Goal: Task Accomplishment & Management: Use online tool/utility

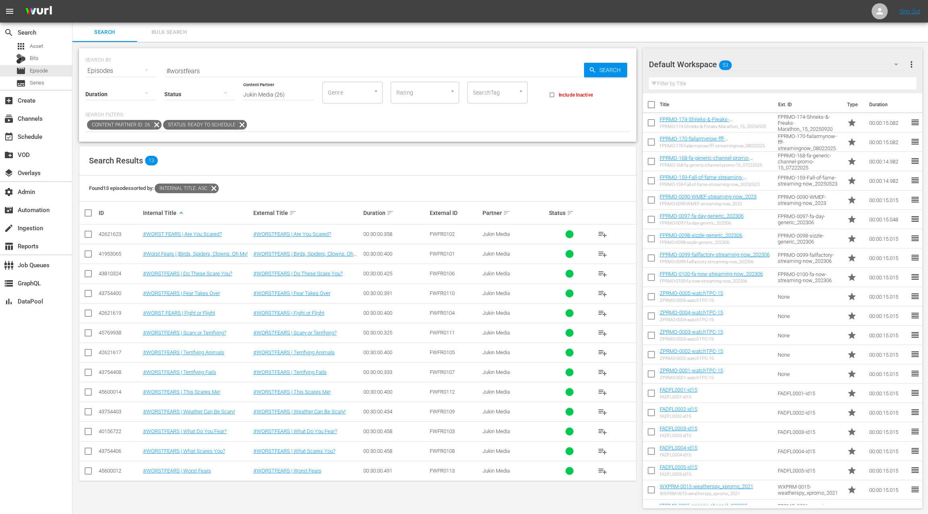
click at [275, 183] on div "Found 13 episodes sorted by: Internal Title: asc" at bounding box center [357, 189] width 557 height 26
click at [114, 233] on div "42621623" at bounding box center [120, 234] width 42 height 6
copy div "42621623"
click at [167, 71] on input "#worstfears" at bounding box center [374, 70] width 420 height 19
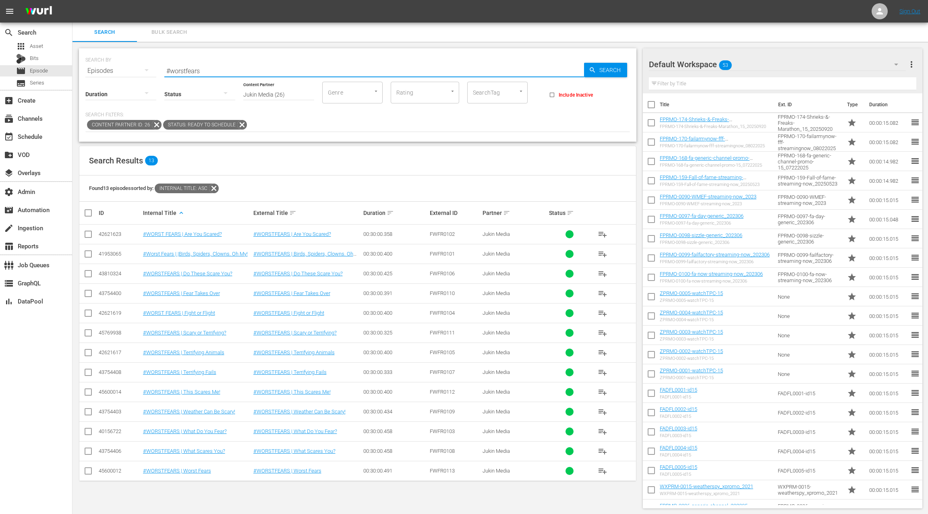
drag, startPoint x: 167, startPoint y: 71, endPoint x: 213, endPoint y: 73, distance: 46.4
click at [213, 73] on input "#worstfears" at bounding box center [374, 70] width 420 height 19
paste input "Best Fails of the Month 809"
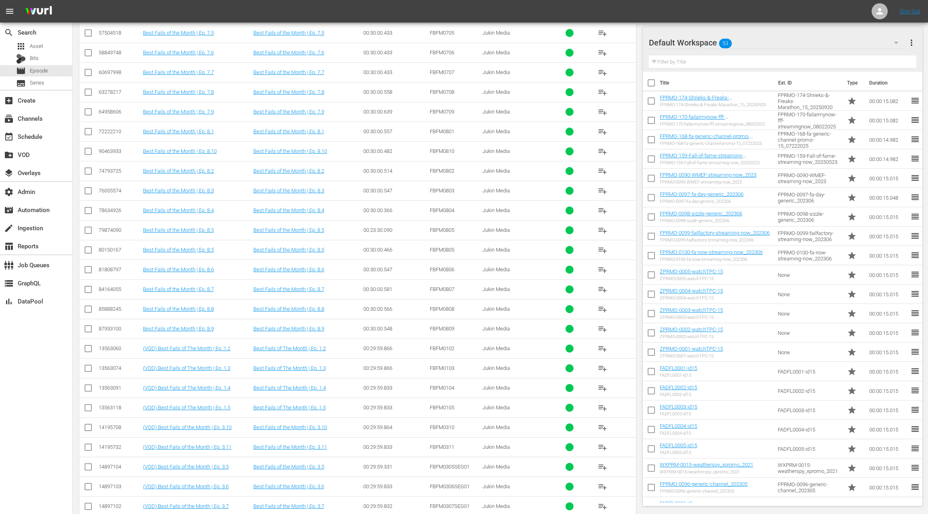
scroll to position [2234, 0]
click at [100, 189] on div "87933100" at bounding box center [120, 192] width 42 height 6
copy div "87933100"
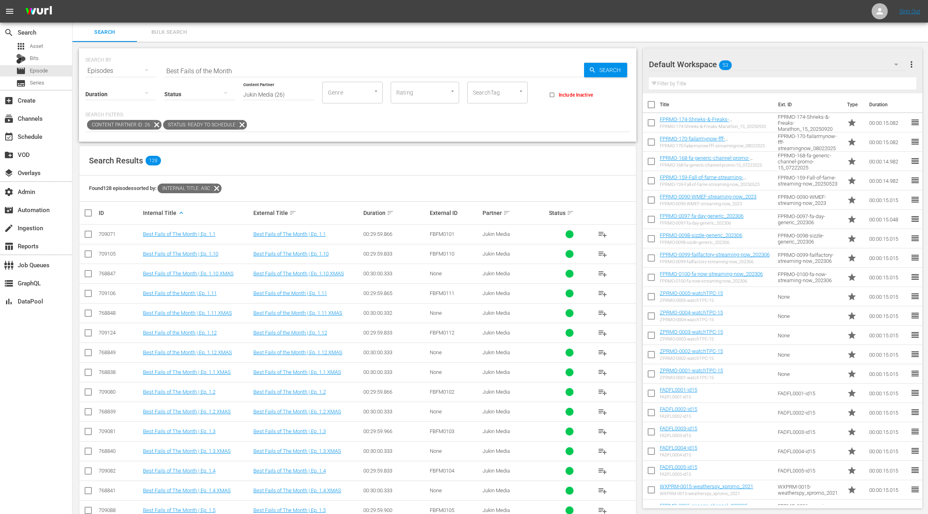
click at [166, 72] on input "Best Fails of the Month" at bounding box center [374, 70] width 420 height 19
drag, startPoint x: 166, startPoint y: 72, endPoint x: 247, endPoint y: 68, distance: 81.1
click at [247, 68] on input "Best Fails of the Month" at bounding box center [374, 70] width 420 height 19
paste input "World's Most Expensive Fails 203"
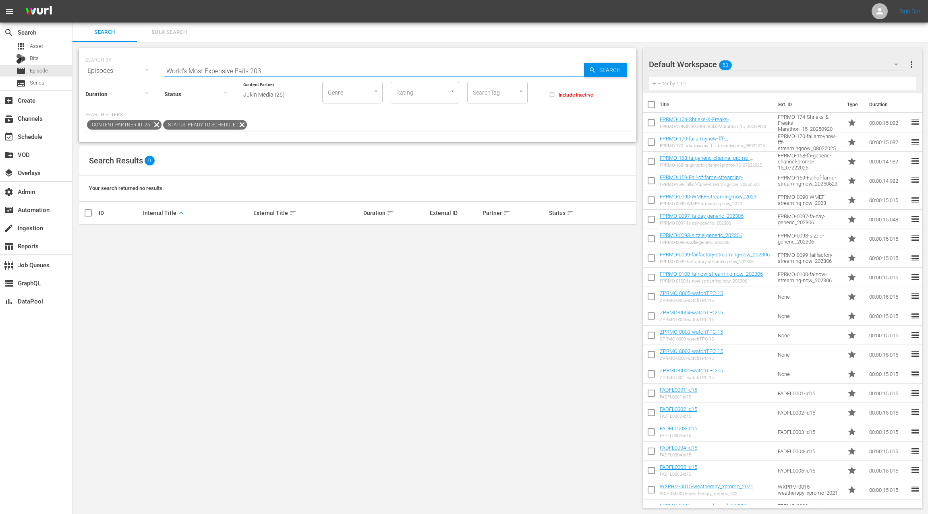
click at [259, 67] on input "World's Most Expensive Fails 203" at bounding box center [374, 70] width 420 height 19
click at [258, 69] on input "World's Most Expensive Fails 203" at bounding box center [374, 70] width 420 height 19
type input "World's Most Expensive Fails"
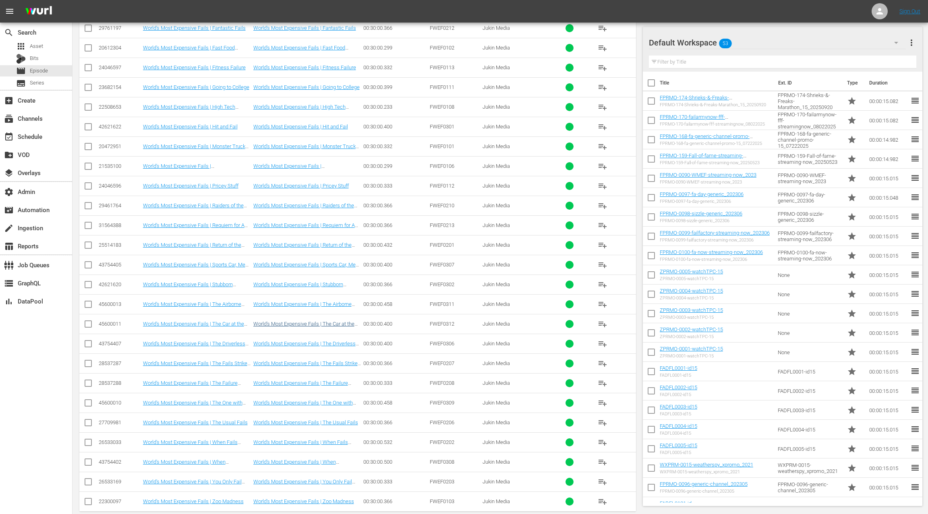
scroll to position [881, 0]
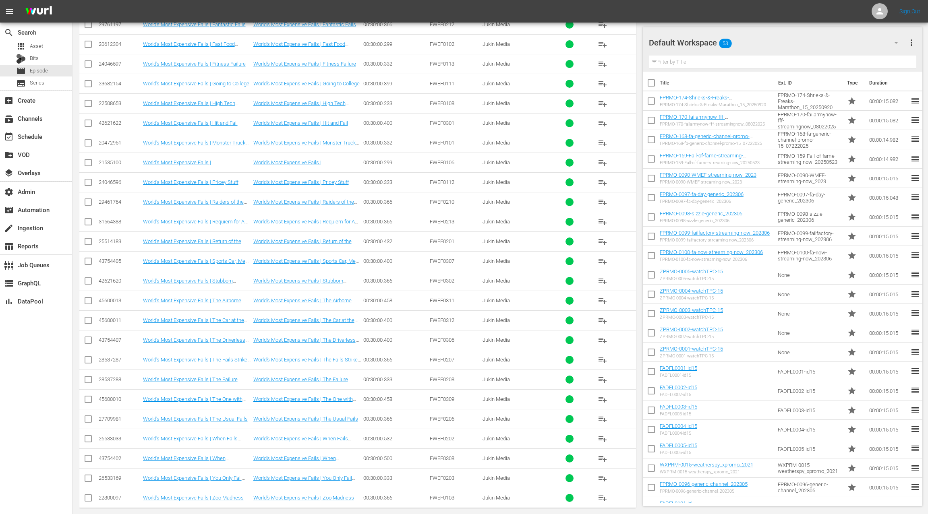
click at [113, 475] on div "26533169" at bounding box center [120, 478] width 42 height 6
copy div "26533169"
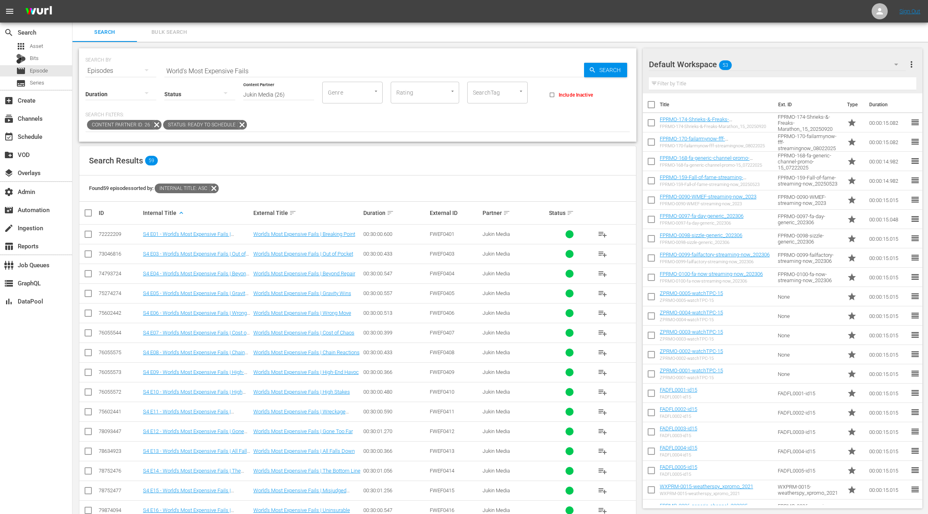
click at [169, 32] on span "Bulk Search" at bounding box center [169, 32] width 55 height 9
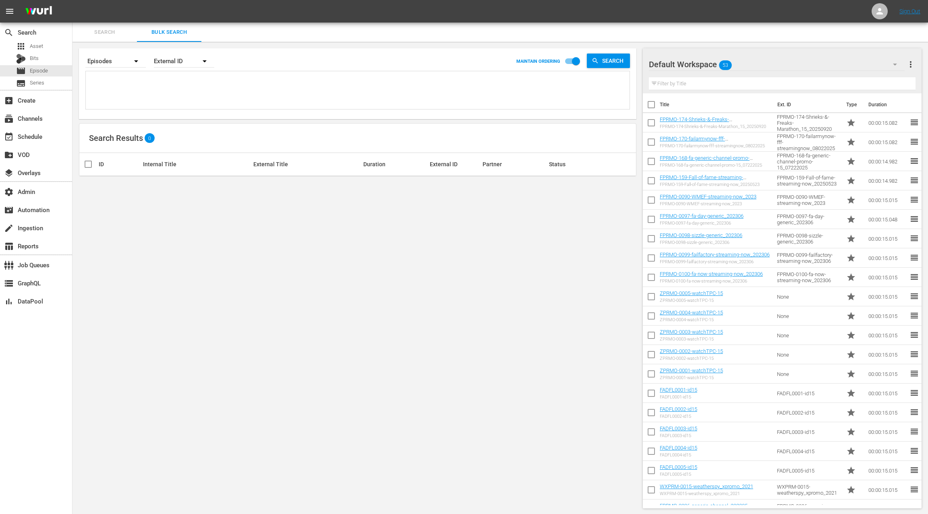
click at [139, 86] on textarea at bounding box center [359, 91] width 542 height 37
paste textarea "FailArmy Halloween FailArmy Halloween II FailArmy Fail-O-Ween"
type textarea "FailArmy Halloween FailArmy Halloween II FailArmy Fail-O-Ween"
click at [180, 61] on div "External ID" at bounding box center [184, 61] width 60 height 23
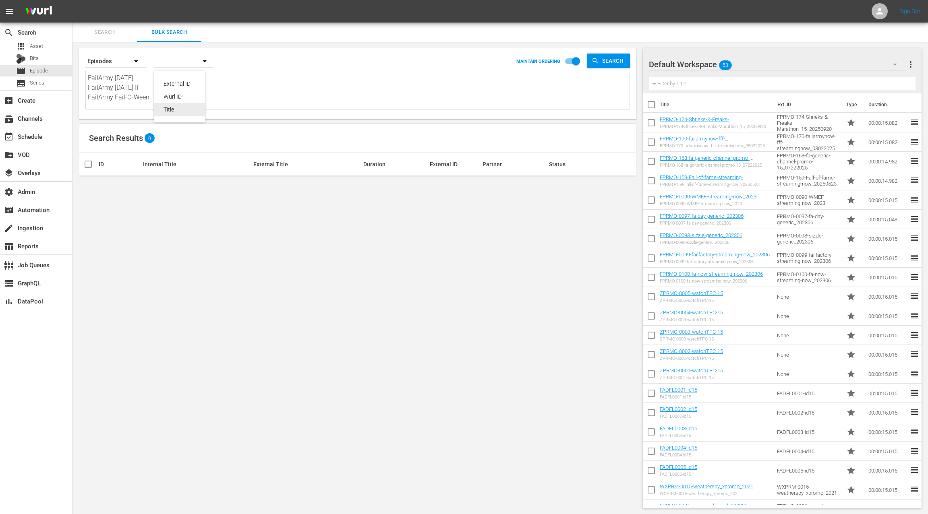
drag, startPoint x: 178, startPoint y: 108, endPoint x: 208, endPoint y: 105, distance: 29.5
click at [178, 108] on div "Title" at bounding box center [180, 109] width 32 height 13
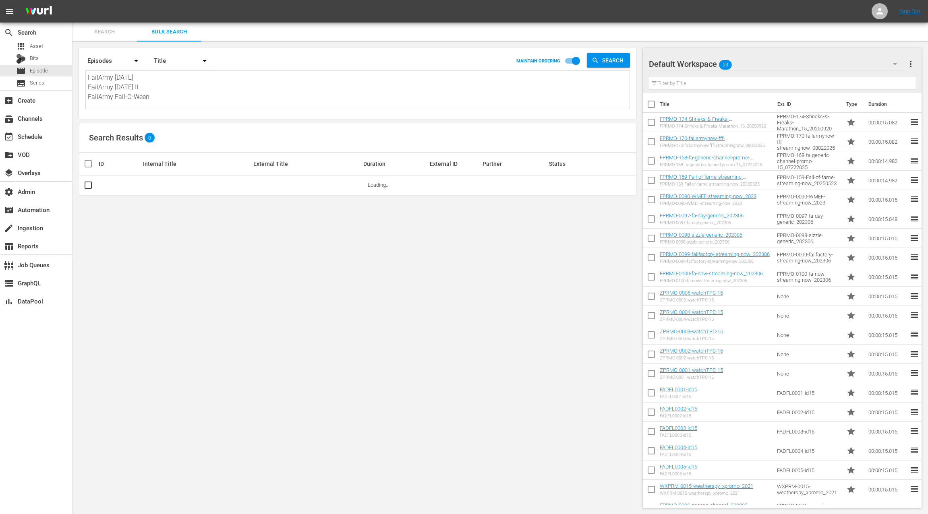
scroll to position [1, 0]
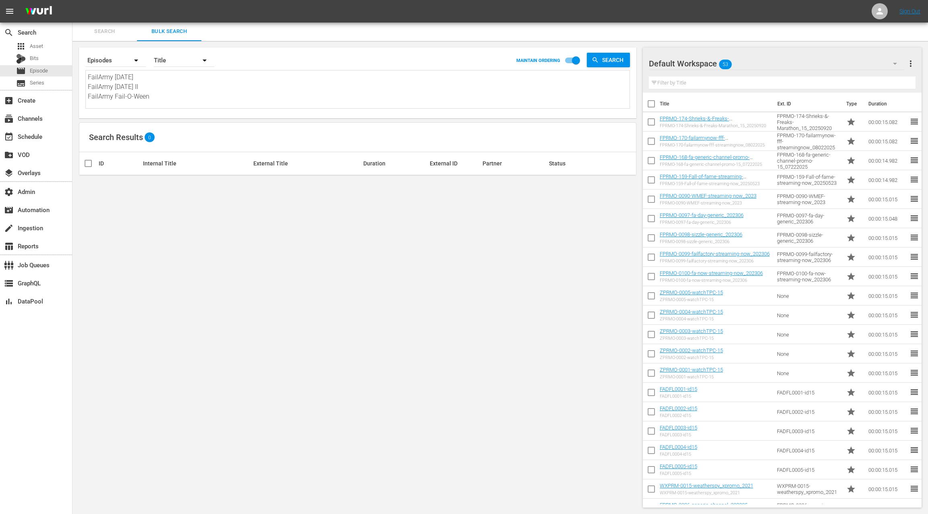
click at [99, 77] on textarea "FailArmy Halloween FailArmy Halloween II FailArmy Fail-O-Ween" at bounding box center [359, 91] width 542 height 37
drag, startPoint x: 99, startPoint y: 77, endPoint x: 132, endPoint y: 77, distance: 33.4
click at [132, 77] on textarea "FailArmy Halloween FailArmy Halloween II FailArmy Fail-O-Ween" at bounding box center [359, 91] width 542 height 37
click at [114, 30] on span "Search" at bounding box center [104, 31] width 55 height 9
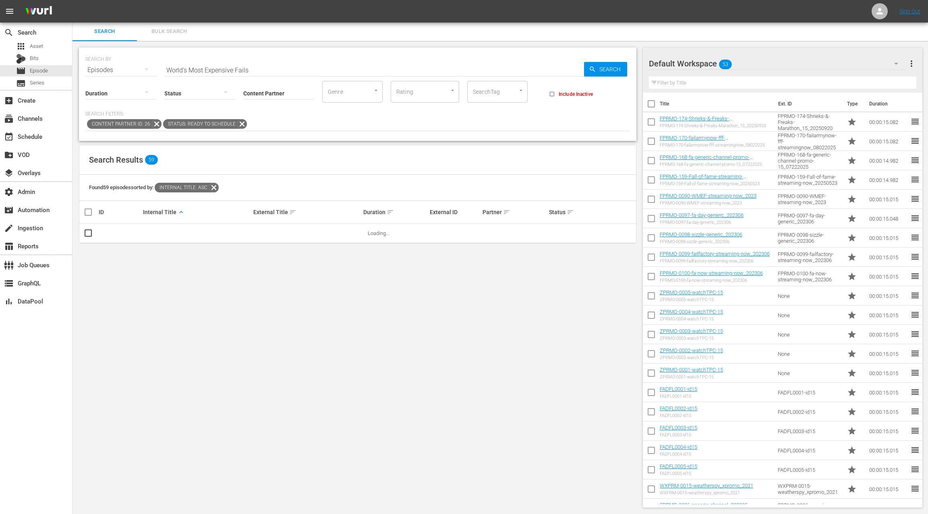
click at [175, 67] on input "World's Most Expensive Fails" at bounding box center [374, 69] width 420 height 19
drag, startPoint x: 201, startPoint y: 69, endPoint x: 287, endPoint y: 74, distance: 86.7
click at [287, 74] on div "SEARCH BY Search By Episodes Search ID, Title, Description, Keywords, or Catego…" at bounding box center [358, 94] width 558 height 93
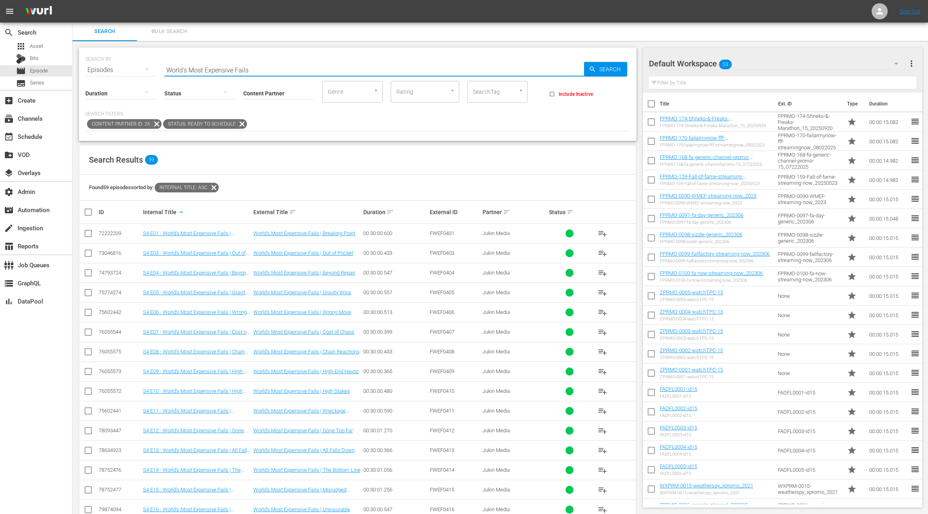
paste input "FailArmy Halloween"
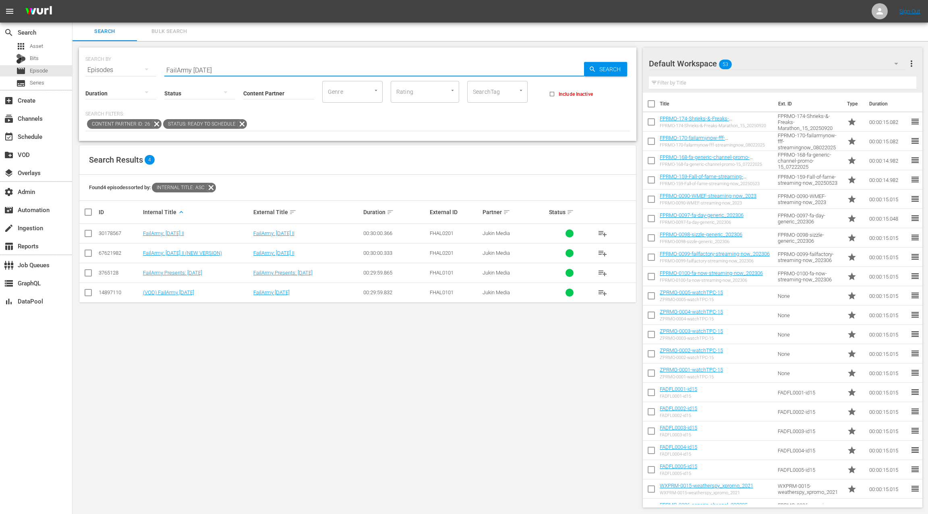
type input "FailArmy Halloween"
click at [112, 270] on div "3765128" at bounding box center [120, 273] width 42 height 6
copy div "3765128"
click at [112, 253] on div "67621982" at bounding box center [120, 254] width 42 height 6
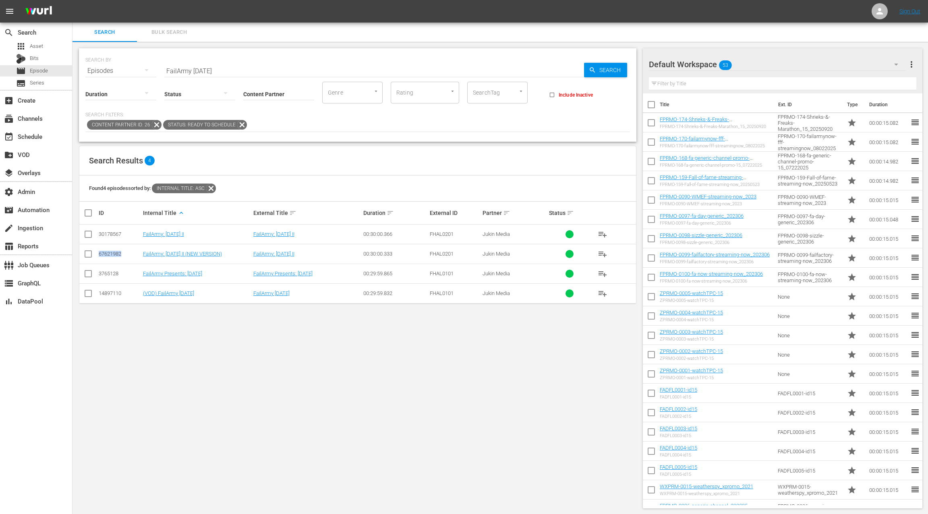
click at [112, 253] on div "67621982" at bounding box center [120, 254] width 42 height 6
copy div "67621982"
click at [169, 34] on span "Bulk Search" at bounding box center [169, 32] width 55 height 9
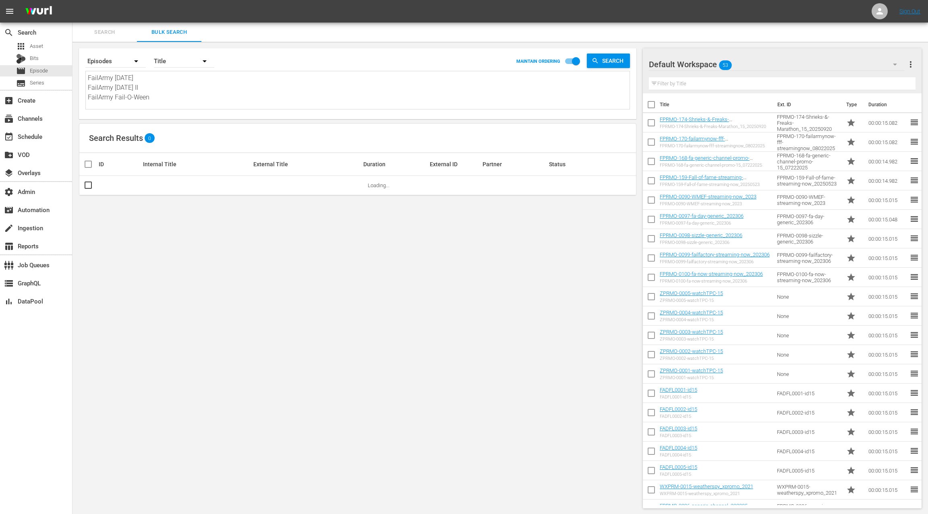
click at [99, 98] on textarea "FailArmy Halloween FailArmy Halloween II FailArmy Fail-O-Ween" at bounding box center [359, 91] width 542 height 37
drag, startPoint x: 99, startPoint y: 98, endPoint x: 137, endPoint y: 96, distance: 37.9
click at [137, 96] on textarea "FailArmy Halloween FailArmy Halloween II FailArmy Fail-O-Ween" at bounding box center [359, 91] width 542 height 37
click at [98, 30] on span "Search" at bounding box center [104, 32] width 55 height 9
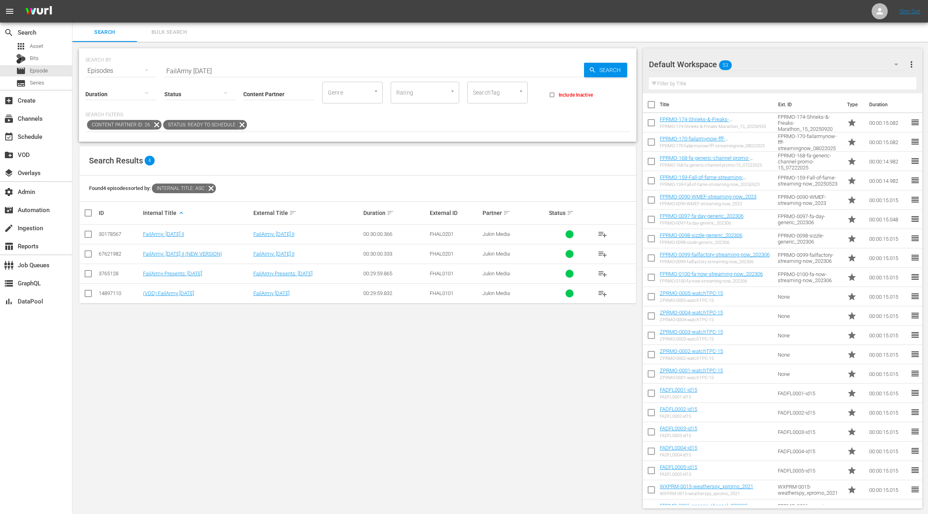
click at [169, 68] on input "FailArmy Halloween" at bounding box center [374, 70] width 420 height 19
drag, startPoint x: 169, startPoint y: 68, endPoint x: 233, endPoint y: 70, distance: 63.7
click at [233, 70] on input "FailArmy Halloween" at bounding box center [374, 70] width 420 height 19
paste input "Fail-O-W"
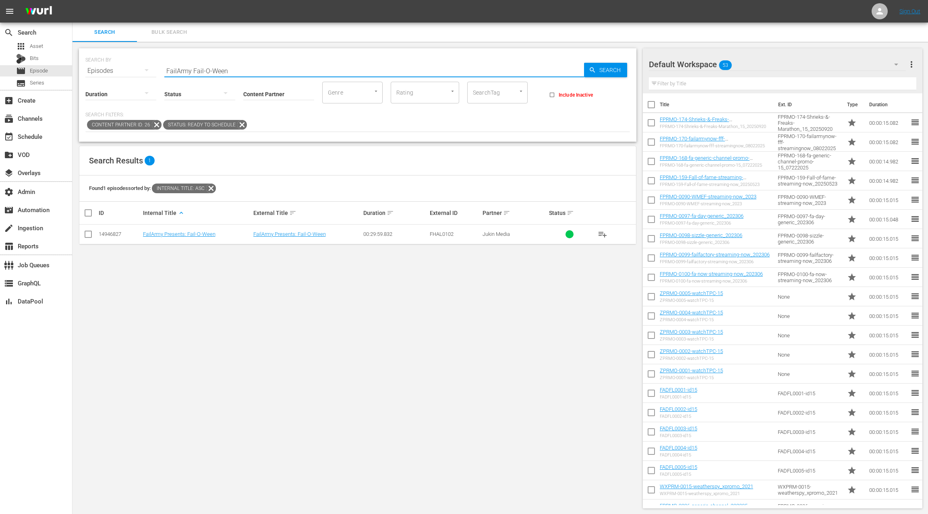
click at [115, 235] on div "14946827" at bounding box center [120, 234] width 42 height 6
copy div "14946827"
click at [170, 71] on input "FailArmy Fail-O-Ween" at bounding box center [374, 70] width 420 height 19
drag, startPoint x: 170, startPoint y: 71, endPoint x: 244, endPoint y: 70, distance: 73.7
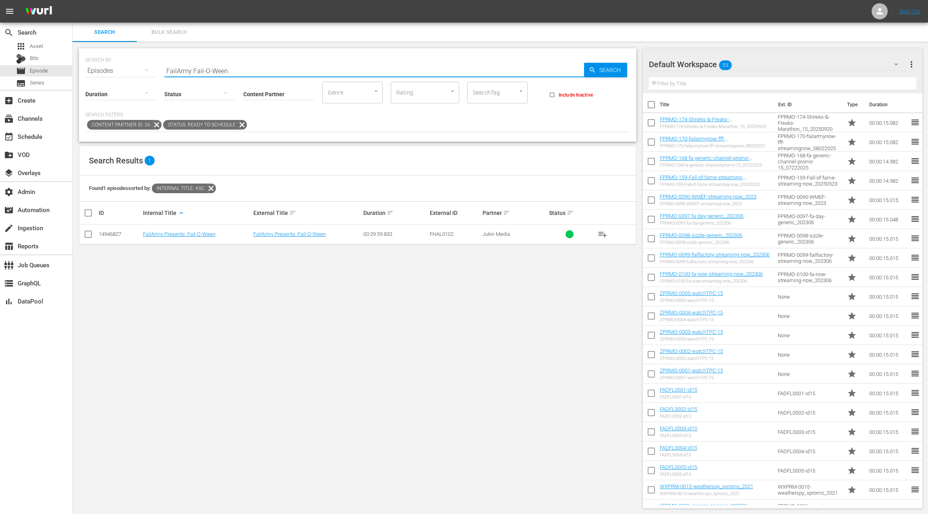
click at [244, 70] on input "FailArmy Fail-O-Ween" at bounding box center [374, 70] width 420 height 19
paste input "Factory 411"
click at [206, 71] on input "FailFactory 411" at bounding box center [374, 70] width 420 height 19
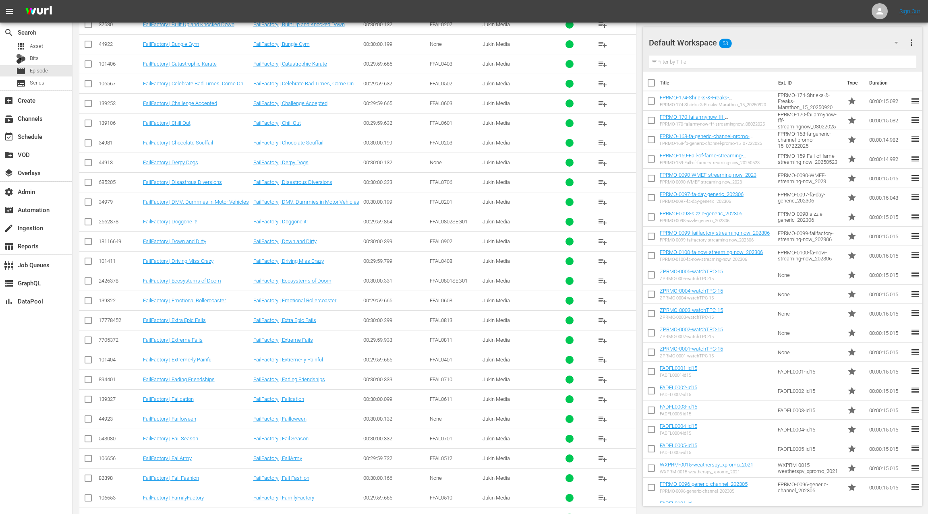
scroll to position [1408, 0]
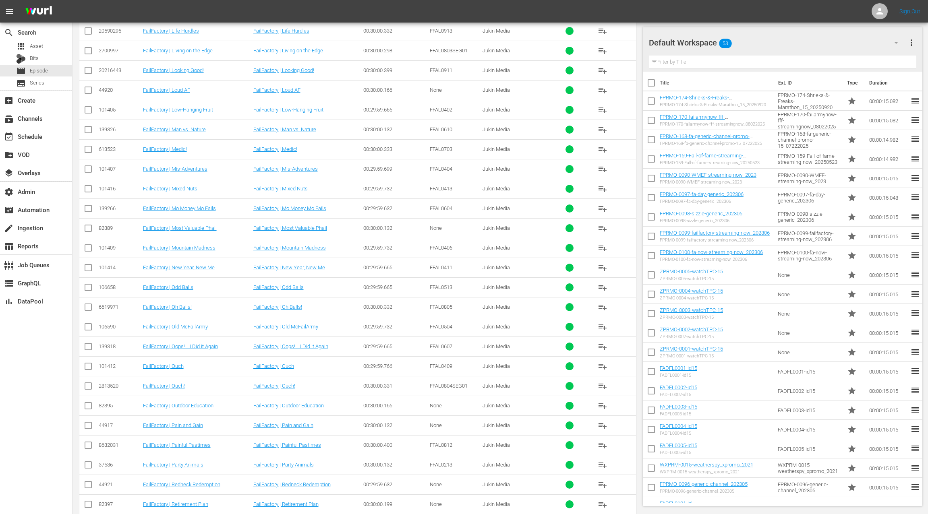
click at [102, 265] on div "101414" at bounding box center [120, 268] width 42 height 6
copy div "101414"
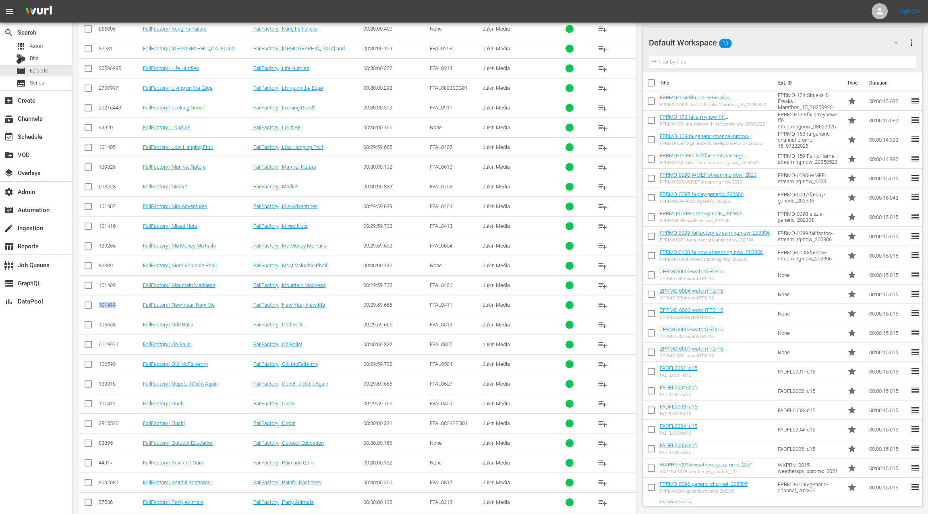
scroll to position [0, 0]
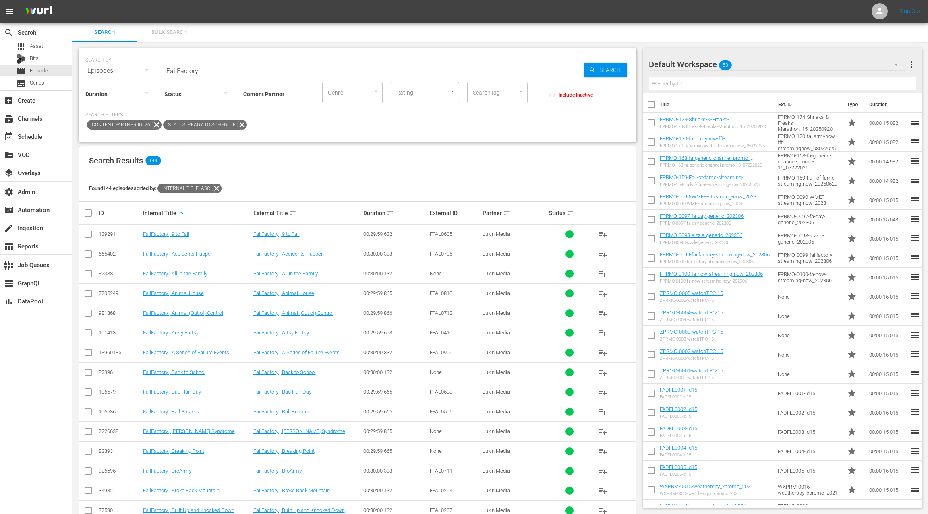
click at [170, 68] on input "FailFactory" at bounding box center [374, 70] width 420 height 19
drag, startPoint x: 170, startPoint y: 68, endPoint x: 222, endPoint y: 70, distance: 52.4
click at [222, 70] on input "FailFactory" at bounding box center [374, 70] width 420 height 19
paste input "Army FailHarD"
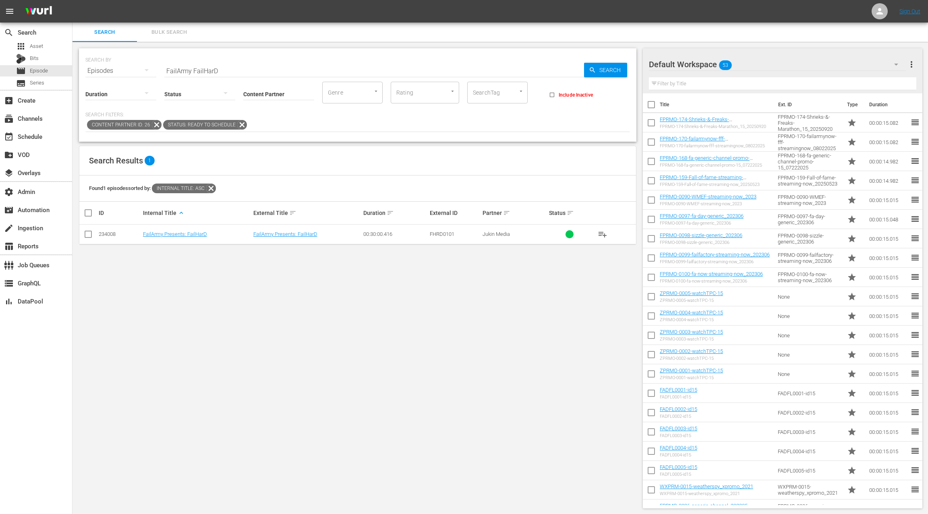
click at [107, 232] on div "234008" at bounding box center [120, 234] width 42 height 6
drag, startPoint x: 107, startPoint y: 232, endPoint x: 122, endPoint y: 228, distance: 14.9
click at [107, 232] on div "234008" at bounding box center [120, 234] width 42 height 6
copy div "234008"
drag, startPoint x: 173, startPoint y: 70, endPoint x: 178, endPoint y: 70, distance: 4.9
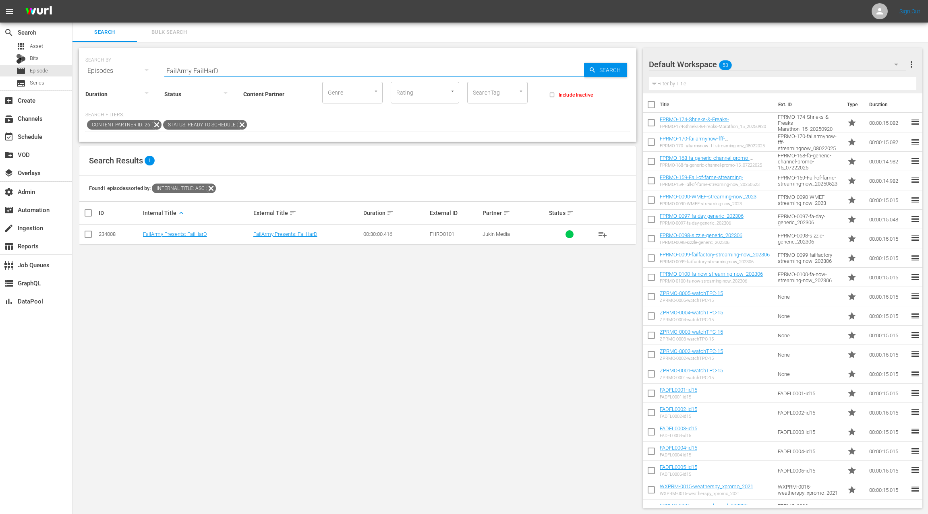
click at [173, 70] on input "FailArmy FailHarD" at bounding box center [374, 70] width 420 height 19
drag, startPoint x: 178, startPoint y: 70, endPoint x: 237, endPoint y: 73, distance: 58.9
click at [237, 73] on input "FailArmy FailHarD" at bounding box center [374, 70] width 420 height 19
paste input "Office Champs"
click at [114, 233] on div "59561289" at bounding box center [120, 234] width 42 height 6
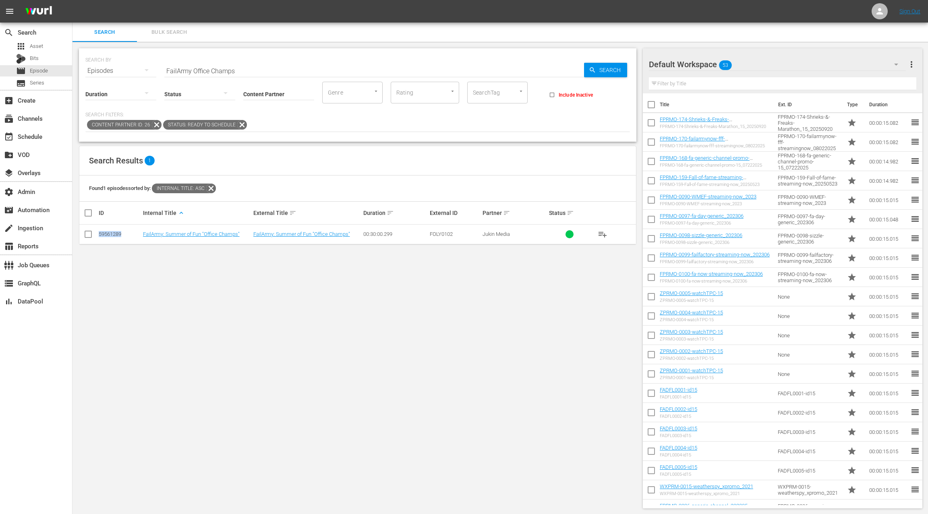
click at [114, 233] on div "59561289" at bounding box center [120, 234] width 42 height 6
copy div "59561289"
click at [171, 69] on input "FailArmy Office Champs" at bounding box center [374, 70] width 420 height 19
drag, startPoint x: 171, startPoint y: 69, endPoint x: 261, endPoint y: 72, distance: 89.9
click at [261, 72] on input "FailArmy Office Champs" at bounding box center [374, 70] width 420 height 19
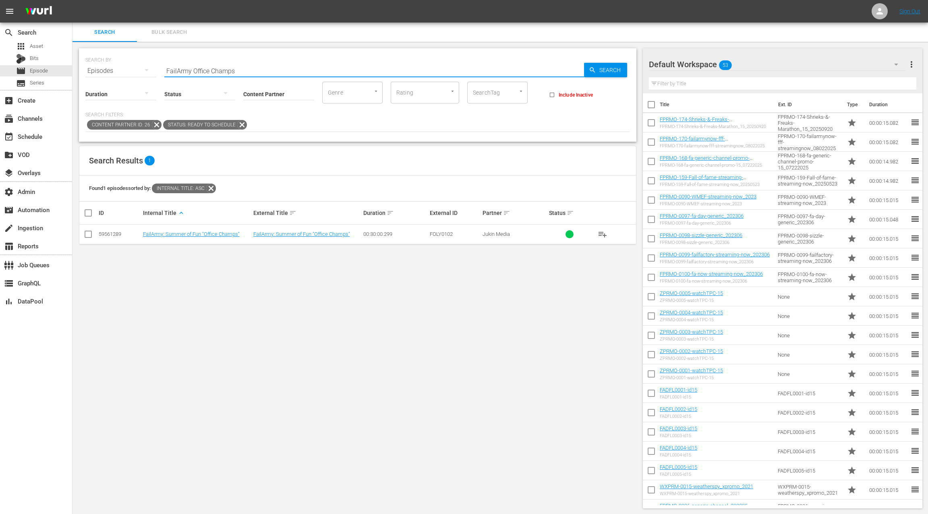
click at [170, 69] on input "FailArmy Office Champs" at bounding box center [374, 70] width 420 height 19
drag, startPoint x: 170, startPoint y: 69, endPoint x: 253, endPoint y: 75, distance: 83.6
click at [253, 75] on div "SEARCH BY Search By Episodes Search ID, Title, Description, Keywords, or Catego…" at bounding box center [358, 94] width 558 height 93
click at [168, 71] on input "FailArmy Office Champs" at bounding box center [374, 70] width 420 height 19
drag, startPoint x: 174, startPoint y: 72, endPoint x: 246, endPoint y: 77, distance: 71.9
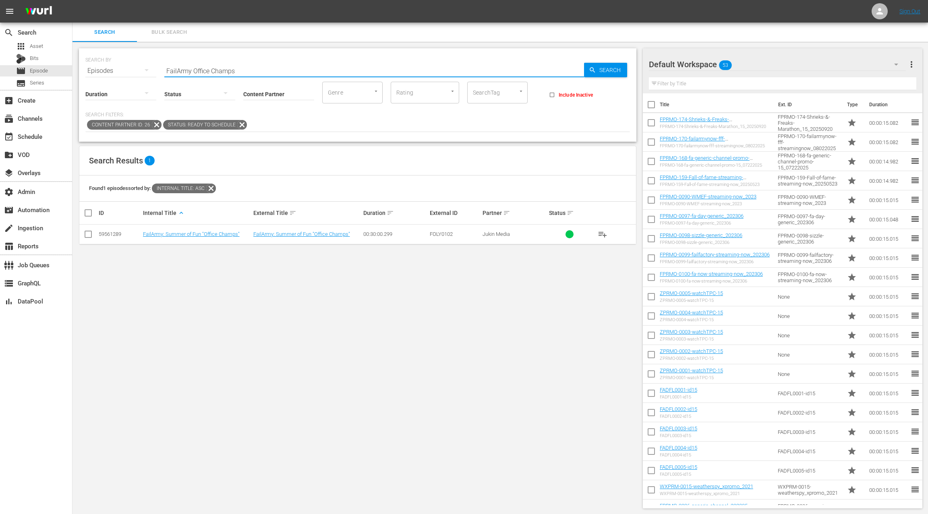
click at [246, 77] on div "SEARCH BY Search By Episodes Search ID, Title, Description, Keywords, or Catego…" at bounding box center [358, 94] width 558 height 93
paste input "Best Fails of the Year 2018"
click at [102, 234] on div "39090" at bounding box center [120, 234] width 42 height 6
copy div "39090"
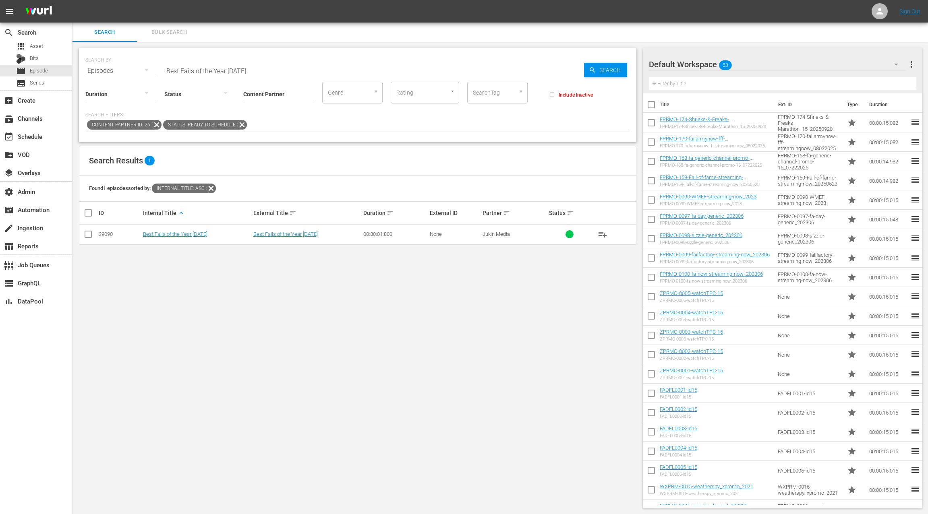
click at [172, 69] on input "Best Fails of the Year 2018" at bounding box center [374, 70] width 420 height 19
drag, startPoint x: 172, startPoint y: 69, endPoint x: 264, endPoint y: 76, distance: 92.9
click at [264, 76] on div "SEARCH BY Search By Episodes Search ID, Title, Description, Keywords, or Catego…" at bounding box center [358, 94] width 558 height 93
paste input "So Far 2019"
click at [112, 233] on div "217212" at bounding box center [120, 234] width 42 height 6
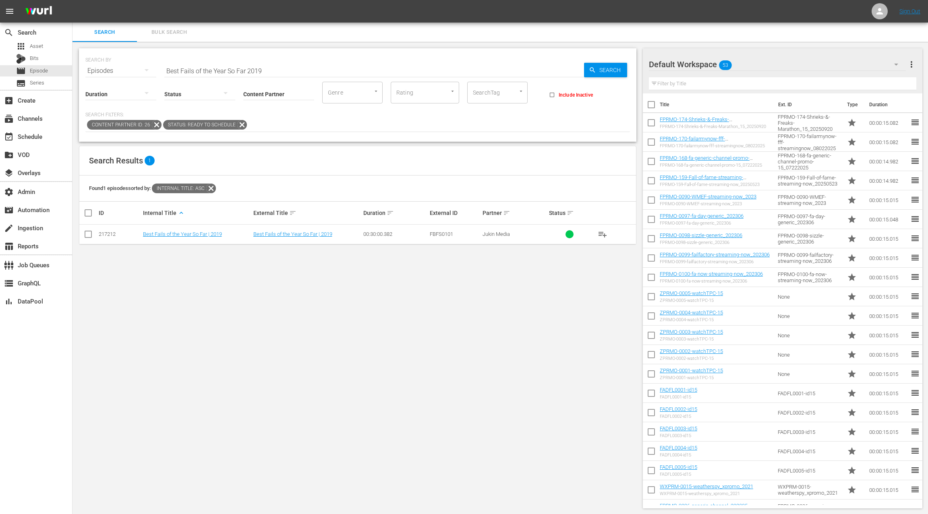
click at [112, 233] on div "217212" at bounding box center [120, 234] width 42 height 6
click at [106, 234] on div "217212" at bounding box center [120, 234] width 42 height 6
click at [172, 71] on input "Best Fails of the Year So Far 2019" at bounding box center [374, 70] width 420 height 19
drag, startPoint x: 236, startPoint y: 71, endPoint x: 274, endPoint y: 74, distance: 38.4
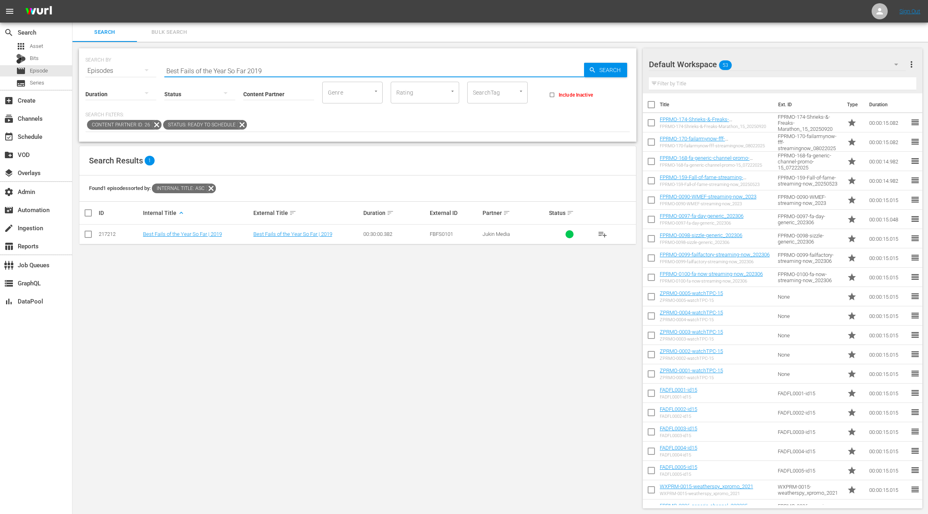
click at [274, 74] on input "Best Fails of the Year So Far 2019" at bounding box center [374, 70] width 420 height 19
paste input "| 2023"
click at [111, 232] on div "43754401" at bounding box center [120, 234] width 42 height 6
click at [172, 69] on input "Best Fails of the Year So Far | 2023" at bounding box center [374, 70] width 420 height 19
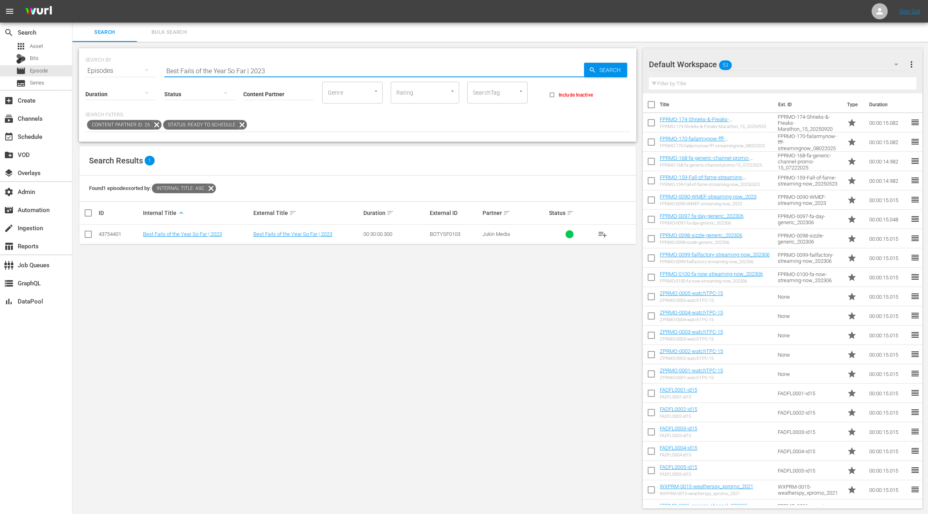
drag, startPoint x: 172, startPoint y: 69, endPoint x: 279, endPoint y: 68, distance: 107.2
click at [278, 71] on input "Best Fails of the Year So Far | 2023" at bounding box center [374, 70] width 420 height 19
paste input "FA Best of the Year 2024"
click at [115, 234] on div "71065349" at bounding box center [120, 234] width 42 height 6
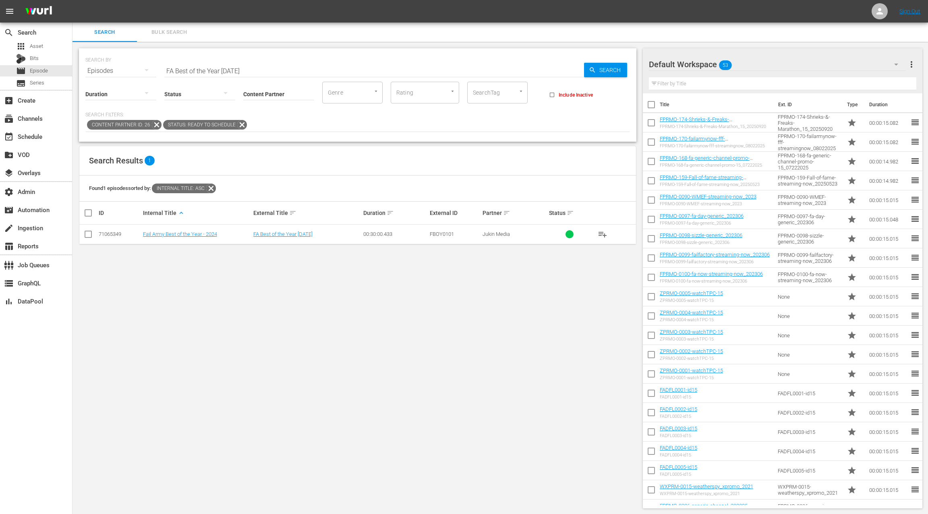
click at [170, 70] on input "FA Best of the Year 2024" at bounding box center [374, 70] width 420 height 19
drag, startPoint x: 170, startPoint y: 70, endPoint x: 278, endPoint y: 71, distance: 107.6
click at [278, 71] on input "FA Best of the Year 2024" at bounding box center [374, 70] width 420 height 19
paste input "ailFactory 113"
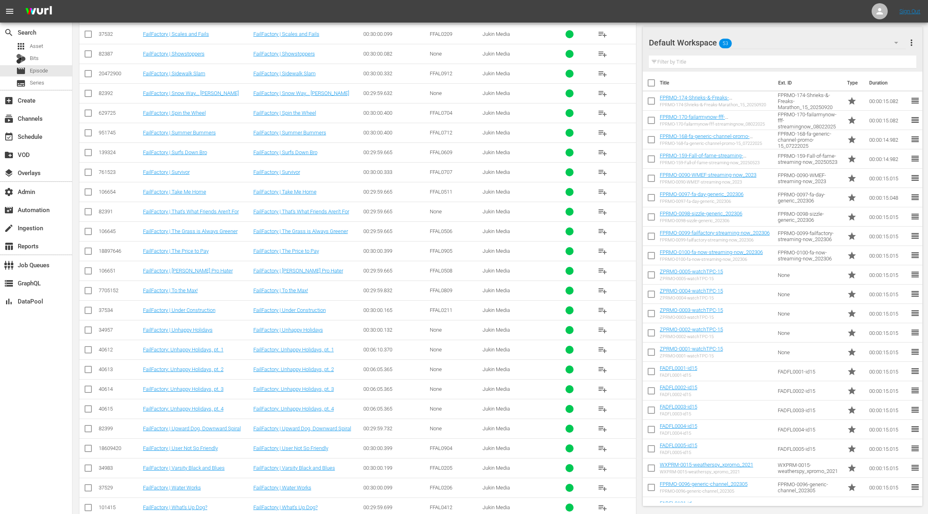
scroll to position [1946, 0]
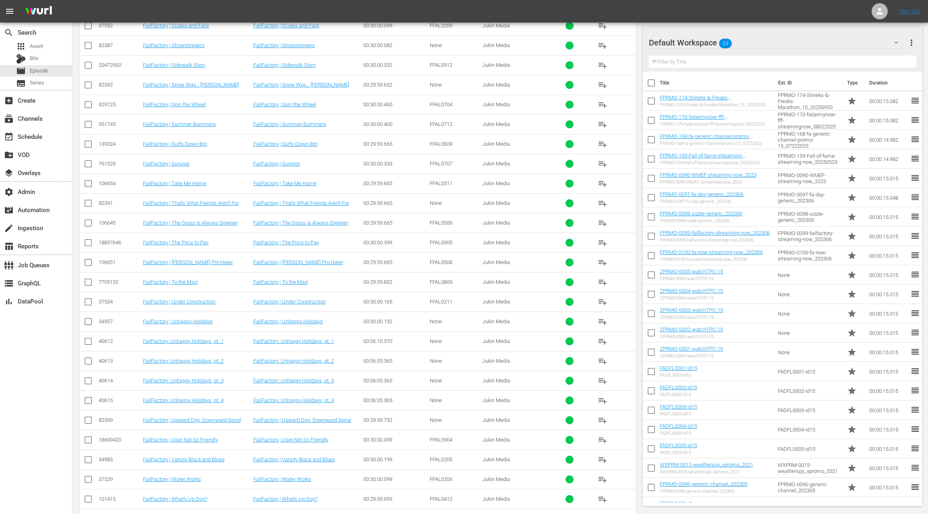
click at [110, 319] on div "34957" at bounding box center [120, 322] width 42 height 6
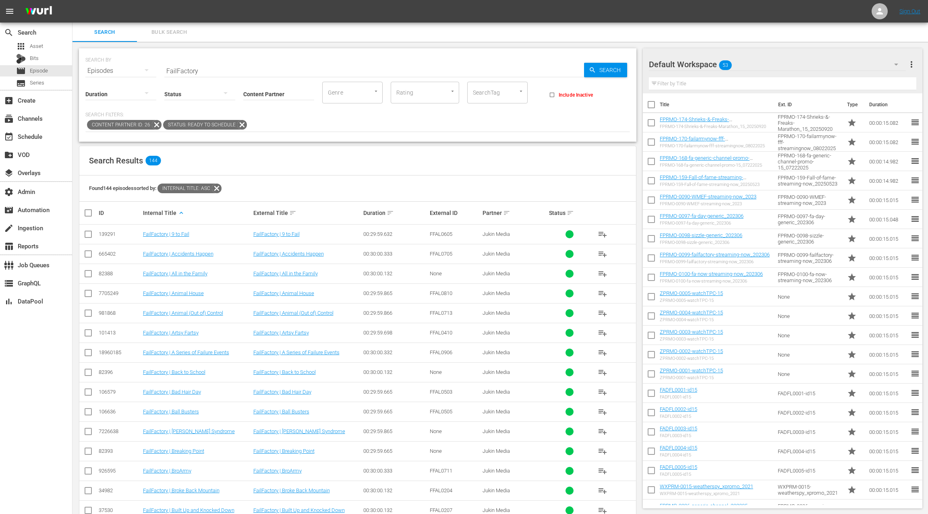
click at [175, 70] on input "FailFactory" at bounding box center [374, 70] width 420 height 19
drag, startPoint x: 175, startPoint y: 70, endPoint x: 204, endPoint y: 70, distance: 29.0
click at [204, 70] on input "FailFactory" at bounding box center [374, 70] width 420 height 19
paste input "Army Now 404"
click at [214, 70] on input "FailArmy Now 404" at bounding box center [374, 70] width 420 height 19
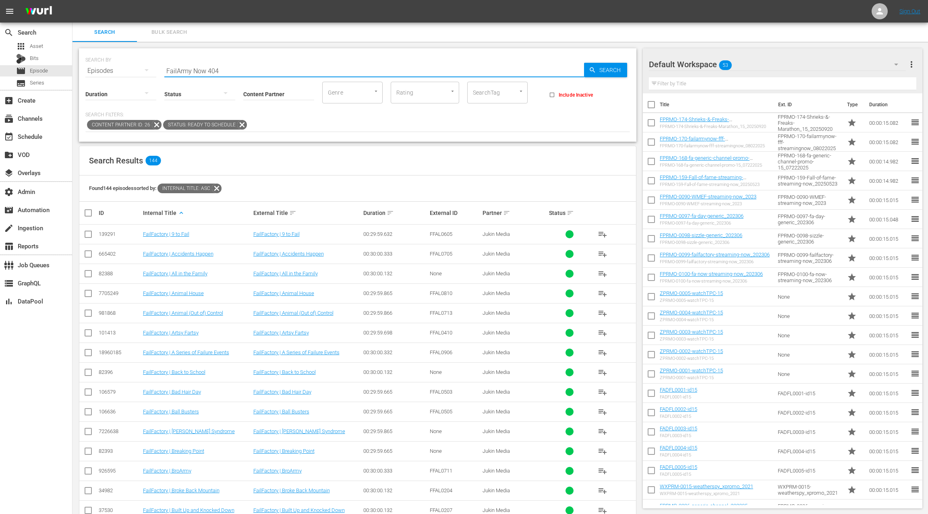
click at [214, 70] on input "FailArmy Now 404" at bounding box center [374, 70] width 420 height 19
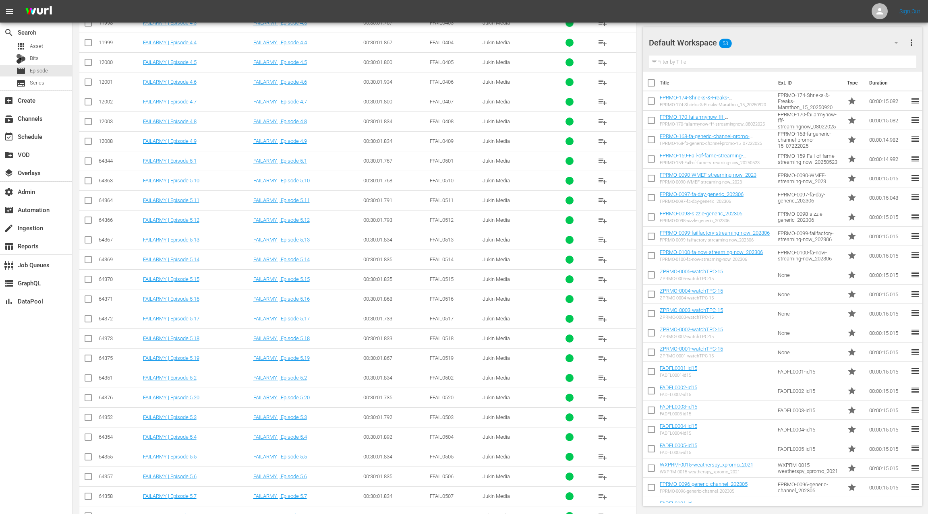
scroll to position [1864, 0]
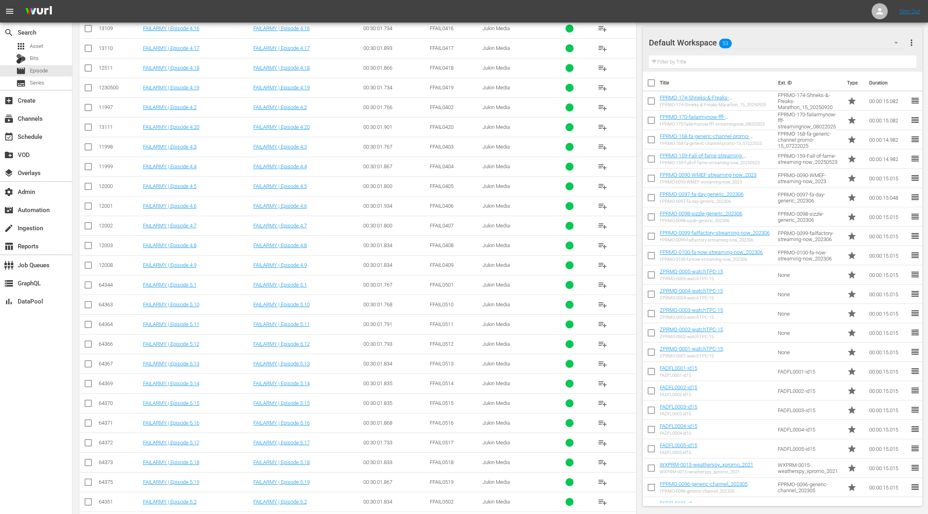
click at [107, 164] on div "11999" at bounding box center [120, 167] width 42 height 6
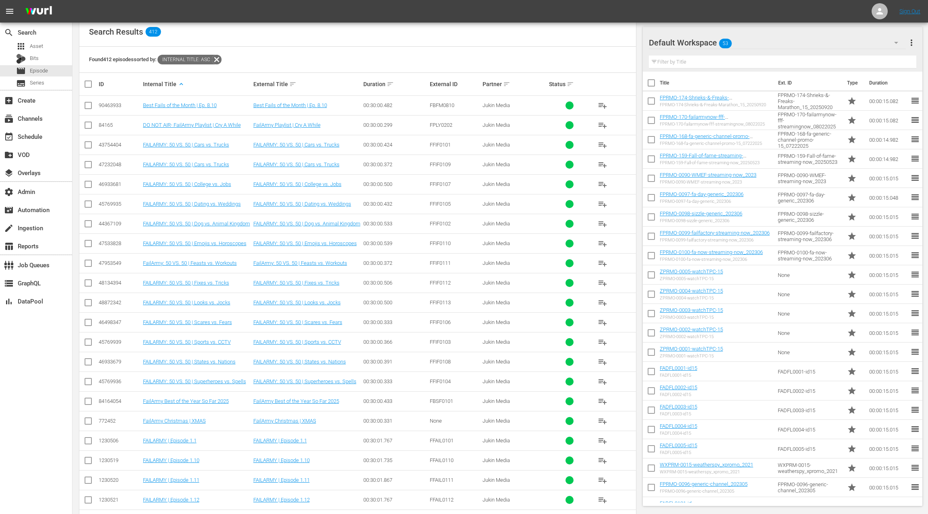
scroll to position [0, 0]
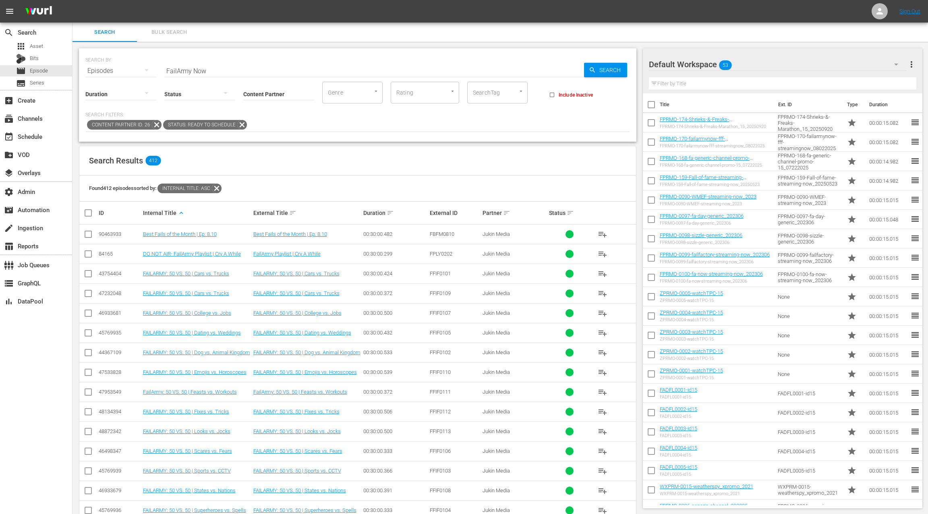
click at [175, 72] on input "FailArmy Now" at bounding box center [374, 70] width 420 height 19
drag, startPoint x: 175, startPoint y: 72, endPoint x: 223, endPoint y: 71, distance: 47.5
click at [223, 71] on input "FailArmy Now" at bounding box center [374, 70] width 420 height 19
paste input "45976207"
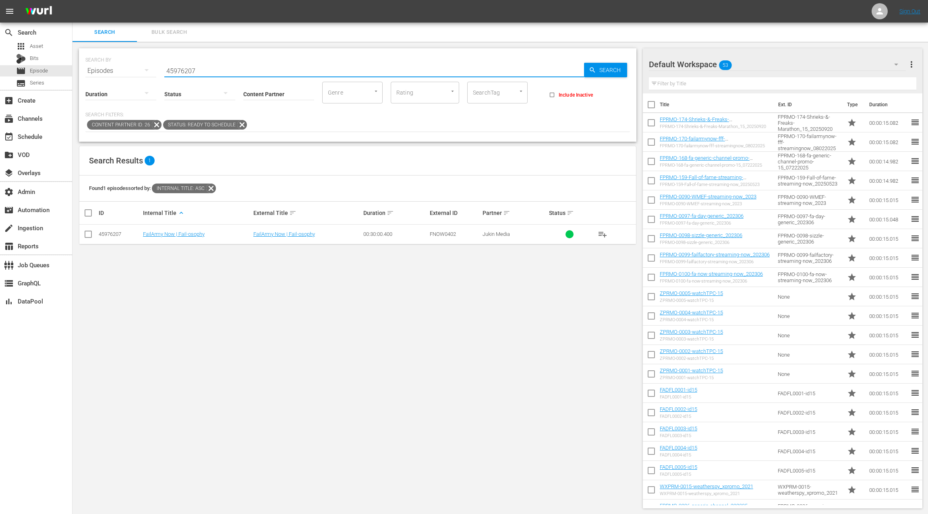
click at [185, 72] on input "45976207" at bounding box center [374, 70] width 420 height 19
type input "failarmy now"
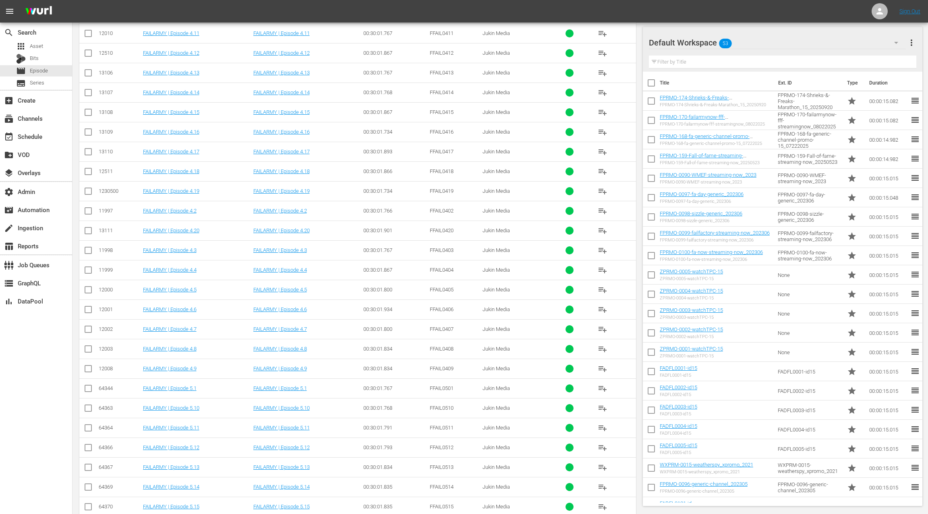
scroll to position [3329, 0]
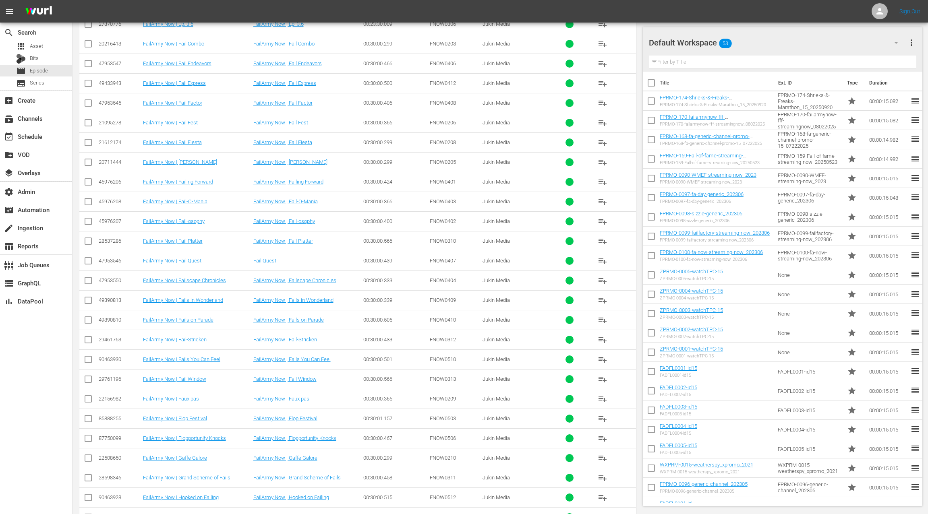
click at [112, 278] on div "47953550" at bounding box center [120, 281] width 42 height 6
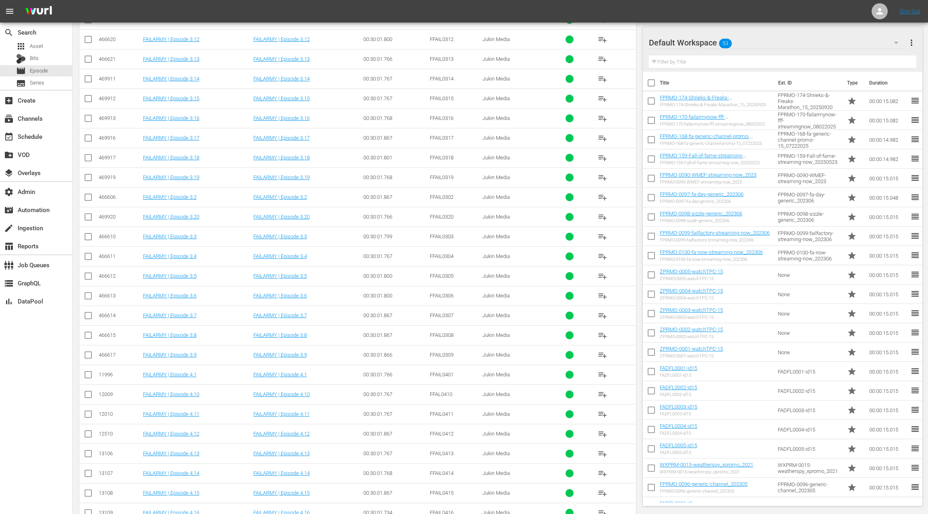
scroll to position [0, 0]
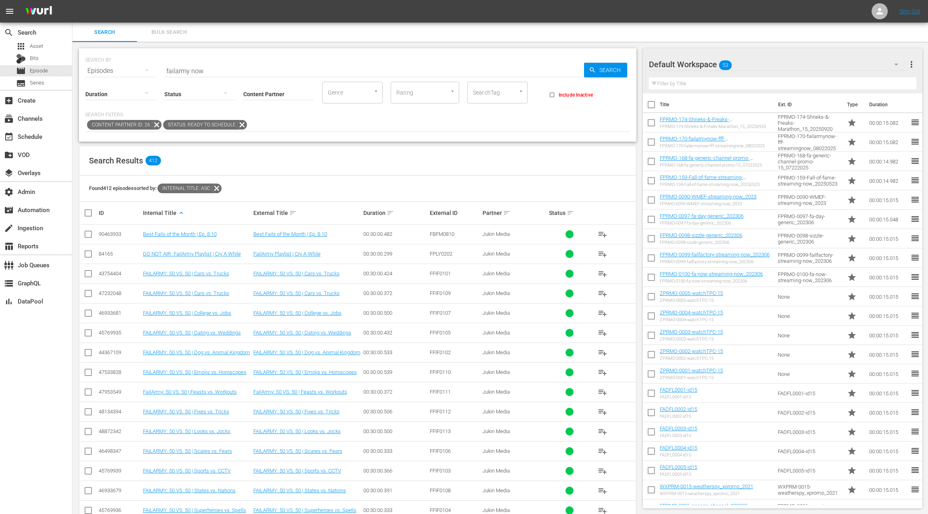
click at [176, 35] on span "Bulk Search" at bounding box center [169, 32] width 55 height 9
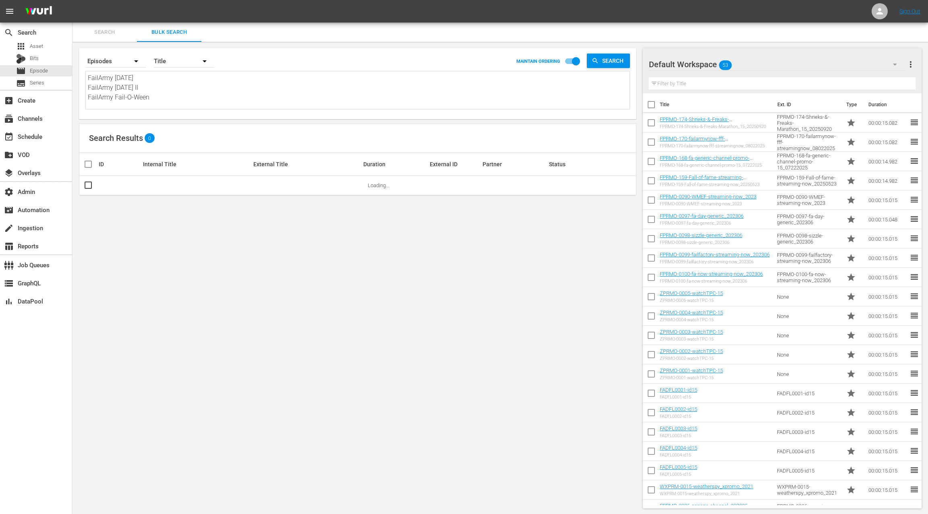
click at [159, 84] on textarea "FailArmy Halloween FailArmy Halloween II FailArmy Fail-O-Ween" at bounding box center [359, 91] width 542 height 37
paste textarea "75602462 76055536 76055537 76055538 76055539 76055540 76055541 76055542 7605554…"
type textarea "75602462 76055536 76055537 76055538 76055539 76055540 76055541 76055542 7605554…"
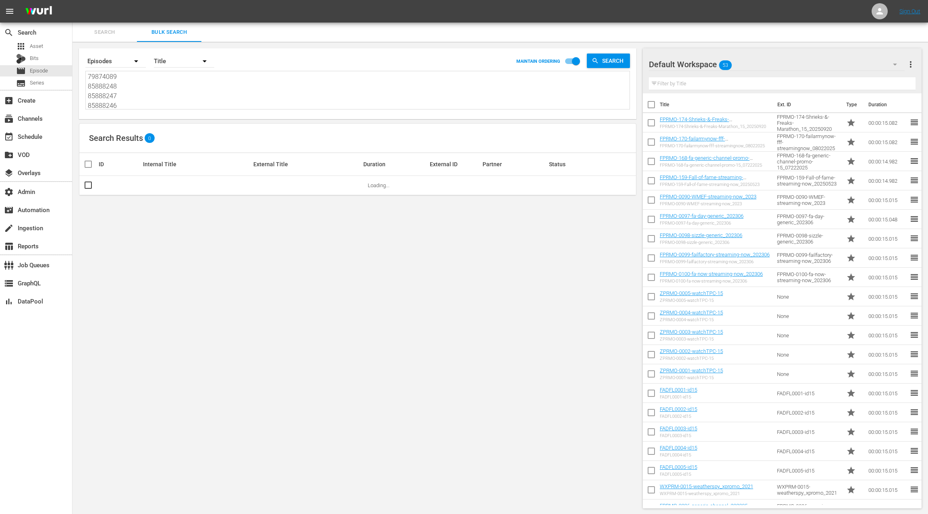
click at [172, 64] on div "Title" at bounding box center [184, 61] width 60 height 23
click at [177, 97] on div "Wurl ID" at bounding box center [180, 96] width 32 height 13
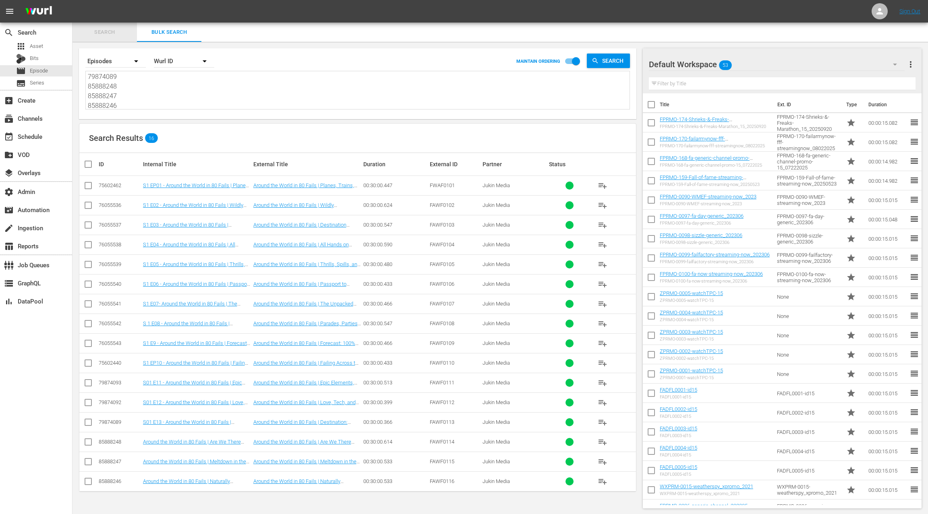
click at [109, 34] on span "Search" at bounding box center [104, 32] width 55 height 9
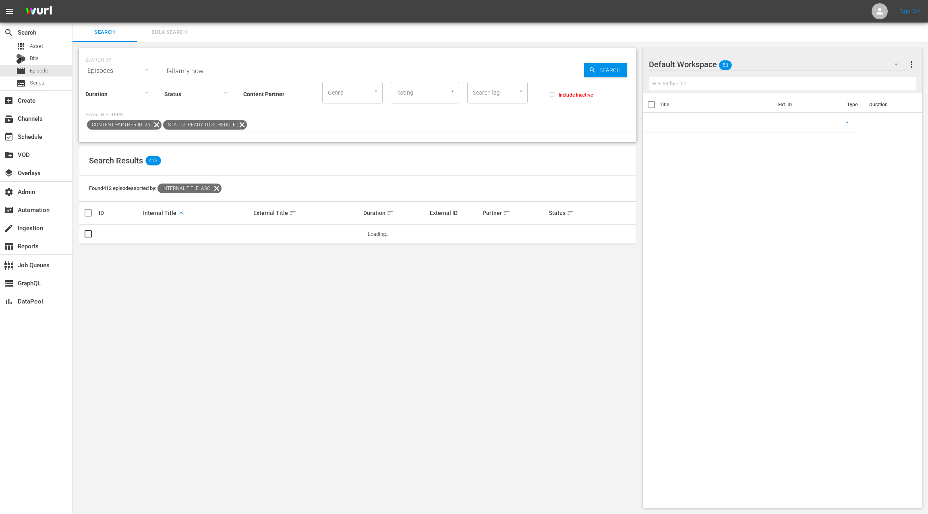
click at [173, 73] on input "failarmy now" at bounding box center [374, 70] width 420 height 19
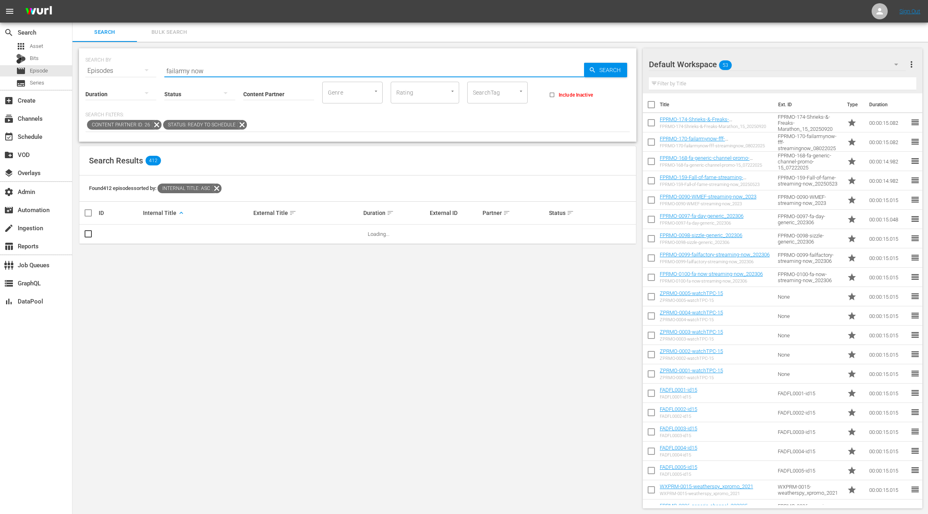
drag, startPoint x: 173, startPoint y: 73, endPoint x: 216, endPoint y: 73, distance: 43.1
click at [216, 73] on input "failarmy now" at bounding box center [374, 70] width 420 height 19
paste input "FailArmy Party Animals"
type input "FailArmy Party Animals"
click at [112, 235] on div "59561290" at bounding box center [120, 234] width 42 height 6
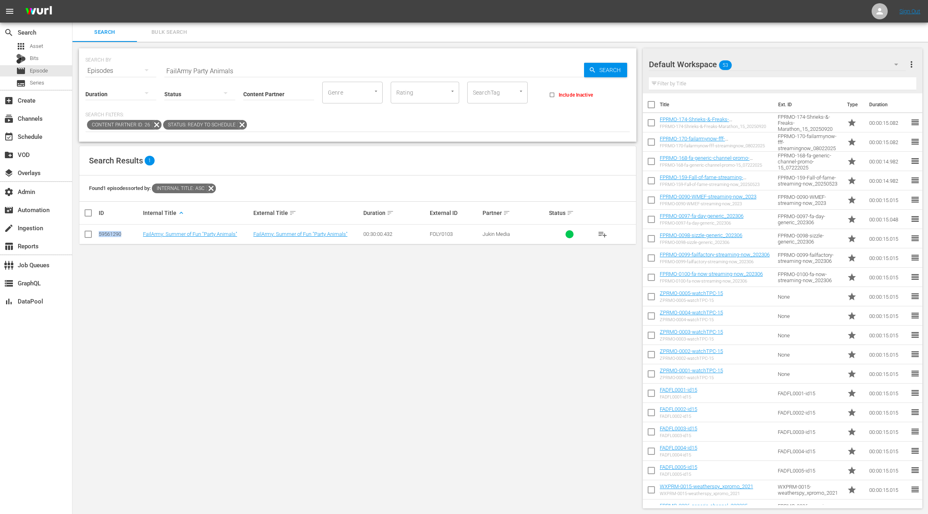
click at [112, 235] on div "59561290" at bounding box center [120, 234] width 42 height 6
click at [35, 50] on div "apps Asset" at bounding box center [29, 46] width 27 height 11
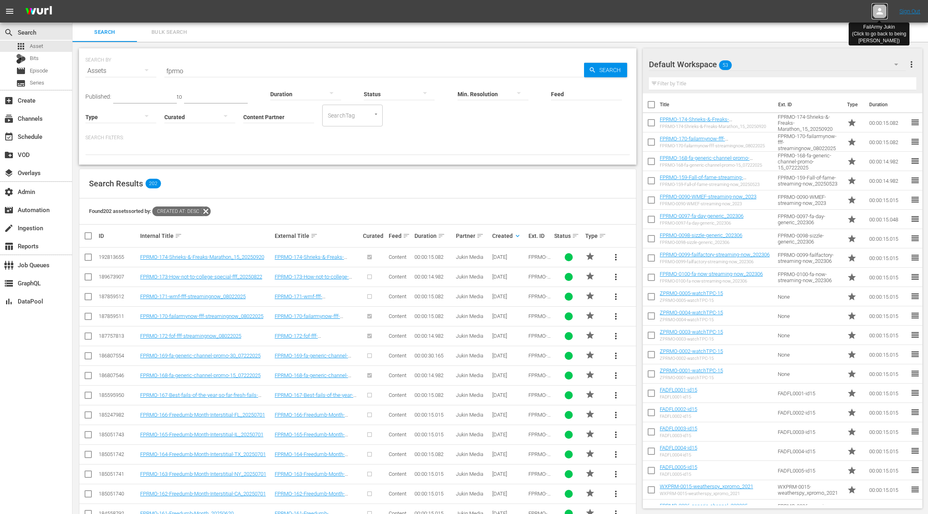
click at [877, 8] on icon at bounding box center [880, 11] width 10 height 10
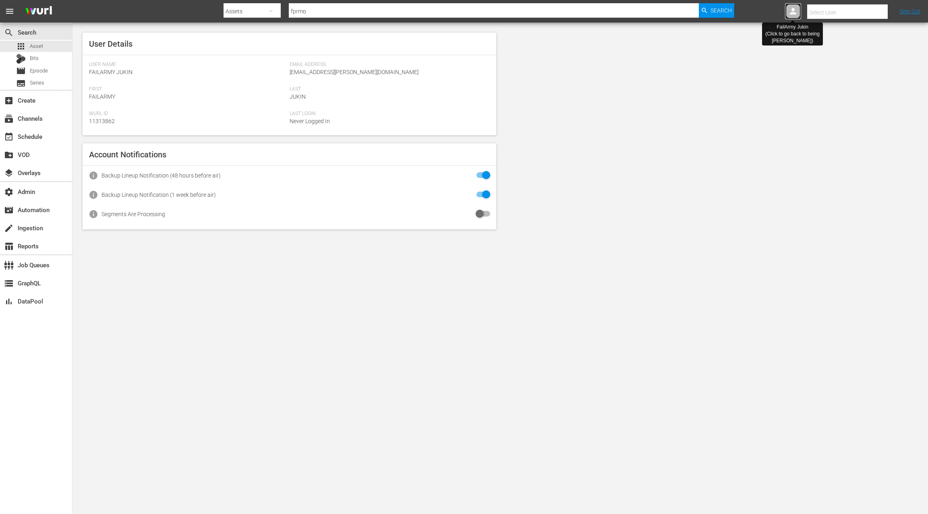
click at [792, 12] on icon at bounding box center [793, 11] width 6 height 6
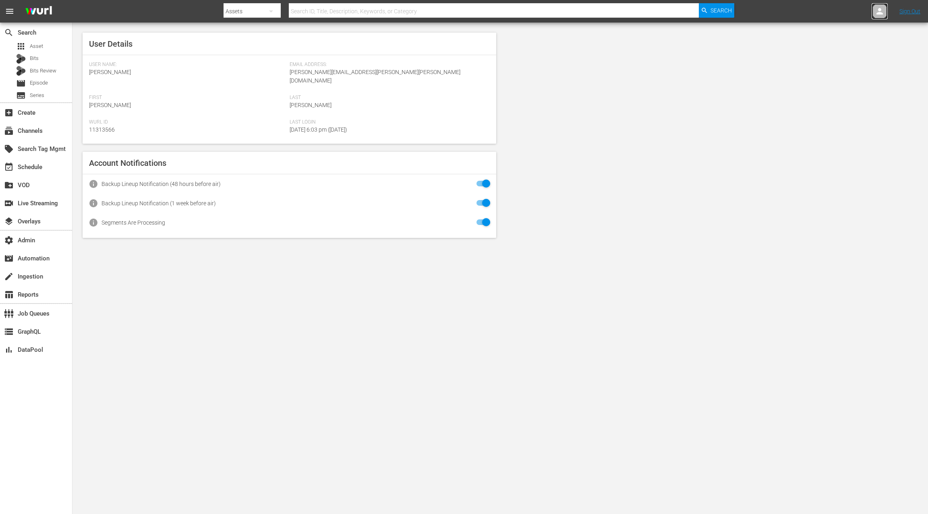
click at [872, 15] on link at bounding box center [880, 11] width 16 height 16
click at [882, 11] on icon at bounding box center [880, 11] width 10 height 10
click at [852, 12] on input "text" at bounding box center [858, 12] width 103 height 19
click at [794, 33] on div "PetCollective Jukin <pet_collective_jukin@wurl.com>" at bounding box center [841, 34] width 126 height 19
type input "PetCollective Jukin (11313863)"
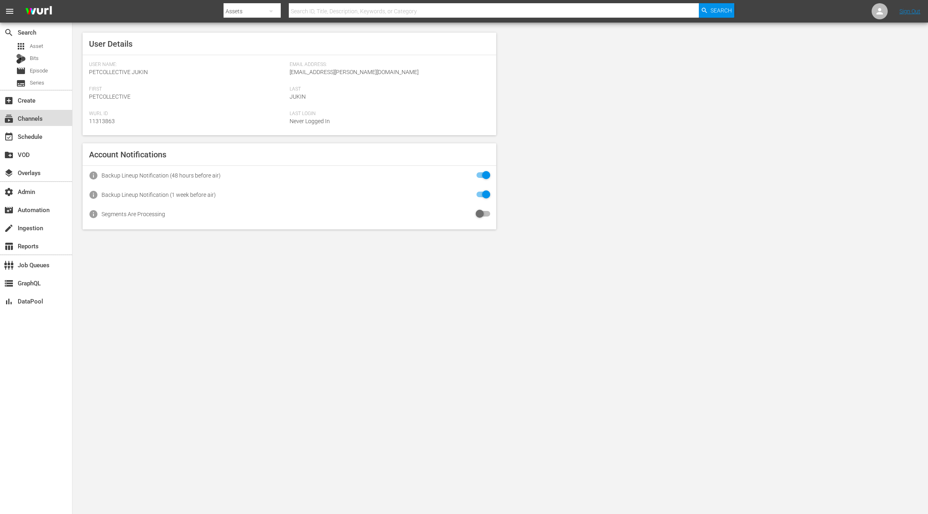
click at [40, 120] on div "subscriptions Channels" at bounding box center [22, 117] width 45 height 7
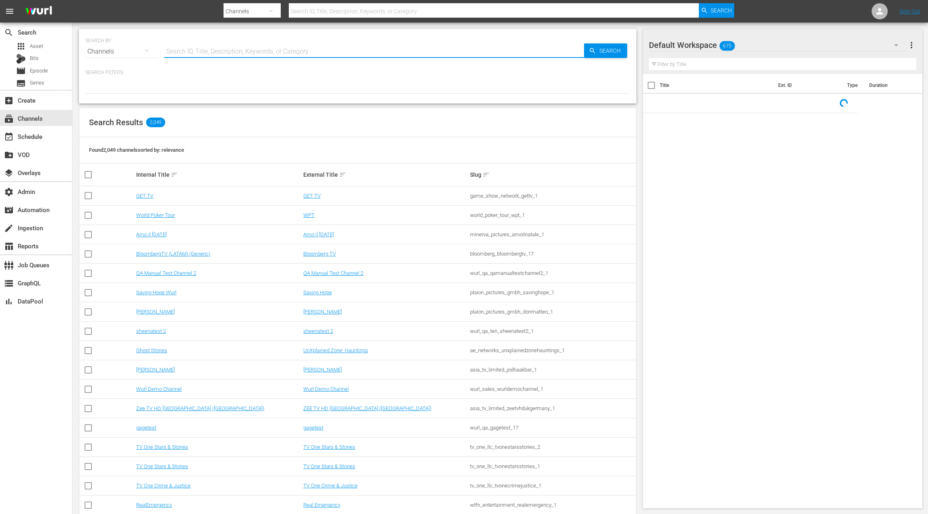
click at [190, 52] on input "text" at bounding box center [374, 51] width 420 height 19
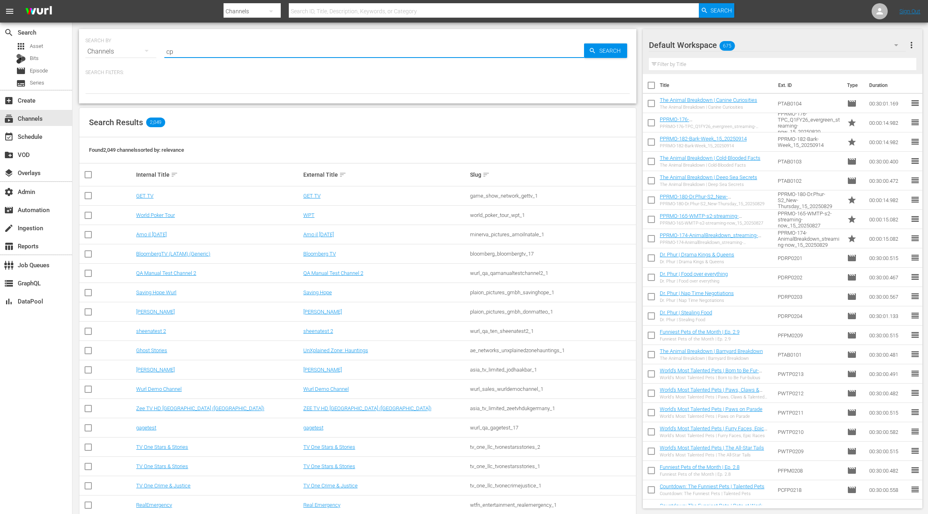
type input "c"
type input "pet collective"
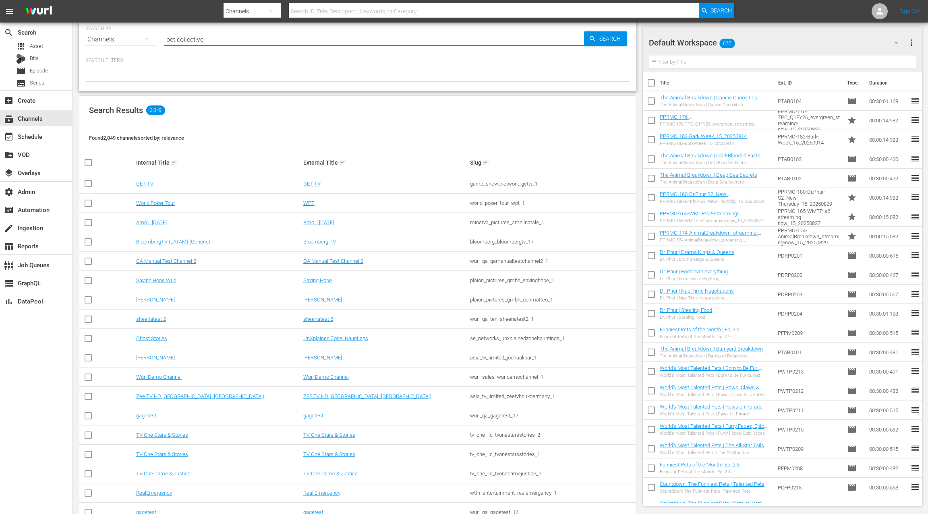
scroll to position [15, 0]
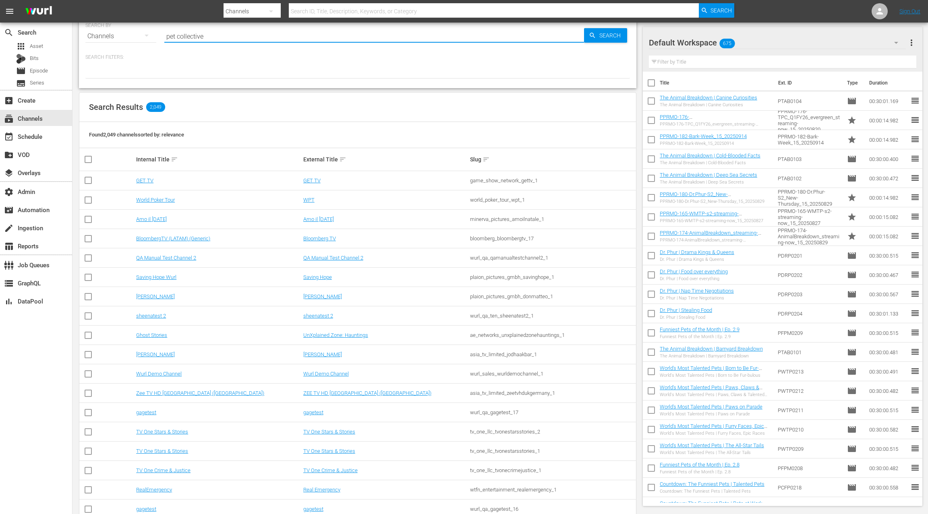
type input "pet collective"
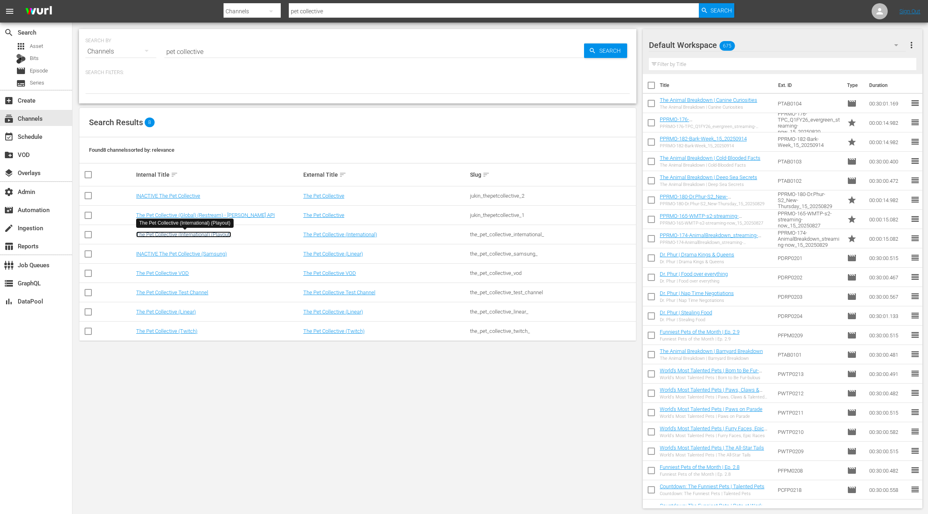
click at [193, 233] on link "The Pet Collective (International) (Playout)" at bounding box center [183, 235] width 95 height 6
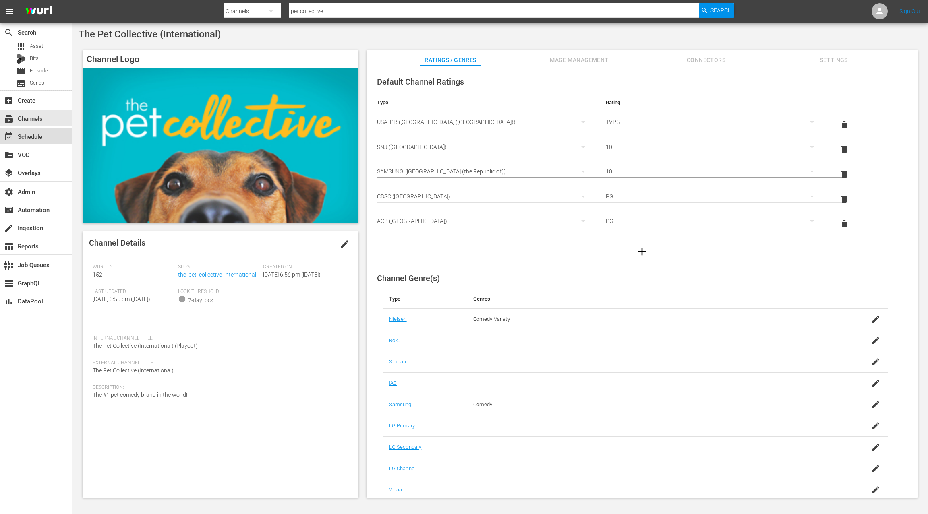
click at [41, 139] on div "event_available Schedule" at bounding box center [22, 135] width 45 height 7
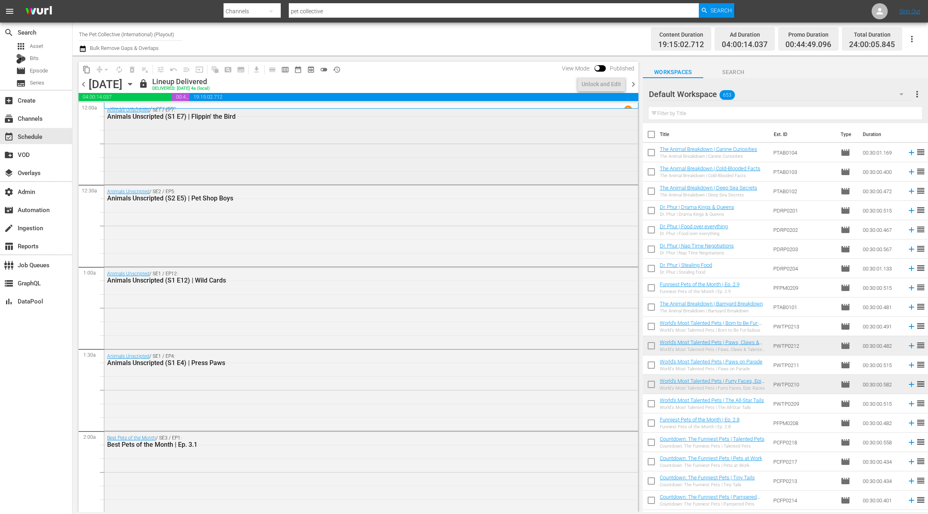
click at [150, 162] on div "Animals Unscripted / SE1 / EP7: Animals Unscripted (S1 E7) | Flippin' the Bird" at bounding box center [371, 144] width 534 height 80
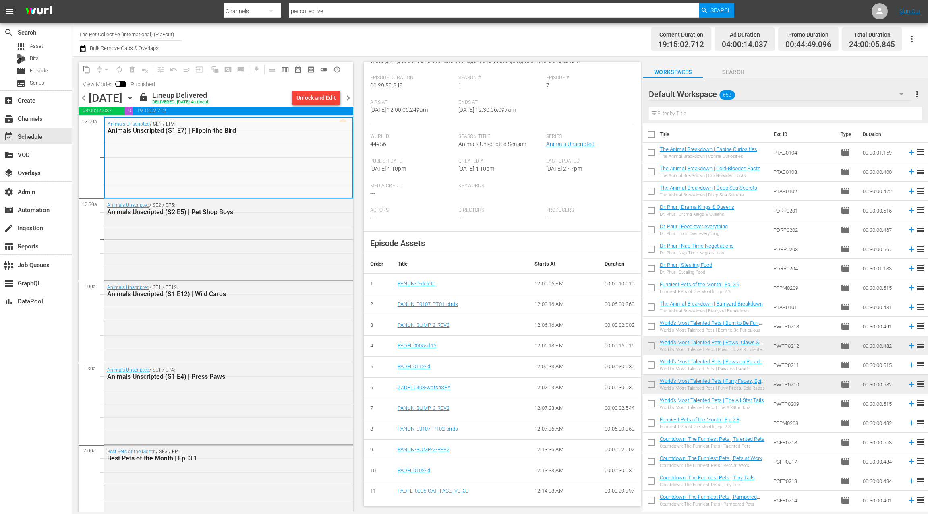
scroll to position [93, 0]
click at [272, 322] on div "Animals Unscripted / SE1 / EP12: Animals Unscripted (S1 E12) | Wild Cards" at bounding box center [228, 321] width 249 height 80
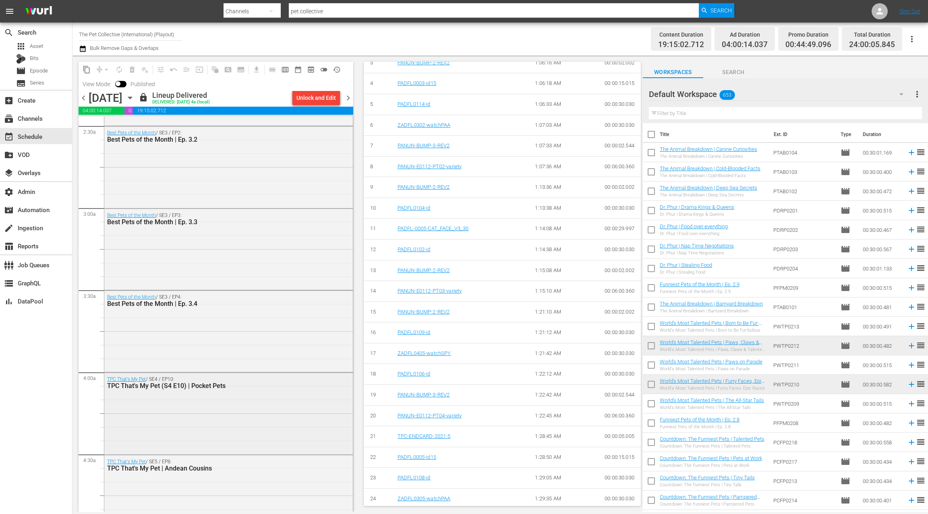
scroll to position [511, 0]
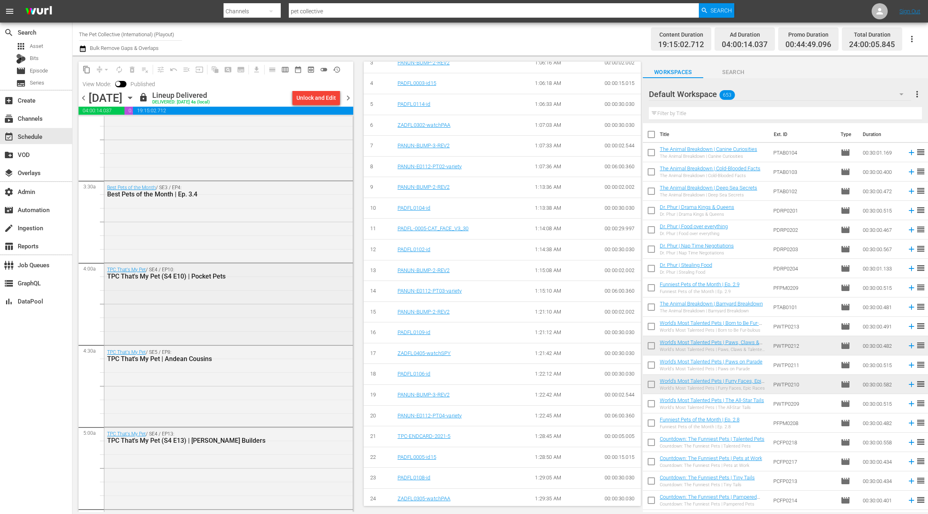
click at [205, 266] on div "TPC That's My Pet / SE4 / EP10: TPC That's My Pet (S4 E10) | Pocket Pets" at bounding box center [208, 273] width 202 height 14
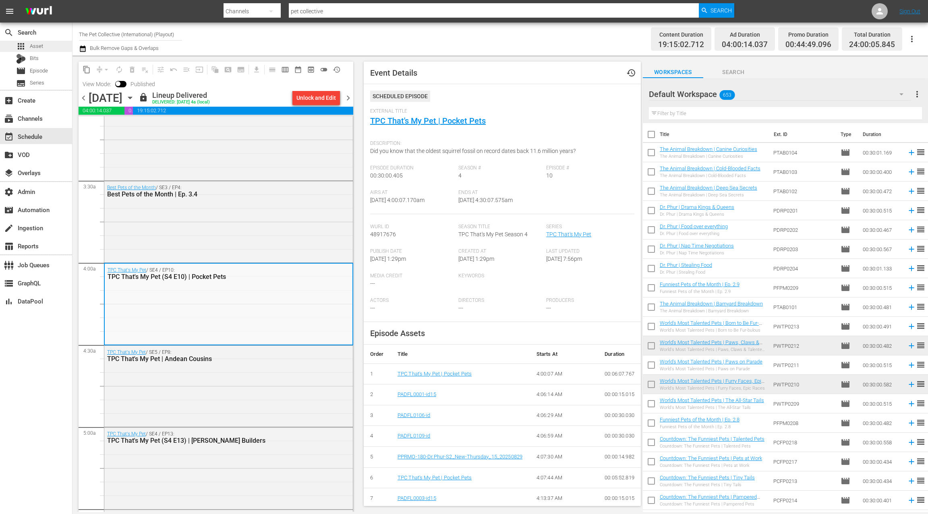
click at [36, 48] on span "Asset" at bounding box center [36, 46] width 13 height 8
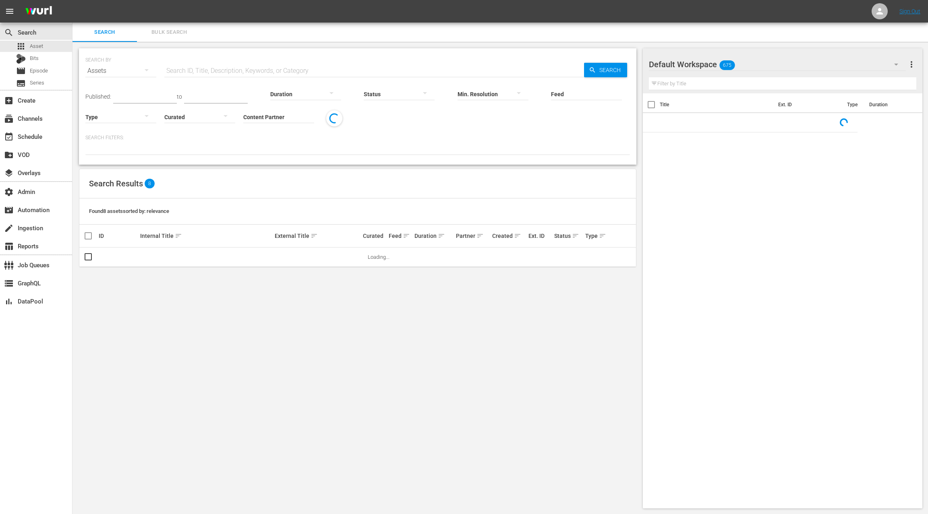
click at [188, 71] on input "text" at bounding box center [374, 70] width 420 height 19
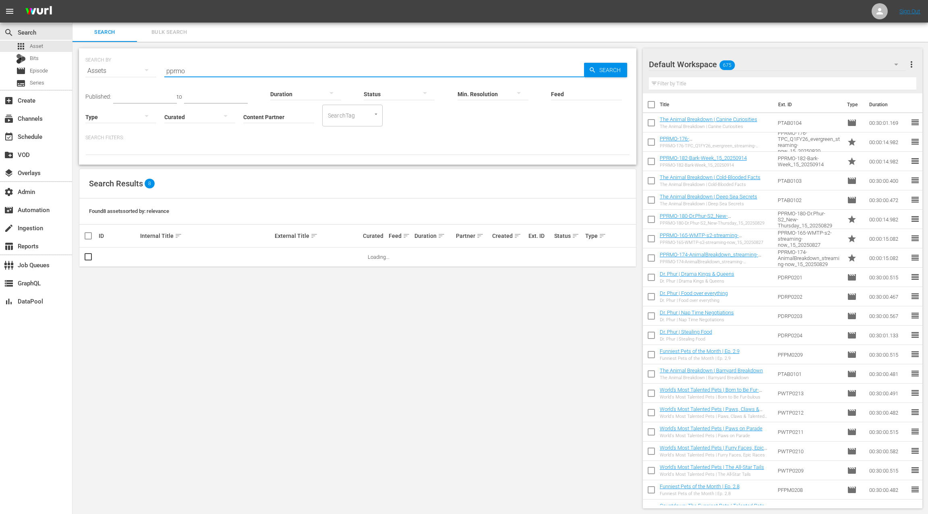
type input "PPRMO"
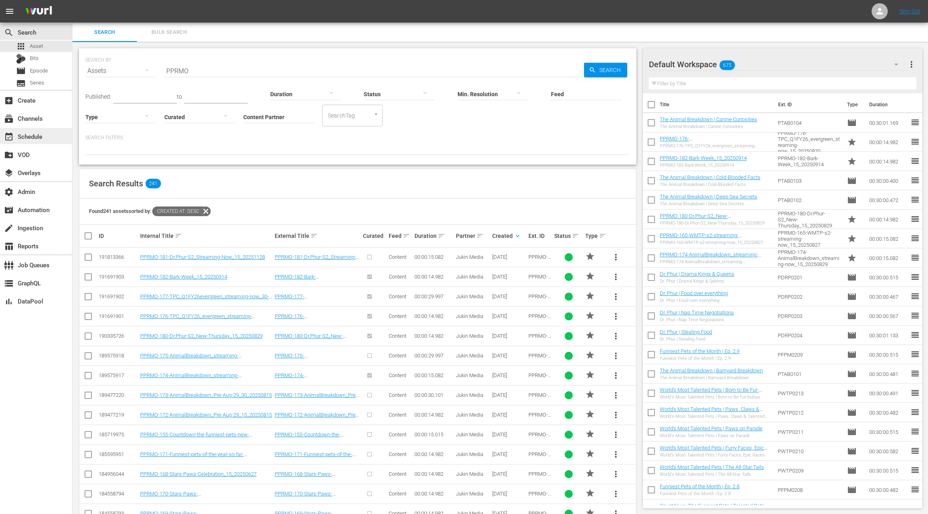
click at [45, 139] on div "event_available Schedule" at bounding box center [36, 136] width 72 height 16
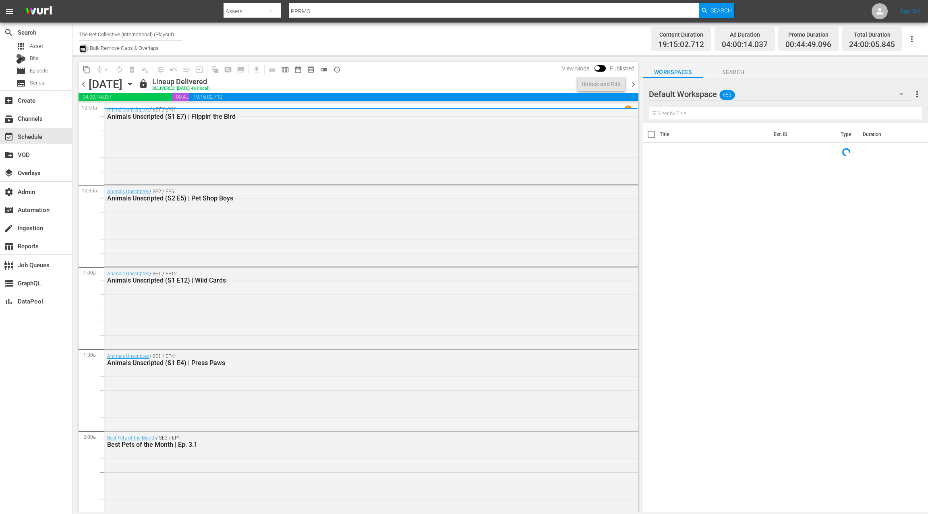
click at [85, 50] on icon "button" at bounding box center [83, 49] width 8 height 10
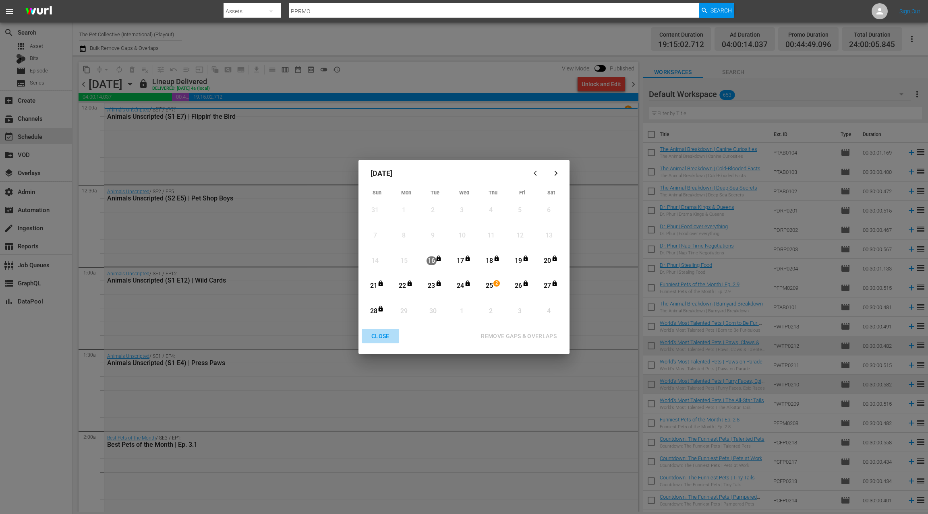
click at [383, 336] on div "CLOSE" at bounding box center [380, 337] width 31 height 10
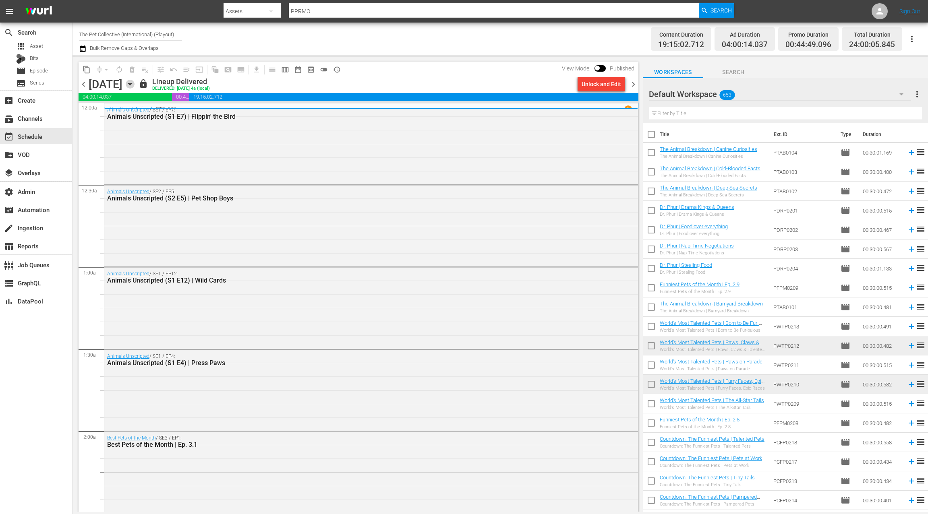
click at [132, 83] on icon "button" at bounding box center [130, 84] width 4 height 2
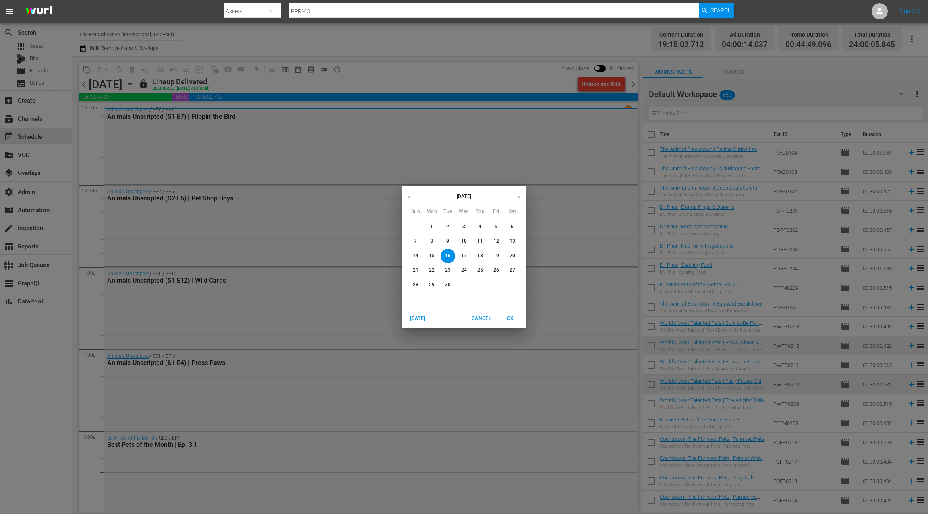
click at [481, 266] on button "25" at bounding box center [480, 270] width 15 height 15
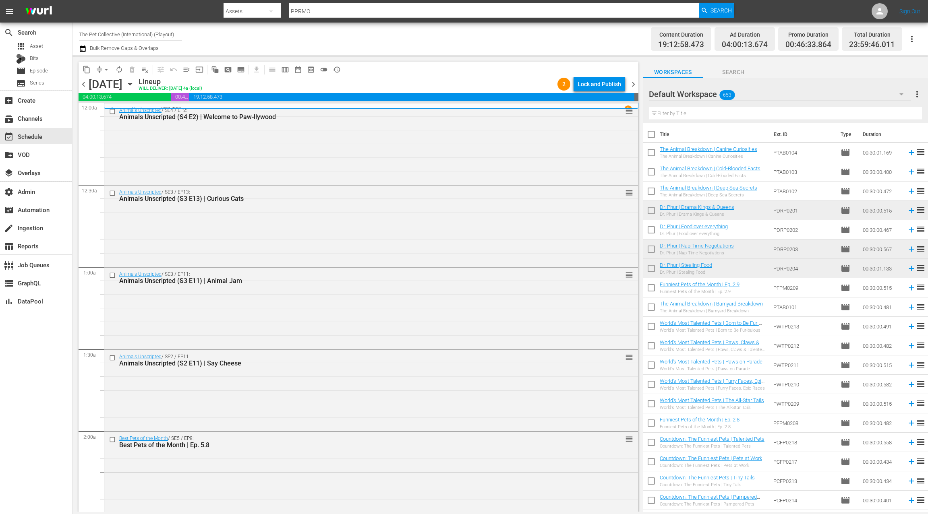
scroll to position [5, 0]
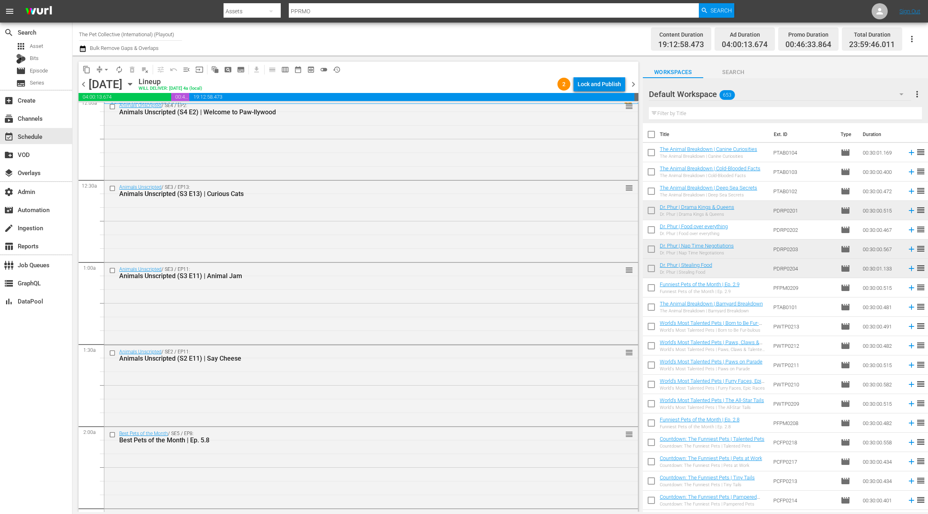
click at [596, 81] on div "Lock and Publish" at bounding box center [600, 84] width 44 height 15
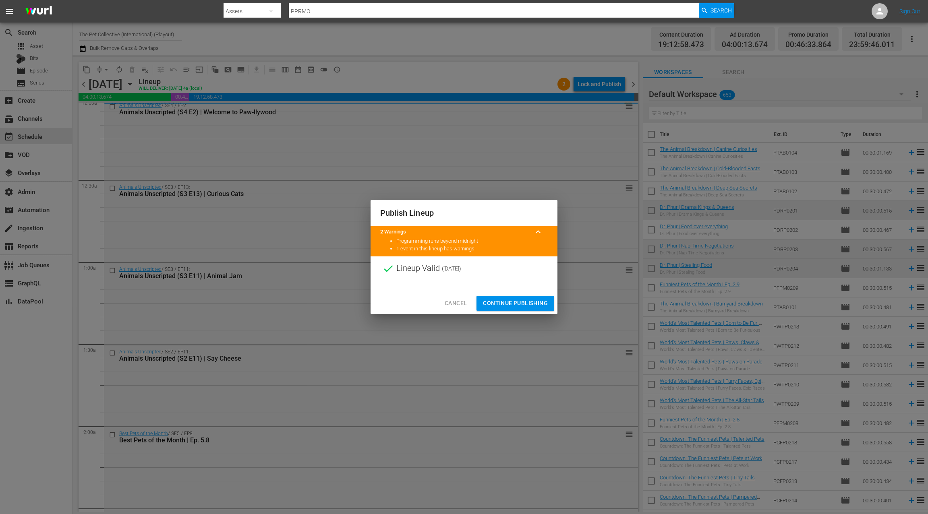
click at [520, 303] on span "Continue Publishing" at bounding box center [515, 304] width 65 height 10
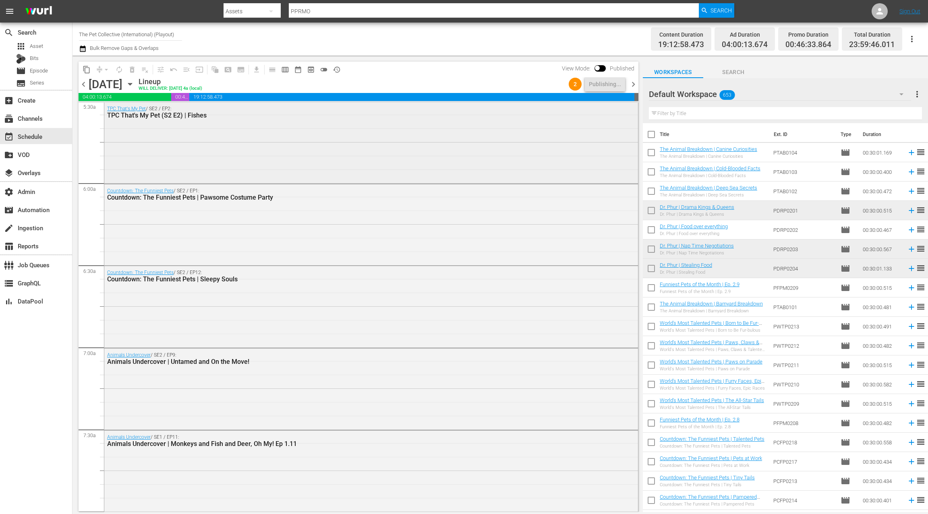
scroll to position [0, 0]
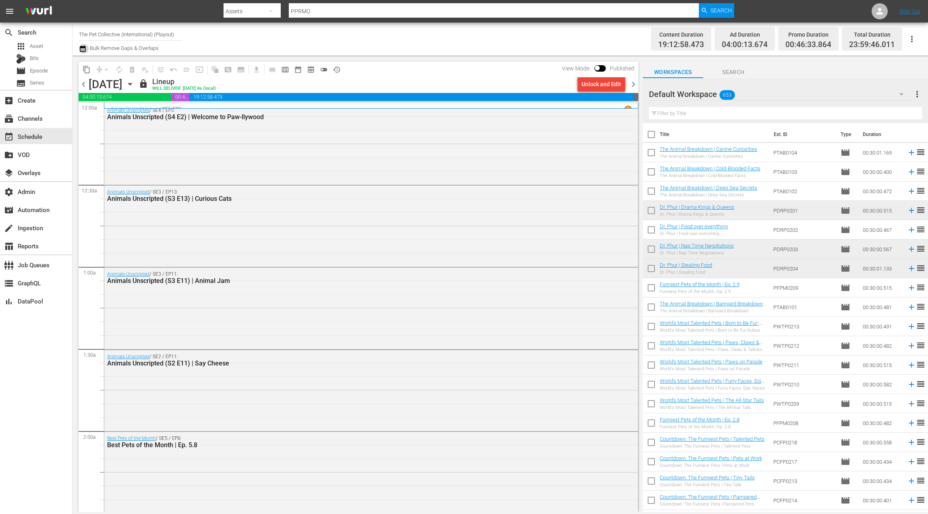
click at [83, 50] on icon "button" at bounding box center [83, 49] width 8 height 10
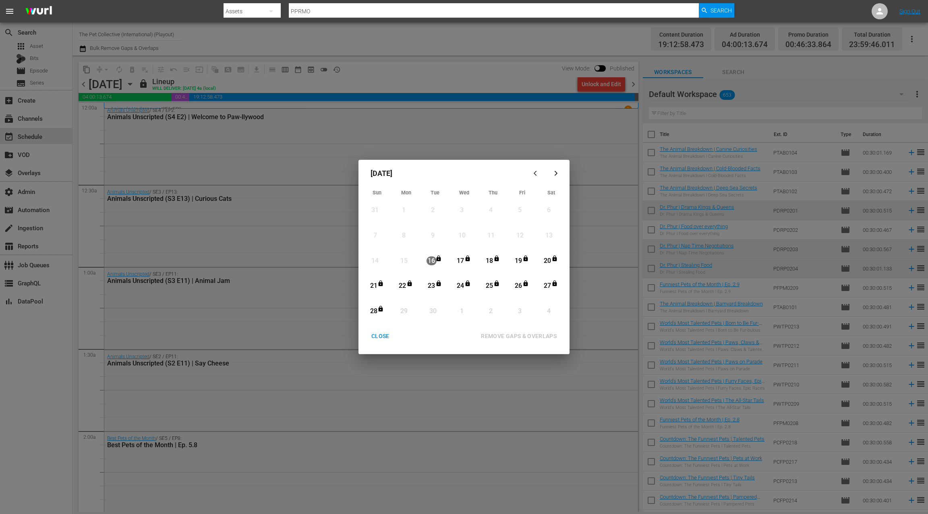
click at [379, 335] on div "CLOSE" at bounding box center [380, 337] width 31 height 10
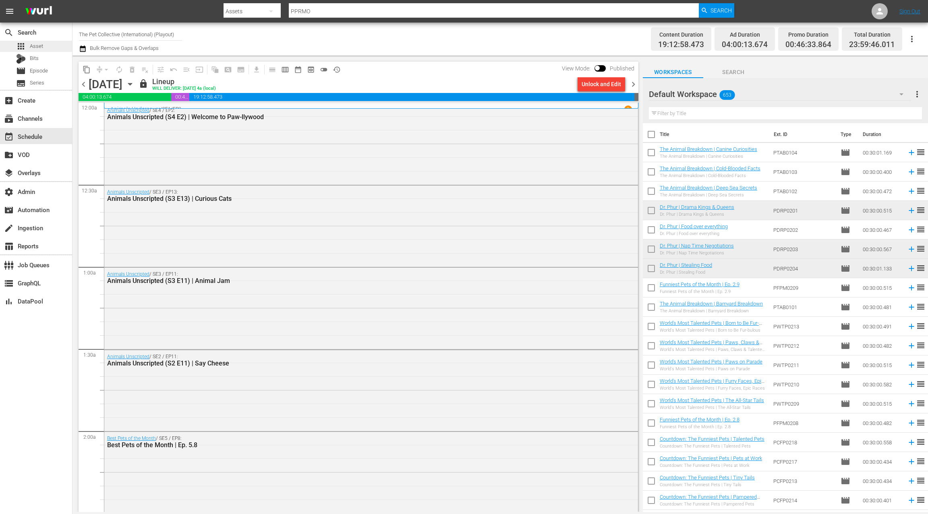
click at [43, 46] on div "apps Asset" at bounding box center [36, 46] width 72 height 11
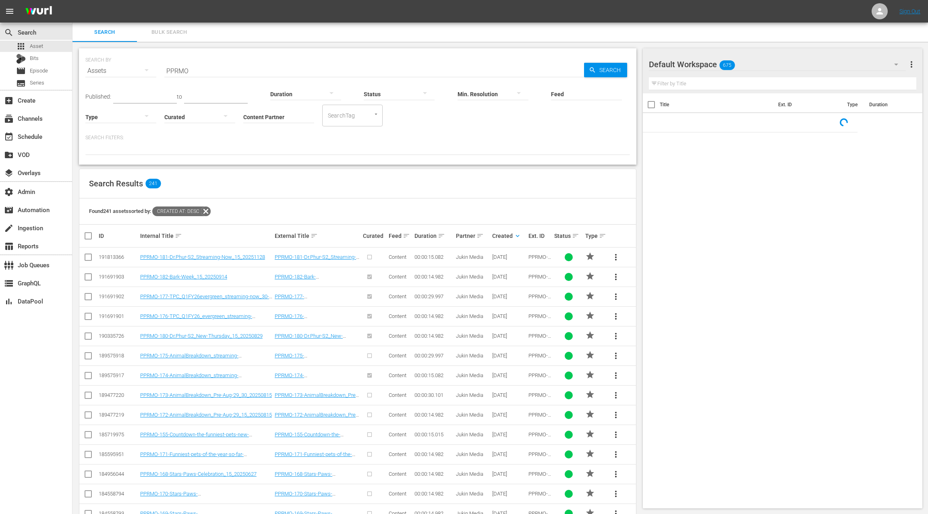
click at [164, 35] on span "Bulk Search" at bounding box center [169, 32] width 55 height 9
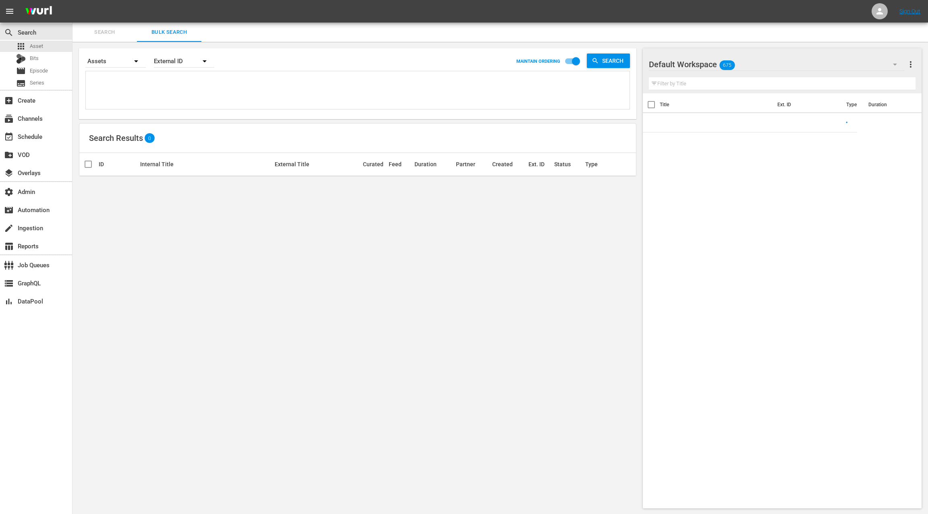
click at [148, 79] on textarea at bounding box center [359, 91] width 542 height 37
paste textarea "PDRP0205 PDRP0206 PDRP0207 PDRP0208 PFPM0210 PGVB0101 PGVB0102 PGVB0103 PGVB010…"
type textarea "PDRP0205 PDRP0206 PDRP0207 PDRP0208 PFPM0210 PGVB0101 PGVB0102 PGVB0103 PGVB010…"
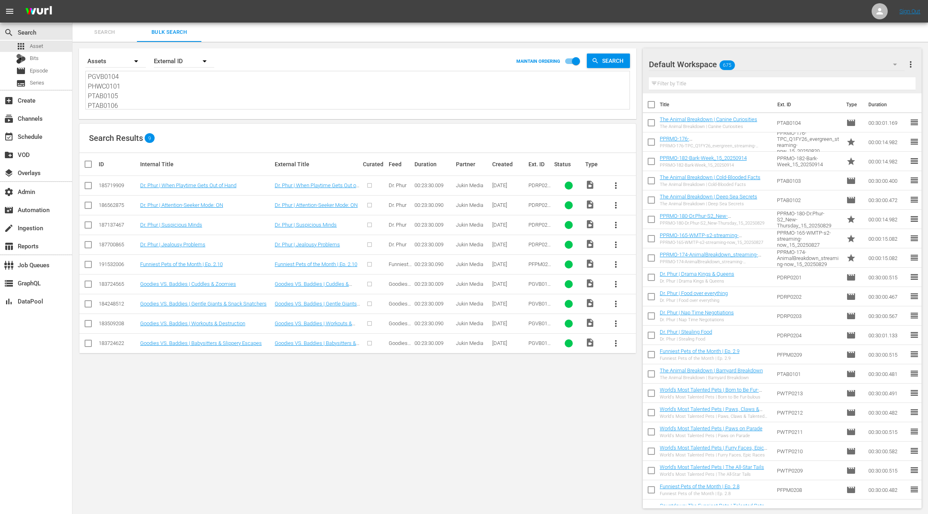
type textarea "PDRP0205 PDRP0206 PDRP0207 PDRP0208 PFPM0210 PGVB0101 PGVB0102 PGVB0103 PGVB010…"
click at [91, 162] on input "checkbox" at bounding box center [91, 165] width 16 height 10
checkbox input "true"
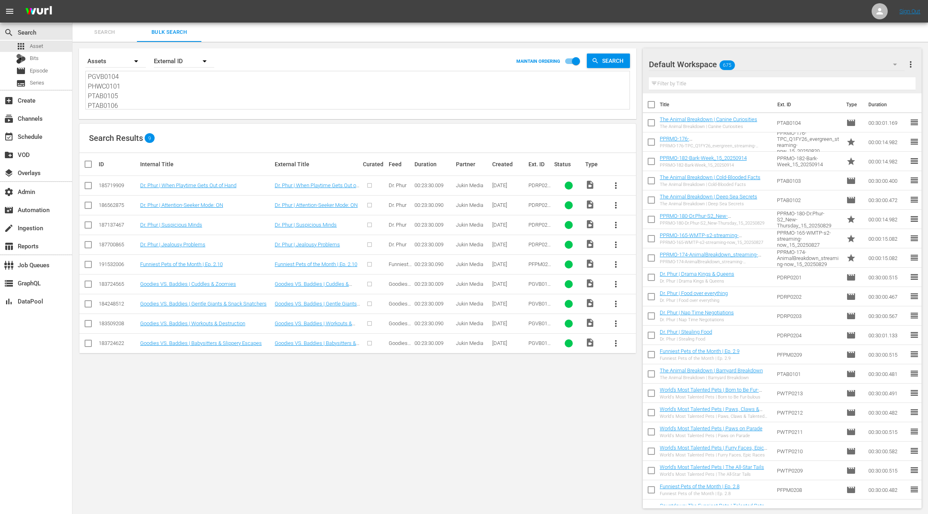
checkbox input "true"
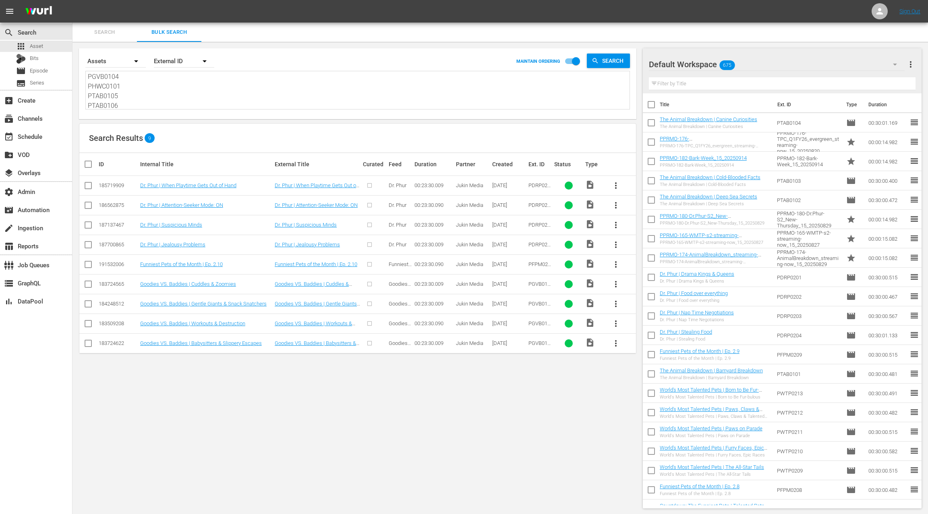
checkbox input "true"
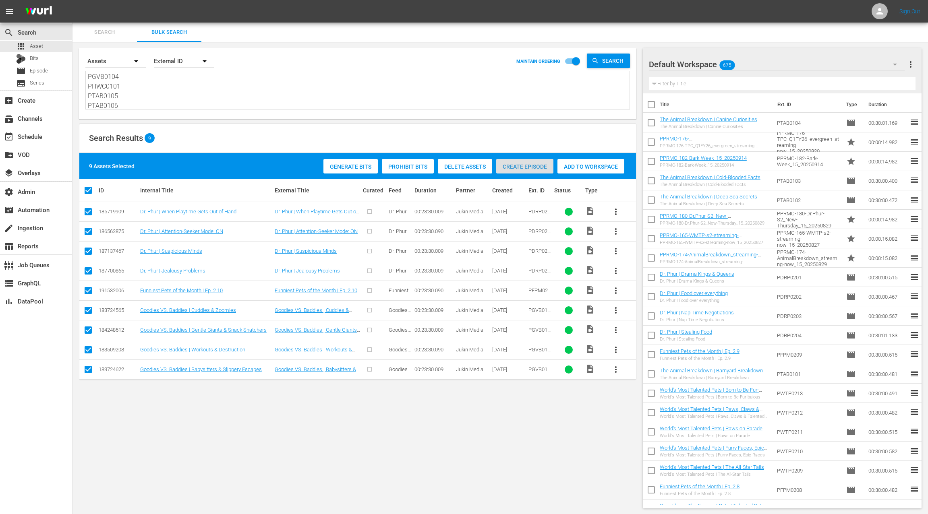
click at [535, 167] on span "Create Episode" at bounding box center [524, 167] width 57 height 6
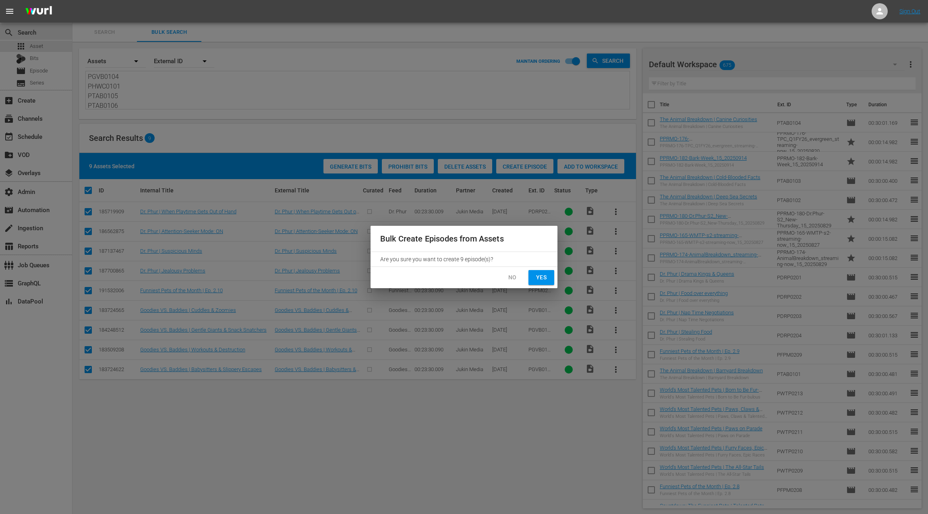
click at [538, 275] on span "Yes" at bounding box center [541, 278] width 13 height 10
checkbox input "false"
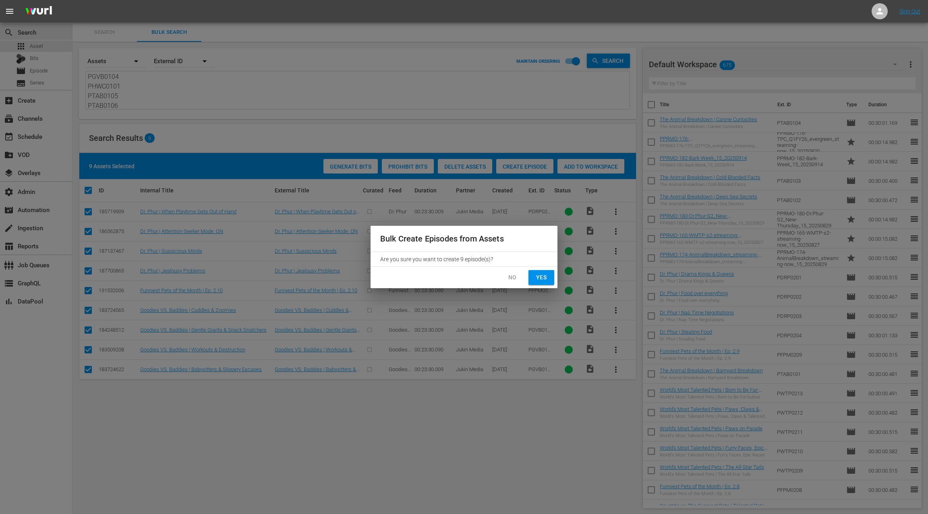
checkbox input "false"
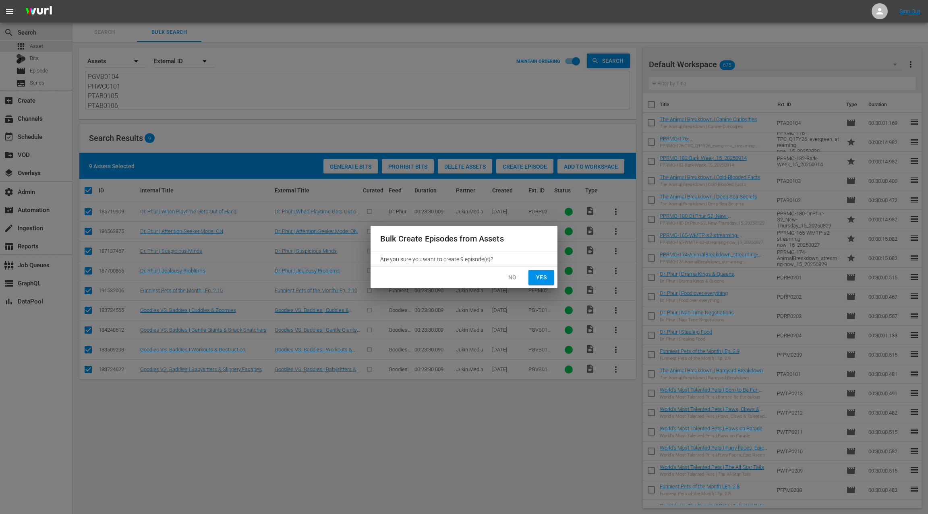
checkbox input "false"
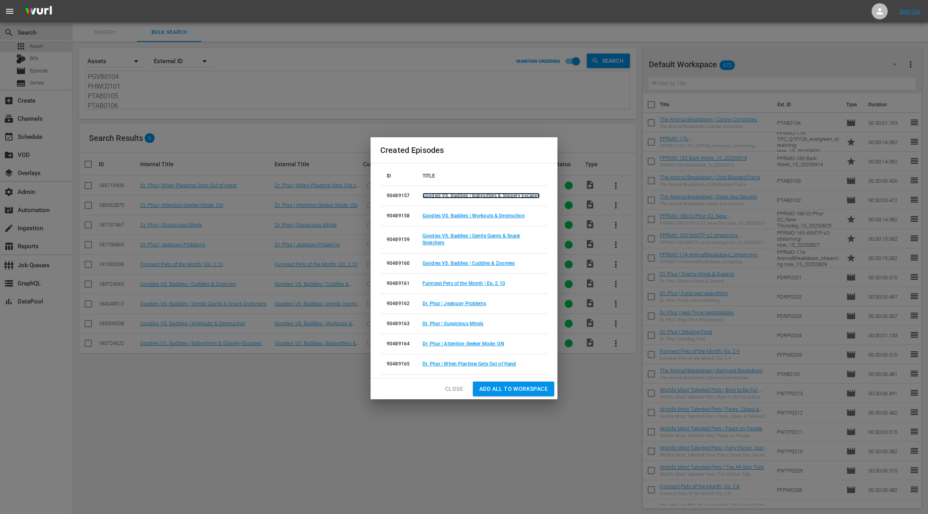
click at [455, 195] on link "Goodies VS. Baddies | Babysitters & Slippery Escapes" at bounding box center [481, 196] width 117 height 6
click at [453, 215] on link "Goodies VS. Baddies | Workouts & Destruction" at bounding box center [474, 216] width 102 height 6
click at [448, 235] on link "Goodies VS. Baddies | Gentle Giants & Snack Snatchers" at bounding box center [472, 239] width 98 height 12
click at [447, 262] on link "Goodies VS. Baddies | Cuddles & Zoomies" at bounding box center [469, 264] width 92 height 6
click at [445, 283] on link "Funniest Pets of the Month | Ep. 2.10" at bounding box center [464, 284] width 83 height 6
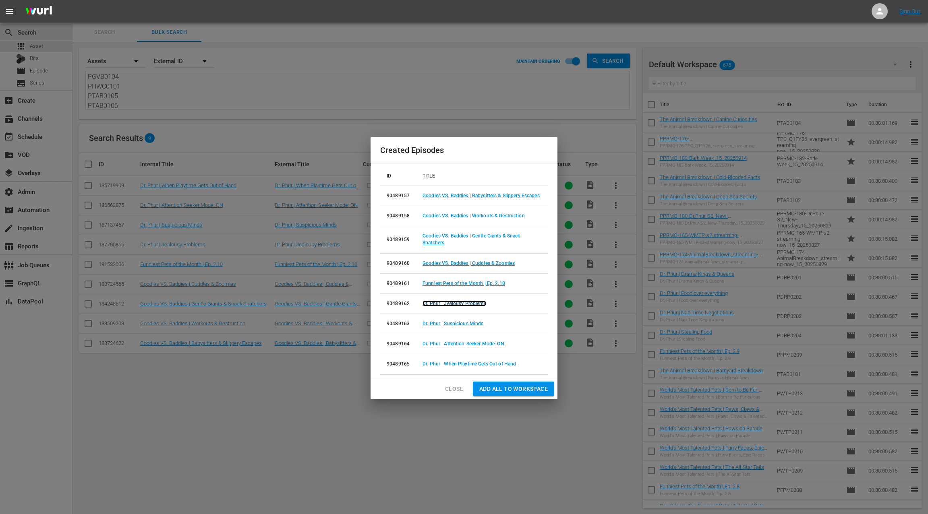
click at [444, 303] on link "Dr. Phur | Jealousy Problems" at bounding box center [455, 304] width 64 height 6
click at [443, 322] on link "Dr. Phur | Suspicious Minds" at bounding box center [453, 324] width 61 height 6
click at [444, 343] on link "Dr. Phur | Attention-Seeker Mode: ON" at bounding box center [464, 344] width 82 height 6
click at [446, 361] on link "Dr. Phur | When Playtime Gets Out of Hand" at bounding box center [469, 364] width 93 height 6
click at [452, 392] on span "Close" at bounding box center [454, 389] width 18 height 10
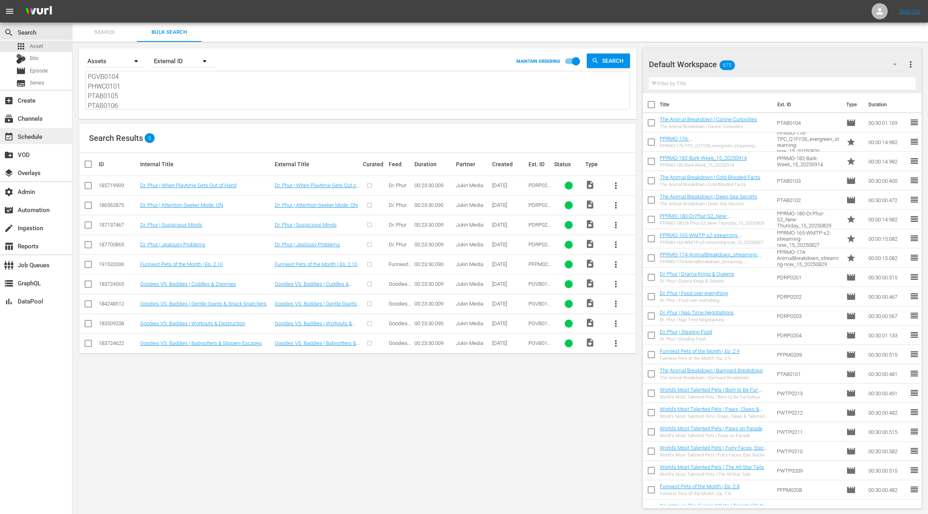
click at [50, 141] on div "event_available Schedule" at bounding box center [36, 136] width 72 height 16
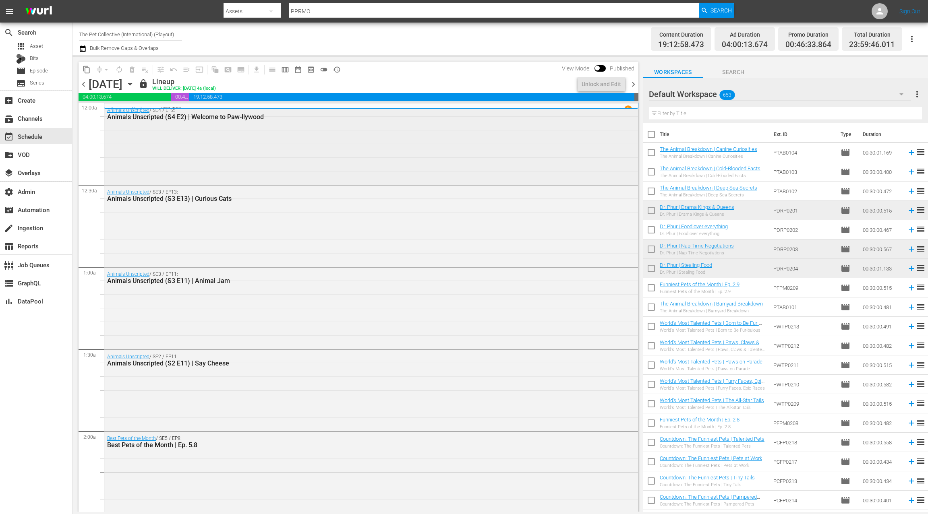
click at [185, 129] on div "Animals Unscripted / SE4 / EP2: Animals Unscripted (S4 E2) | Welcome to Paw-lly…" at bounding box center [371, 144] width 534 height 80
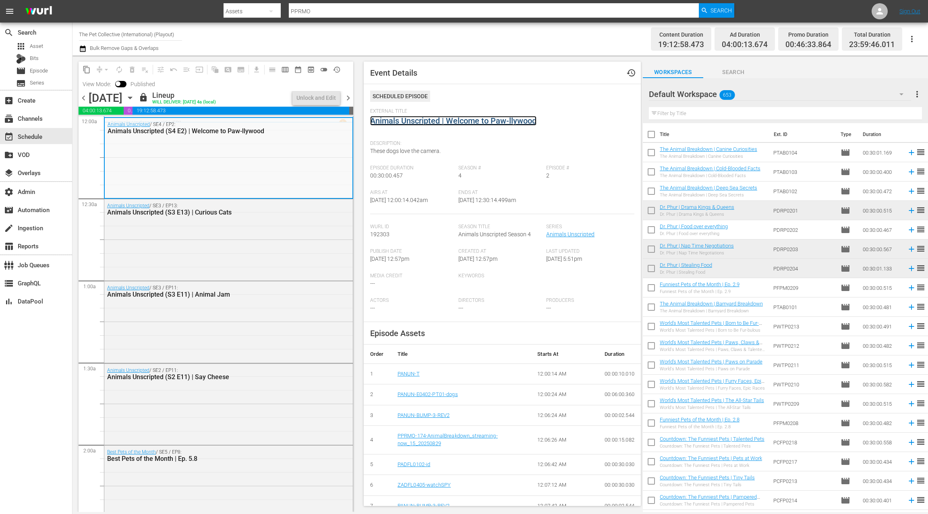
click at [413, 121] on link "Animals Unscripted | Welcome to Paw-llywood" at bounding box center [453, 121] width 166 height 10
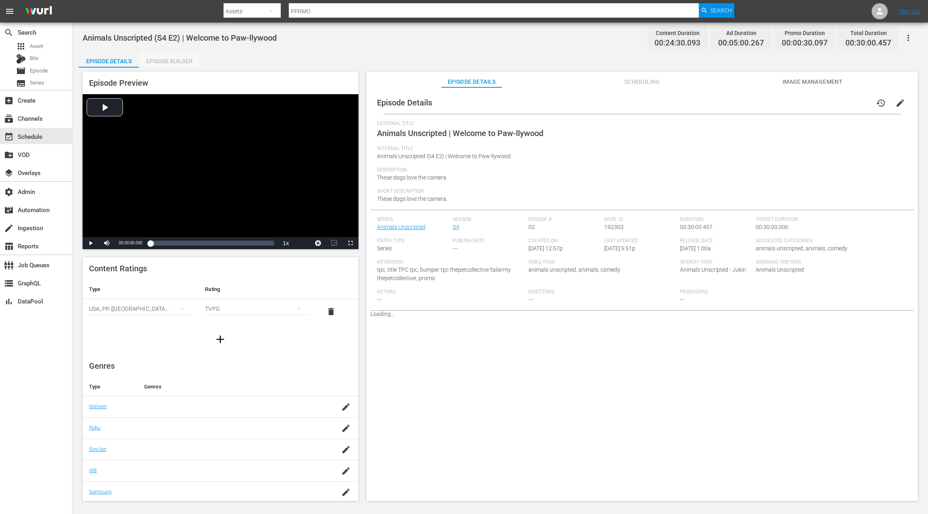
click at [178, 63] on div "Episode Builder" at bounding box center [169, 61] width 60 height 19
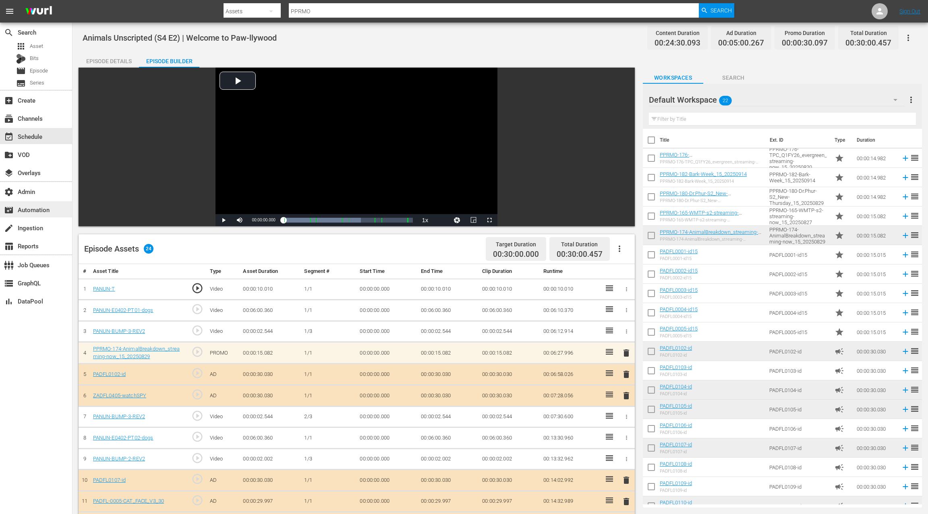
click at [35, 208] on div "movie_filter Automation" at bounding box center [22, 208] width 45 height 7
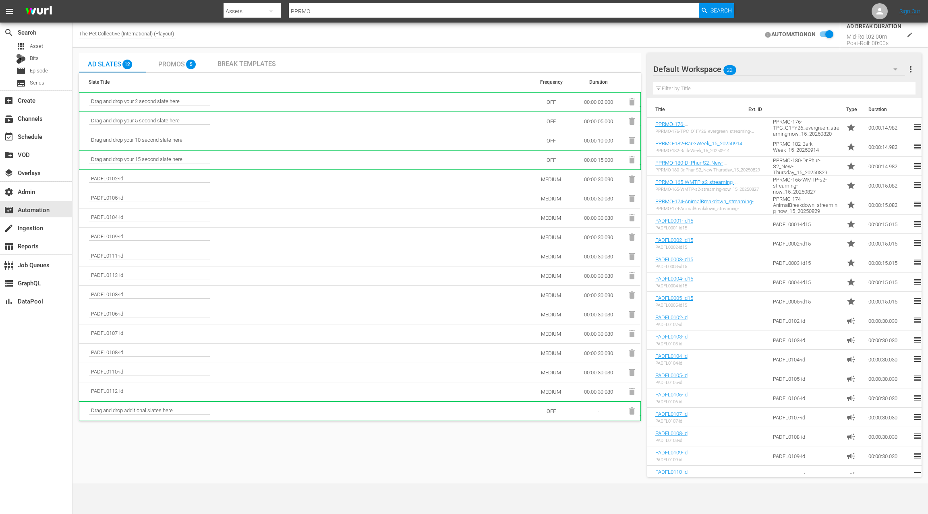
click at [180, 66] on span "Promos" at bounding box center [171, 64] width 27 height 8
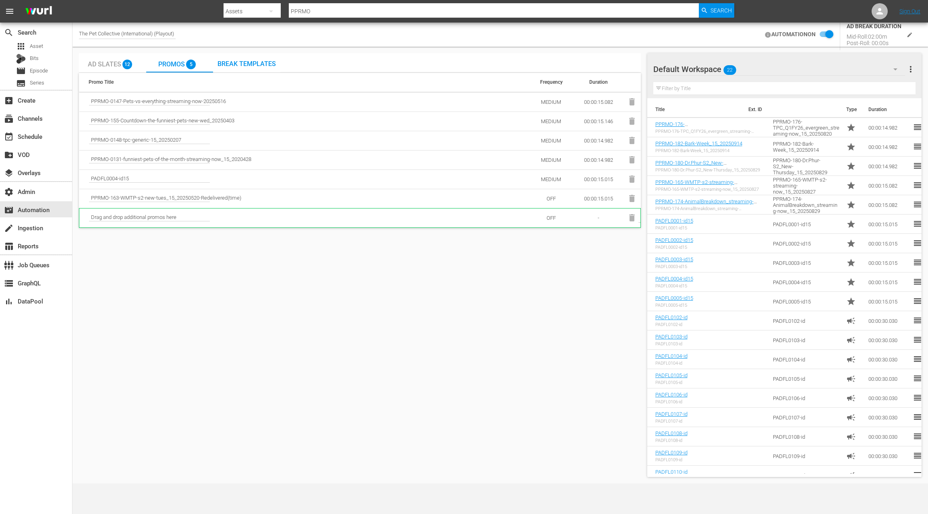
click at [828, 32] on input "checkbox" at bounding box center [825, 35] width 18 height 10
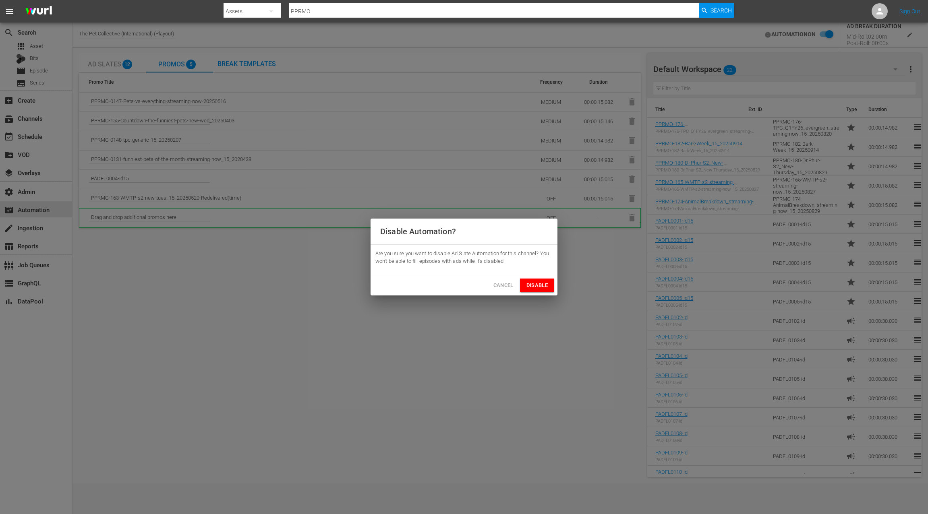
drag, startPoint x: 537, startPoint y: 284, endPoint x: 593, endPoint y: 214, distance: 89.8
click at [537, 284] on span "Disable" at bounding box center [537, 285] width 21 height 9
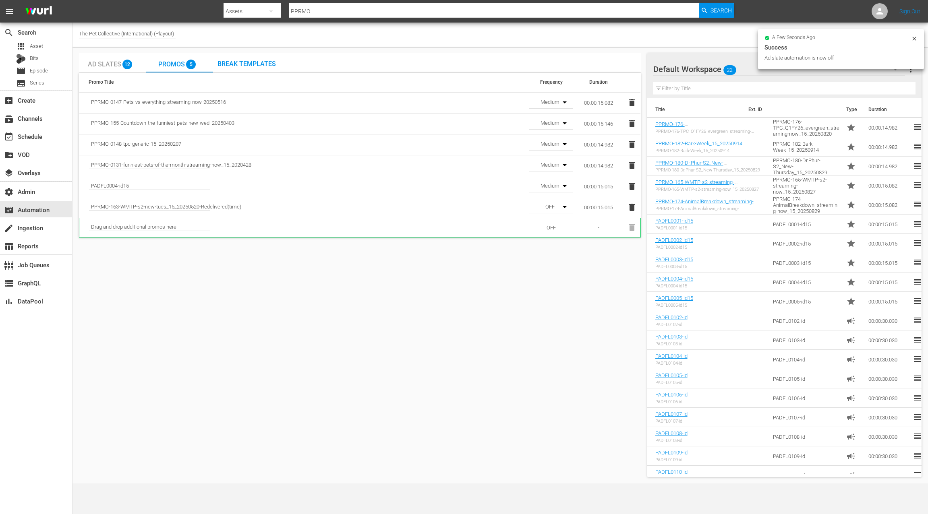
click at [633, 102] on icon "button" at bounding box center [632, 102] width 6 height 7
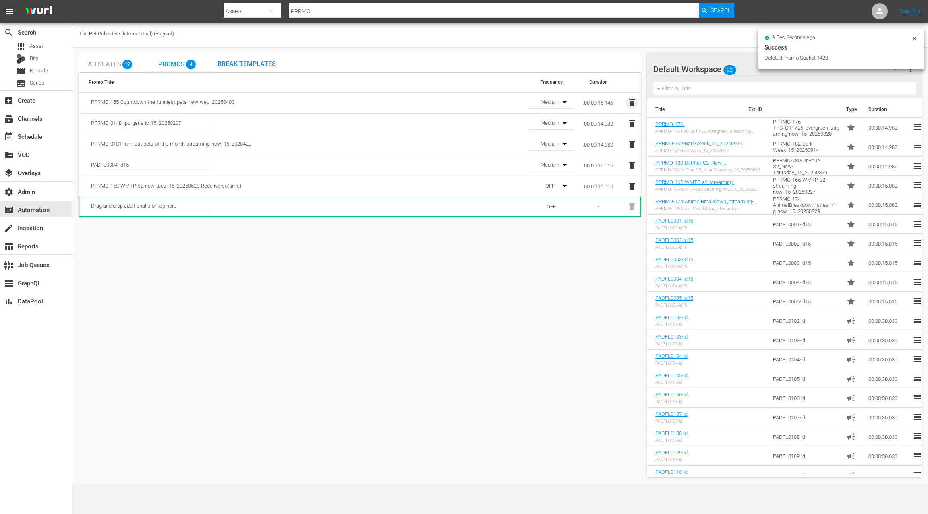
click at [633, 102] on icon "button" at bounding box center [632, 102] width 6 height 7
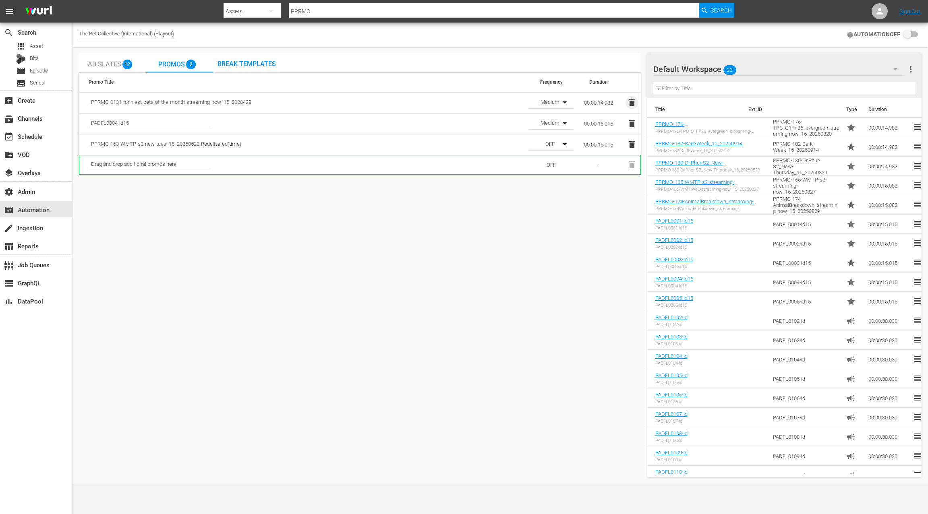
click at [633, 102] on icon "button" at bounding box center [632, 102] width 6 height 7
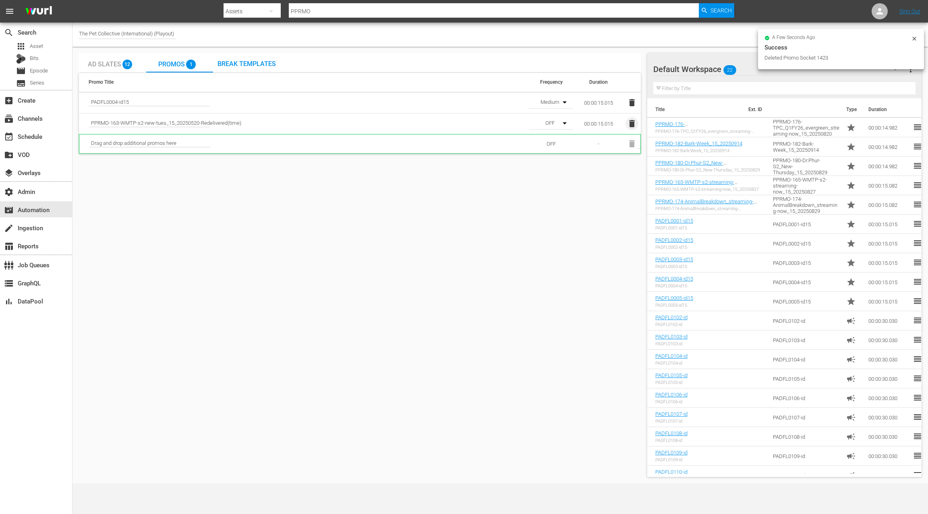
click at [630, 124] on icon "button" at bounding box center [632, 123] width 6 height 7
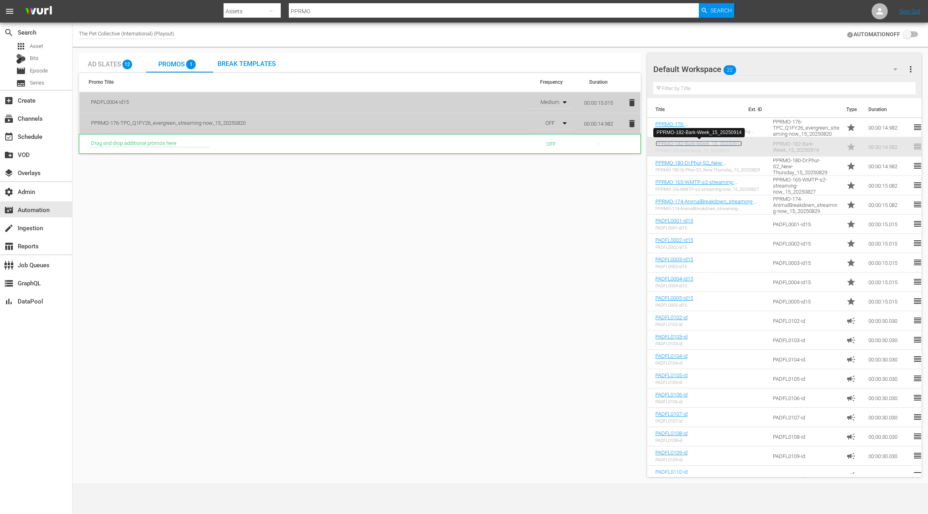
drag, startPoint x: 671, startPoint y: 145, endPoint x: 665, endPoint y: 145, distance: 5.2
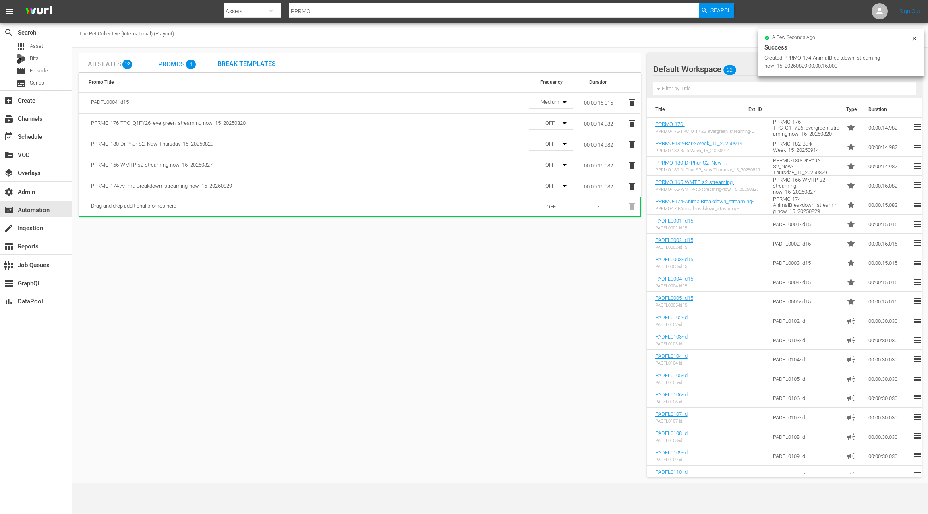
drag, startPoint x: 669, startPoint y: 199, endPoint x: 643, endPoint y: 1, distance: 199.9
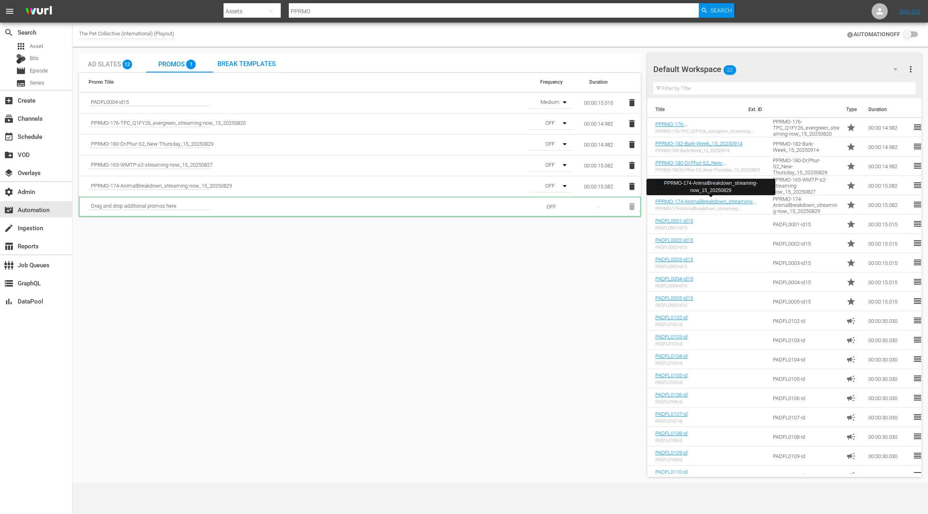
click at [552, 122] on button "button" at bounding box center [561, 123] width 19 height 19
click at [551, 151] on div "Medium" at bounding box center [550, 151] width 42 height 13
click at [551, 141] on div "OFF" at bounding box center [550, 142] width 42 height 19
click at [558, 173] on div "Medium" at bounding box center [550, 172] width 42 height 13
click at [552, 165] on button "button" at bounding box center [561, 164] width 19 height 19
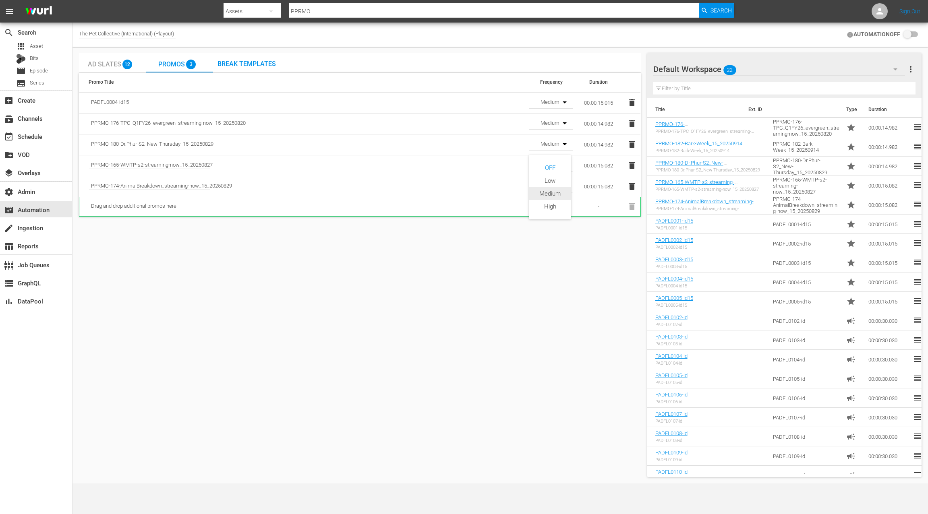
click at [553, 196] on div "Medium" at bounding box center [550, 193] width 42 height 13
click at [550, 187] on div "OFF" at bounding box center [550, 184] width 42 height 19
click at [547, 215] on div "Medium" at bounding box center [550, 214] width 42 height 13
click at [909, 33] on input "checkbox" at bounding box center [909, 35] width 18 height 10
checkbox input "false"
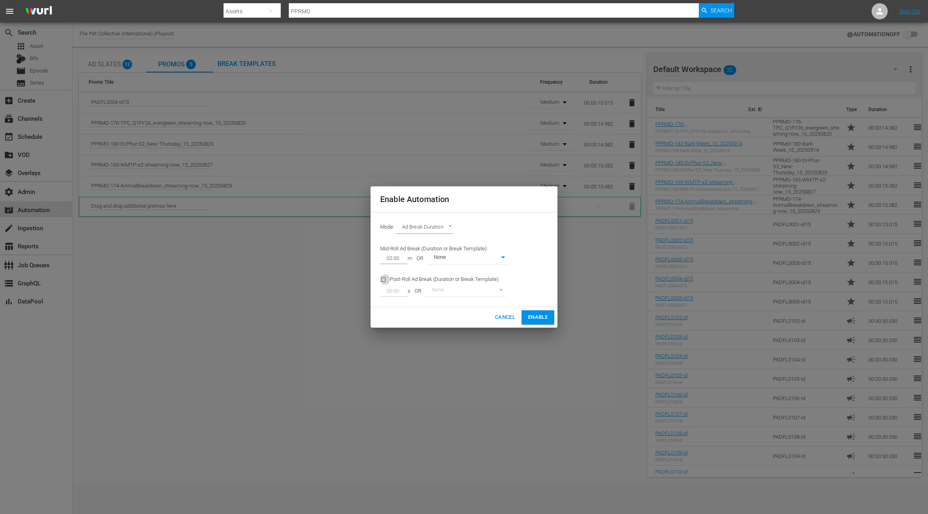
click at [382, 282] on input "checkbox" at bounding box center [385, 281] width 10 height 11
checkbox input "true"
click at [531, 317] on span "Enable" at bounding box center [538, 317] width 20 height 9
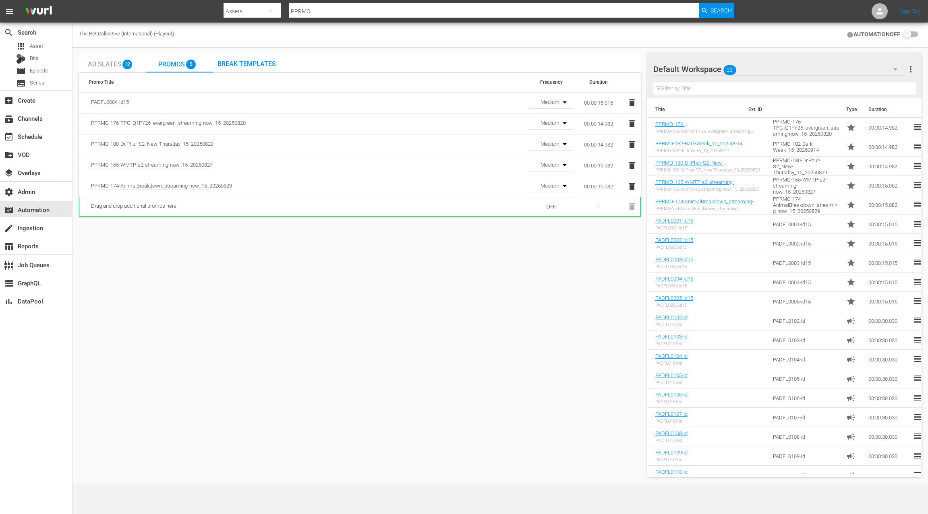
checkbox input "true"
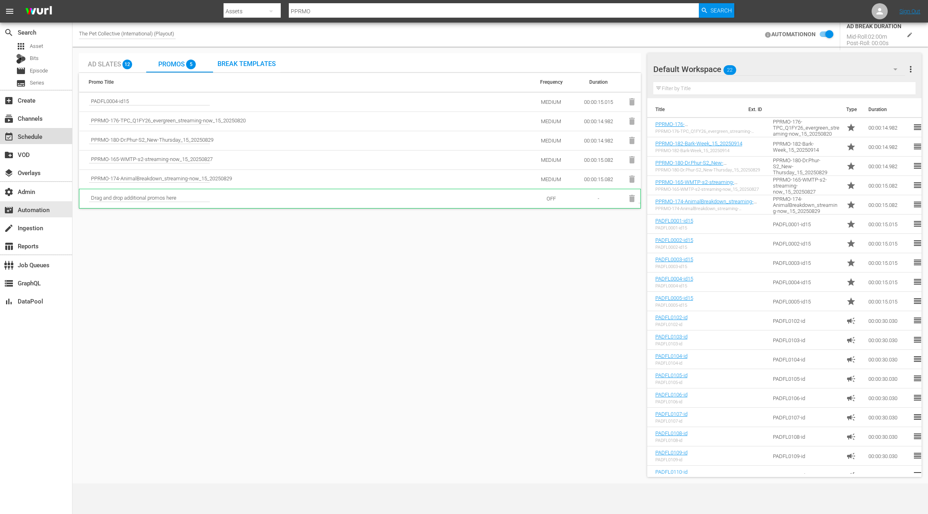
click at [33, 138] on div "event_available Schedule" at bounding box center [22, 135] width 45 height 7
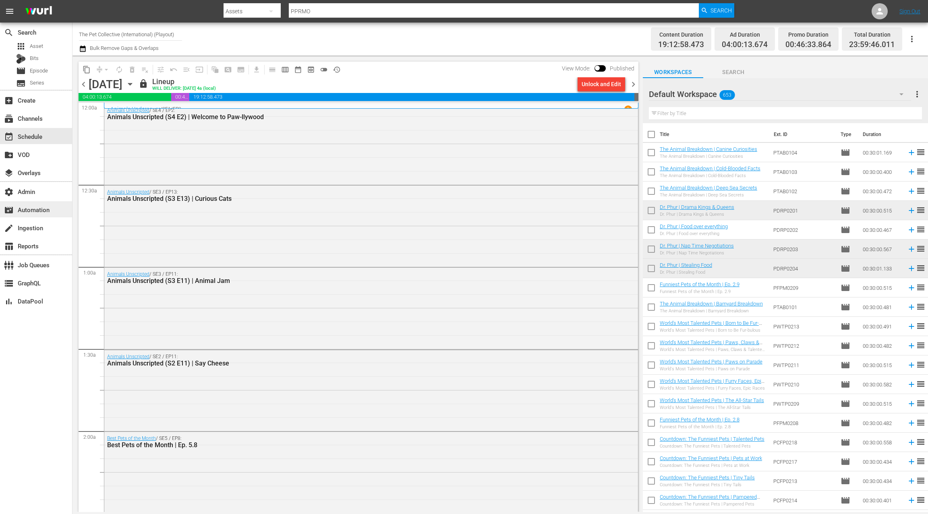
click at [44, 209] on div "movie_filter Automation" at bounding box center [22, 208] width 45 height 7
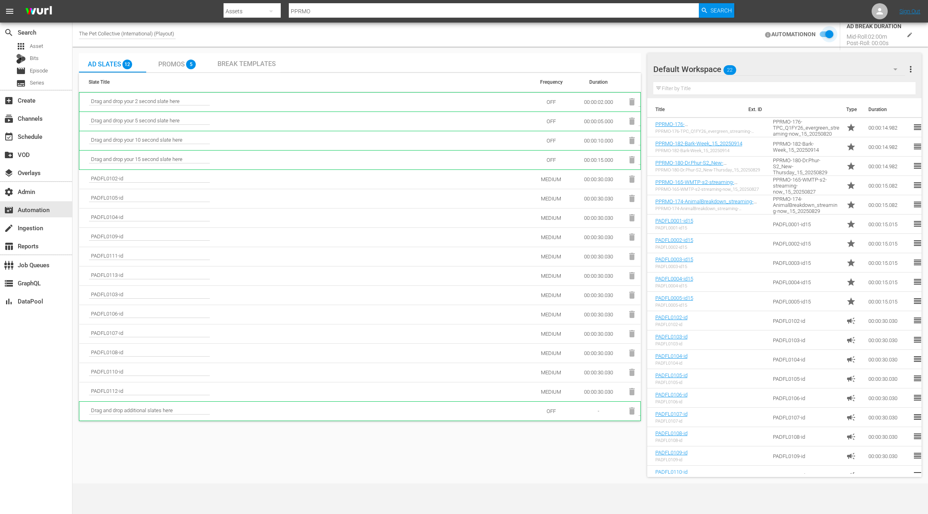
click at [831, 35] on input "checkbox" at bounding box center [825, 35] width 18 height 10
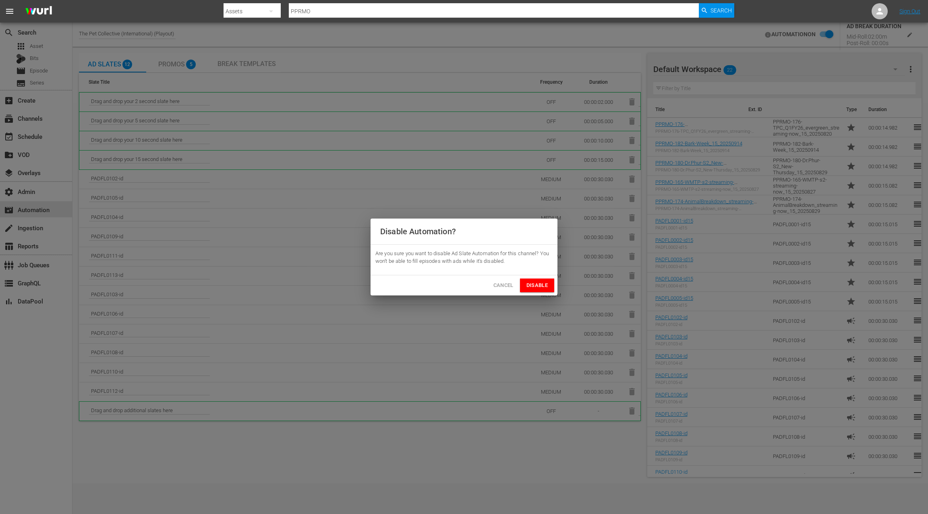
click at [541, 284] on span "Disable" at bounding box center [537, 285] width 21 height 9
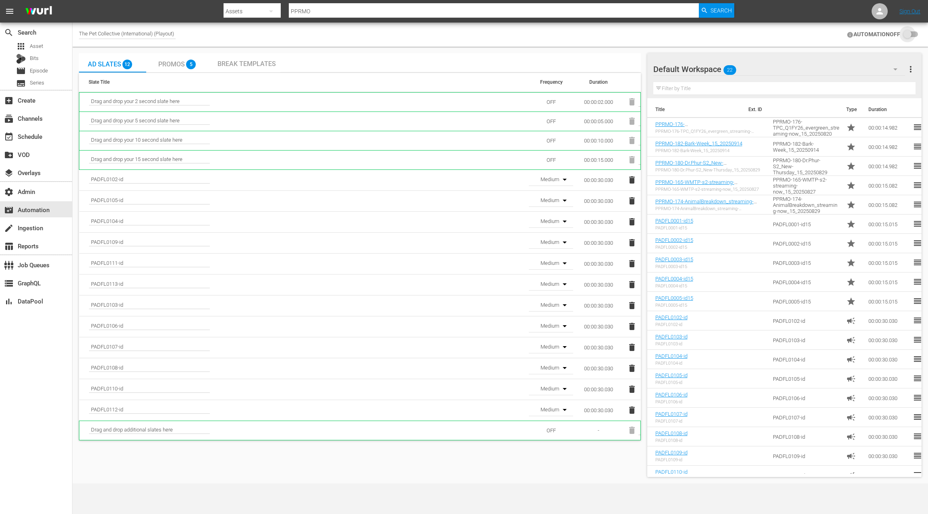
click at [909, 34] on input "checkbox" at bounding box center [909, 35] width 18 height 10
checkbox input "false"
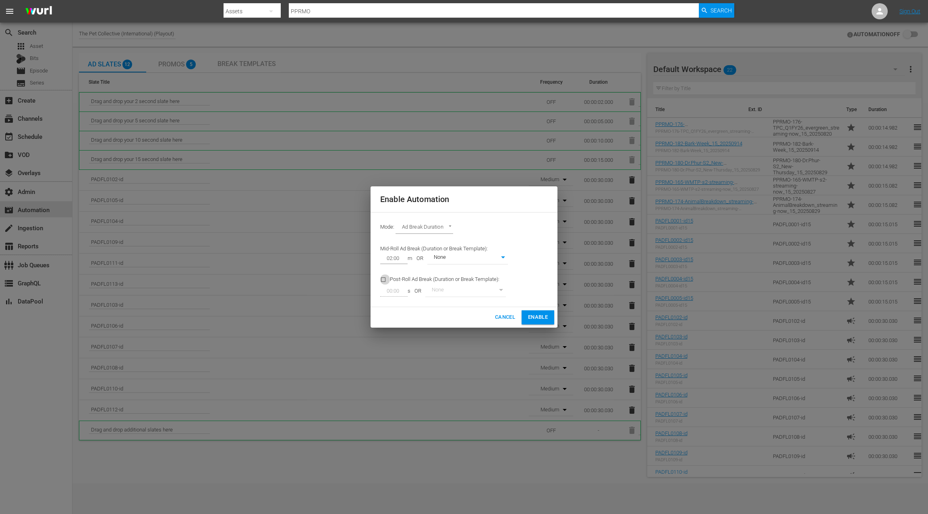
click at [383, 279] on input "checkbox" at bounding box center [385, 281] width 10 height 11
checkbox input "true"
click at [392, 292] on input "00:00" at bounding box center [392, 291] width 24 height 11
type input "02:00"
click at [535, 317] on span "Enable" at bounding box center [538, 317] width 20 height 9
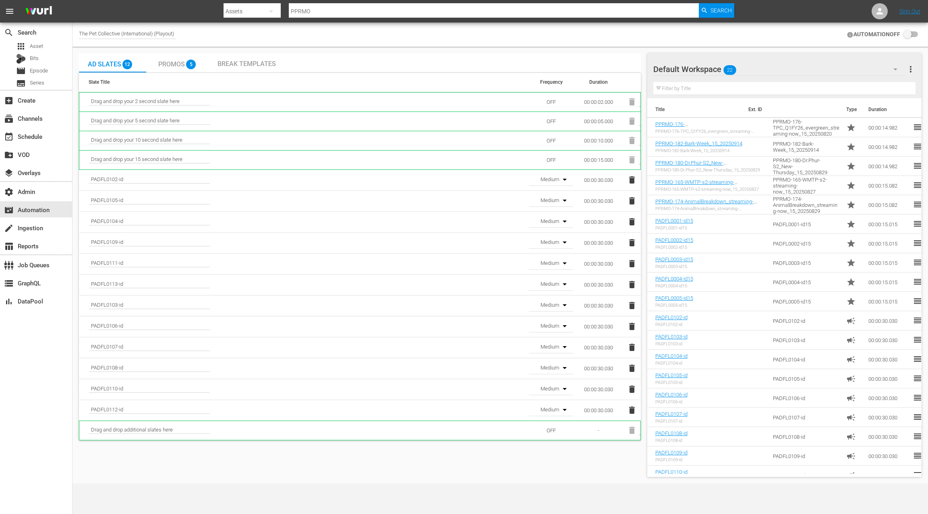
checkbox input "true"
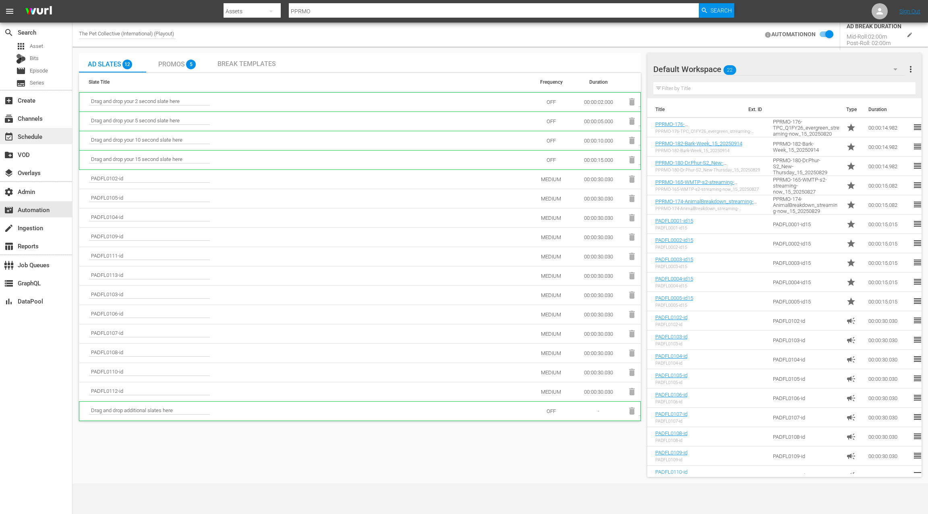
click at [39, 137] on div "event_available Schedule" at bounding box center [22, 135] width 45 height 7
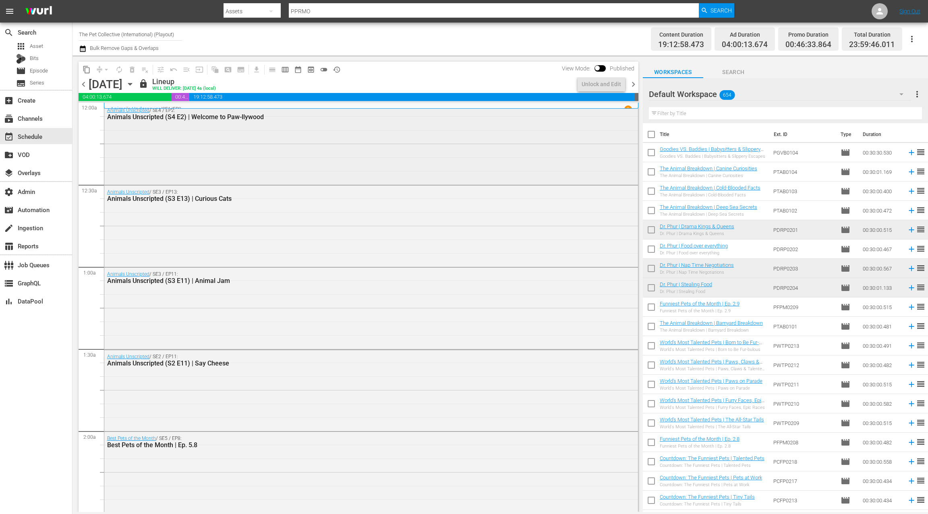
click at [217, 151] on div "Animals Unscripted / SE4 / EP2: Animals Unscripted (S4 E2) | Welcome to Paw-lly…" at bounding box center [371, 144] width 534 height 80
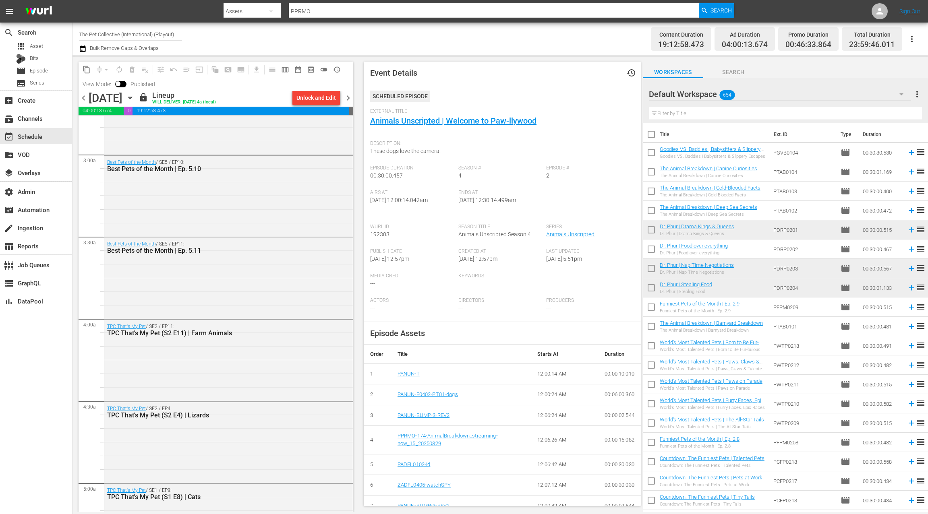
scroll to position [479, 0]
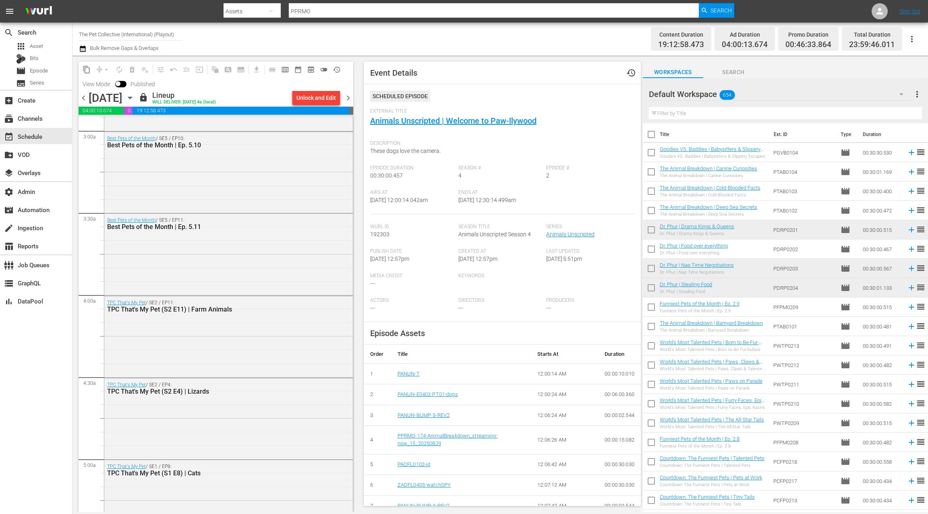
click at [249, 252] on div "Best Pets of the Month / SE5 / EP11: Best Pets of the Month | Ep. 5.11" at bounding box center [228, 254] width 249 height 80
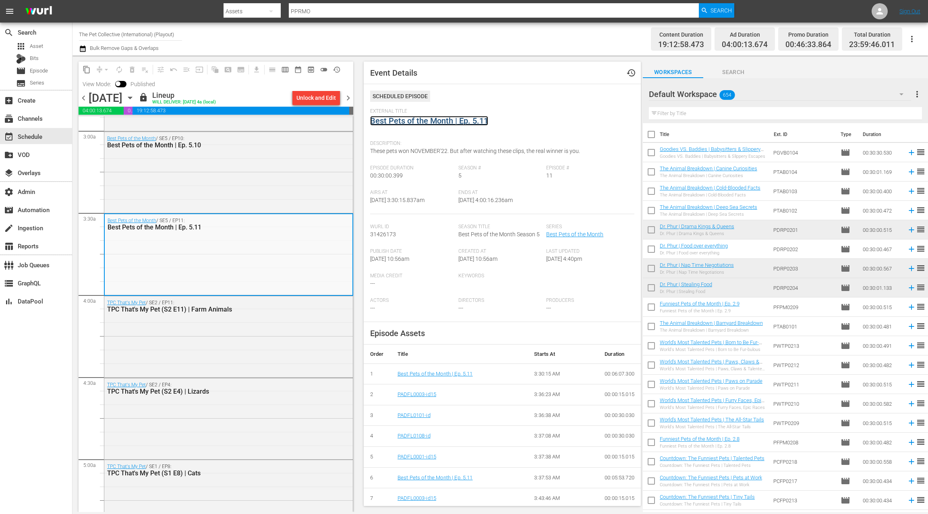
click at [406, 118] on link "Best Pets of the Month | Ep. 5.11" at bounding box center [429, 121] width 118 height 10
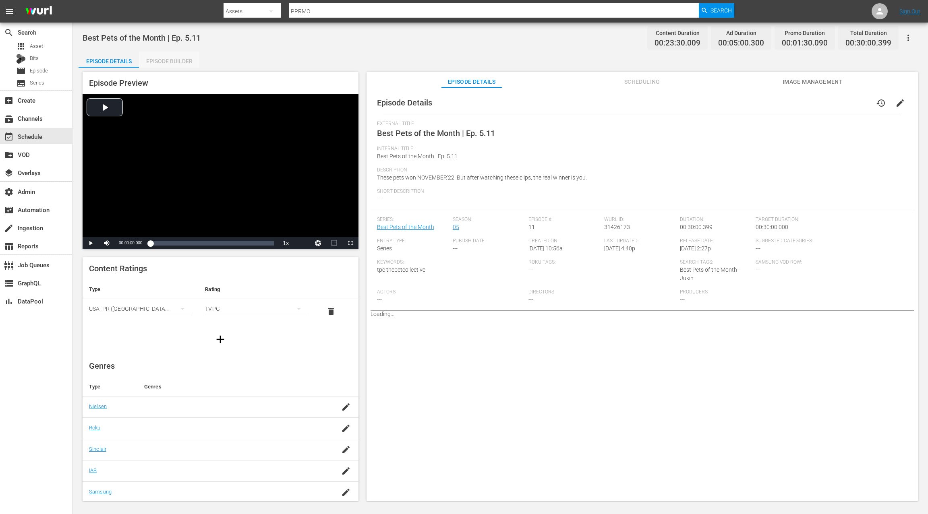
click at [180, 65] on div "Episode Builder" at bounding box center [169, 61] width 60 height 19
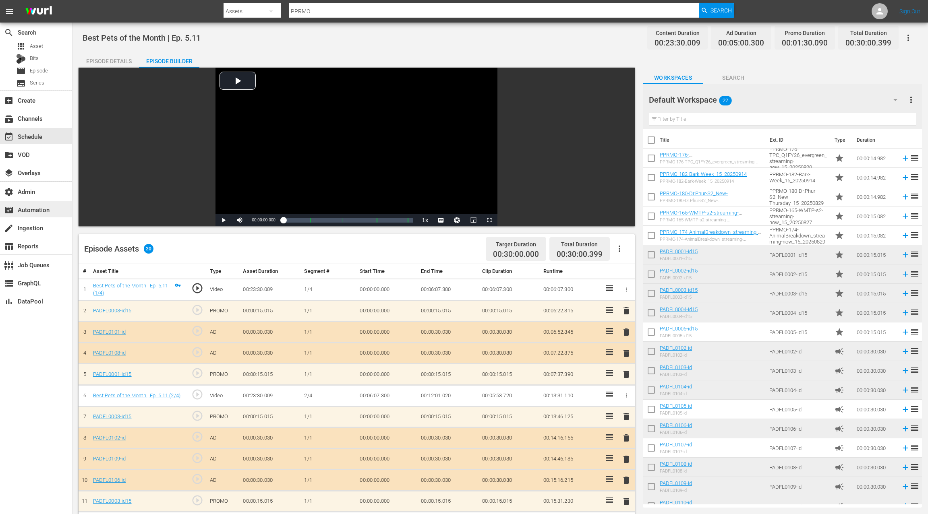
click at [33, 211] on div "movie_filter Automation" at bounding box center [22, 208] width 45 height 7
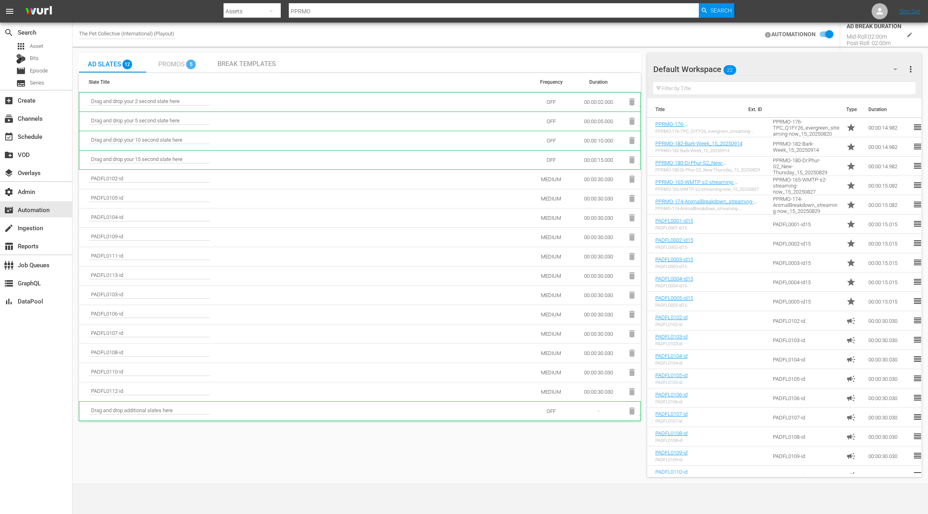
click at [176, 66] on span "Promos" at bounding box center [171, 64] width 27 height 8
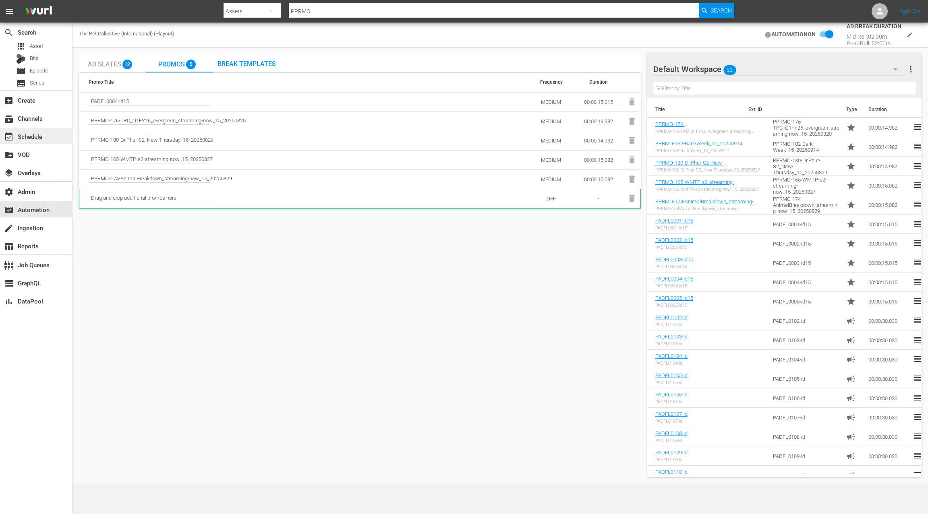
click at [22, 136] on div "event_available Schedule" at bounding box center [22, 135] width 45 height 7
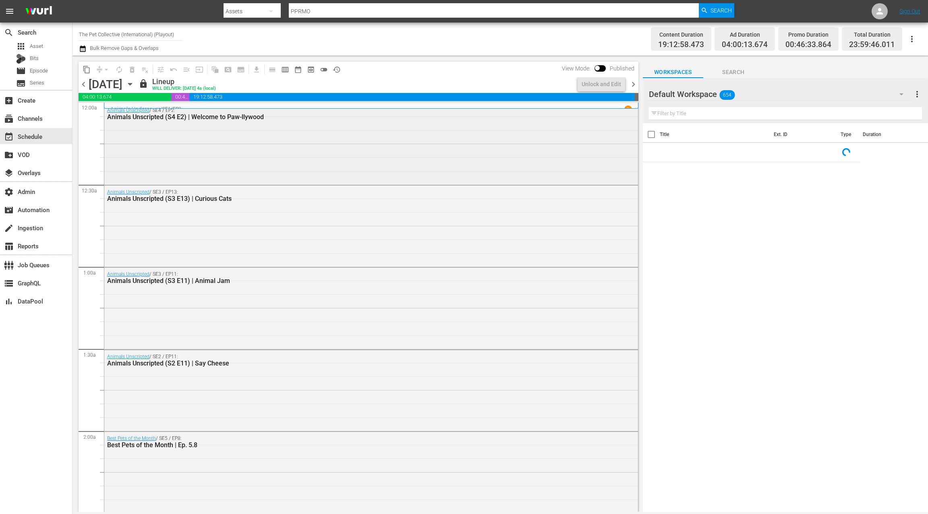
click at [260, 155] on div "Animals Unscripted / SE4 / EP2: Animals Unscripted (S4 E2) | Welcome to Paw-lly…" at bounding box center [371, 144] width 534 height 80
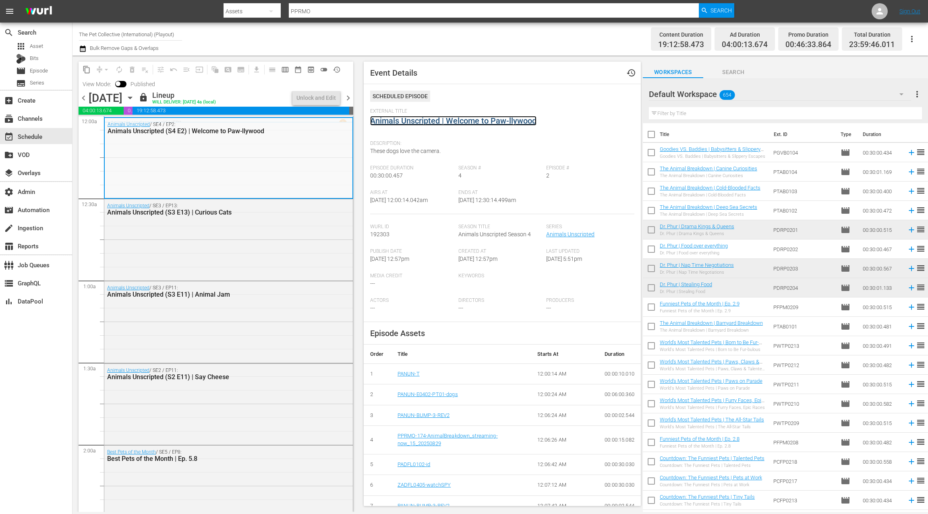
click at [416, 122] on link "Animals Unscripted | Welcome to Paw-llywood" at bounding box center [453, 121] width 166 height 10
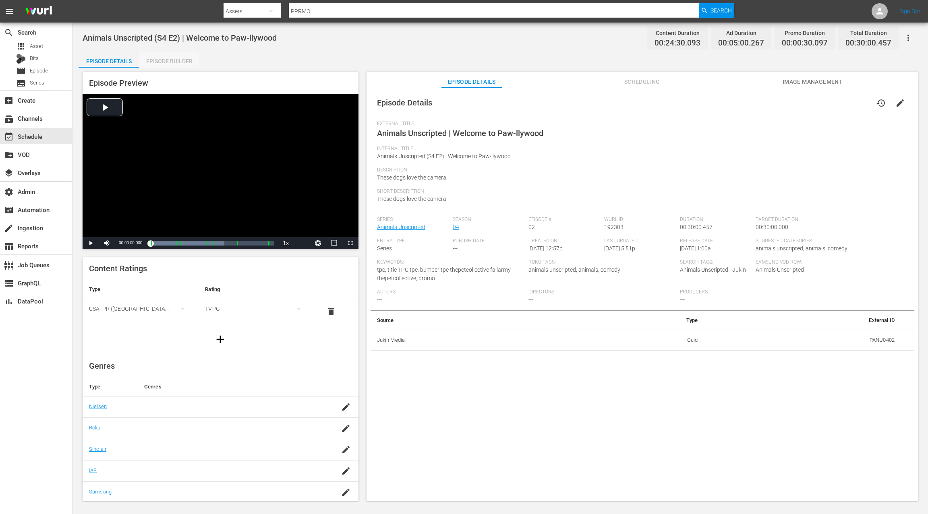
click at [182, 64] on div "Episode Builder" at bounding box center [169, 61] width 60 height 19
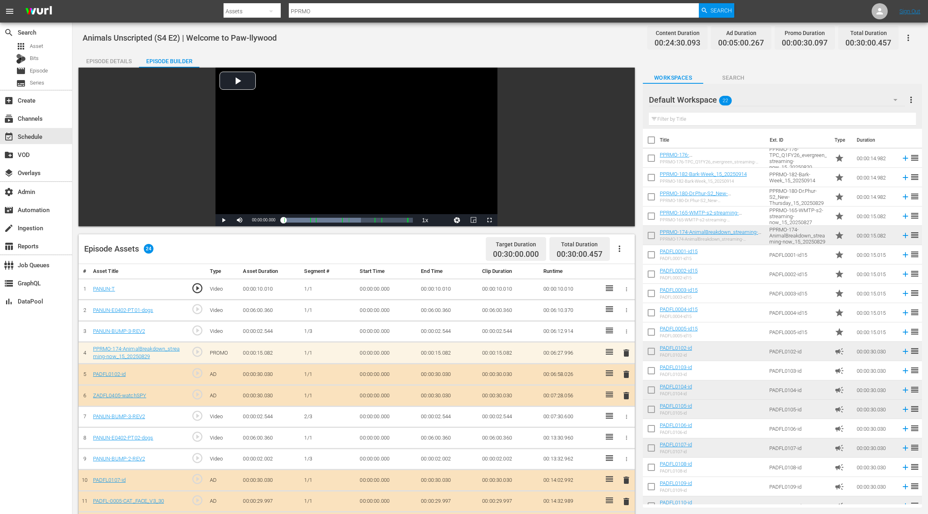
click at [121, 61] on div "Episode Details" at bounding box center [109, 61] width 60 height 19
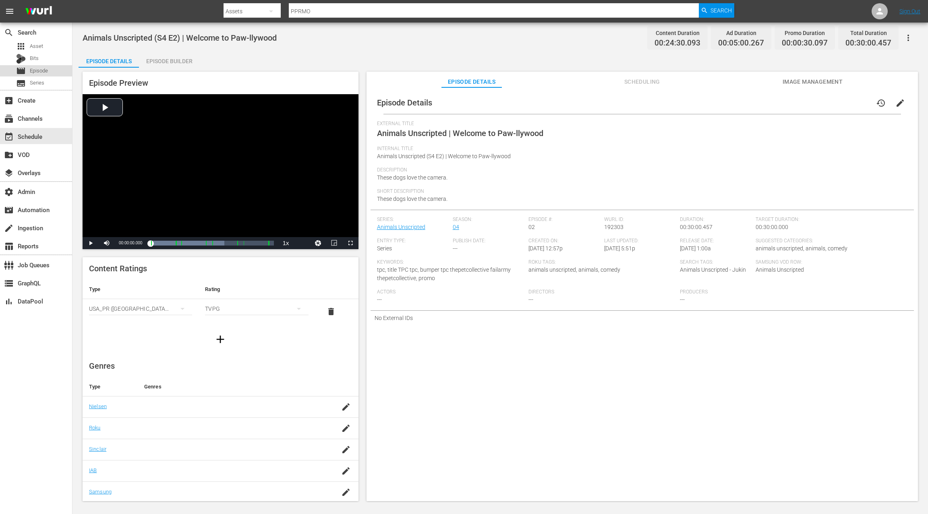
click at [51, 71] on div "movie Episode" at bounding box center [36, 70] width 72 height 11
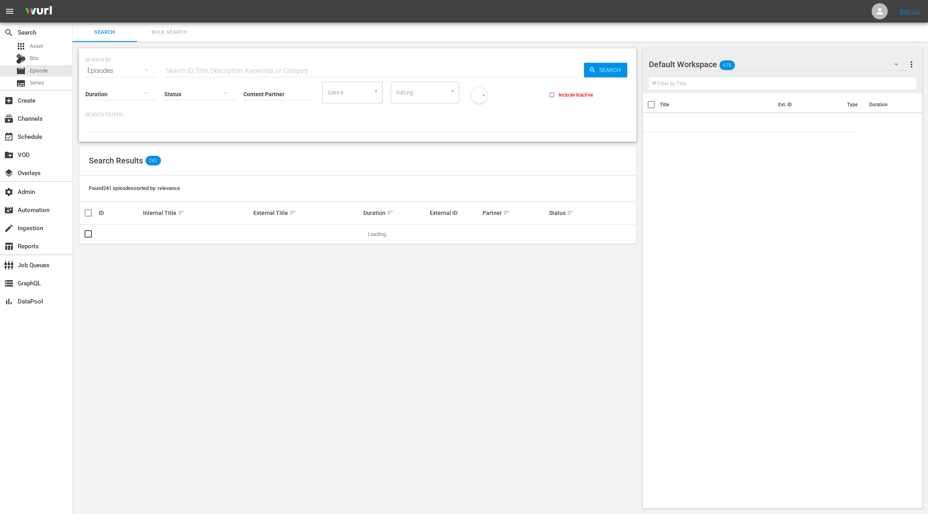
click at [171, 70] on input "text" at bounding box center [374, 70] width 420 height 19
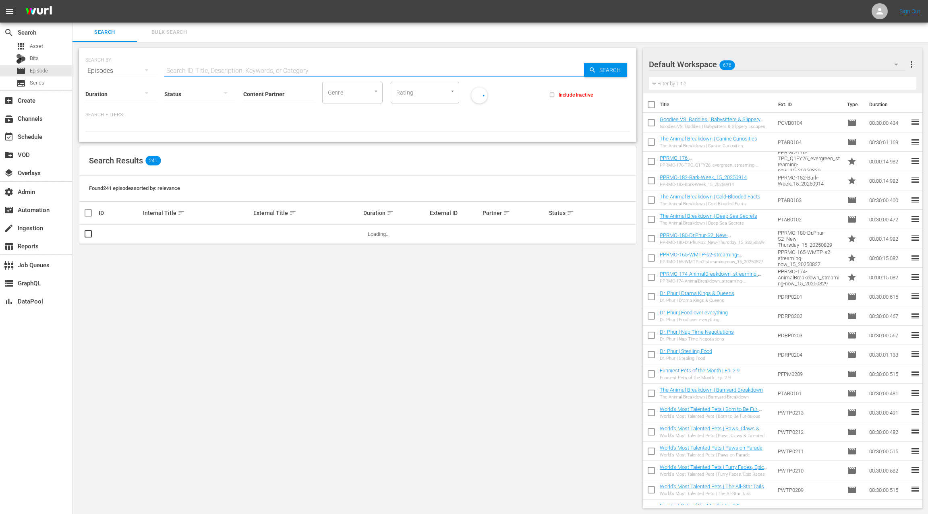
paste input "Dr. Phur 205 Dr. Phur 206 Dr. Phur 207 Dr. Phur 208 Funniest Pets of the Month …"
type input "Dr. Phur 205 Dr. Phur 206 Dr. Phur 207 Dr. Phur 208 Funniest Pets of the Month …"
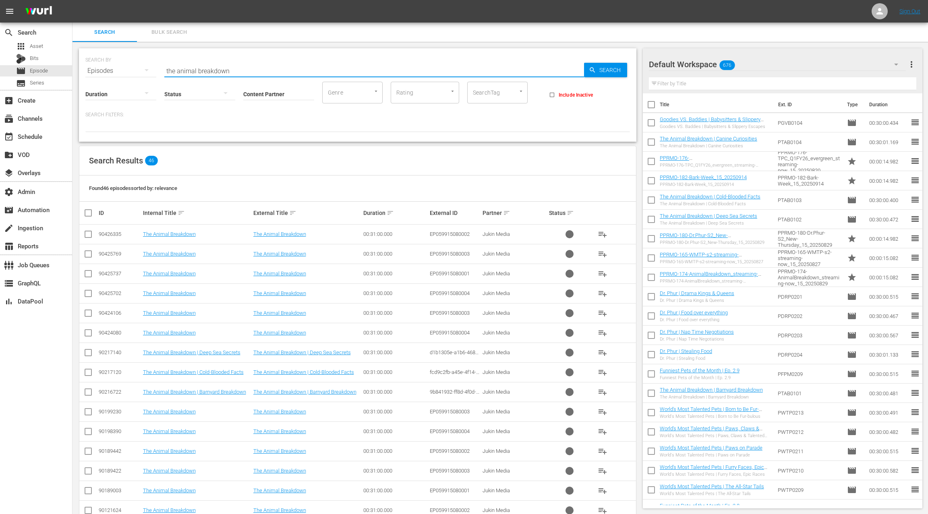
click at [187, 93] on div at bounding box center [199, 94] width 71 height 23
click at [196, 96] on div "Ready to Schedule" at bounding box center [204, 93] width 80 height 13
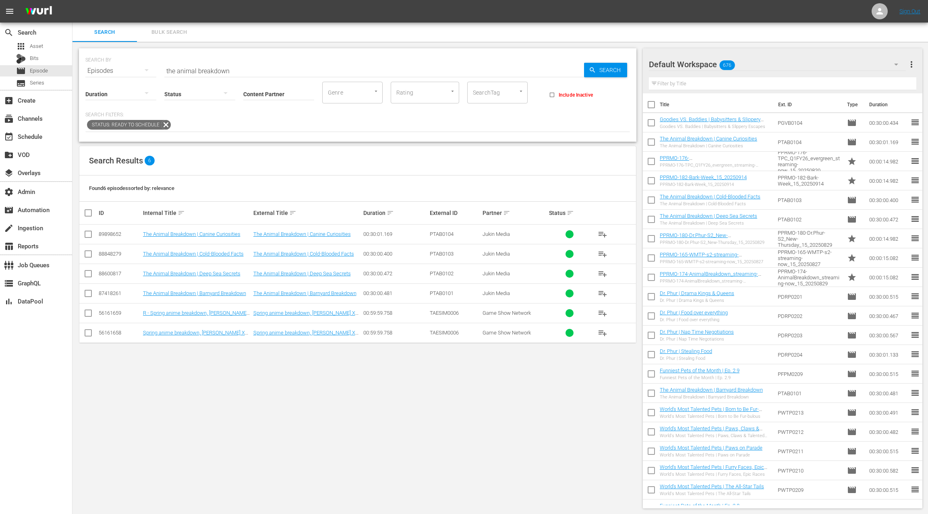
click at [112, 233] on div "89898652" at bounding box center [120, 234] width 42 height 6
copy div "89898652"
click at [115, 254] on div "88848279" at bounding box center [120, 254] width 42 height 6
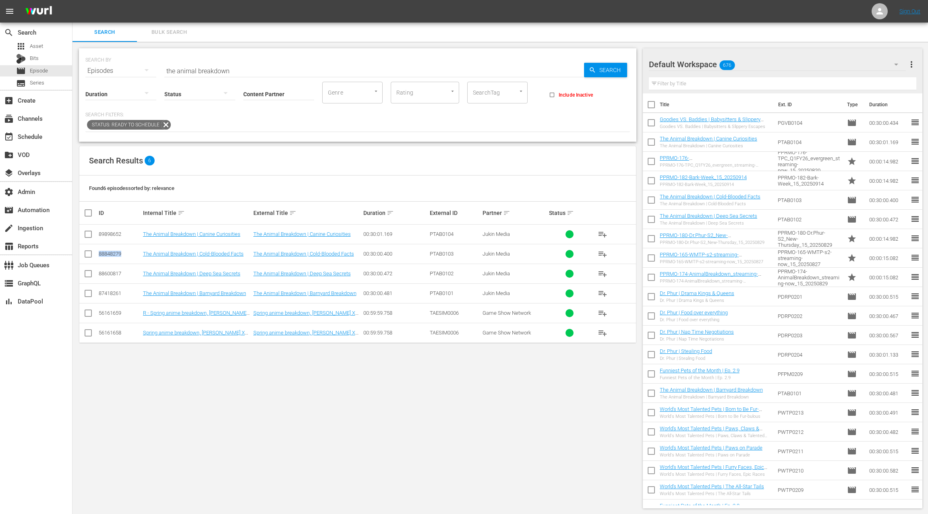
copy div "88848279"
click at [116, 273] on div "88600817" at bounding box center [120, 274] width 42 height 6
click at [115, 273] on div "88600817" at bounding box center [120, 274] width 42 height 6
copy div "88600817"
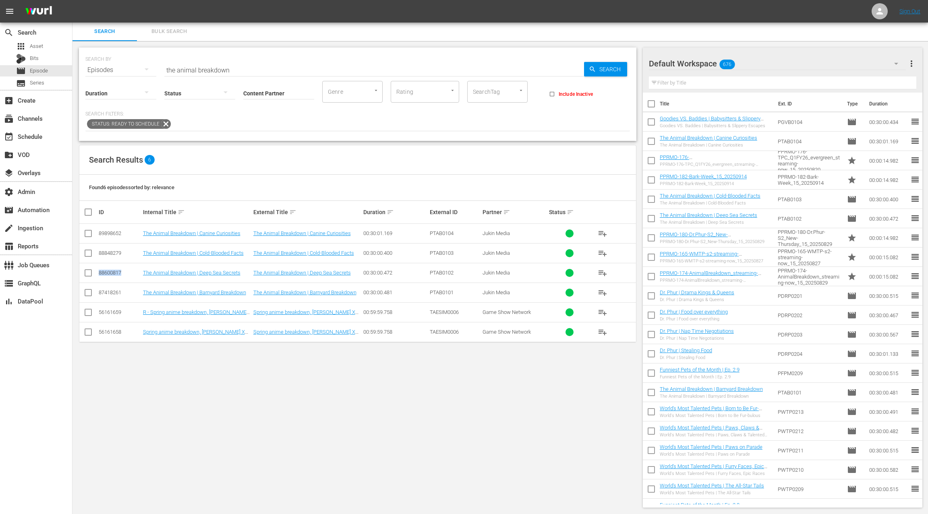
scroll to position [0, 0]
click at [173, 70] on input "the animal breakdown" at bounding box center [374, 70] width 420 height 19
drag, startPoint x: 173, startPoint y: 70, endPoint x: 227, endPoint y: 71, distance: 54.4
click at [227, 71] on input "the animal breakdown" at bounding box center [374, 70] width 420 height 19
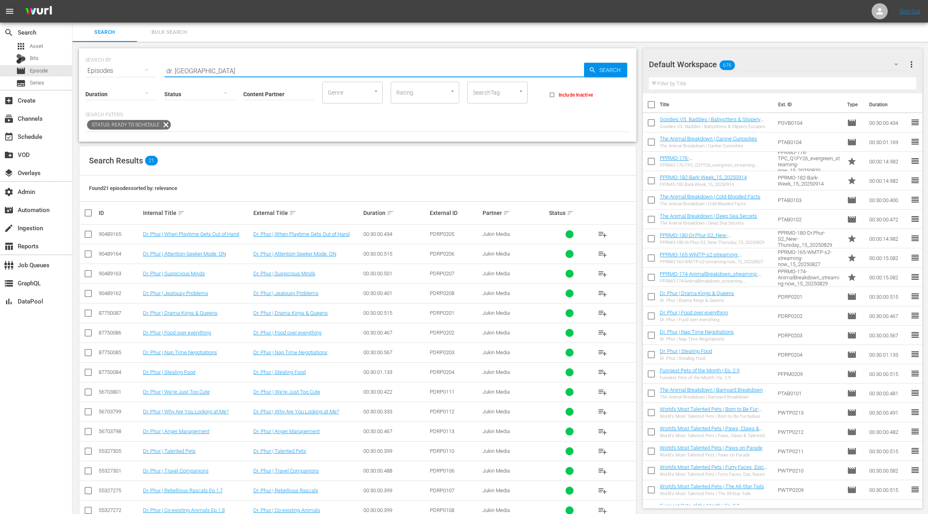
click at [115, 232] on div "90489165" at bounding box center [120, 234] width 42 height 6
copy div "90489165"
click at [110, 254] on div "90489164" at bounding box center [120, 254] width 42 height 6
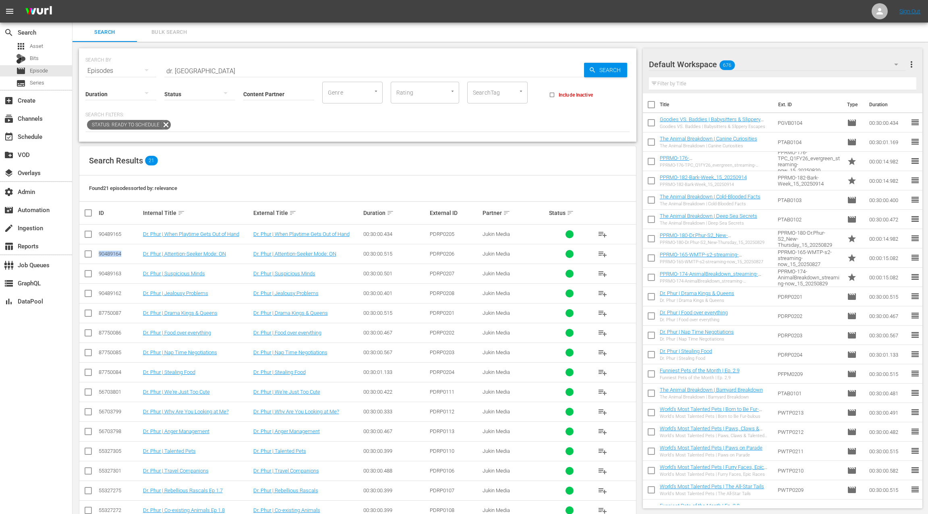
copy div "90489164"
click at [109, 272] on div "90489163" at bounding box center [120, 274] width 42 height 6
copy div "90489163"
click at [113, 291] on div "90489162" at bounding box center [120, 293] width 42 height 6
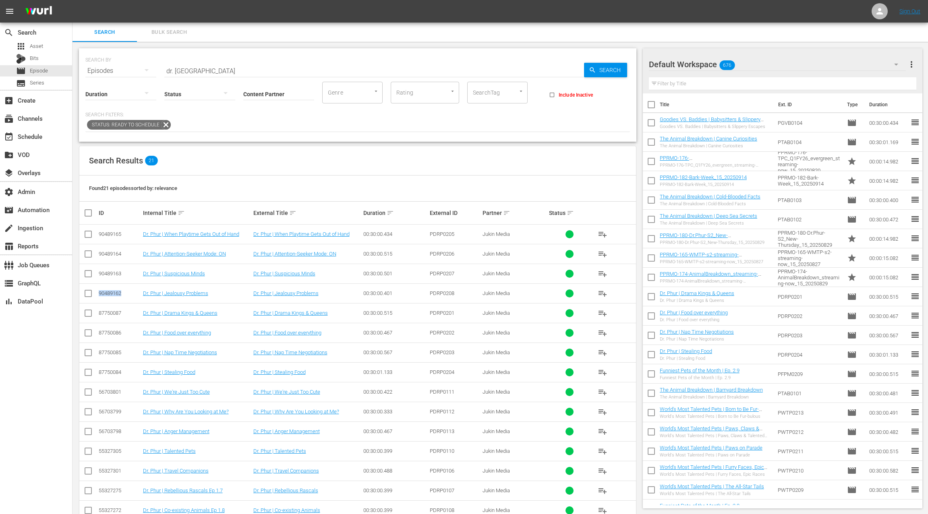
click at [113, 291] on div "90489162" at bounding box center [120, 293] width 42 height 6
copy div "90489162"
click at [168, 71] on input "dr. phur" at bounding box center [374, 70] width 420 height 19
drag, startPoint x: 168, startPoint y: 71, endPoint x: 193, endPoint y: 70, distance: 25.4
click at [193, 70] on input "dr. phur" at bounding box center [374, 70] width 420 height 19
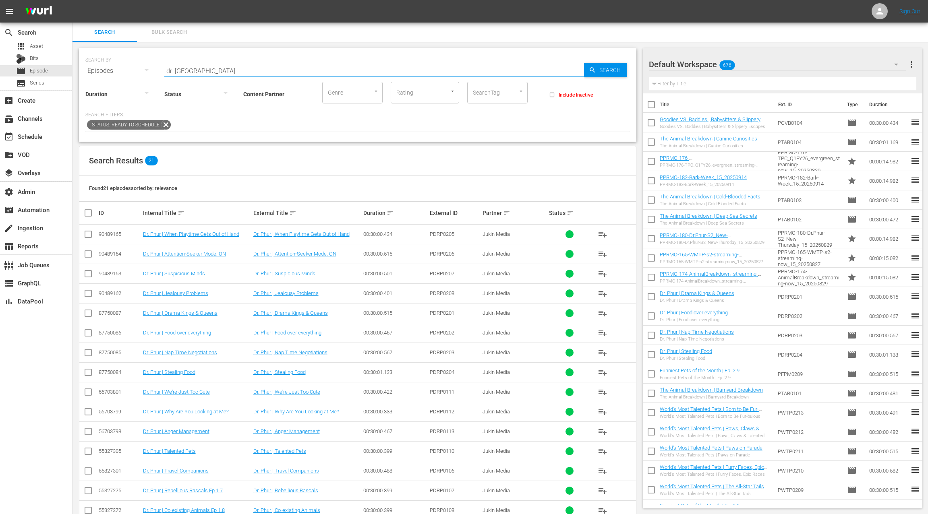
paste input "Funniest Pets of the Month 210"
click at [247, 69] on input "Funniest Pets of the Month 210" at bounding box center [374, 70] width 420 height 19
click at [246, 69] on input "Funniest Pets of the Month 210" at bounding box center [374, 70] width 420 height 19
click at [110, 234] on div "90489161" at bounding box center [120, 234] width 42 height 6
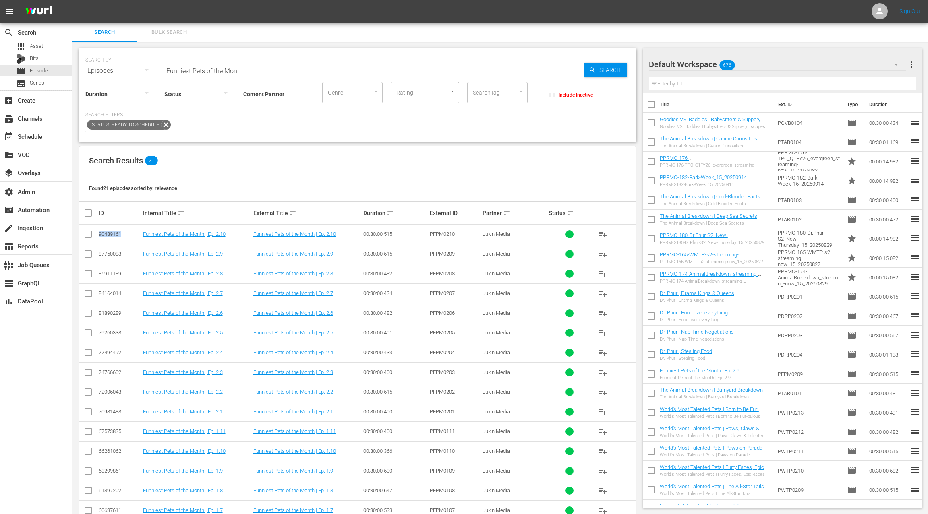
click at [110, 234] on div "90489161" at bounding box center [120, 234] width 42 height 6
copy div "90489161"
click at [182, 68] on input "Funniest Pets of the Month" at bounding box center [374, 70] width 420 height 19
drag, startPoint x: 183, startPoint y: 68, endPoint x: 260, endPoint y: 70, distance: 77.0
click at [260, 70] on input "Funniest Pets of the Month" at bounding box center [374, 70] width 420 height 19
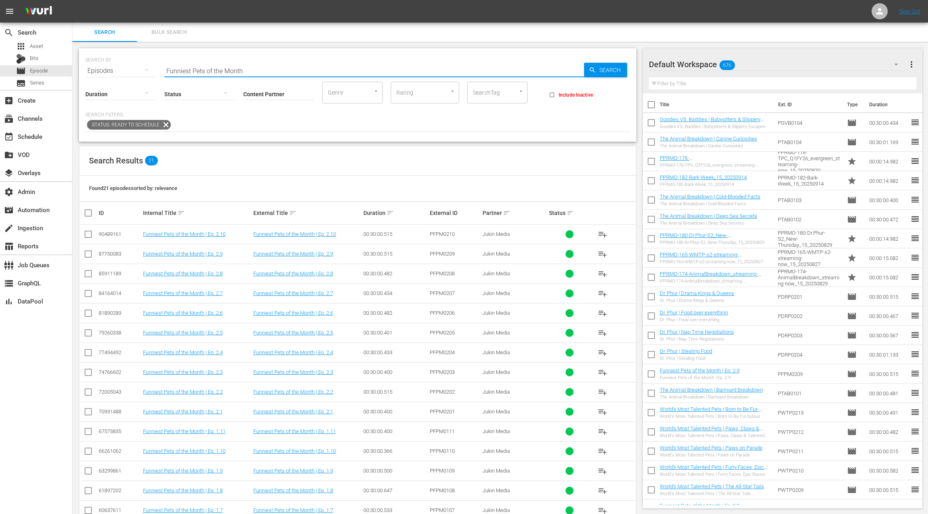
paste input "Goodies VS. Baddies 101"
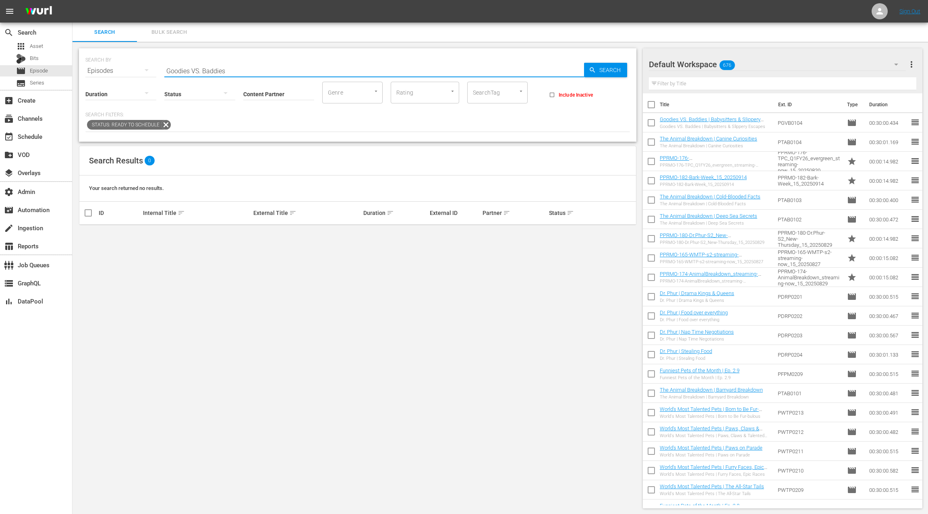
type input "Goodies VS. Baddies"
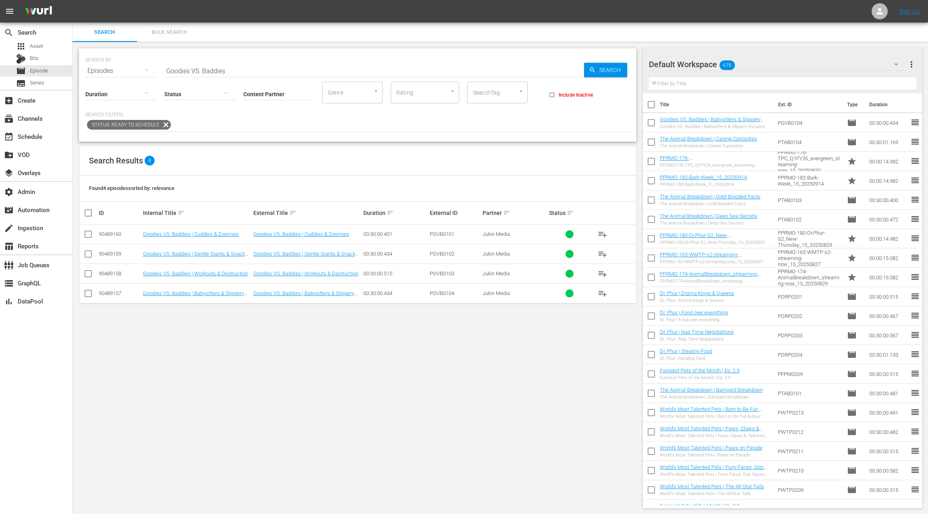
click at [110, 234] on div "90489160" at bounding box center [120, 234] width 42 height 6
click at [108, 234] on div "90489160" at bounding box center [120, 234] width 42 height 6
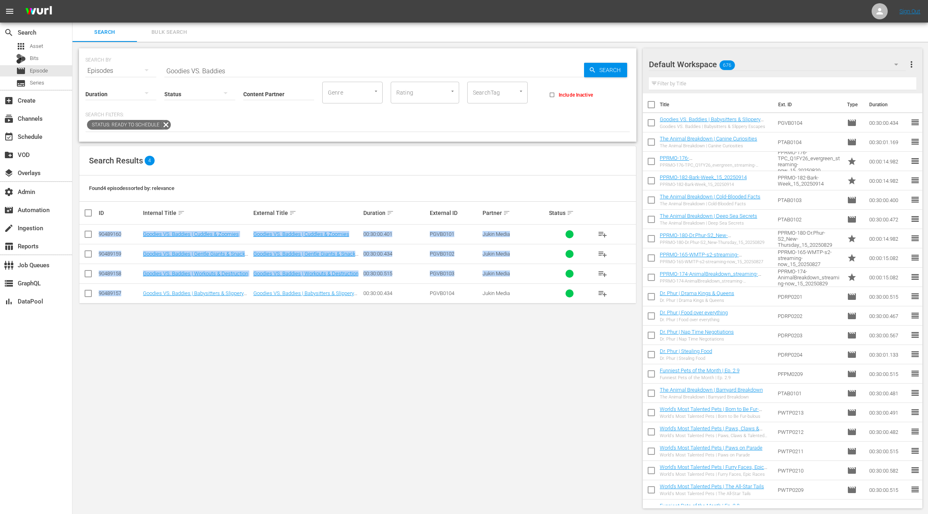
drag, startPoint x: 108, startPoint y: 234, endPoint x: 128, endPoint y: 290, distance: 60.3
click at [128, 290] on tbody "90489160 Goodies VS. Baddies | Cuddles & Zoomies Goodies VS. Baddies | Cuddles …" at bounding box center [357, 264] width 557 height 79
copy tbody "90489160 Goodies VS. Baddies | Cuddles & Zoomies Goodies VS. Baddies | Cuddles …"
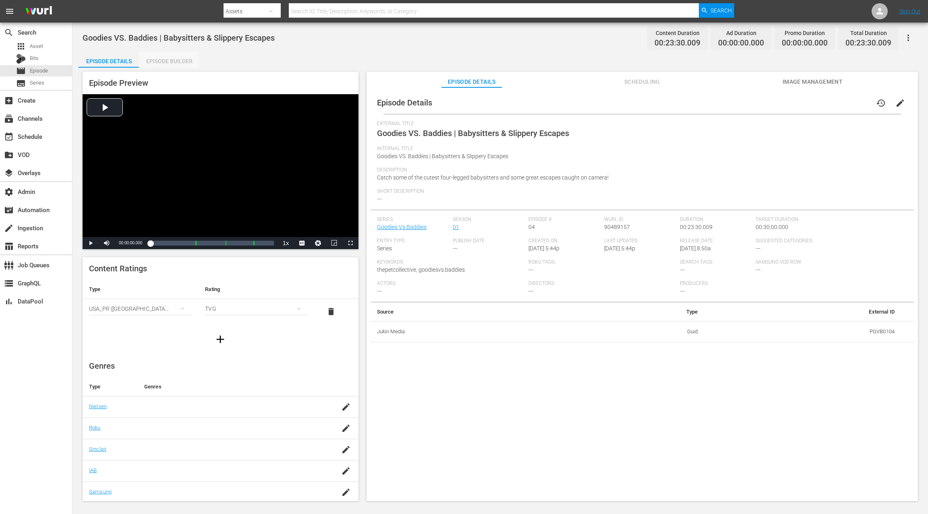
click at [183, 61] on div "Episode Builder" at bounding box center [169, 61] width 60 height 19
click at [180, 62] on div "Episode Builder" at bounding box center [169, 61] width 60 height 19
click at [170, 59] on div "Episode Builder" at bounding box center [169, 61] width 60 height 19
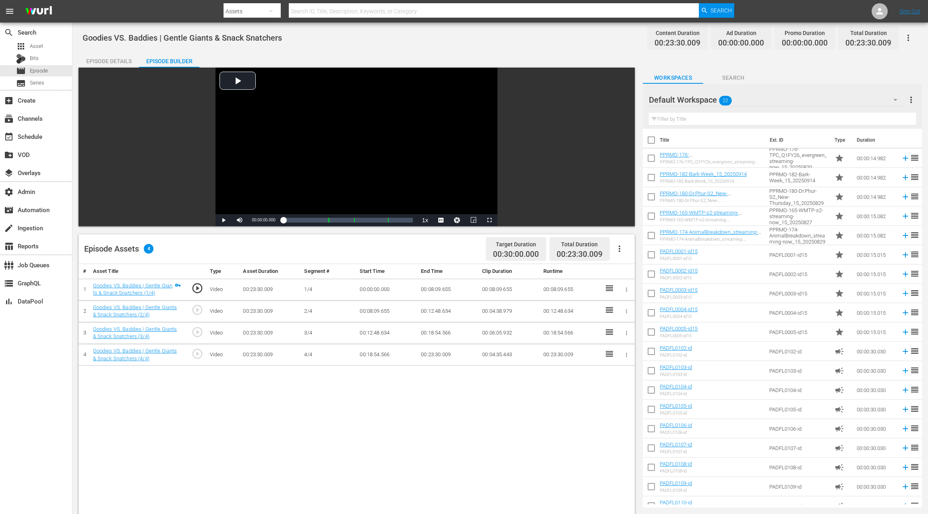
click at [621, 249] on icon "button" at bounding box center [620, 249] width 10 height 10
click at [632, 251] on div "Fill with Ads" at bounding box center [643, 252] width 55 height 19
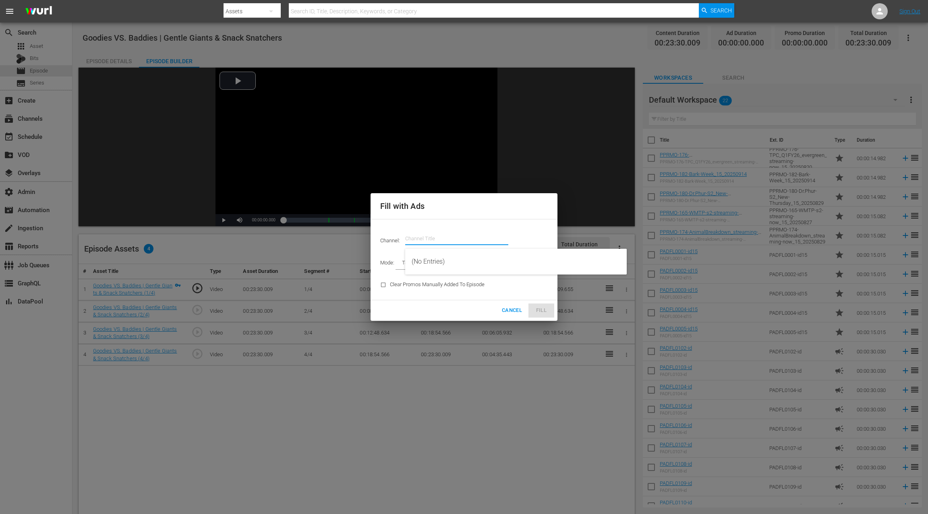
click at [441, 242] on input "text" at bounding box center [456, 238] width 103 height 19
paste input "the pet"
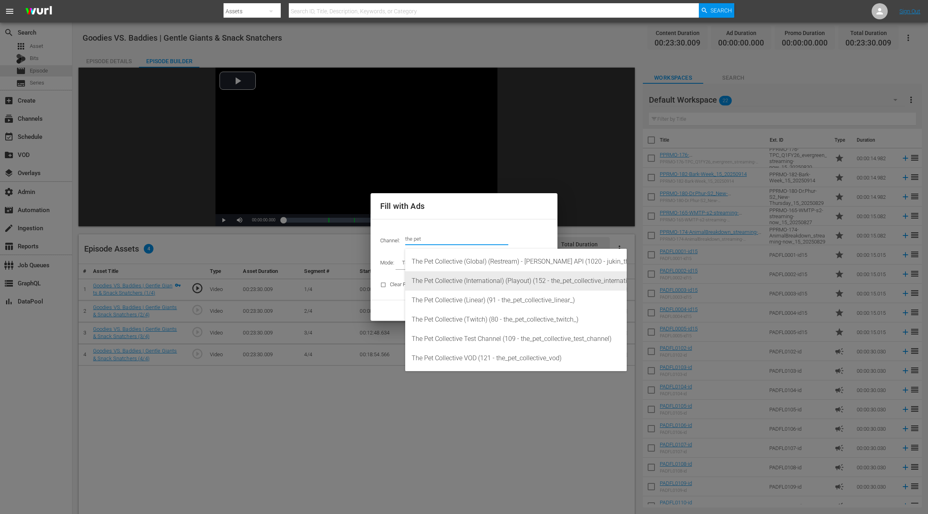
click at [472, 282] on div "The Pet Collective (International) (Playout) (152 - the_pet_collective_internat…" at bounding box center [516, 281] width 209 height 19
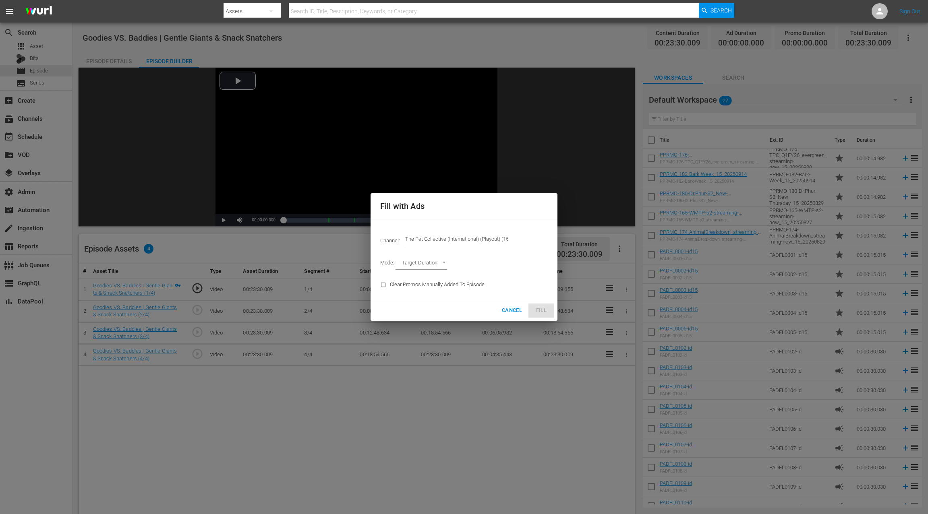
type input "The Pet Collective (International) (Playout) (152)"
type input "AD_BREAK_DURATION"
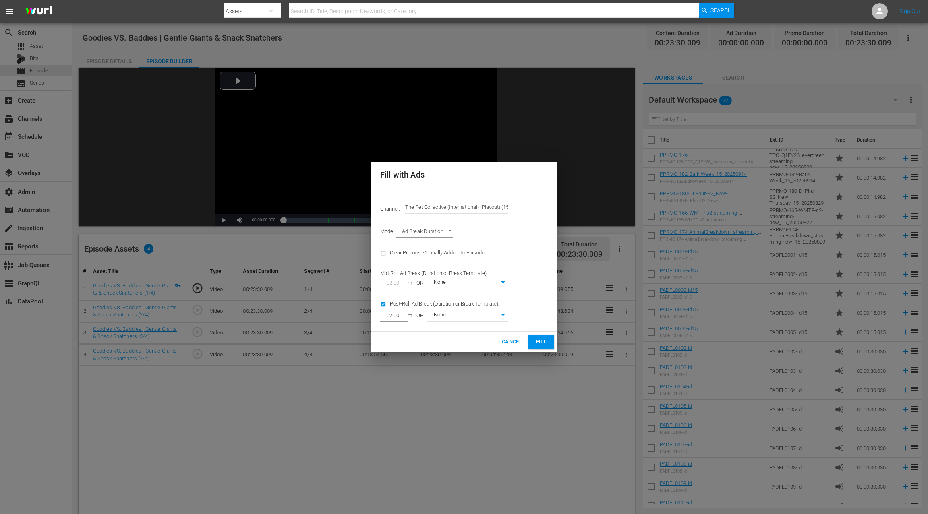
type input "0"
click at [546, 340] on span "Fill" at bounding box center [541, 342] width 13 height 9
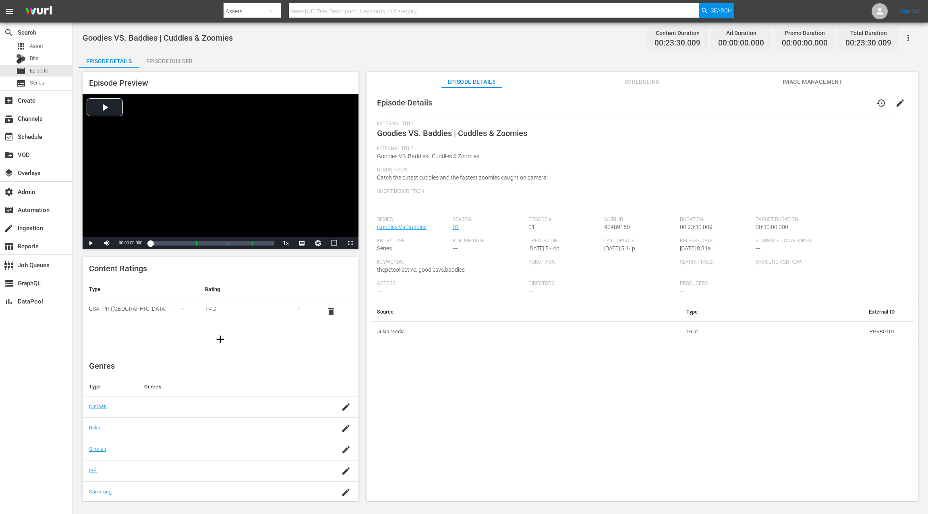
click at [171, 61] on div "Episode Builder" at bounding box center [169, 61] width 60 height 19
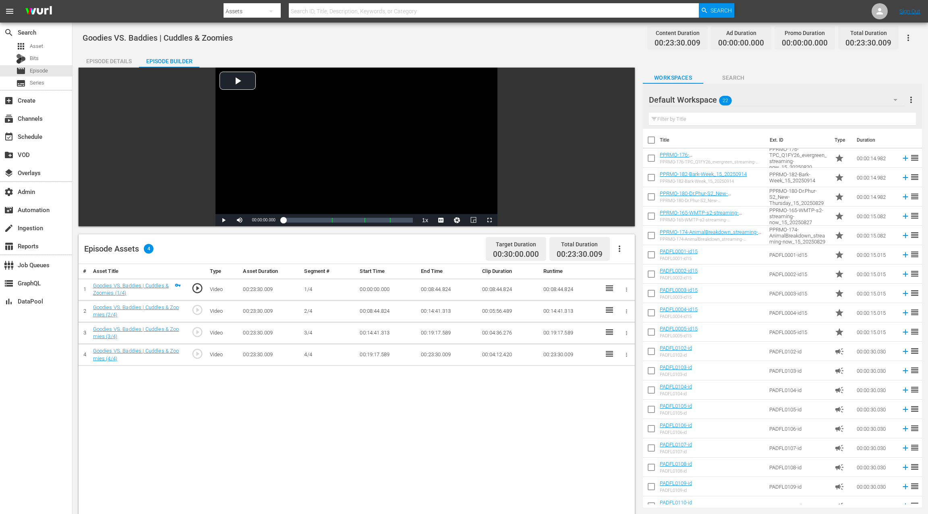
click at [623, 246] on icon "button" at bounding box center [620, 249] width 10 height 10
click at [639, 252] on div "Fill with Ads" at bounding box center [643, 252] width 55 height 19
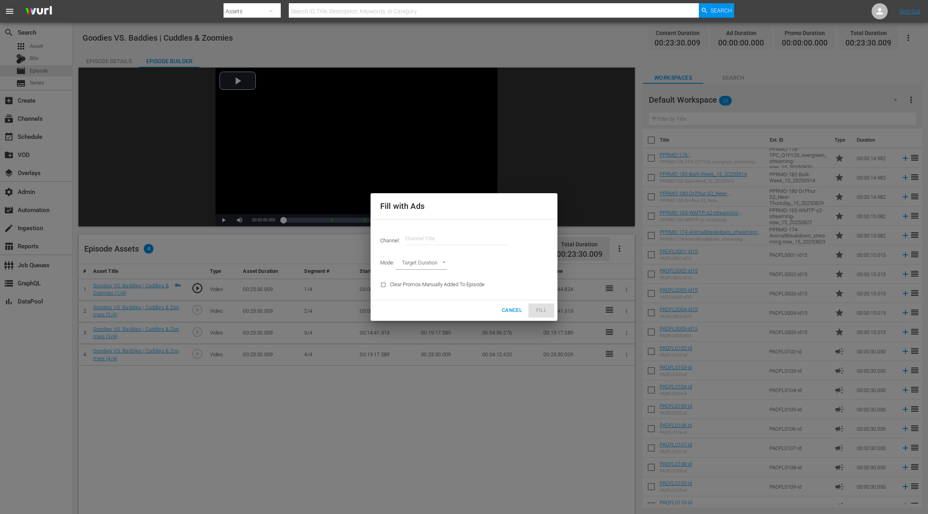
click at [455, 240] on input "text" at bounding box center [456, 238] width 103 height 19
paste input "the pet"
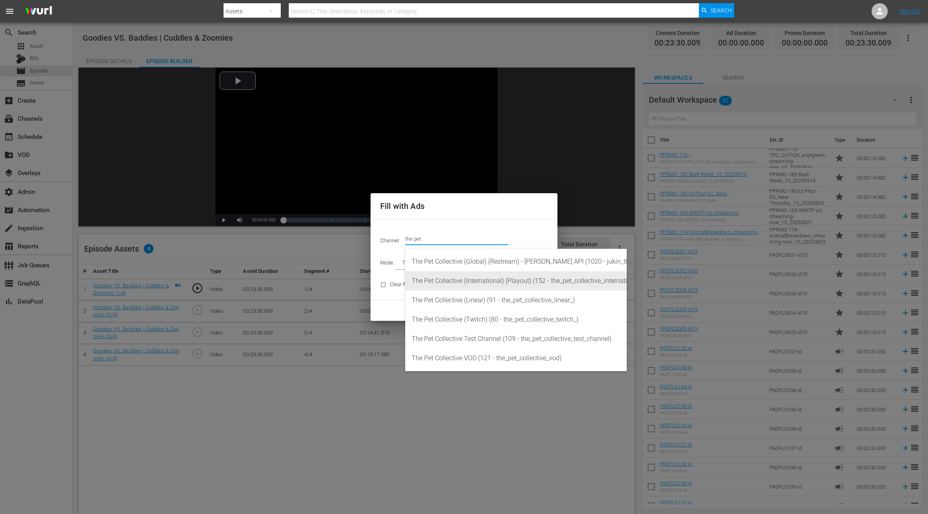
click at [468, 281] on div "The Pet Collective (International) (Playout) (152 - the_pet_collective_internat…" at bounding box center [516, 281] width 209 height 19
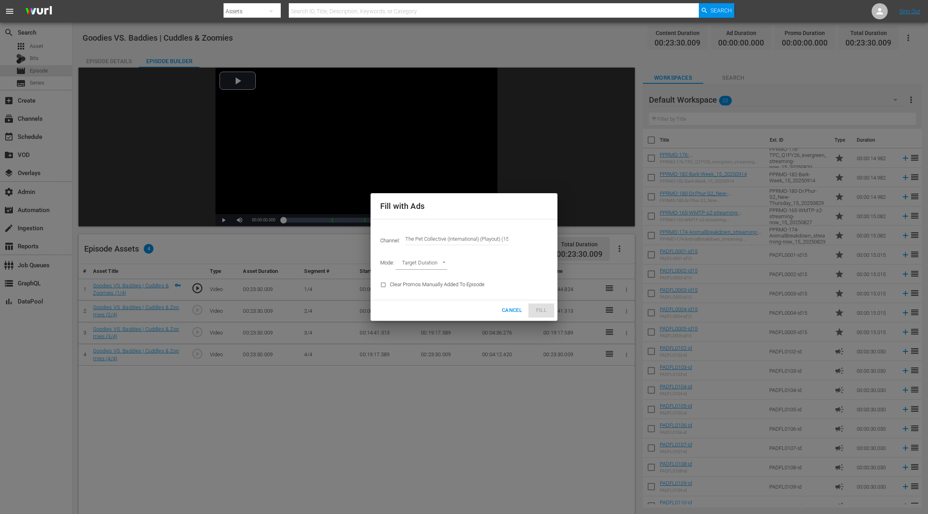
type input "The Pet Collective (International) (Playout) (152)"
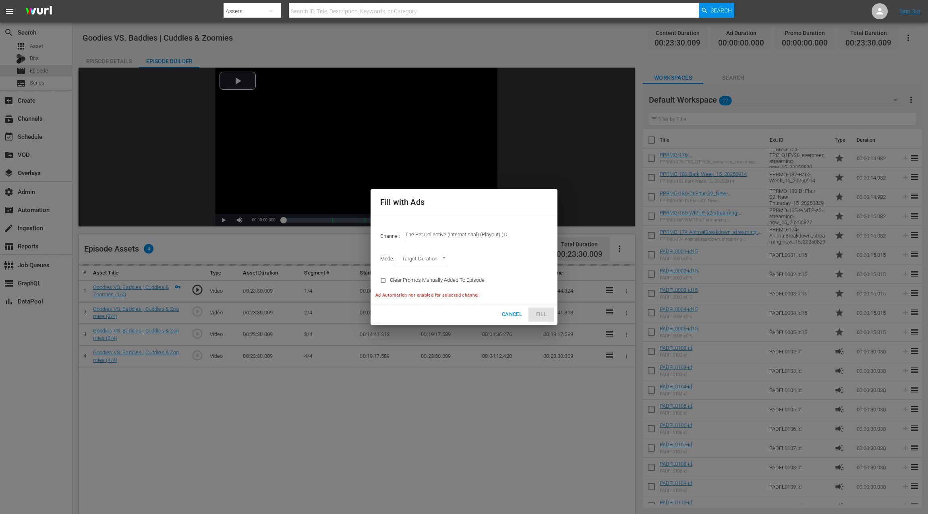
type input "AD_BREAK_DURATION"
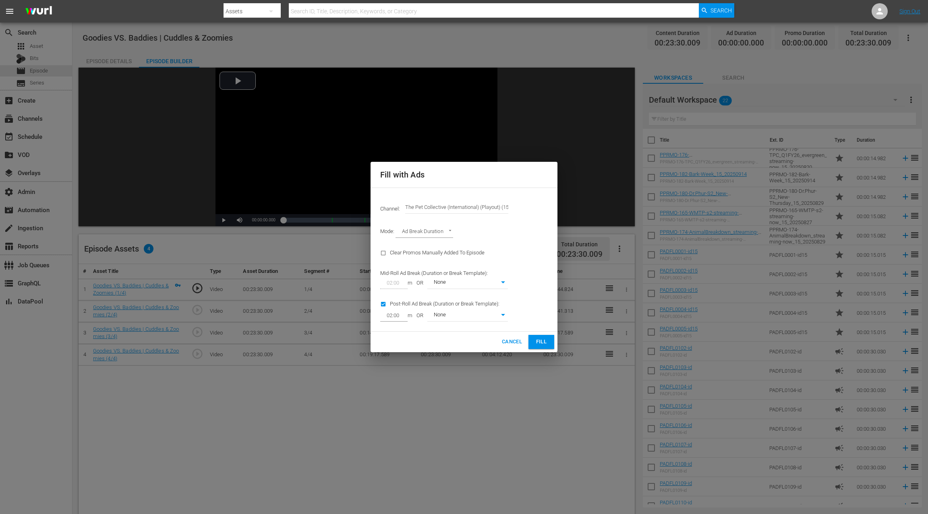
type input "0"
click at [537, 344] on span "Fill" at bounding box center [541, 342] width 13 height 9
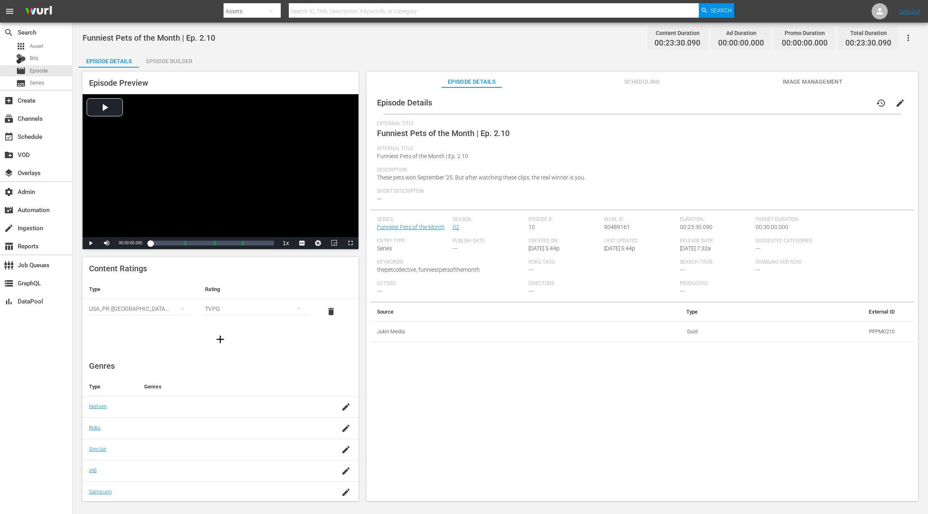
drag, startPoint x: 167, startPoint y: 60, endPoint x: 223, endPoint y: 80, distance: 59.4
click at [167, 60] on div "Episode Builder" at bounding box center [169, 61] width 60 height 19
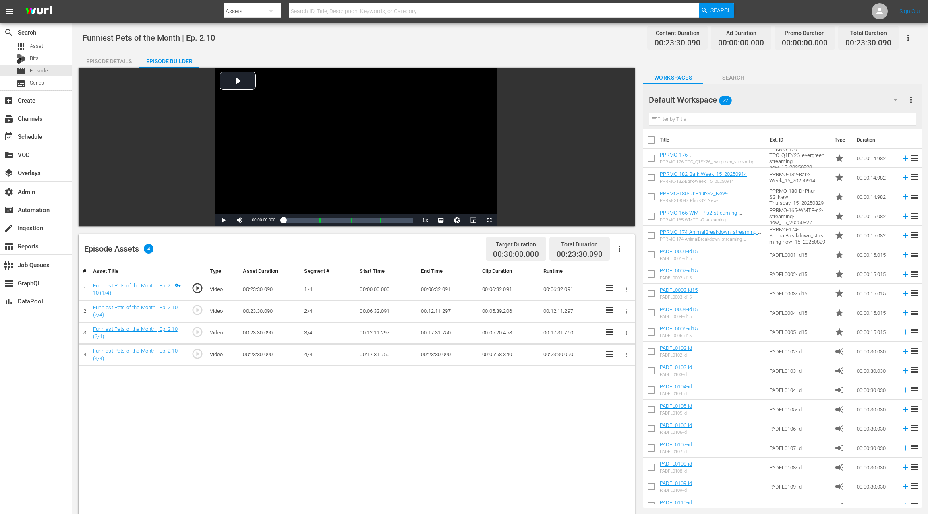
click at [618, 250] on icon "button" at bounding box center [620, 249] width 10 height 10
click at [623, 253] on div "Fill with Ads" at bounding box center [643, 252] width 55 height 19
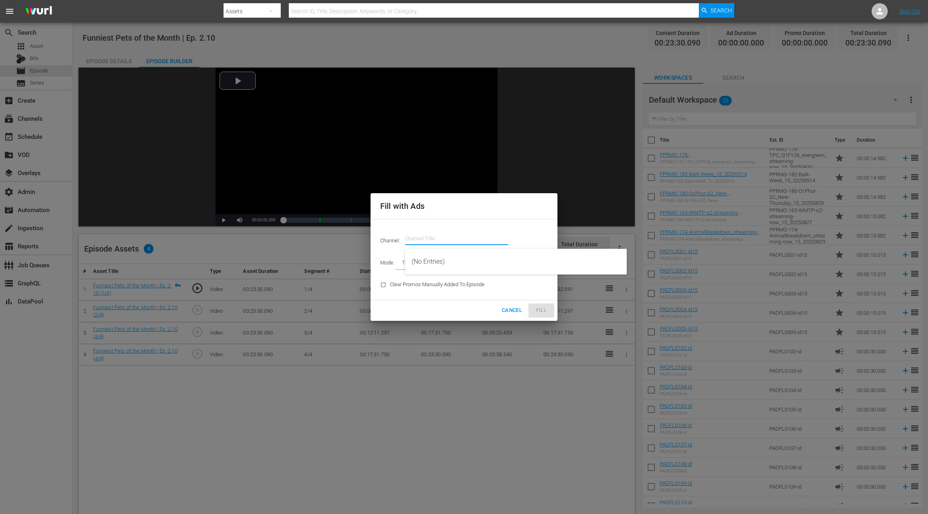
click at [417, 239] on input "text" at bounding box center [456, 238] width 103 height 19
paste input "the pet"
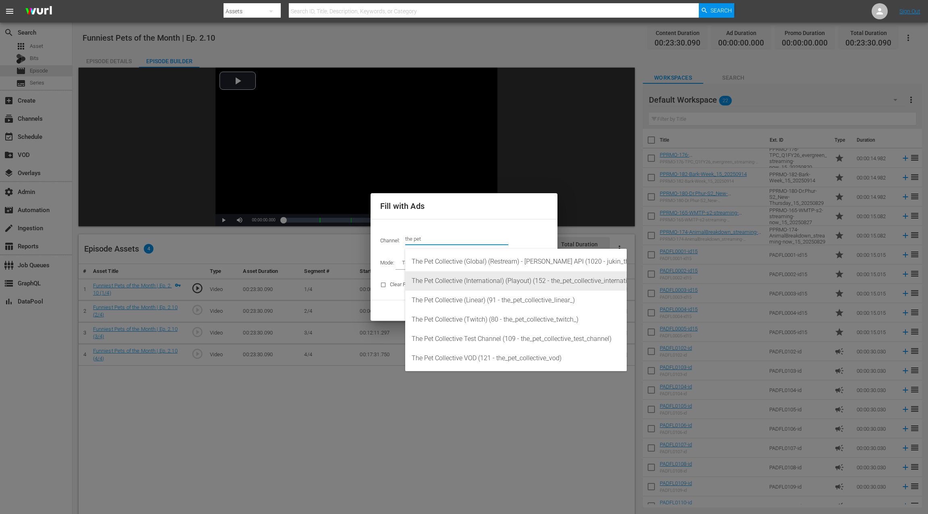
click at [463, 277] on div "The Pet Collective (International) (Playout) (152 - the_pet_collective_internat…" at bounding box center [516, 281] width 209 height 19
type input "The Pet Collective (International) (Playout) (152)"
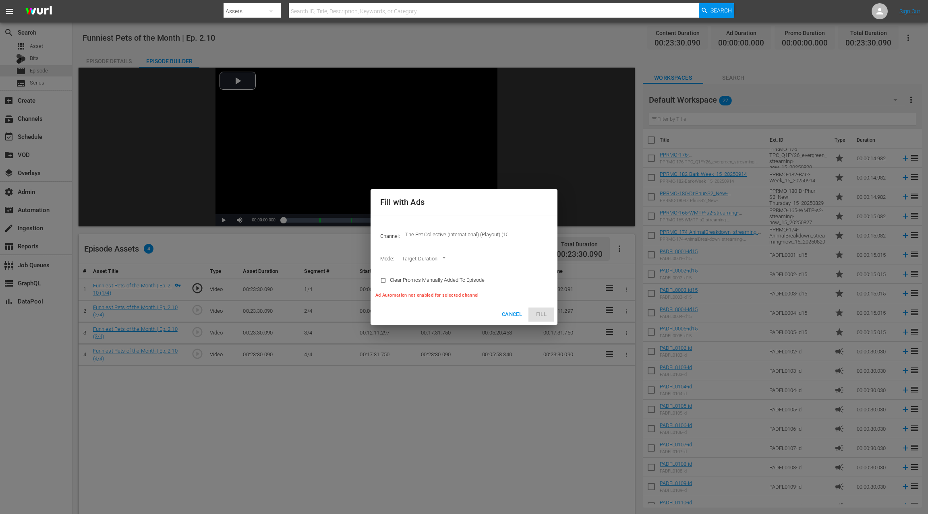
type input "AD_BREAK_DURATION"
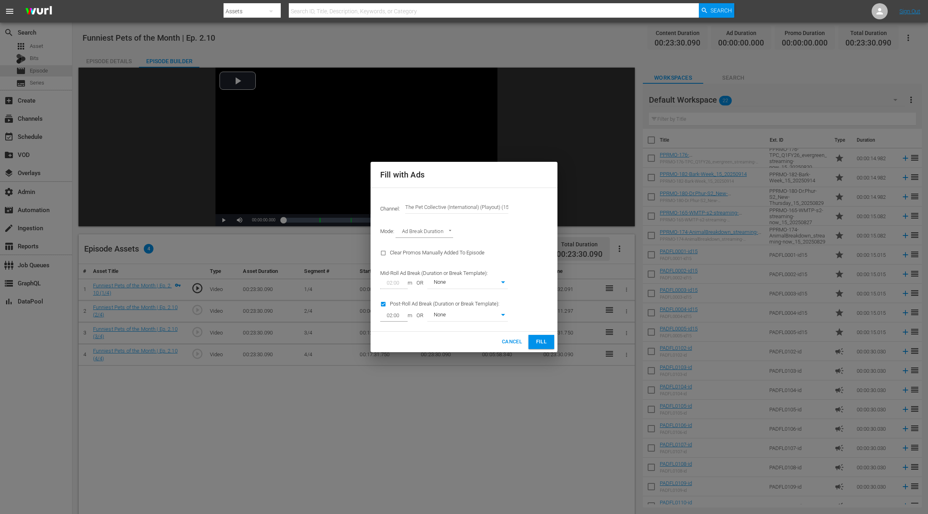
type input "0"
click at [543, 340] on span "Fill" at bounding box center [541, 342] width 13 height 9
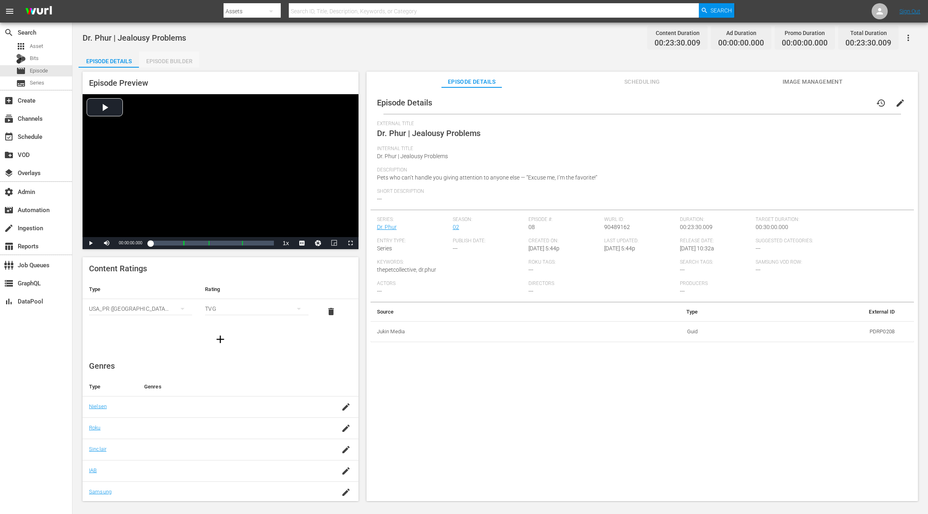
click at [180, 61] on div "Episode Builder" at bounding box center [169, 61] width 60 height 19
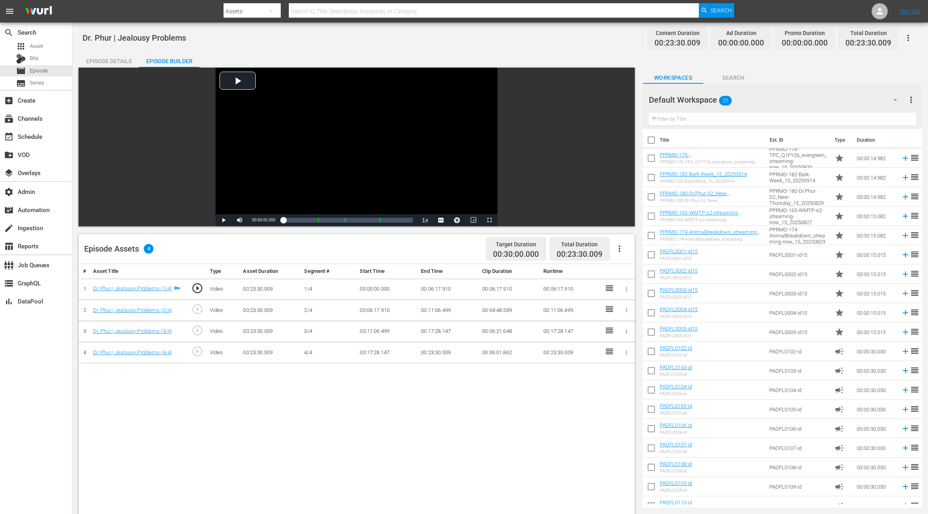
click at [622, 251] on icon "button" at bounding box center [620, 249] width 10 height 10
click at [626, 251] on div "Fill with Ads" at bounding box center [643, 252] width 55 height 19
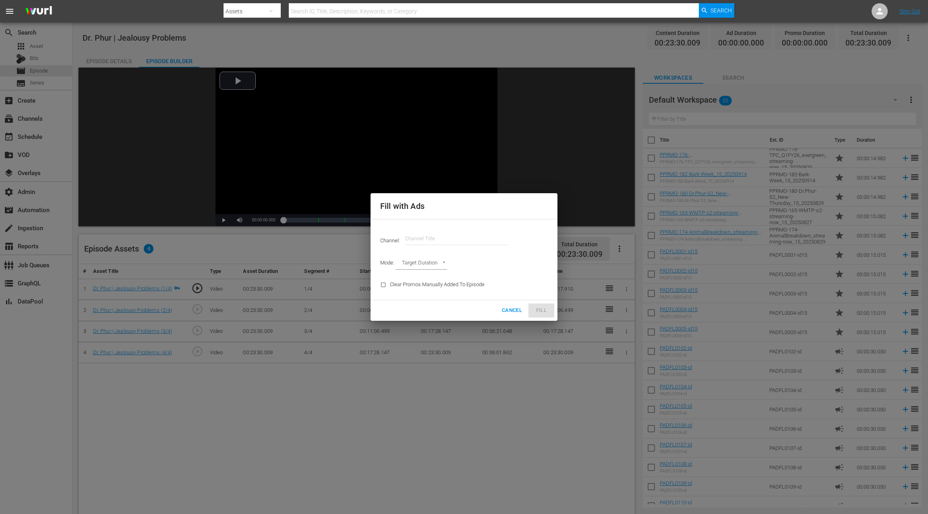
click at [410, 238] on input "text" at bounding box center [456, 238] width 103 height 19
paste input "the pet"
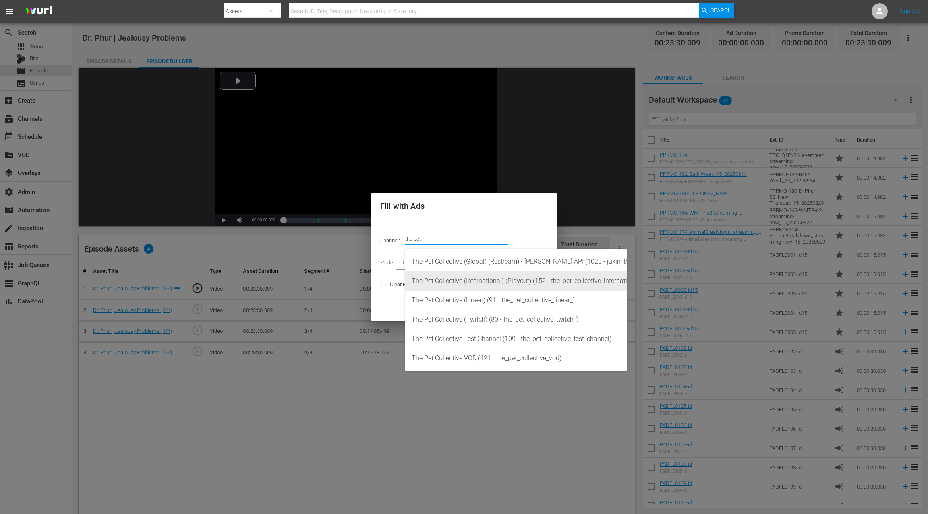
click at [452, 282] on div "The Pet Collective (International) (Playout) (152 - the_pet_collective_internat…" at bounding box center [516, 281] width 209 height 19
type input "The Pet Collective (International) (Playout) (152)"
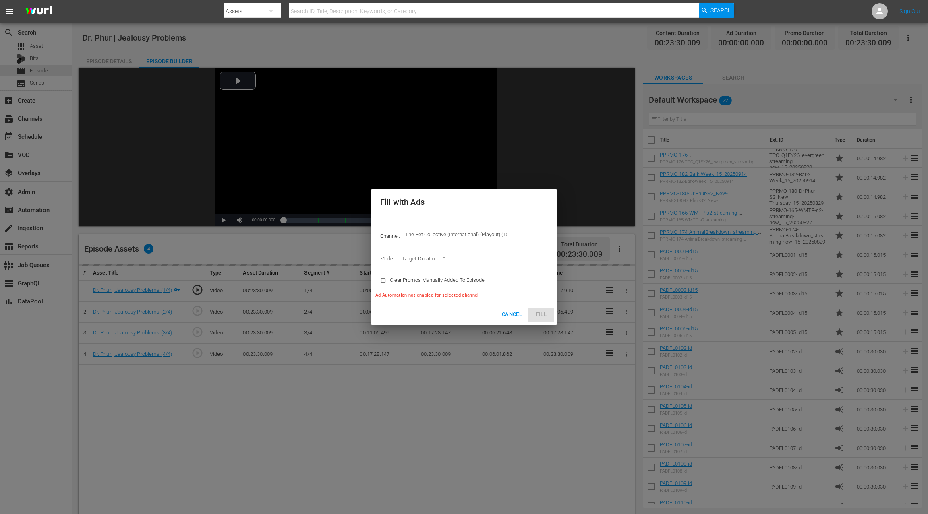
type input "AD_BREAK_DURATION"
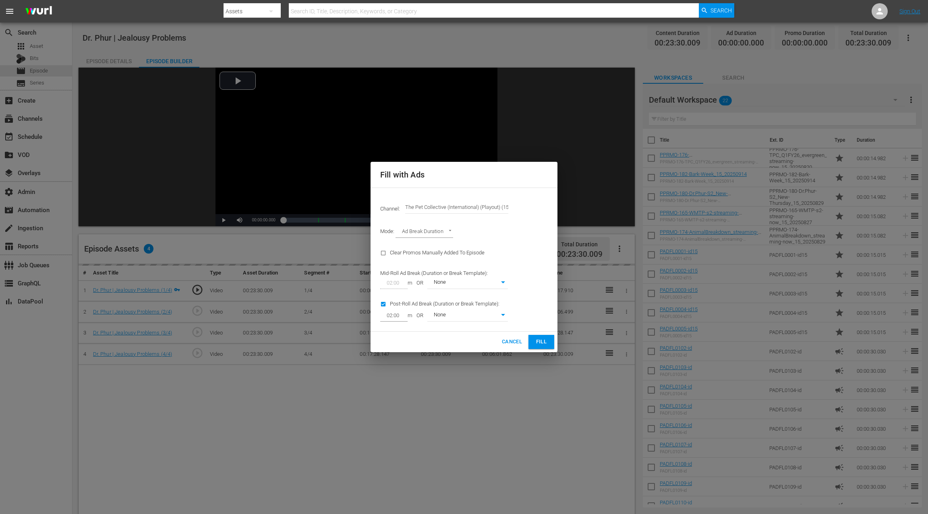
type input "0"
drag, startPoint x: 540, startPoint y: 339, endPoint x: 518, endPoint y: 289, distance: 55.0
click at [539, 339] on span "Fill" at bounding box center [541, 342] width 13 height 9
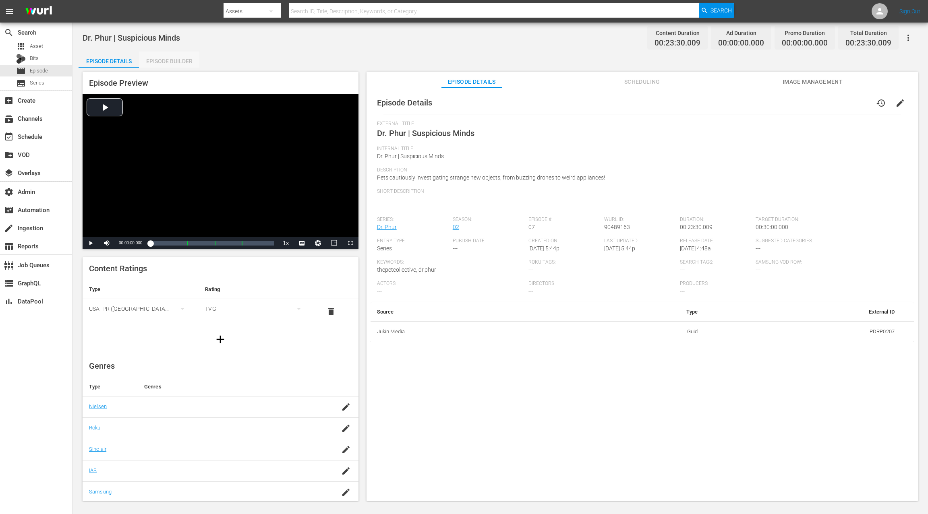
drag, startPoint x: 187, startPoint y: 62, endPoint x: 255, endPoint y: 77, distance: 69.3
click at [187, 62] on div "Episode Builder" at bounding box center [169, 61] width 60 height 19
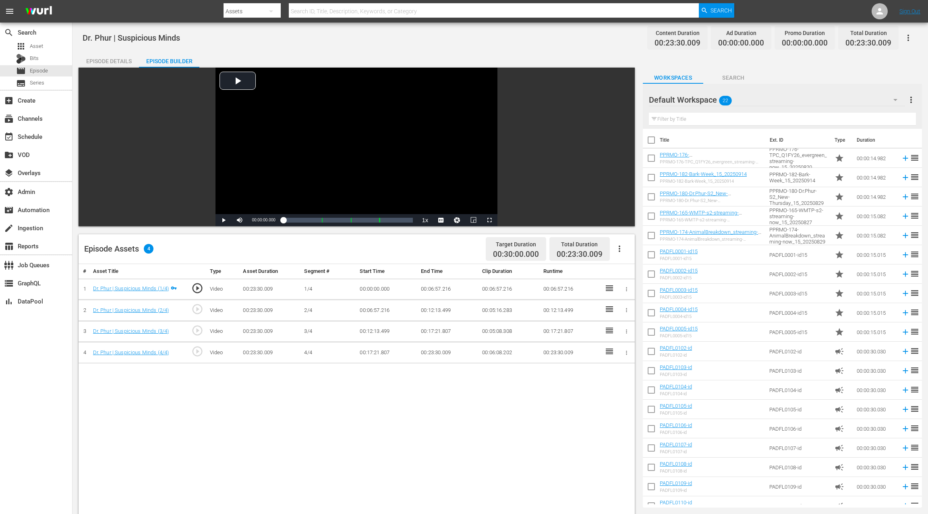
click at [618, 247] on icon "button" at bounding box center [620, 249] width 10 height 10
click at [626, 247] on div "Fill with Ads" at bounding box center [643, 252] width 55 height 19
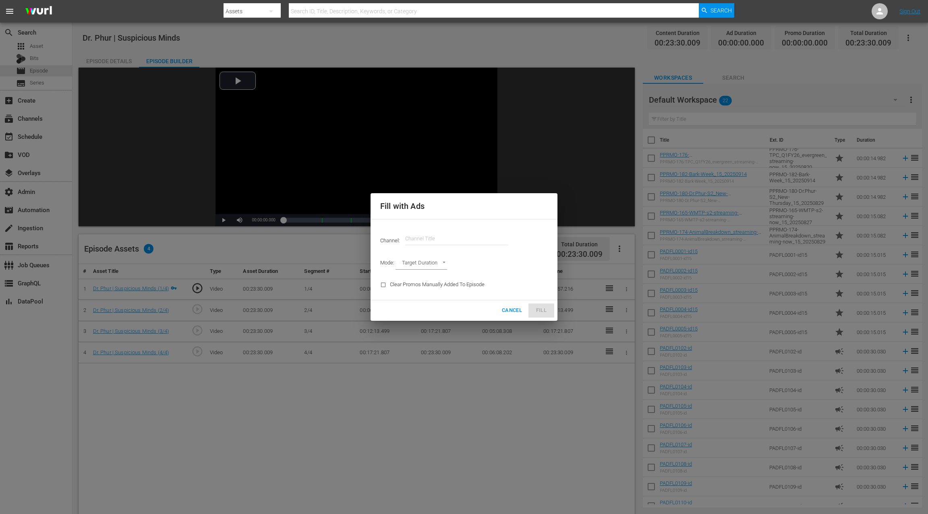
click at [427, 240] on input "text" at bounding box center [456, 238] width 103 height 19
paste input "the pet"
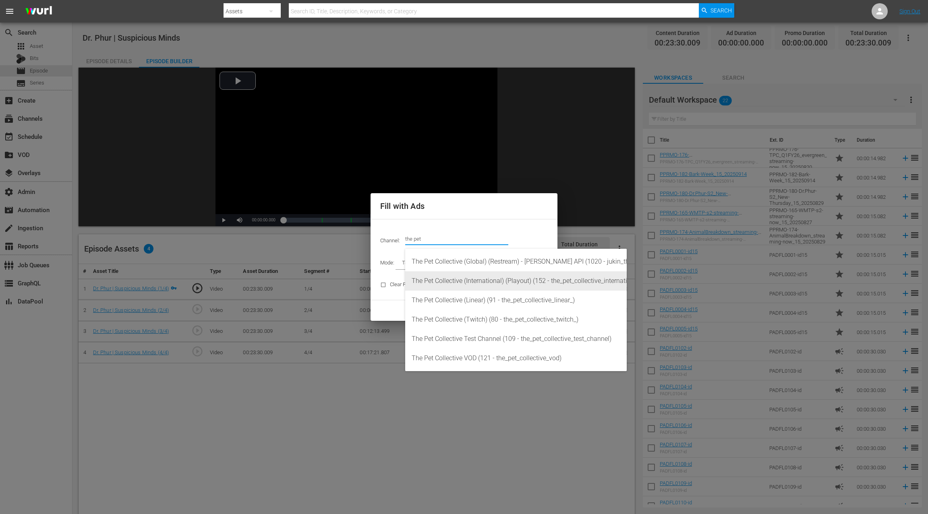
drag, startPoint x: 466, startPoint y: 280, endPoint x: 461, endPoint y: 280, distance: 4.4
click at [465, 280] on div "The Pet Collective (International) (Playout) (152 - the_pet_collective_internat…" at bounding box center [516, 281] width 209 height 19
type input "The Pet Collective (International) (Playout) (152)"
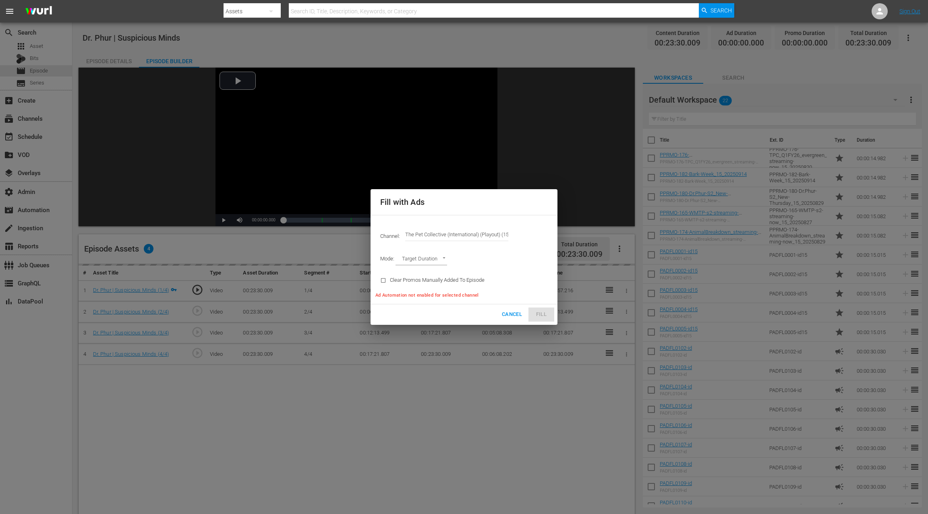
type input "AD_BREAK_DURATION"
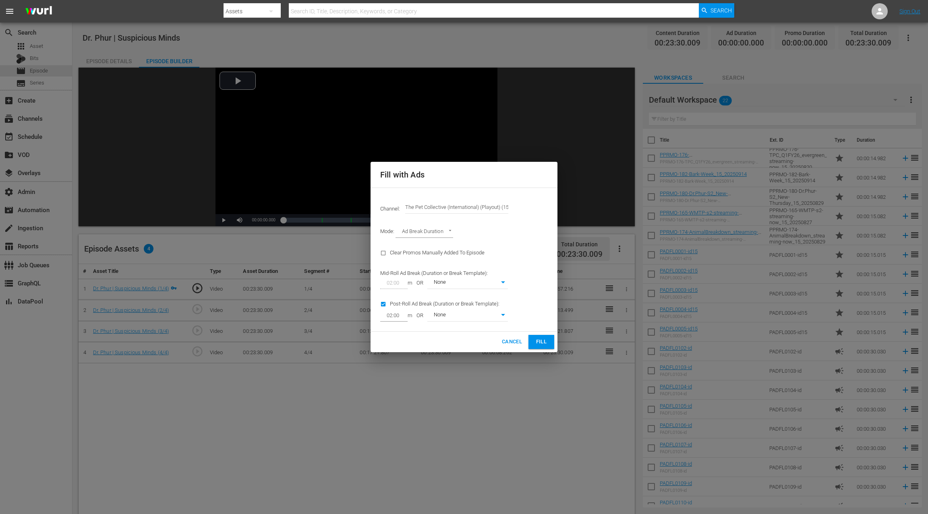
type input "0"
click at [547, 338] on span "Fill" at bounding box center [541, 342] width 13 height 9
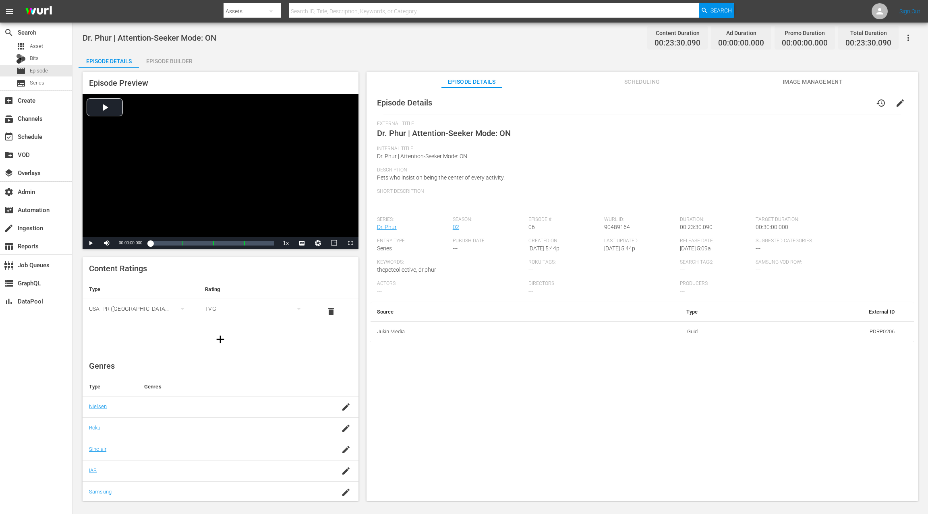
click at [174, 61] on div "Episode Builder" at bounding box center [169, 61] width 60 height 19
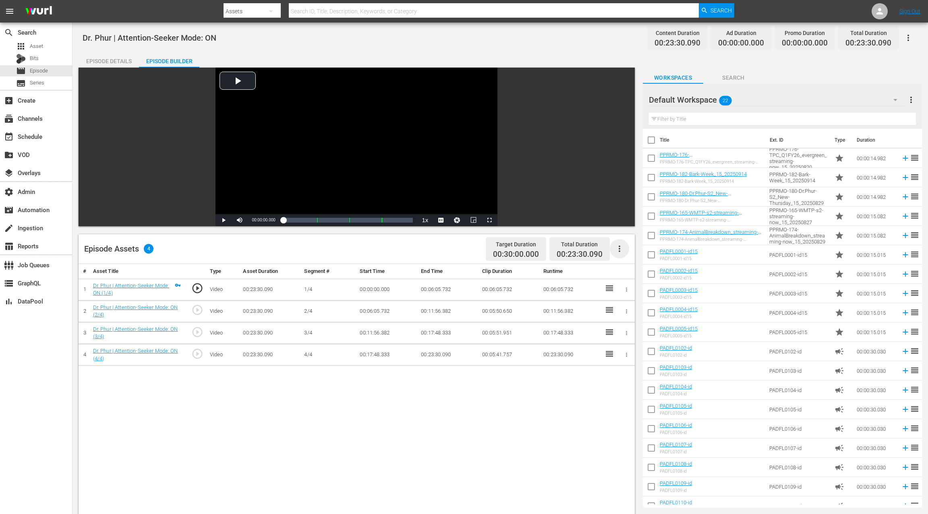
click at [619, 249] on icon "button" at bounding box center [620, 249] width 2 height 6
click at [621, 251] on div "Fill with Ads" at bounding box center [643, 252] width 55 height 19
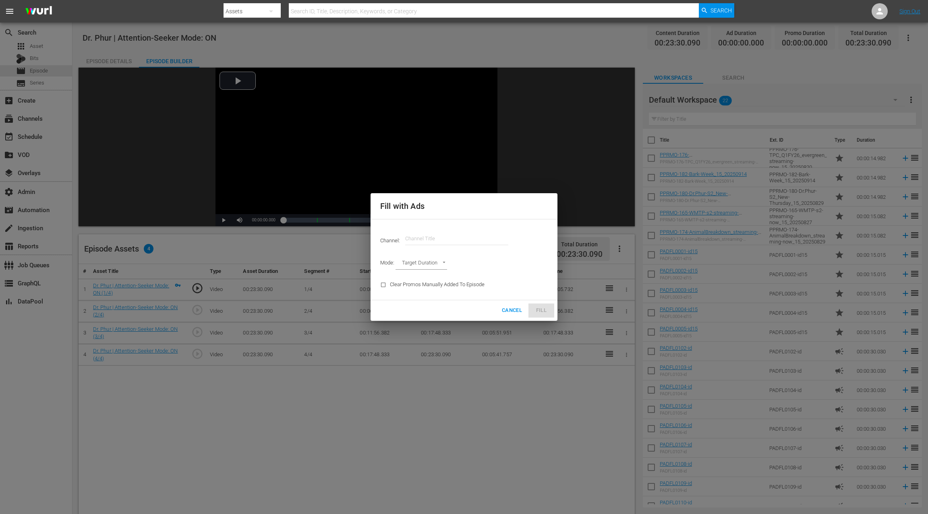
click at [460, 239] on input "text" at bounding box center [456, 238] width 103 height 19
paste input "the pet"
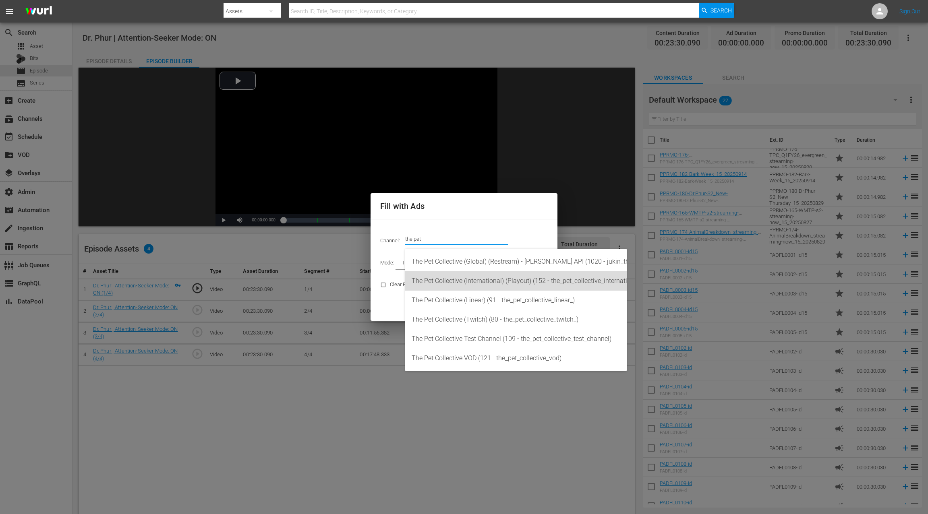
click at [478, 284] on div "The Pet Collective (International) (Playout) (152 - the_pet_collective_internat…" at bounding box center [516, 281] width 209 height 19
type input "The Pet Collective (International) (Playout) (152)"
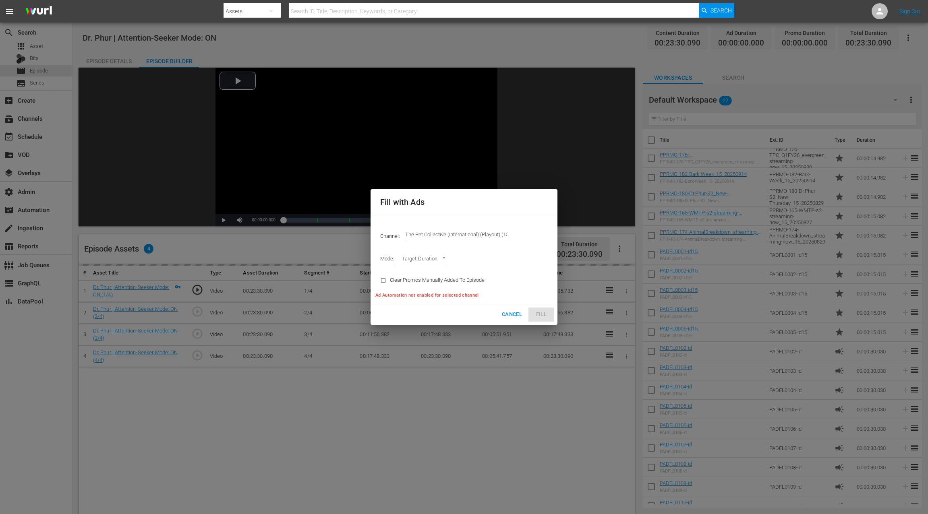
type input "AD_BREAK_DURATION"
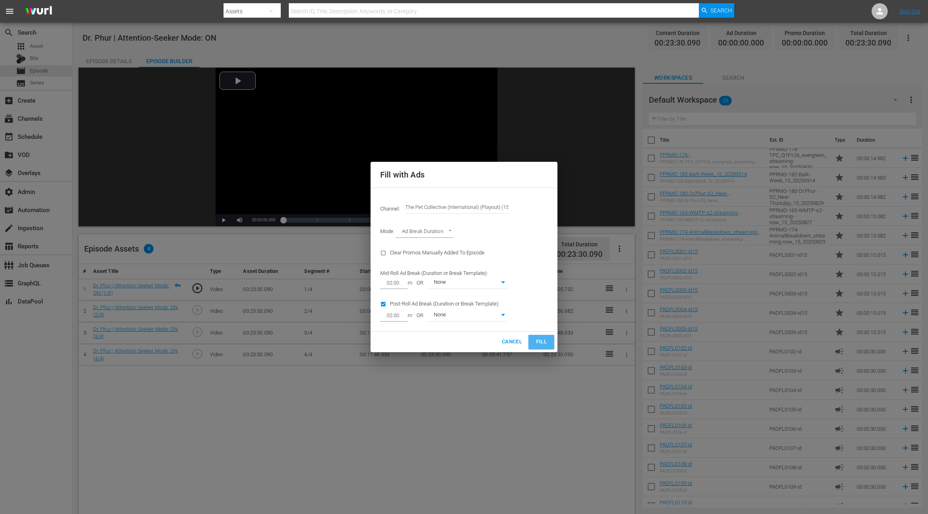
drag, startPoint x: 541, startPoint y: 339, endPoint x: 482, endPoint y: 240, distance: 115.4
click at [541, 339] on span "Fill" at bounding box center [541, 342] width 13 height 9
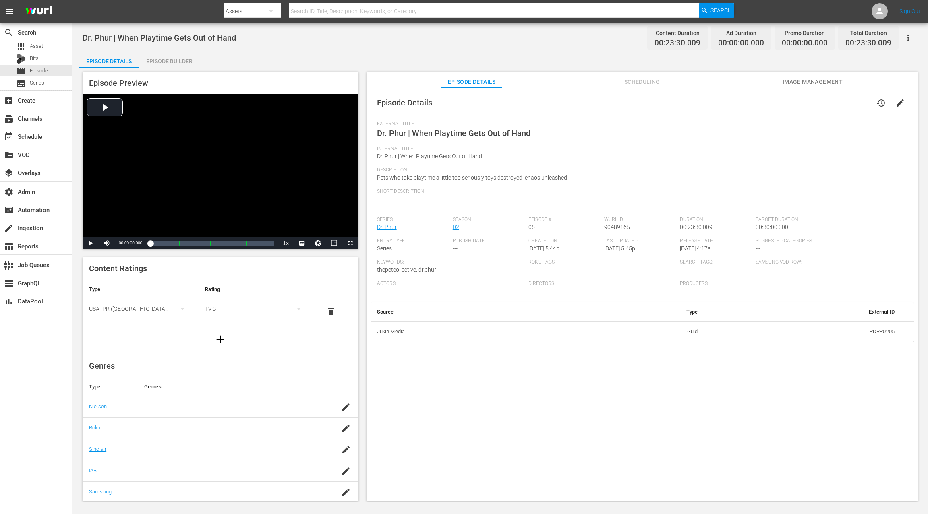
click at [173, 64] on div "Episode Builder" at bounding box center [169, 61] width 60 height 19
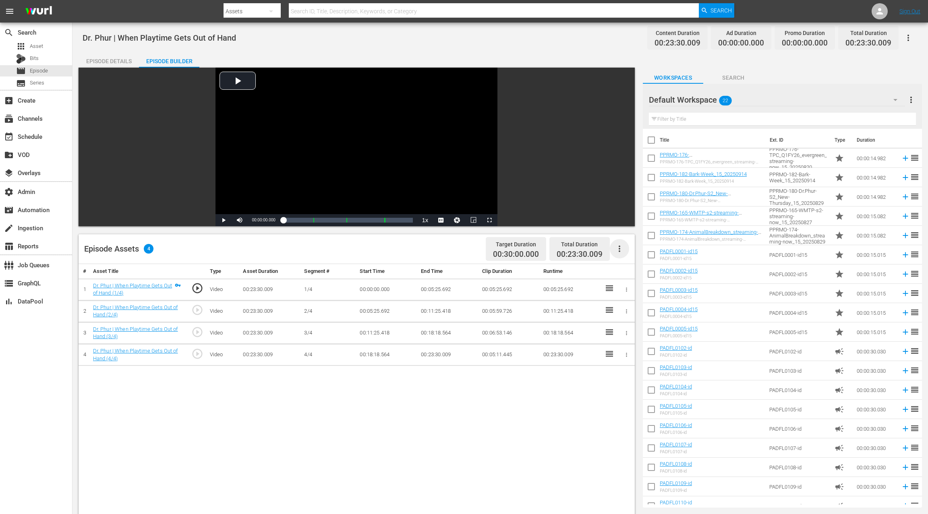
click at [622, 249] on icon "button" at bounding box center [620, 249] width 10 height 10
click at [620, 248] on div "Fill with Ads" at bounding box center [643, 252] width 55 height 19
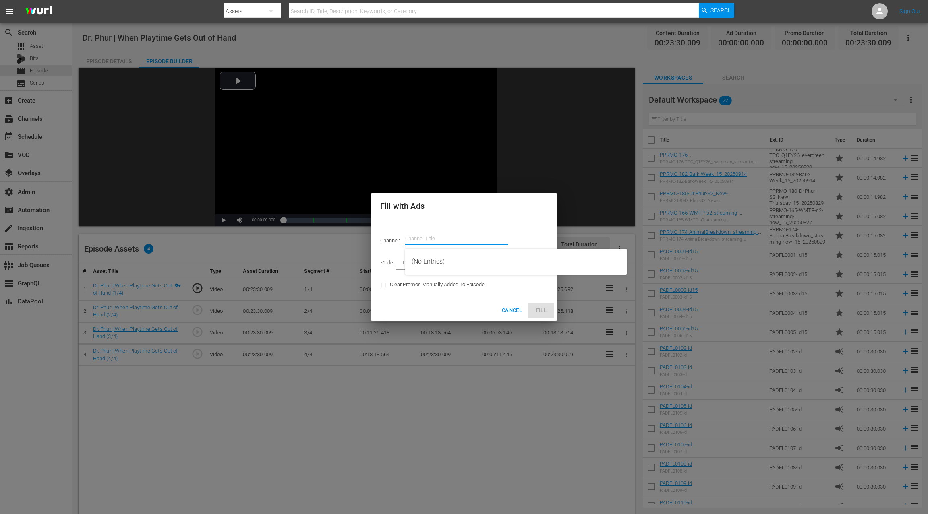
click at [461, 238] on input "text" at bounding box center [456, 238] width 103 height 19
paste input "the pet"
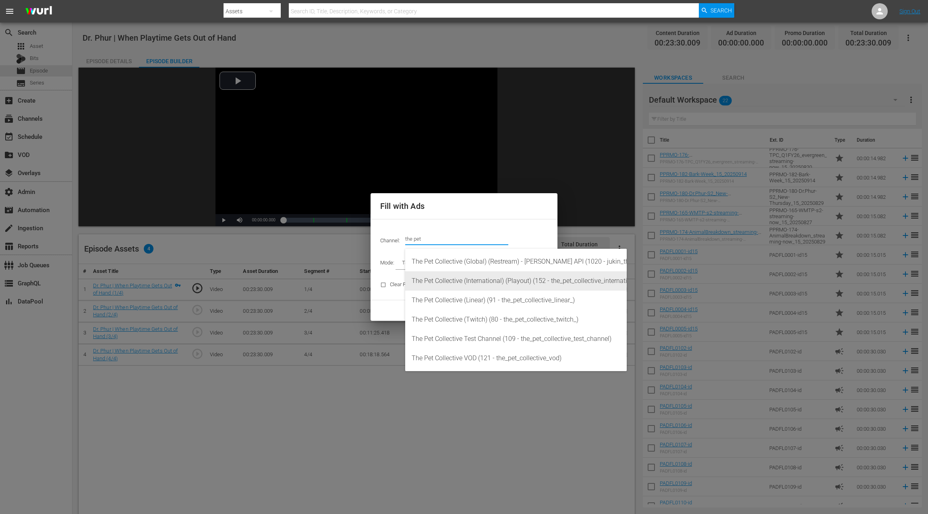
click at [465, 283] on div "The Pet Collective (International) (Playout) (152 - the_pet_collective_internat…" at bounding box center [516, 281] width 209 height 19
type input "The Pet Collective (International) (Playout) (152)"
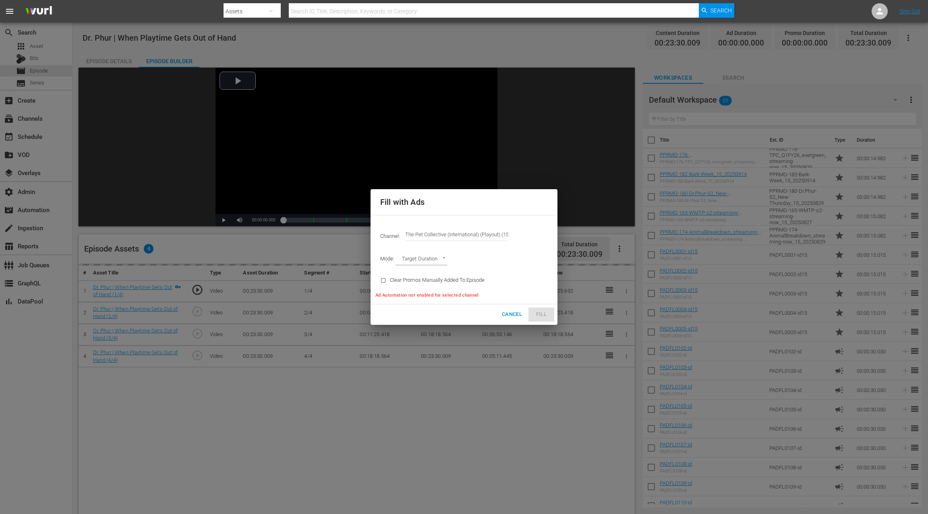
type input "AD_BREAK_DURATION"
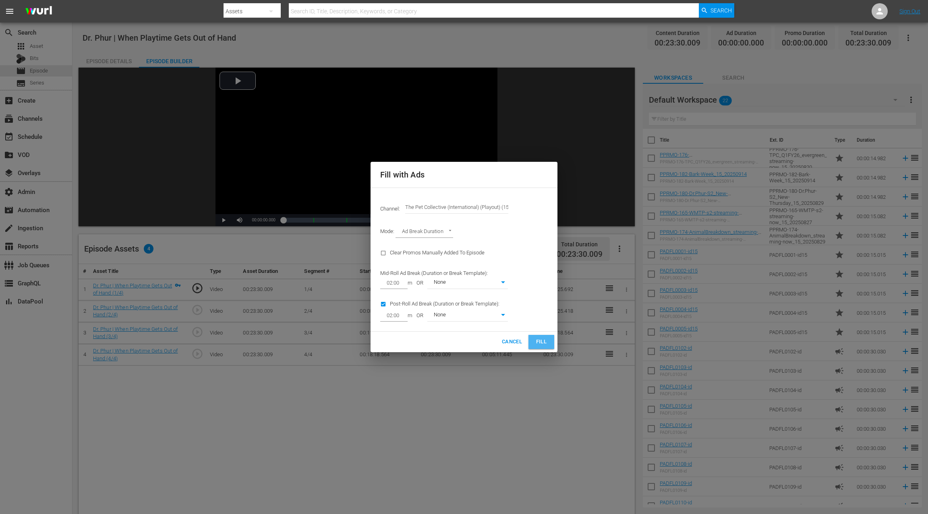
drag, startPoint x: 548, startPoint y: 343, endPoint x: 466, endPoint y: 224, distance: 143.7
click at [548, 343] on button "Fill" at bounding box center [542, 342] width 26 height 14
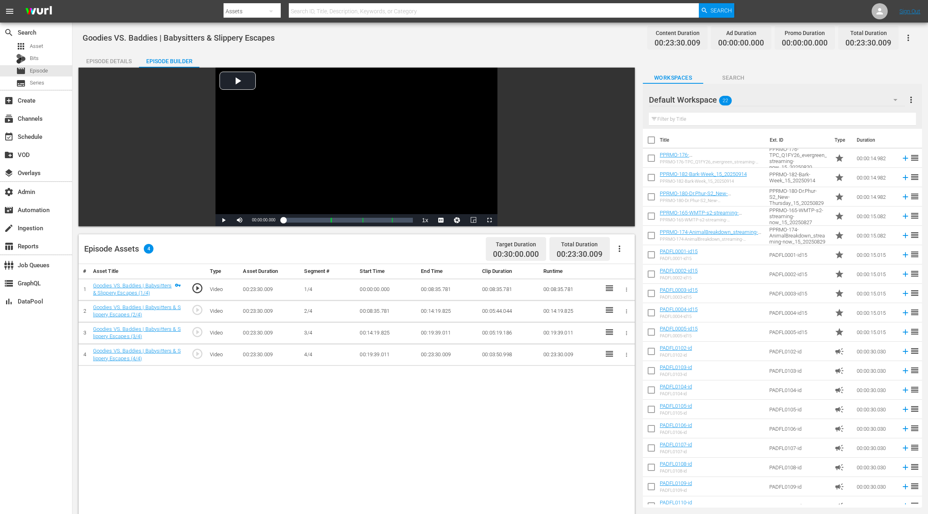
click at [910, 42] on icon "button" at bounding box center [909, 38] width 10 height 10
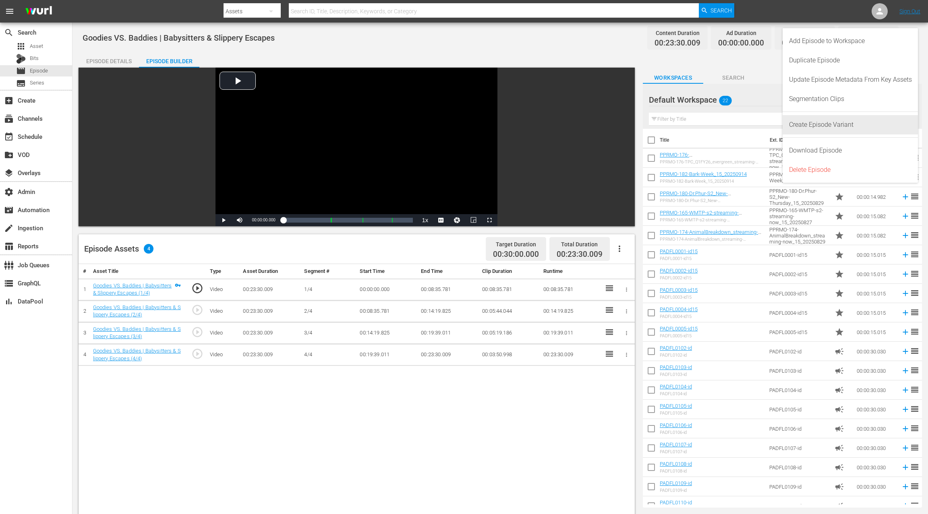
click at [910, 42] on div "Add Episode to Workspace" at bounding box center [850, 40] width 123 height 19
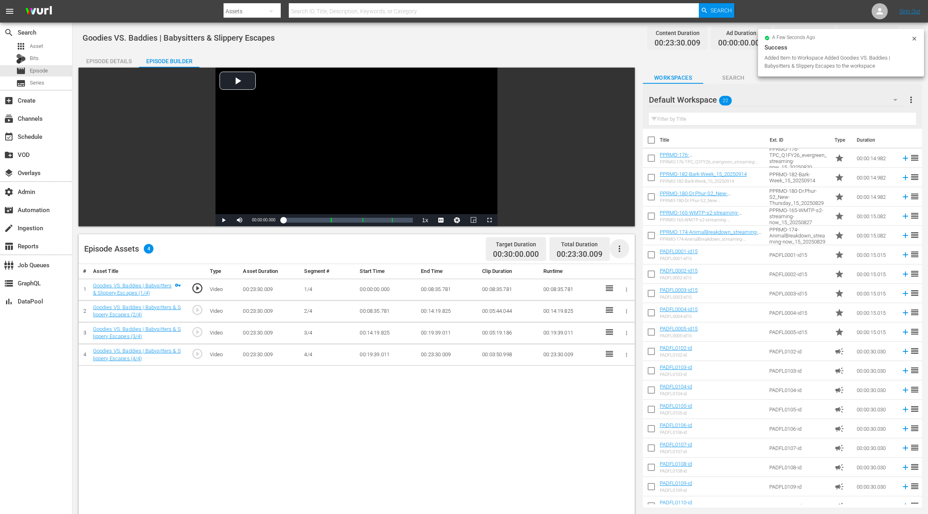
click at [619, 248] on icon "button" at bounding box center [620, 249] width 10 height 10
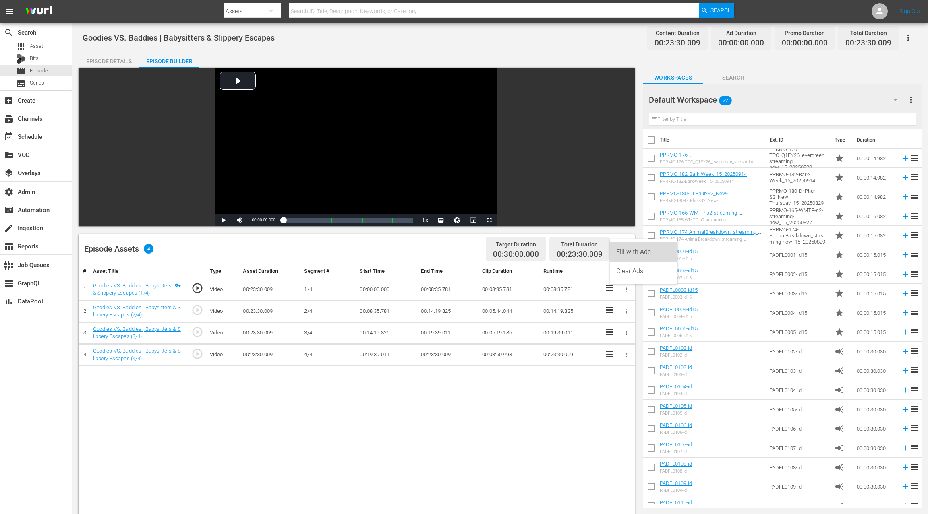
click at [624, 251] on div "Fill with Ads" at bounding box center [643, 252] width 55 height 19
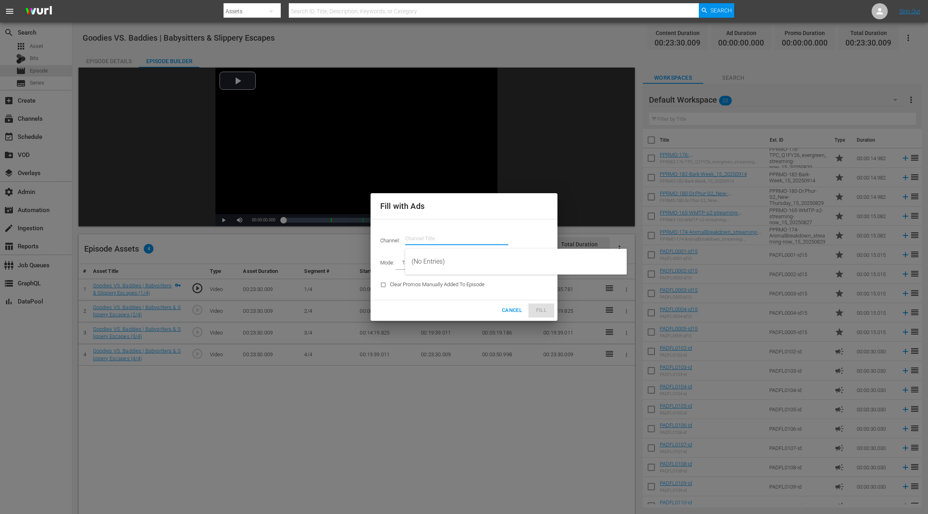
click at [476, 238] on input "text" at bounding box center [456, 238] width 103 height 19
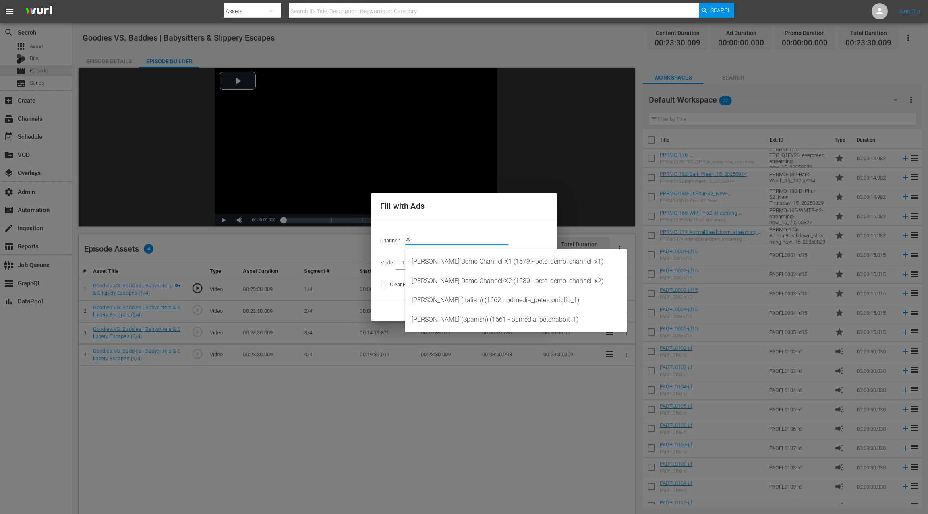
type input "p"
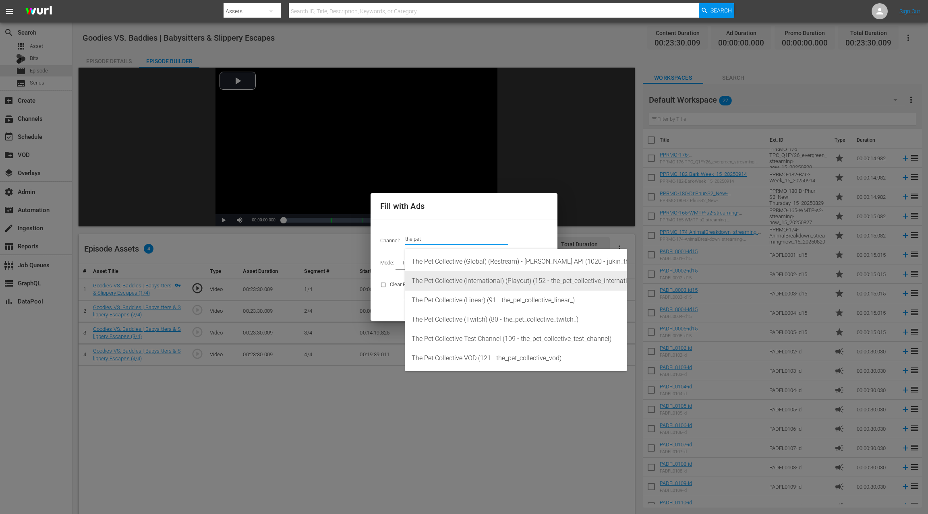
click at [538, 284] on div "The Pet Collective (International) (Playout) (152 - the_pet_collective_internat…" at bounding box center [516, 281] width 209 height 19
type input "The Pet Collective (International) (Playout) (152)"
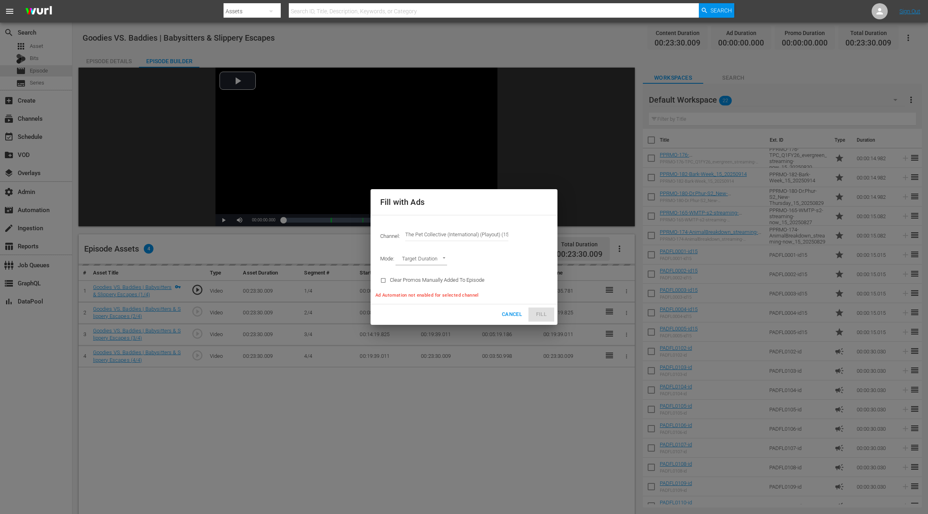
type input "AD_BREAK_DURATION"
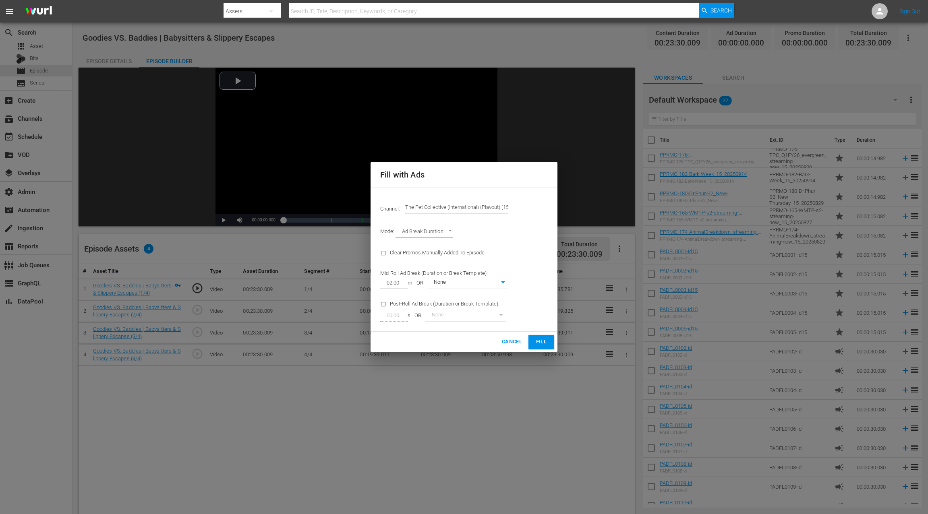
drag, startPoint x: 385, startPoint y: 306, endPoint x: 388, endPoint y: 302, distance: 4.9
click at [385, 306] on input "checkbox" at bounding box center [385, 306] width 10 height 11
checkbox input "true"
click at [388, 315] on input "00:00" at bounding box center [392, 315] width 24 height 11
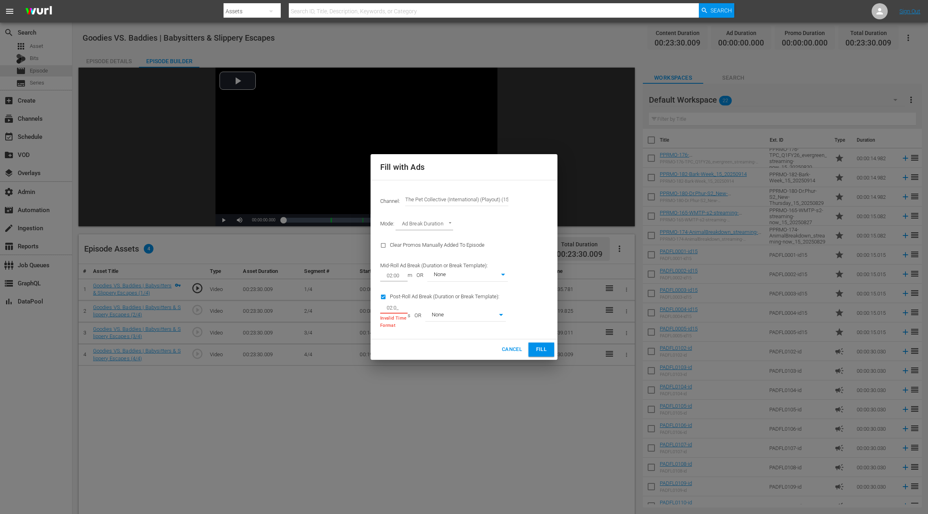
type input "02:0_"
click at [512, 348] on span "Cancel" at bounding box center [512, 349] width 20 height 9
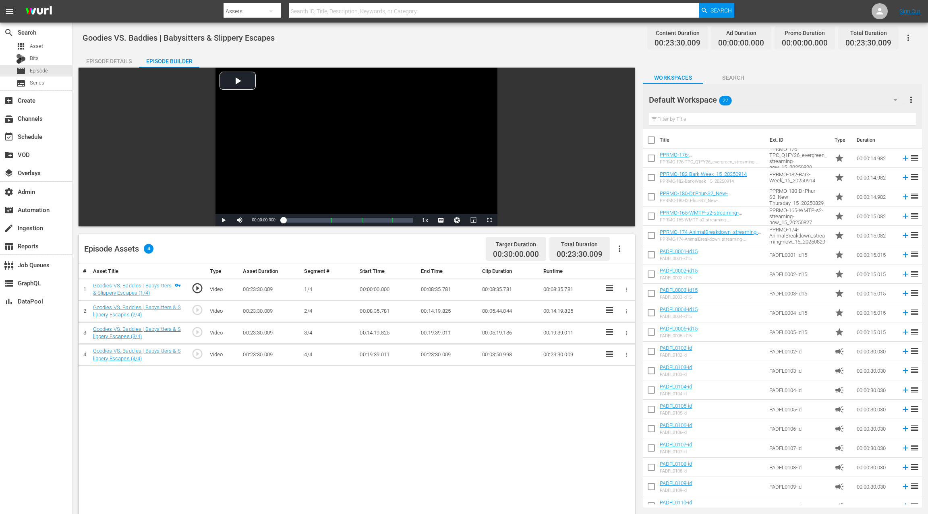
click at [622, 250] on icon "button" at bounding box center [620, 249] width 10 height 10
click at [627, 255] on div "Fill with Ads" at bounding box center [643, 252] width 55 height 19
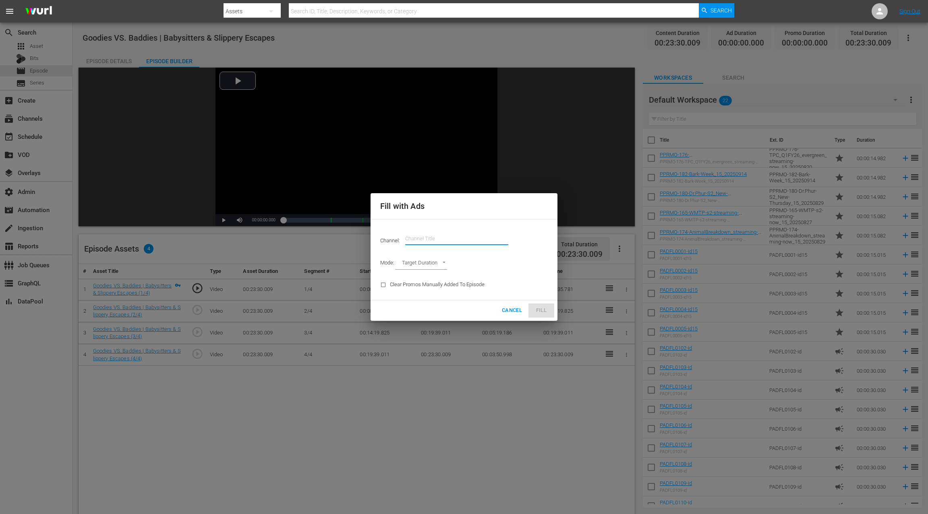
click at [422, 236] on input "text" at bounding box center [456, 238] width 103 height 19
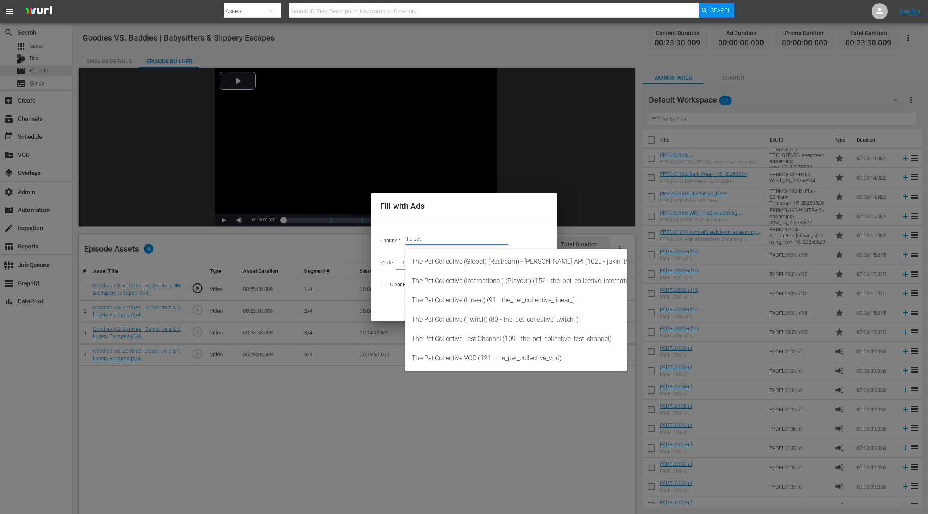
click at [406, 239] on input "the pet" at bounding box center [456, 238] width 103 height 19
drag, startPoint x: 406, startPoint y: 239, endPoint x: 425, endPoint y: 239, distance: 18.5
click at [425, 239] on input "the pet" at bounding box center [456, 238] width 103 height 19
click at [472, 284] on div "The Pet Collective (International) (Playout) (152 - the_pet_collective_internat…" at bounding box center [516, 281] width 209 height 19
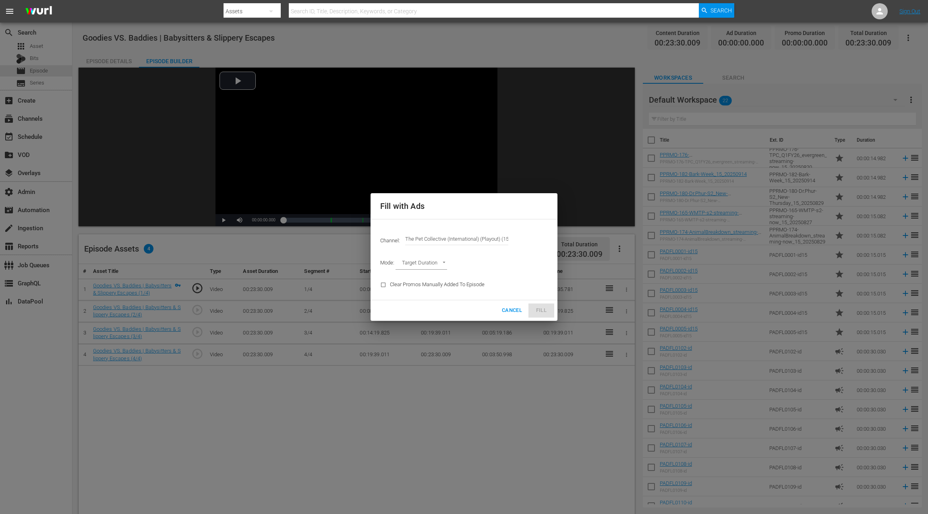
type input "The Pet Collective (International) (Playout) (152)"
type input "AD_BREAK_DURATION"
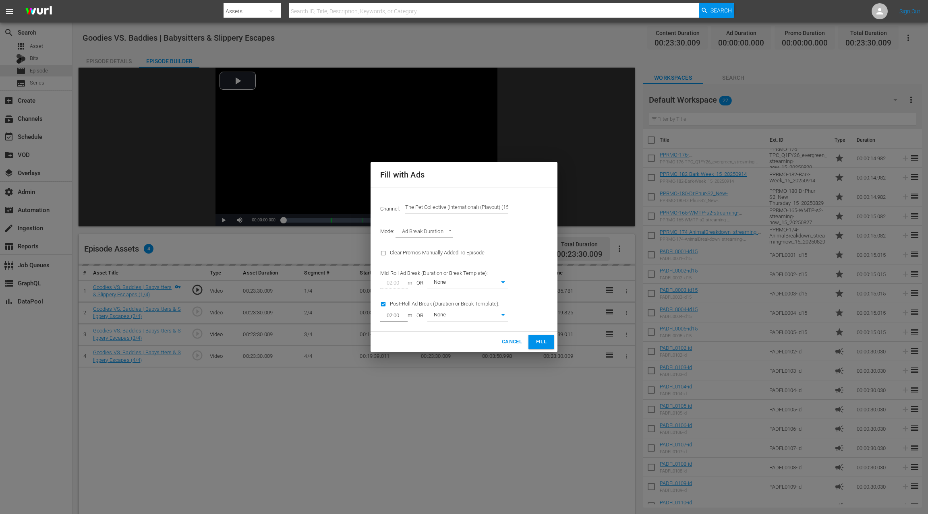
type input "0"
click at [539, 344] on span "Fill" at bounding box center [541, 342] width 13 height 9
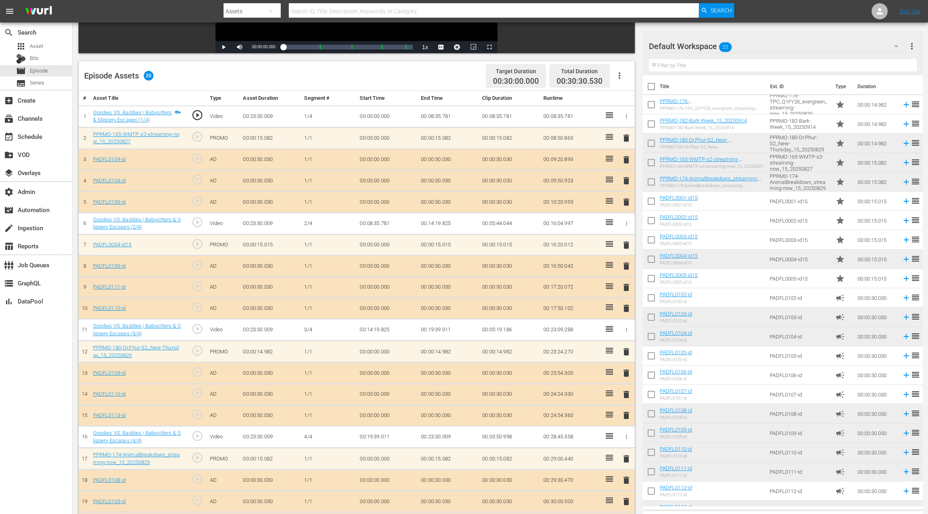
scroll to position [209, 0]
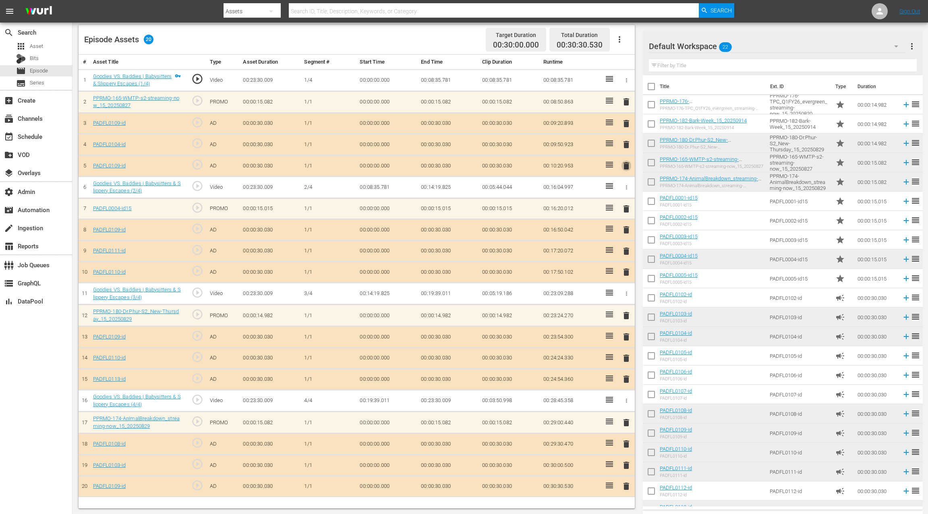
click at [627, 168] on span "delete" at bounding box center [627, 166] width 10 height 10
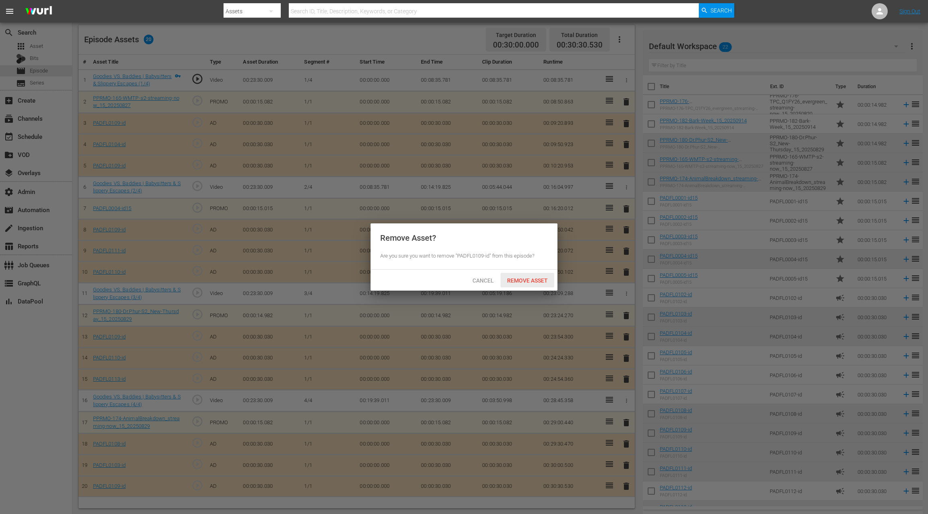
drag, startPoint x: 527, startPoint y: 282, endPoint x: 510, endPoint y: 252, distance: 34.3
click at [527, 281] on span "Remove Asset" at bounding box center [528, 281] width 54 height 6
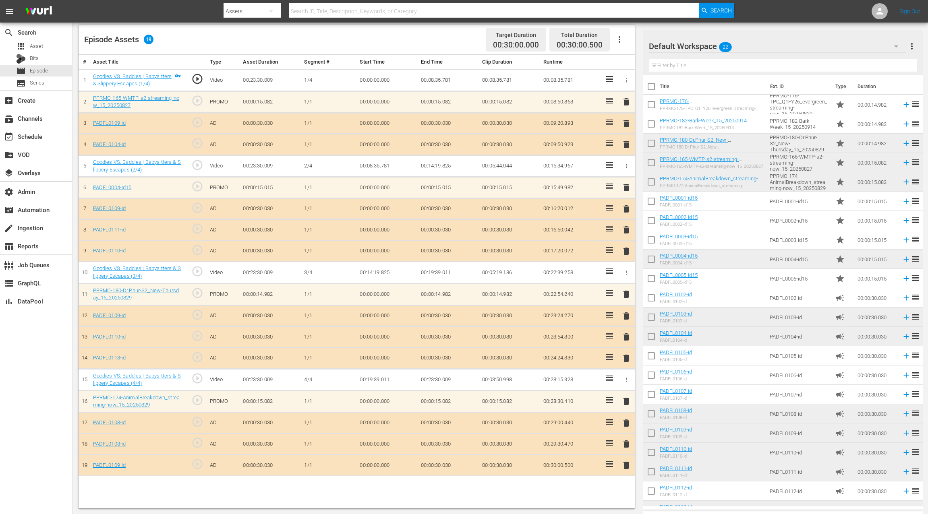
click at [627, 462] on span "delete" at bounding box center [627, 466] width 10 height 10
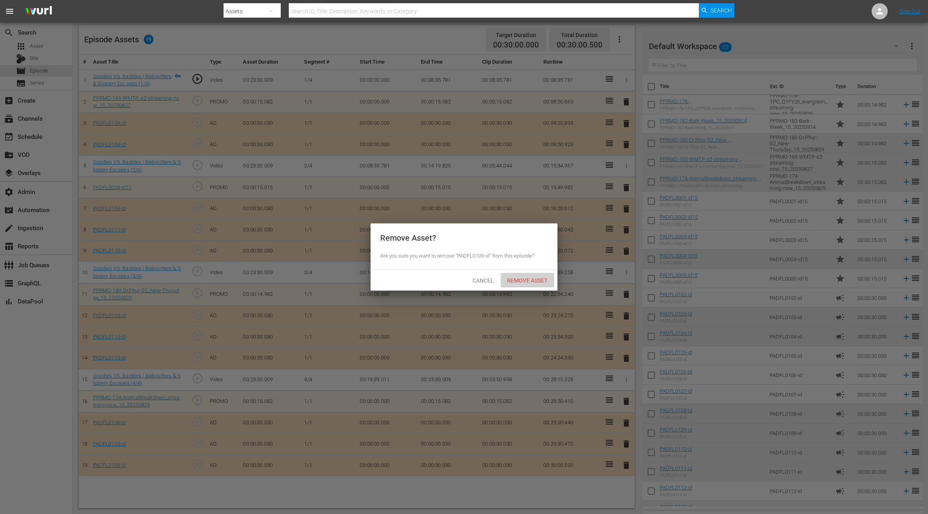
click at [524, 283] on span "Remove Asset" at bounding box center [528, 281] width 54 height 6
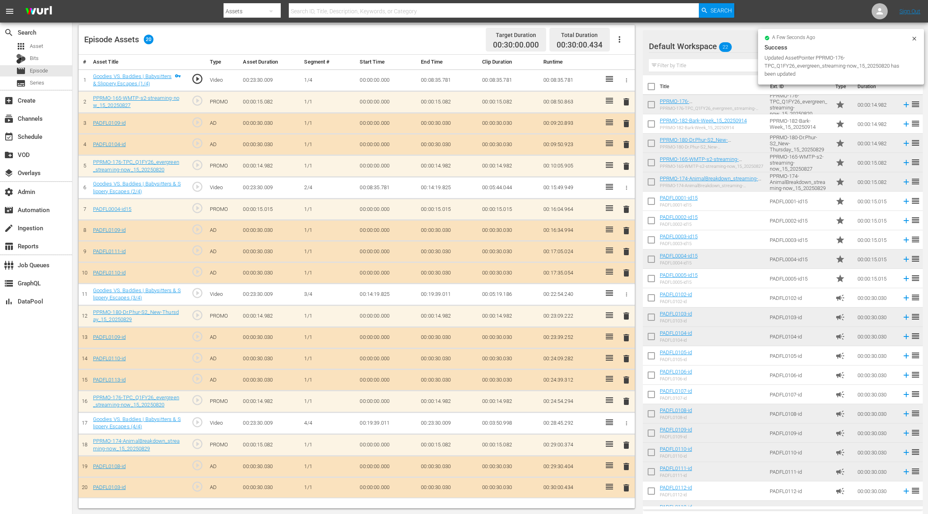
drag, startPoint x: 668, startPoint y: 104, endPoint x: 272, endPoint y: 2, distance: 409.4
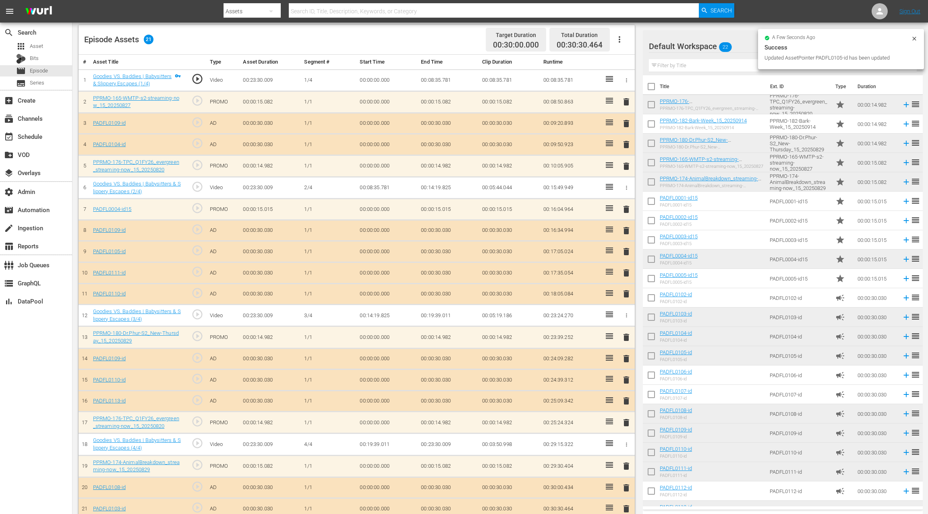
click at [626, 230] on span "delete" at bounding box center [627, 231] width 10 height 10
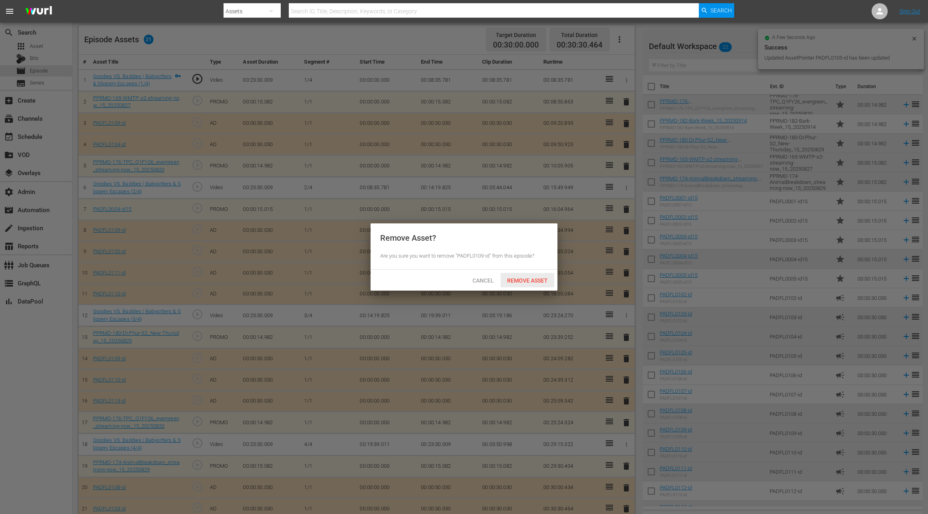
drag, startPoint x: 522, startPoint y: 284, endPoint x: 590, endPoint y: 312, distance: 73.3
click at [522, 284] on span "Remove Asset" at bounding box center [528, 281] width 54 height 6
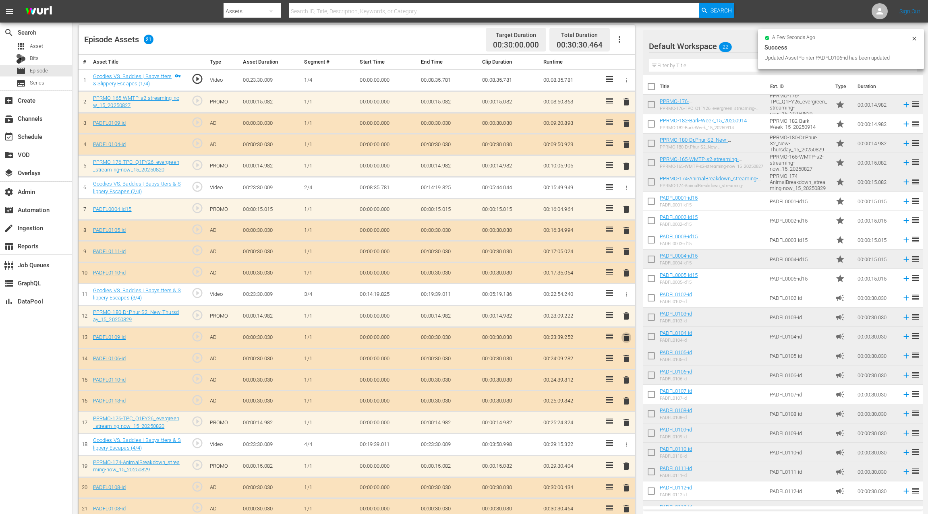
click at [628, 336] on span "delete" at bounding box center [627, 338] width 10 height 10
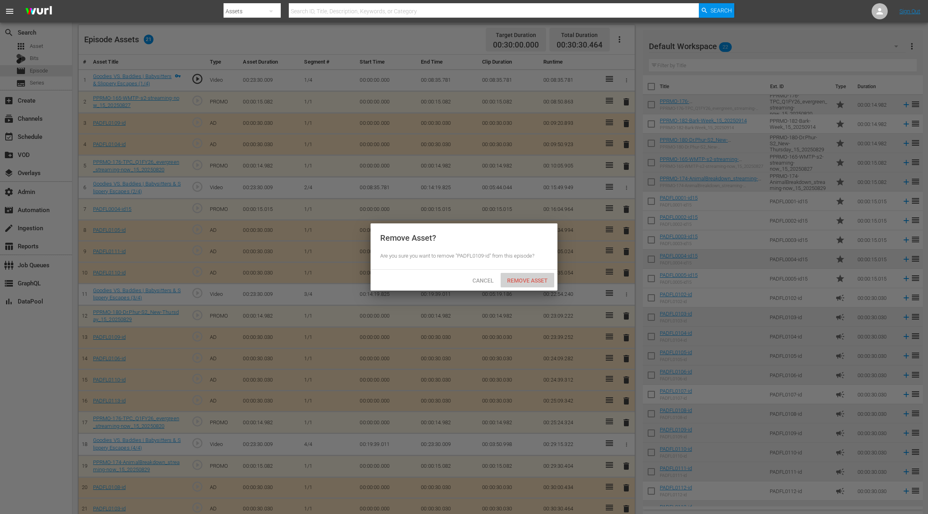
click at [522, 280] on span "Remove Asset" at bounding box center [528, 281] width 54 height 6
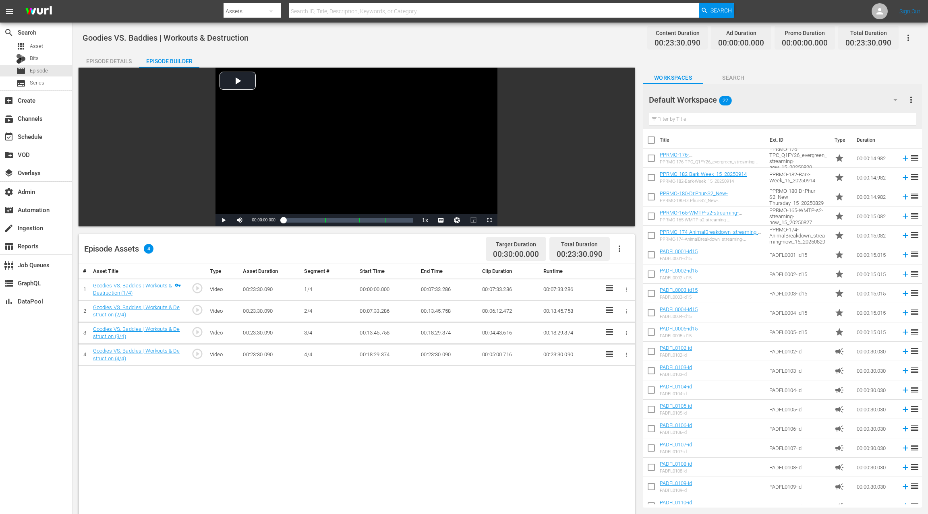
click at [621, 248] on icon "button" at bounding box center [620, 249] width 10 height 10
drag, startPoint x: 624, startPoint y: 255, endPoint x: 614, endPoint y: 250, distance: 11.4
click at [624, 255] on div "Fill with Ads" at bounding box center [643, 252] width 55 height 19
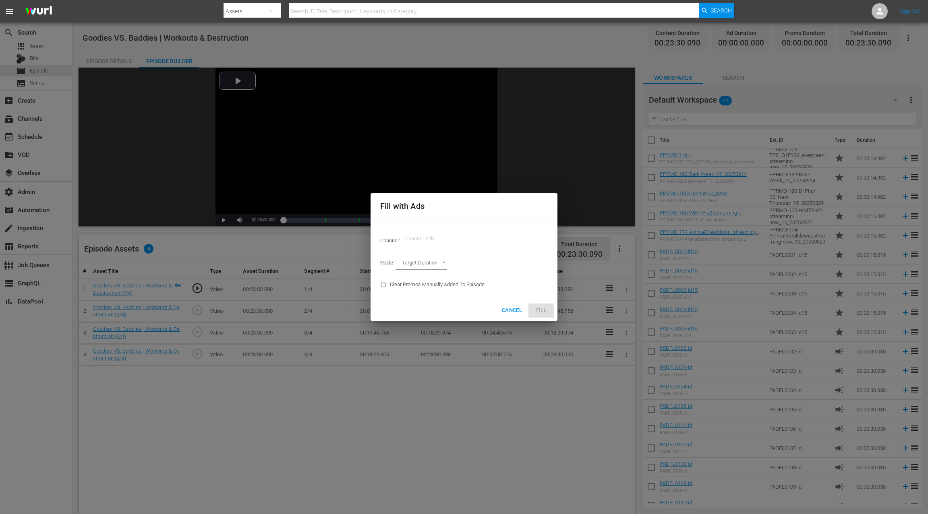
click at [428, 238] on input "text" at bounding box center [456, 238] width 103 height 19
paste input "the pet"
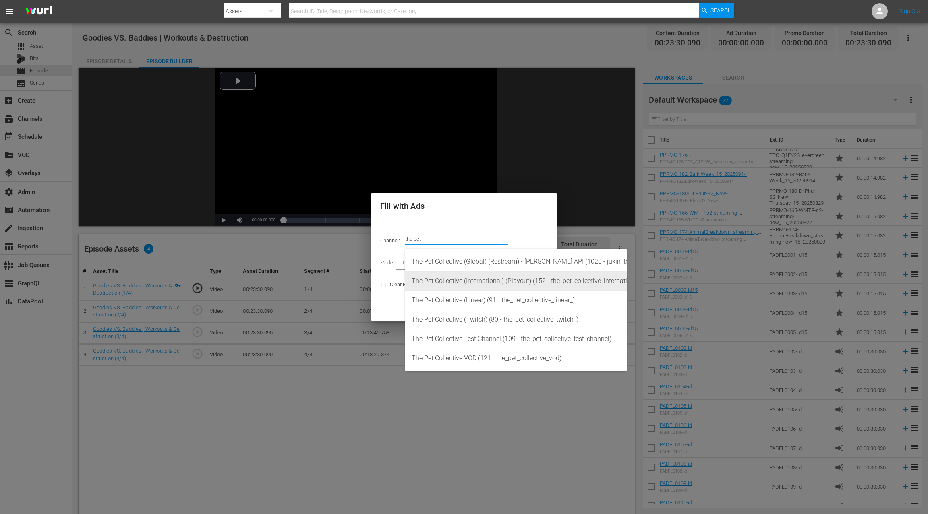
click at [451, 282] on div "The Pet Collective (International) (Playout) (152 - the_pet_collective_internat…" at bounding box center [516, 281] width 209 height 19
type input "The Pet Collective (International) (Playout) (152)"
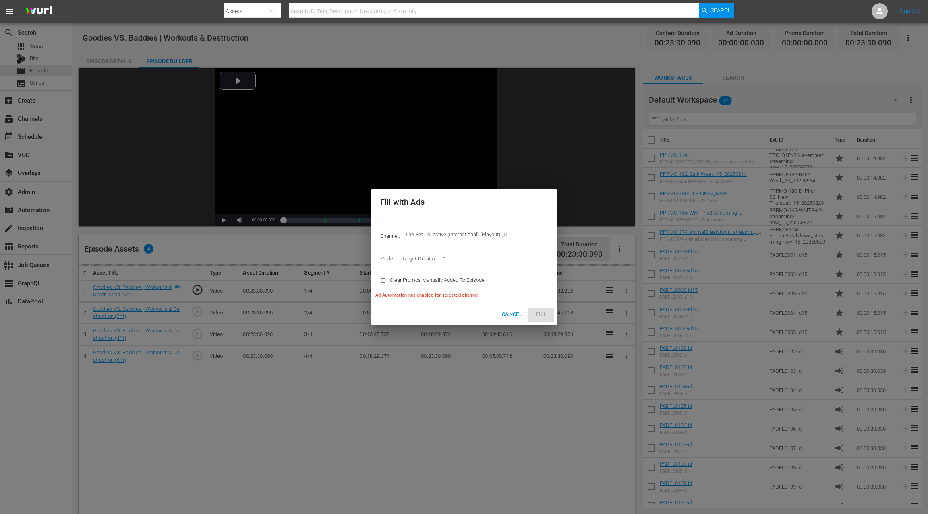
type input "AD_BREAK_DURATION"
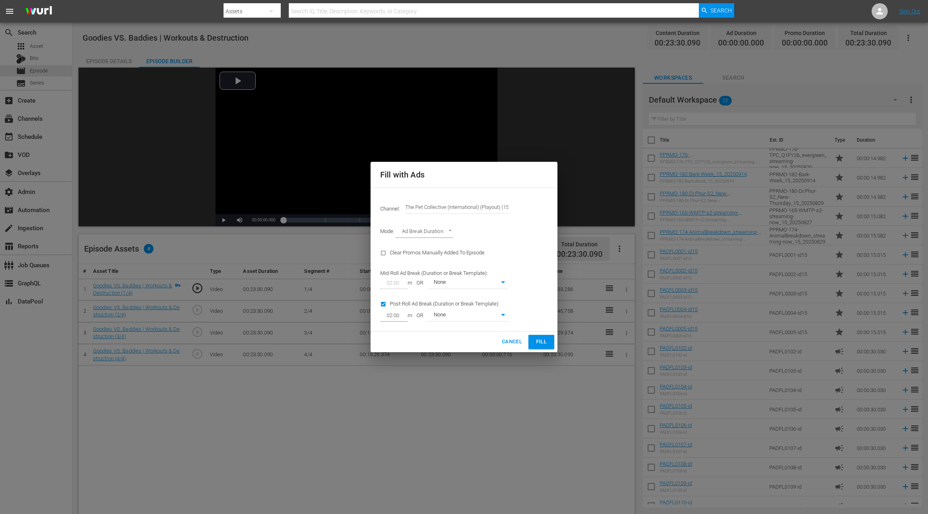
type input "0"
click at [544, 344] on span "Fill" at bounding box center [541, 342] width 13 height 9
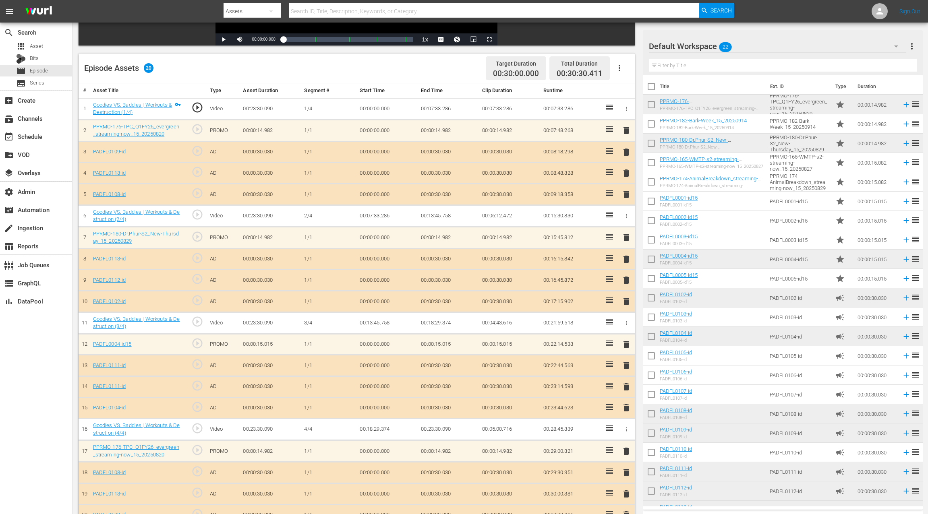
scroll to position [207, 0]
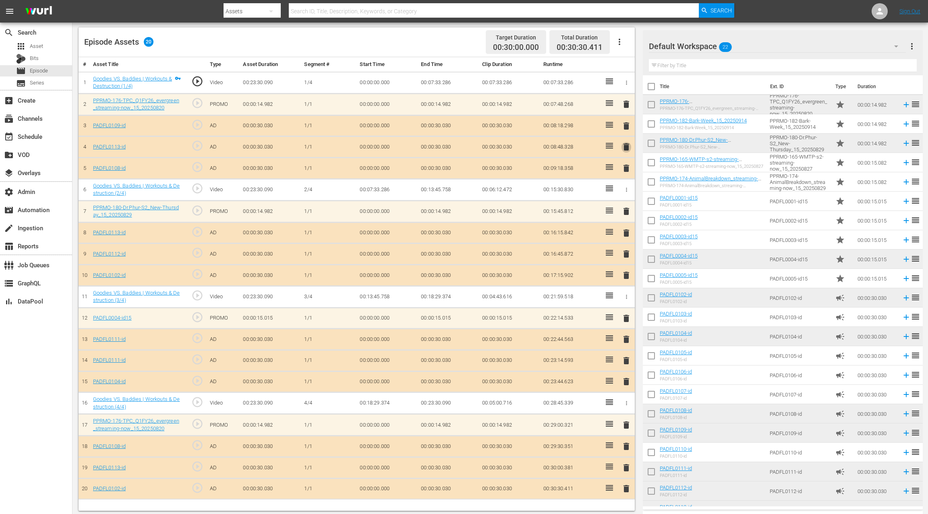
click at [625, 149] on span "delete" at bounding box center [627, 147] width 10 height 10
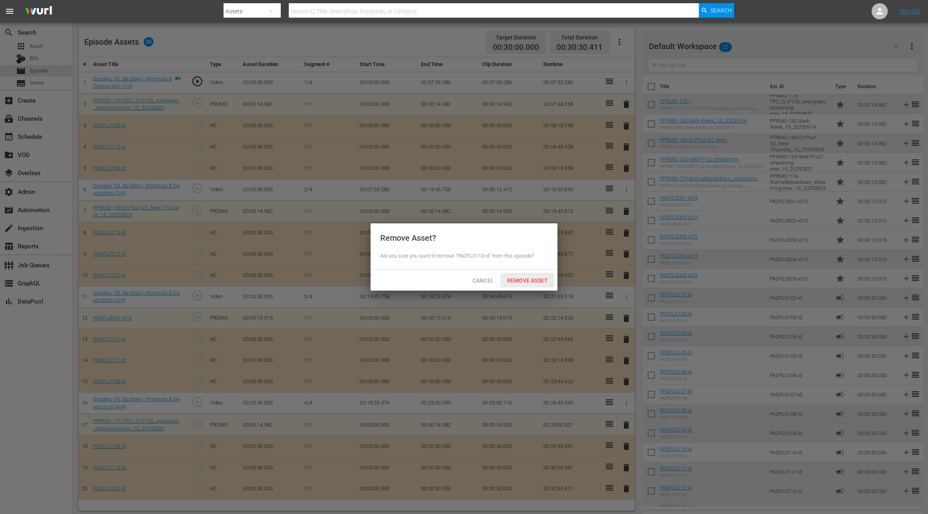
click at [524, 283] on span "Remove Asset" at bounding box center [528, 281] width 54 height 6
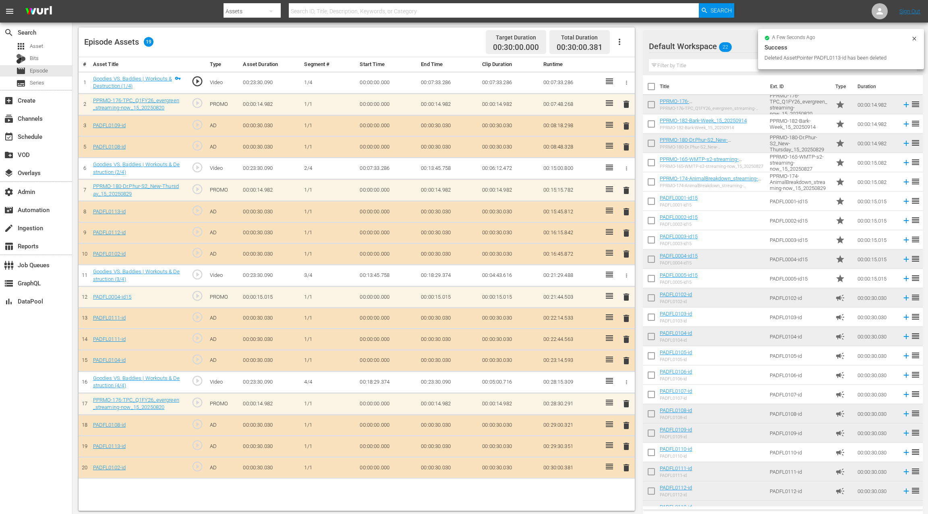
scroll to position [209, 0]
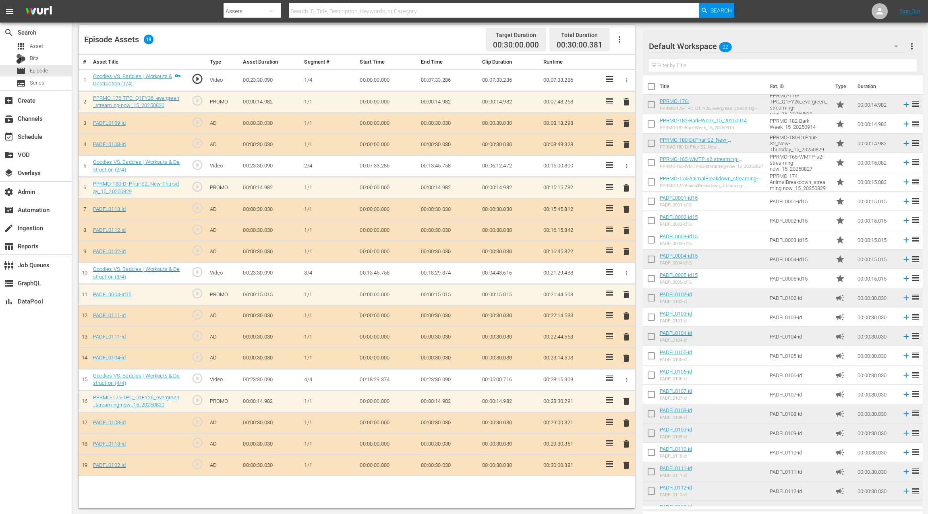
click at [626, 439] on span "delete" at bounding box center [627, 444] width 10 height 10
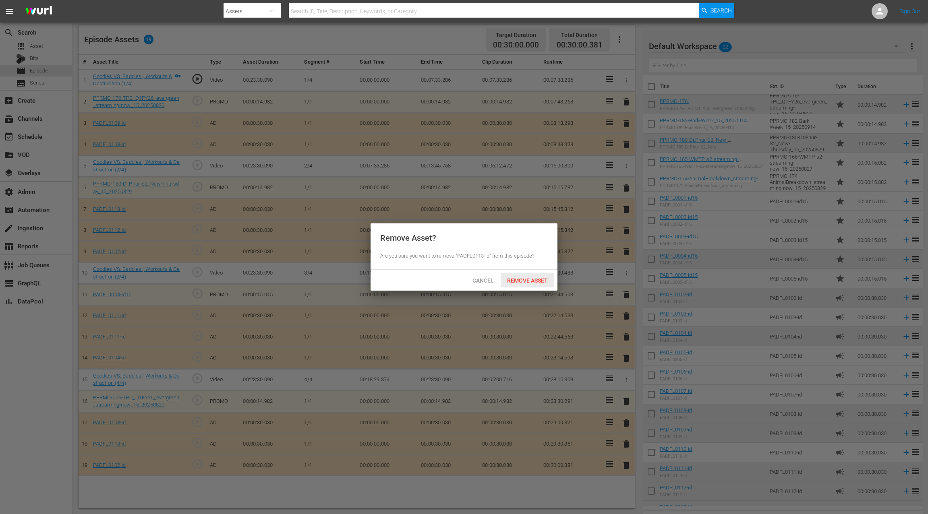
click at [526, 279] on span "Remove Asset" at bounding box center [528, 281] width 54 height 6
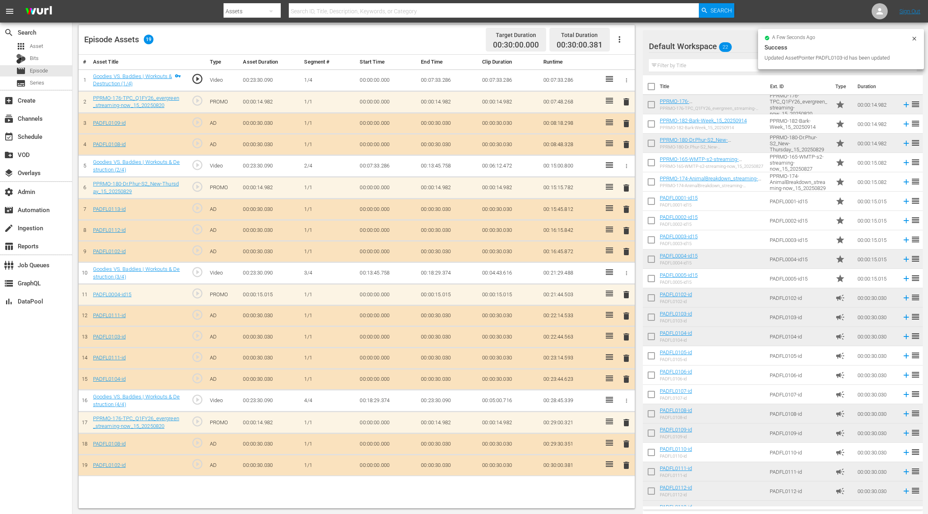
drag, startPoint x: 630, startPoint y: 358, endPoint x: 597, endPoint y: 332, distance: 41.9
click at [630, 358] on span "delete" at bounding box center [627, 359] width 10 height 10
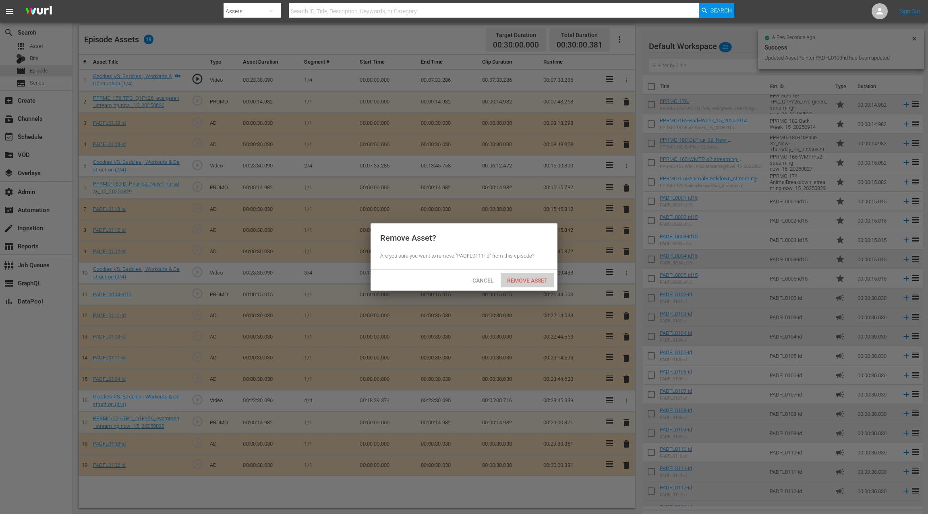
click at [522, 279] on span "Remove Asset" at bounding box center [528, 281] width 54 height 6
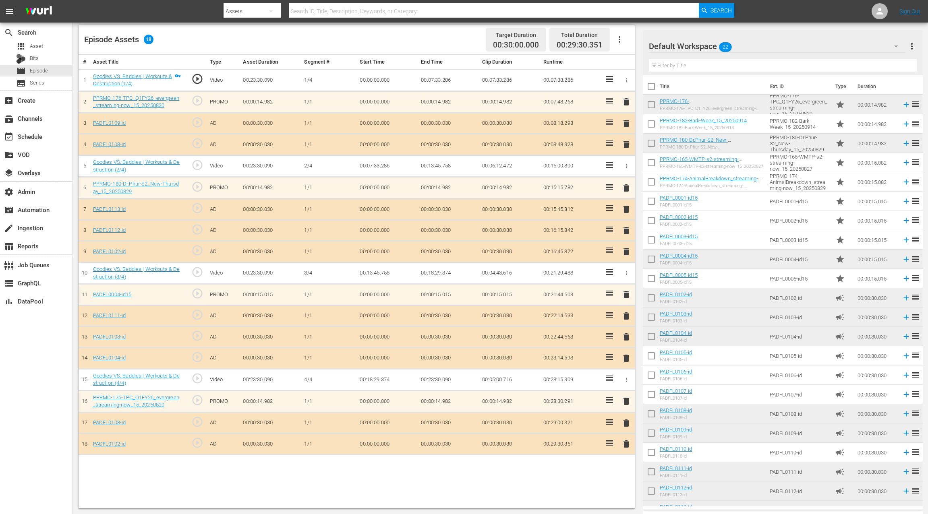
scroll to position [0, 0]
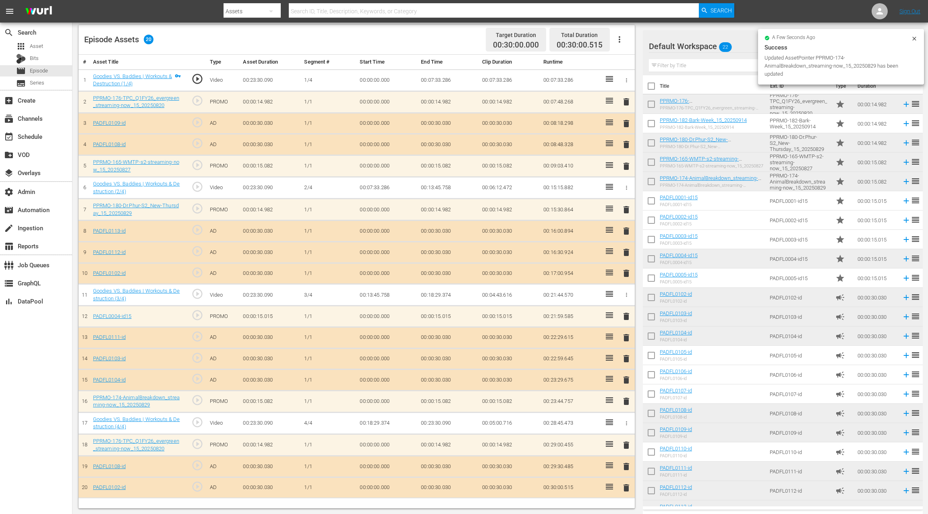
drag, startPoint x: 679, startPoint y: 180, endPoint x: 255, endPoint y: 1, distance: 460.6
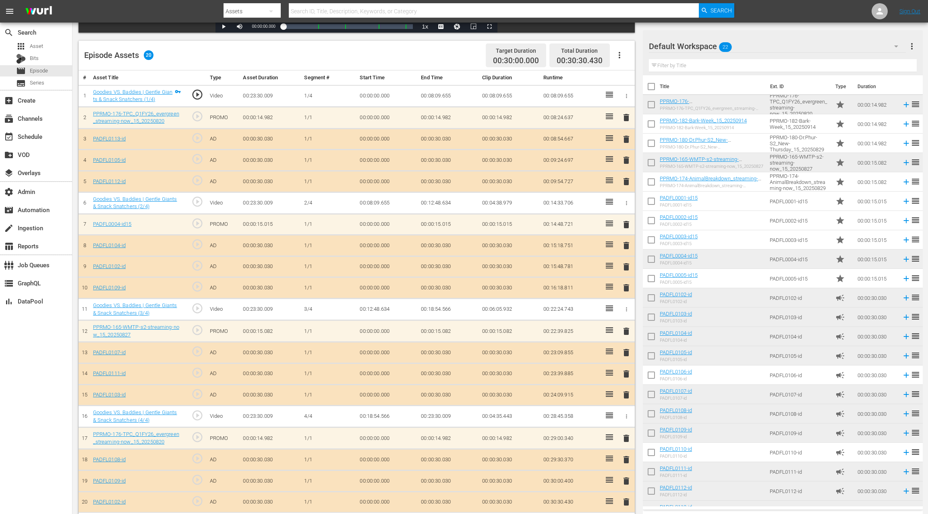
scroll to position [201, 0]
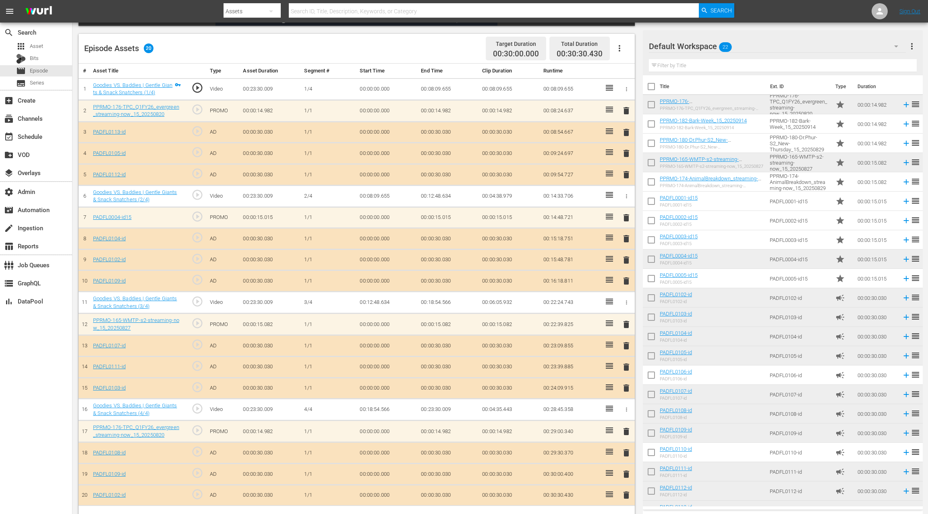
click at [626, 174] on span "delete" at bounding box center [627, 175] width 10 height 10
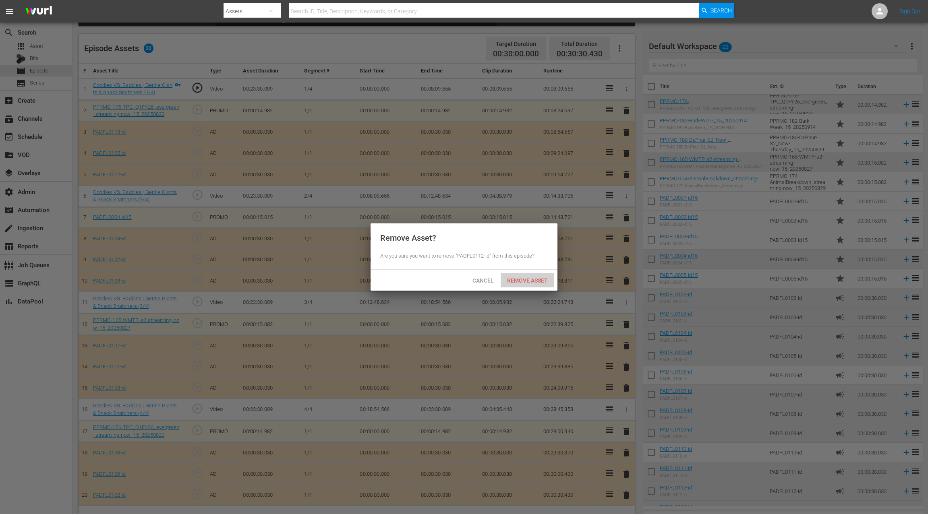
drag, startPoint x: 524, startPoint y: 279, endPoint x: 525, endPoint y: 265, distance: 13.3
click at [524, 279] on span "Remove Asset" at bounding box center [528, 281] width 54 height 6
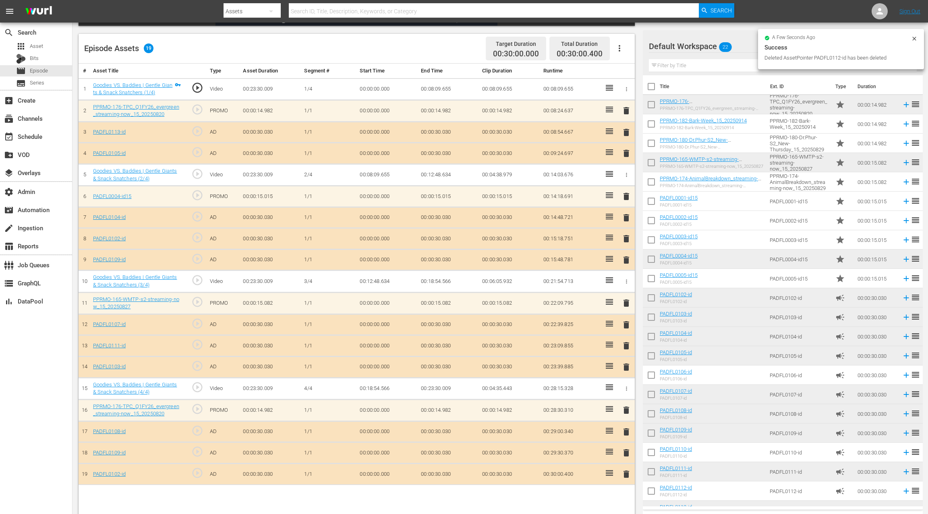
scroll to position [209, 0]
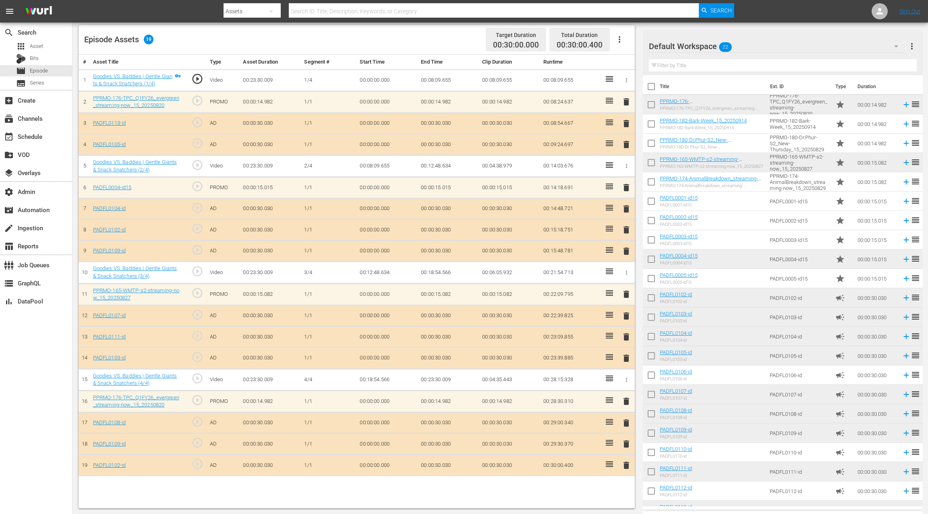
click at [627, 440] on span "delete" at bounding box center [627, 444] width 10 height 10
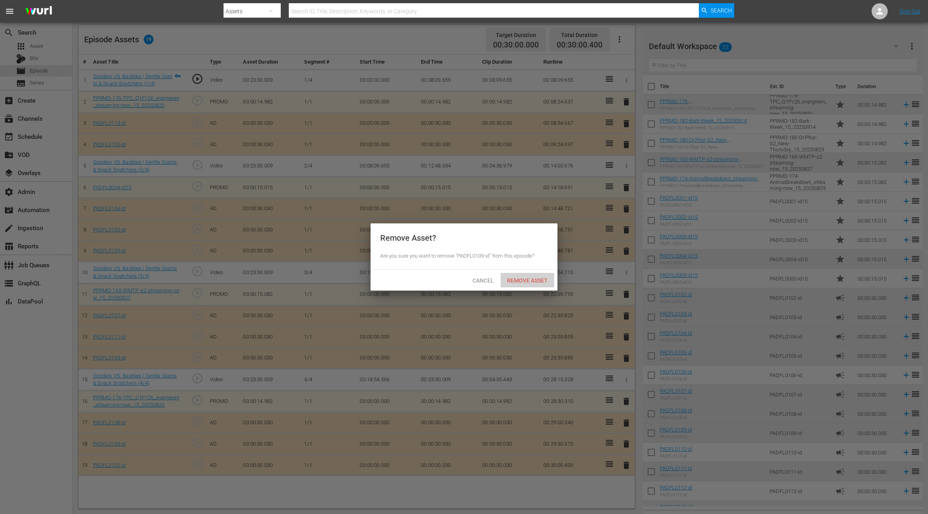
click at [528, 283] on span "Remove Asset" at bounding box center [528, 281] width 54 height 6
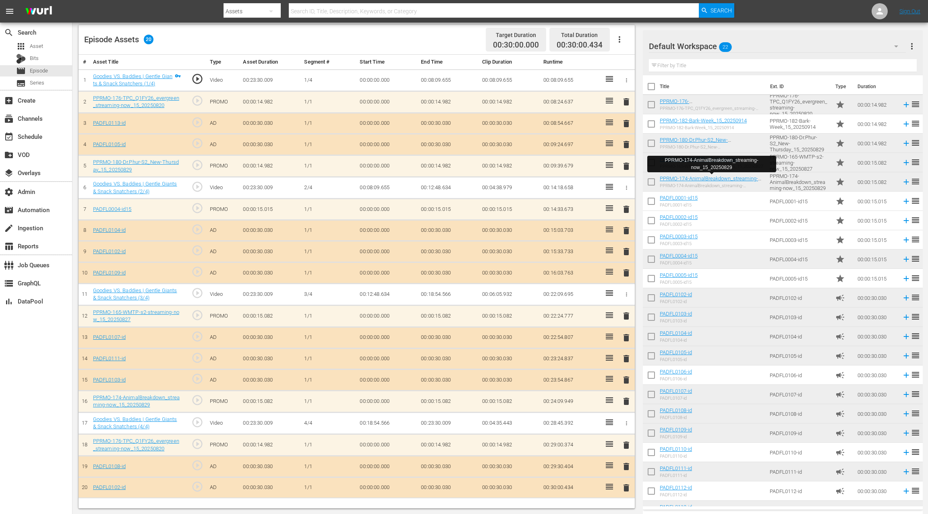
drag, startPoint x: 679, startPoint y: 177, endPoint x: 315, endPoint y: 0, distance: 405.2
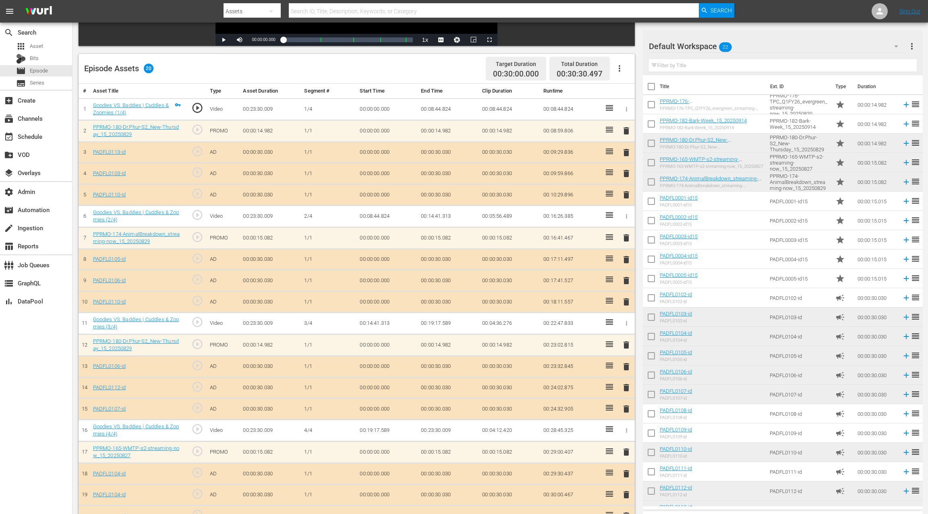
scroll to position [182, 0]
click at [627, 194] on span "delete" at bounding box center [627, 194] width 10 height 10
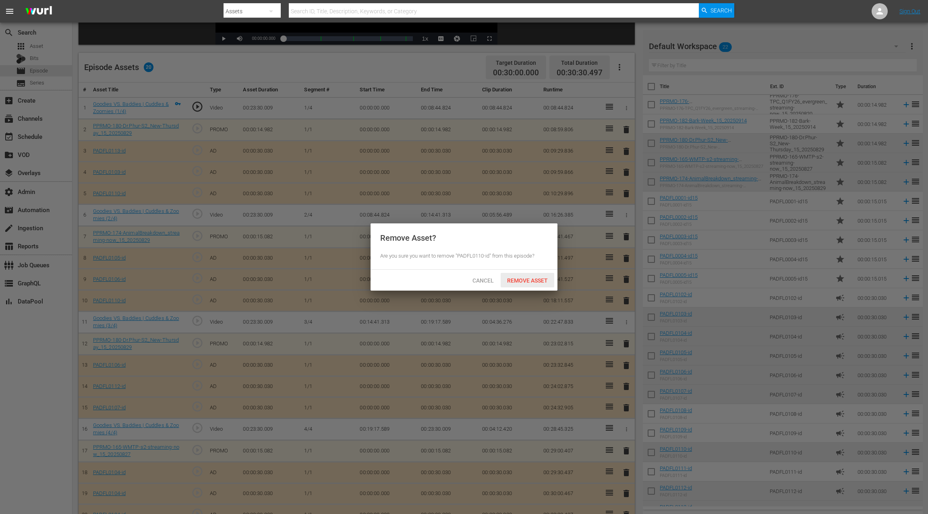
drag, startPoint x: 529, startPoint y: 282, endPoint x: 529, endPoint y: 267, distance: 14.1
click at [529, 281] on span "Remove Asset" at bounding box center [528, 281] width 54 height 6
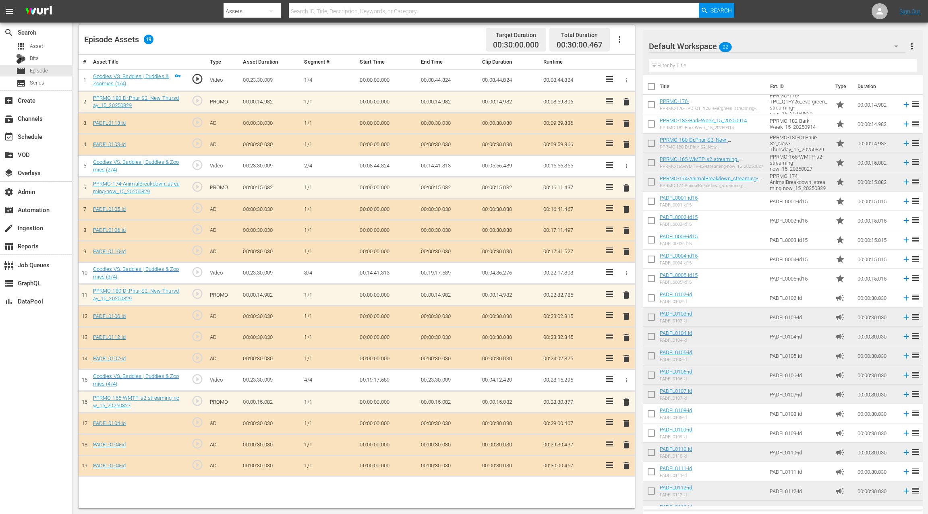
scroll to position [207, 0]
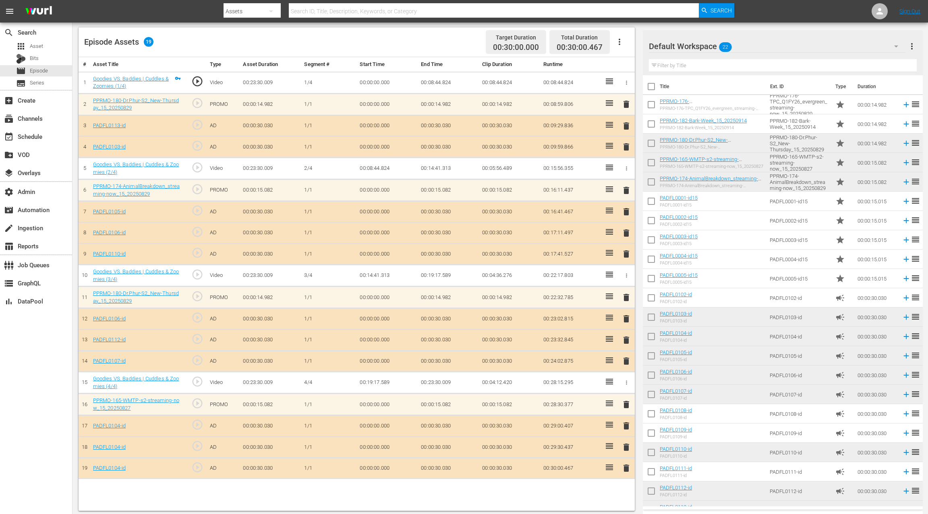
click at [626, 465] on span "delete" at bounding box center [627, 469] width 10 height 10
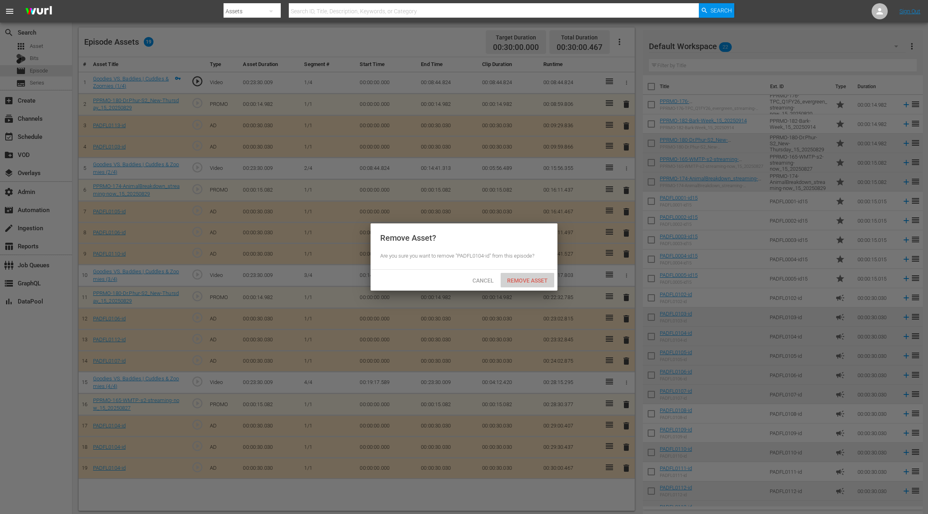
drag, startPoint x: 538, startPoint y: 285, endPoint x: 553, endPoint y: 299, distance: 20.5
click at [538, 285] on div "Remove Asset" at bounding box center [528, 280] width 54 height 15
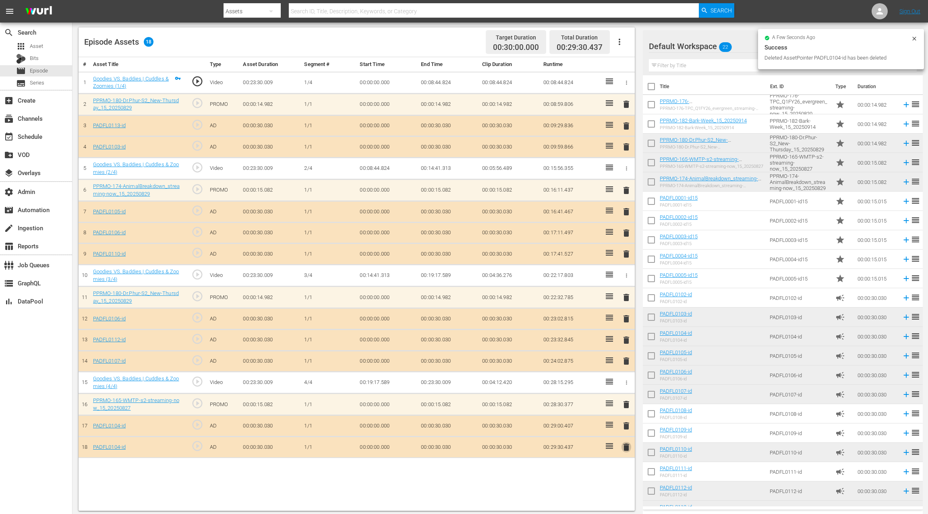
click at [628, 446] on span "delete" at bounding box center [627, 448] width 10 height 10
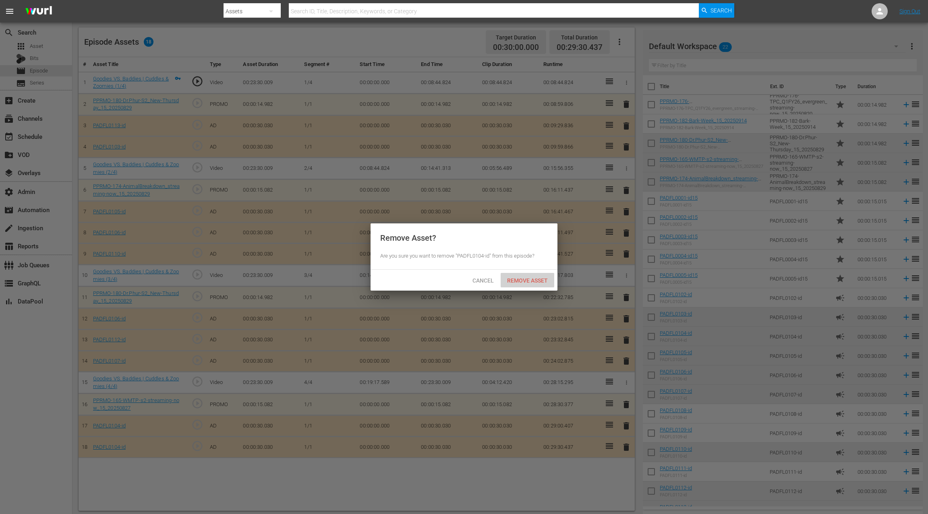
click at [534, 284] on div "Remove Asset" at bounding box center [528, 280] width 54 height 15
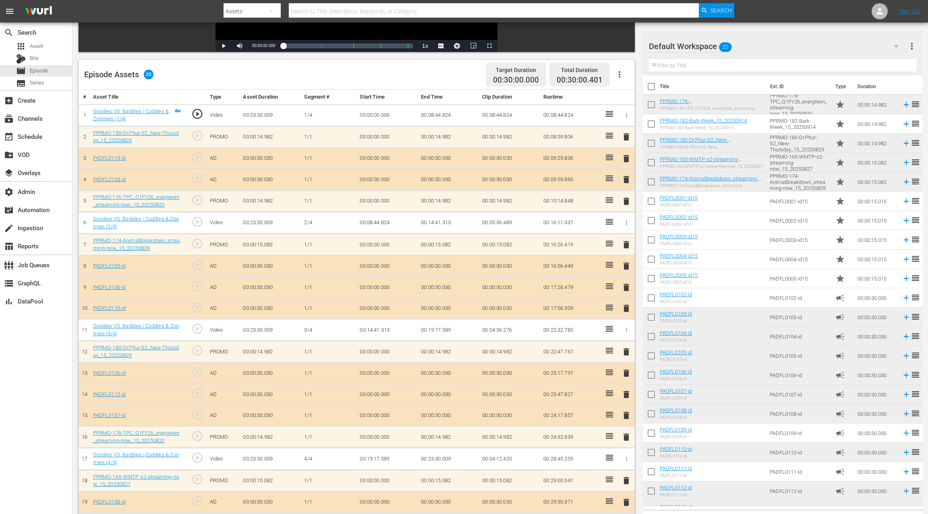
scroll to position [209, 0]
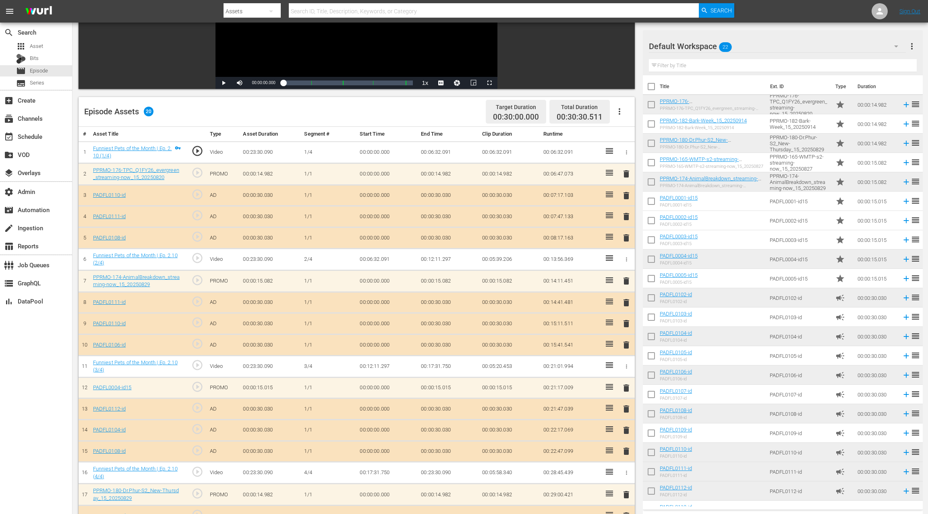
scroll to position [172, 0]
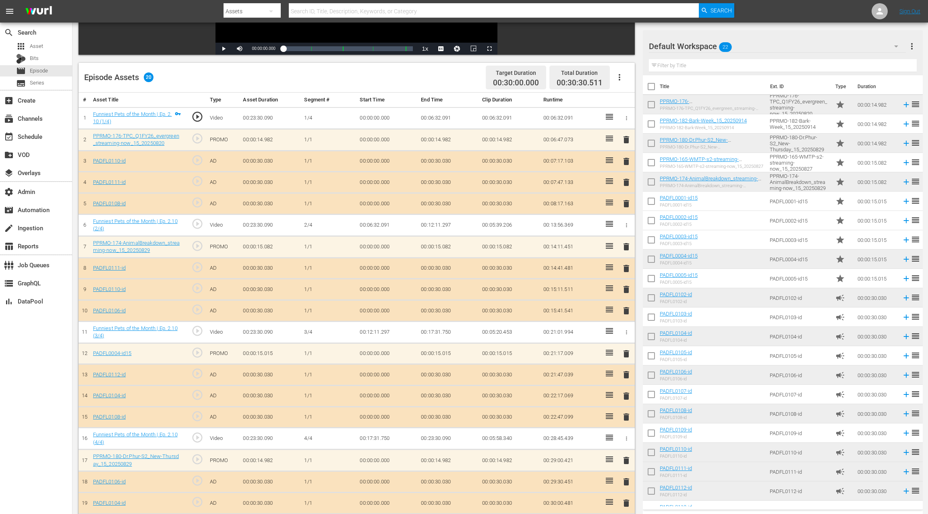
click at [628, 182] on span "delete" at bounding box center [627, 183] width 10 height 10
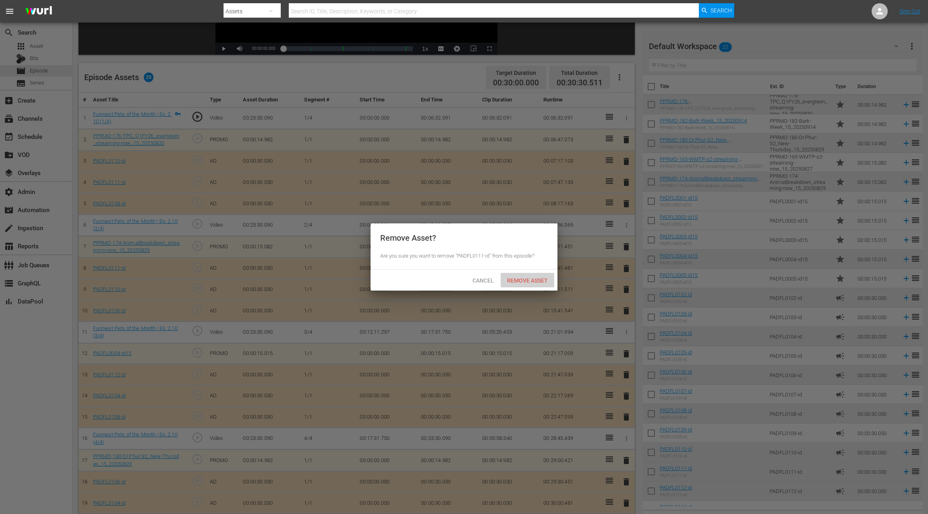
click at [531, 281] on span "Remove Asset" at bounding box center [528, 281] width 54 height 6
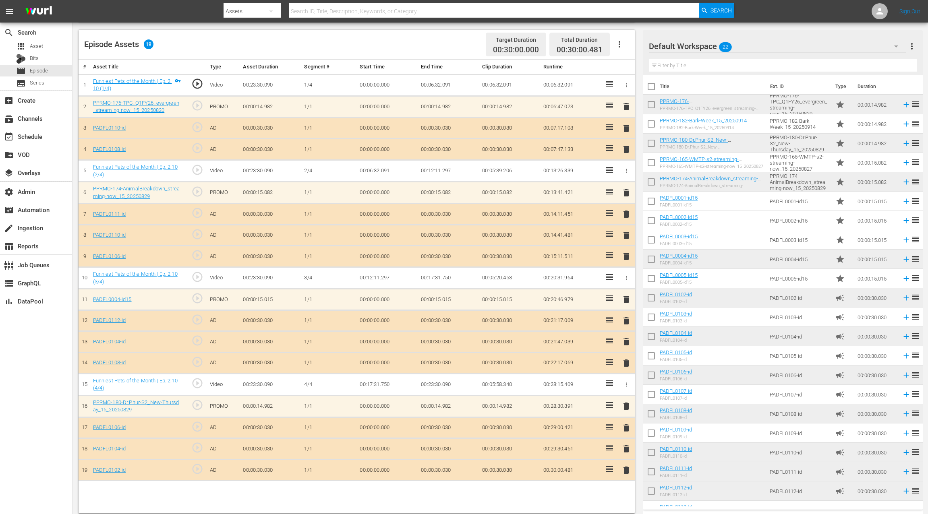
scroll to position [209, 0]
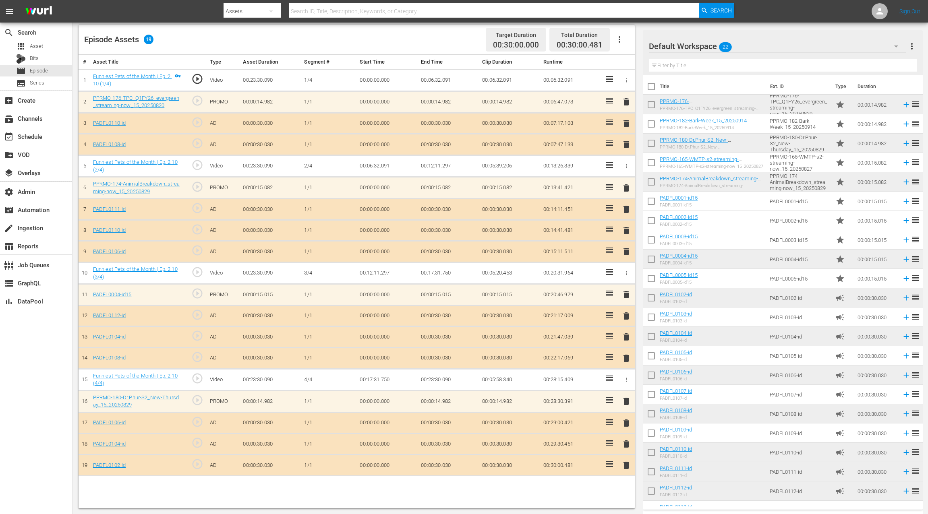
click at [628, 422] on span "delete" at bounding box center [627, 424] width 10 height 10
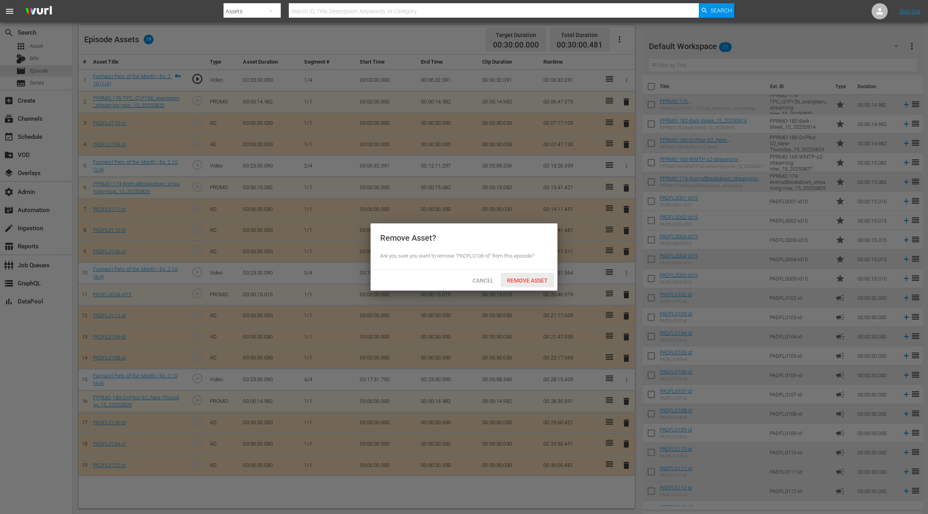
click at [527, 282] on span "Remove Asset" at bounding box center [528, 281] width 54 height 6
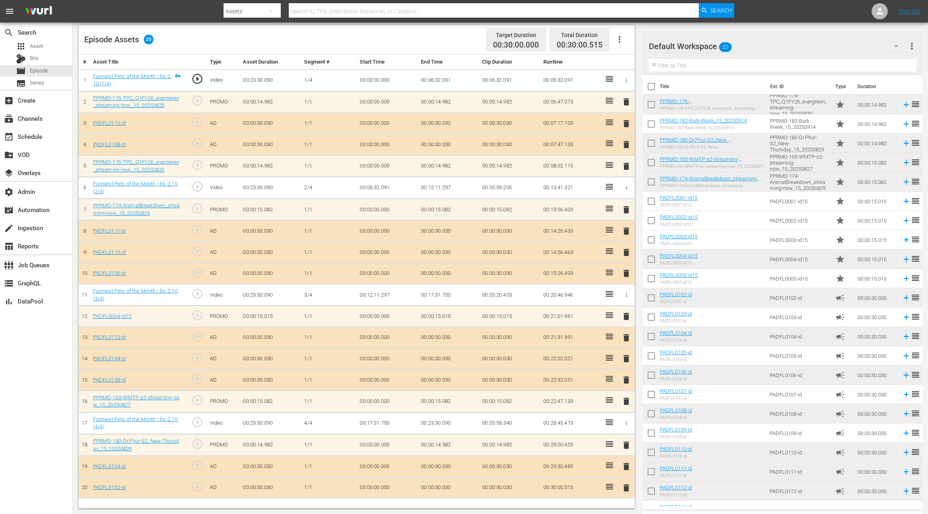
click at [627, 167] on span "delete" at bounding box center [627, 167] width 10 height 10
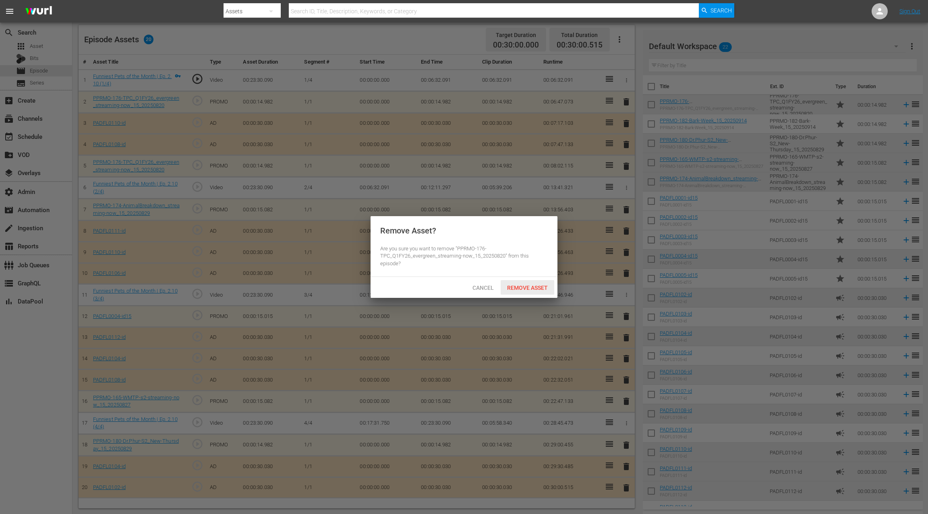
click at [533, 286] on span "Remove Asset" at bounding box center [528, 288] width 54 height 6
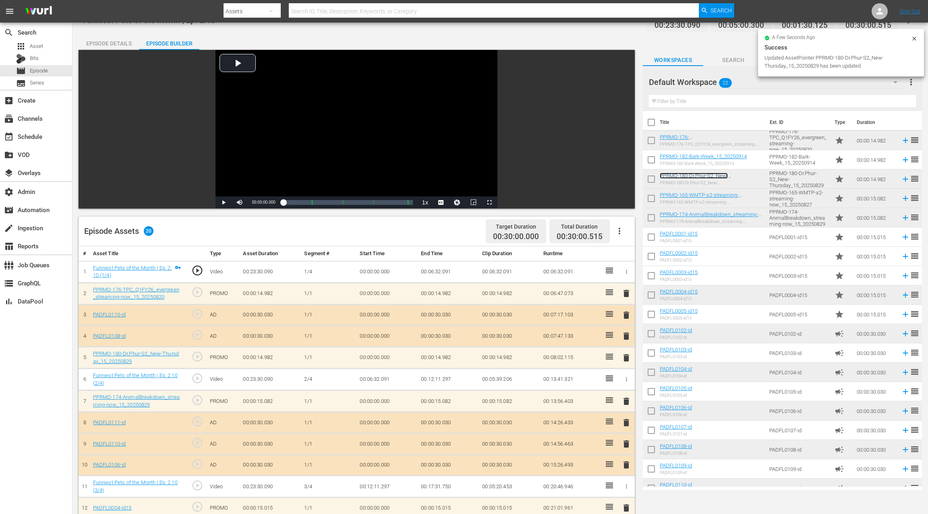
scroll to position [0, 0]
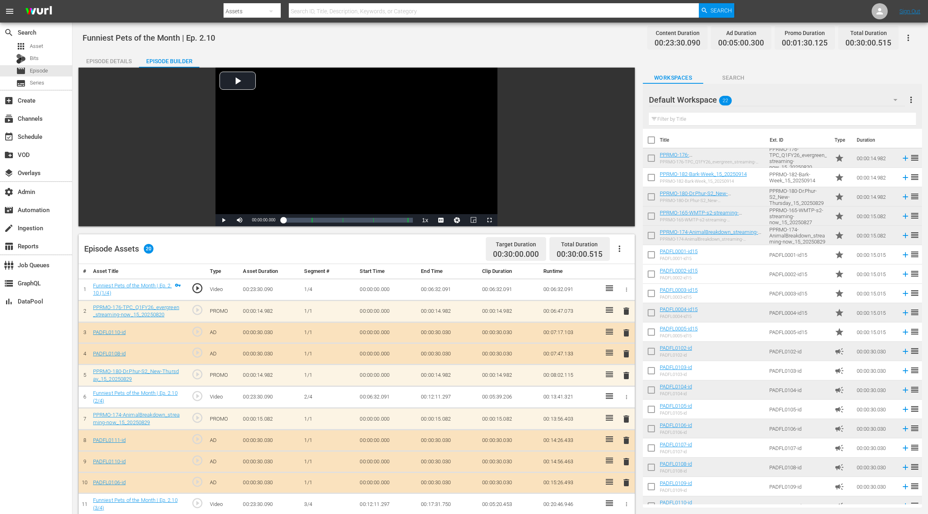
drag, startPoint x: 680, startPoint y: 139, endPoint x: 527, endPoint y: 1, distance: 206.5
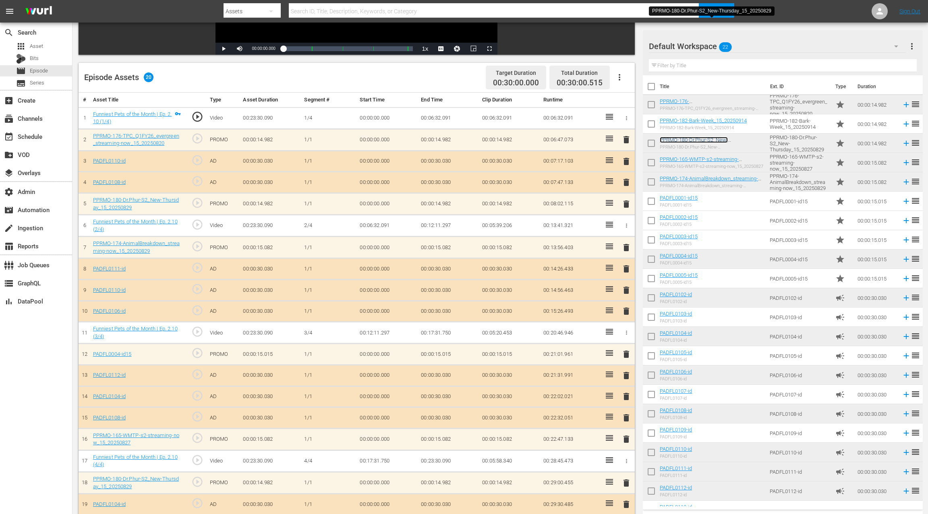
scroll to position [206, 0]
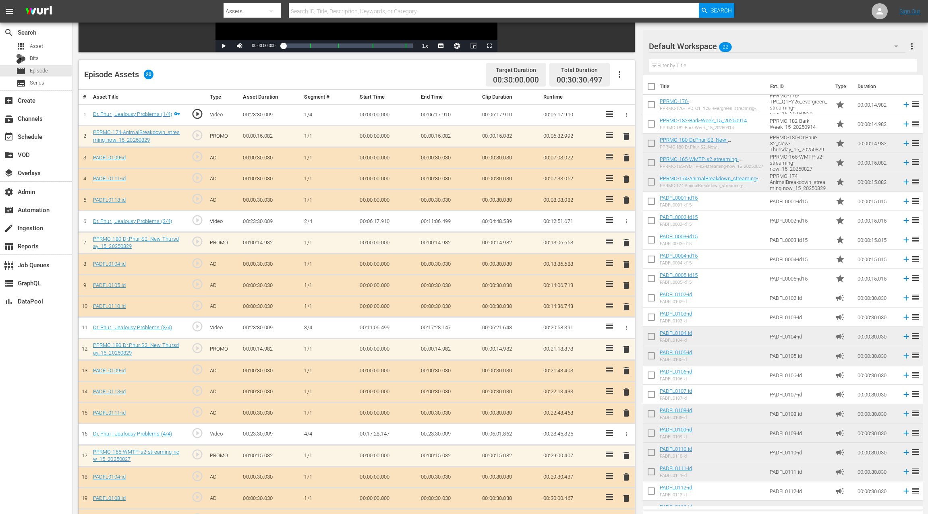
scroll to position [209, 0]
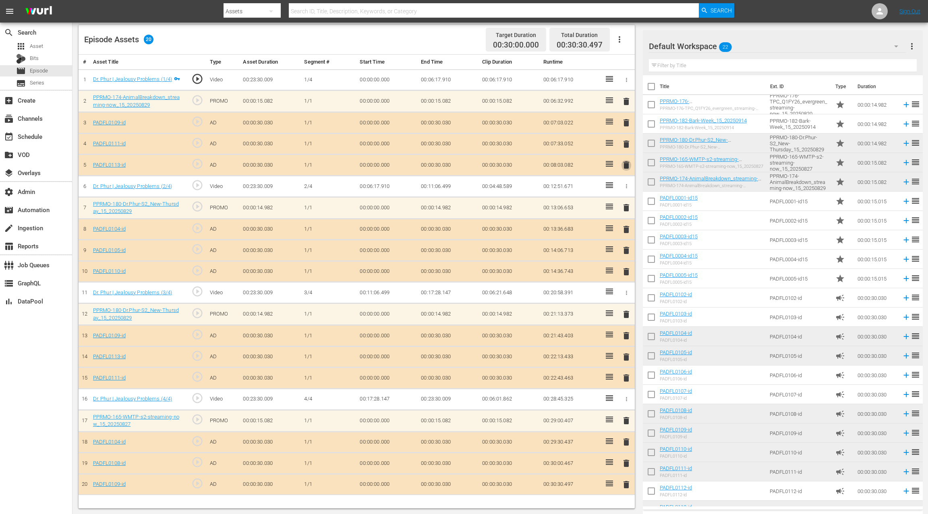
click at [627, 166] on span "delete" at bounding box center [627, 165] width 10 height 10
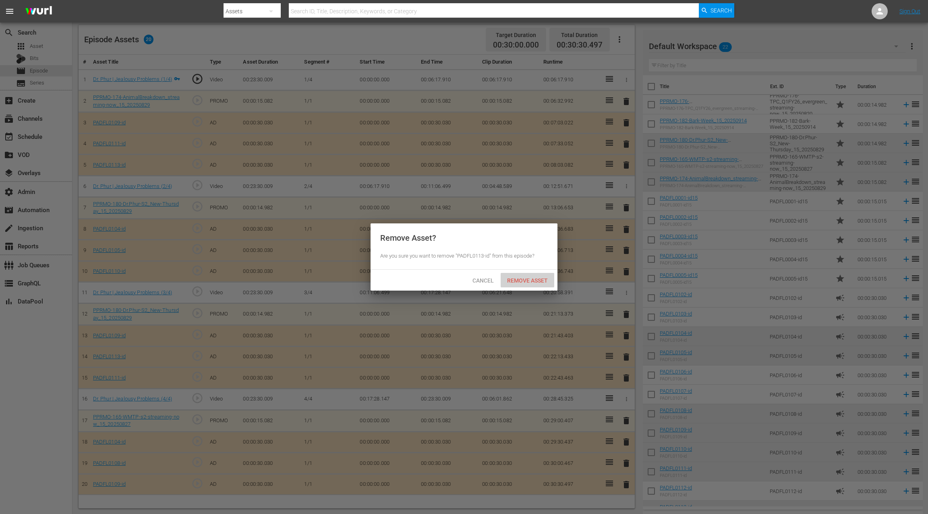
click at [532, 283] on span "Remove Asset" at bounding box center [528, 281] width 54 height 6
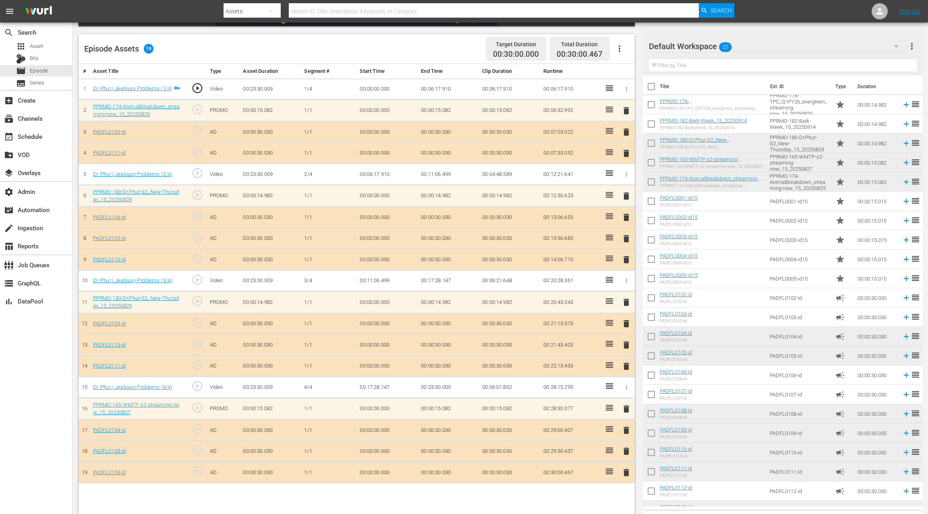
scroll to position [202, 0]
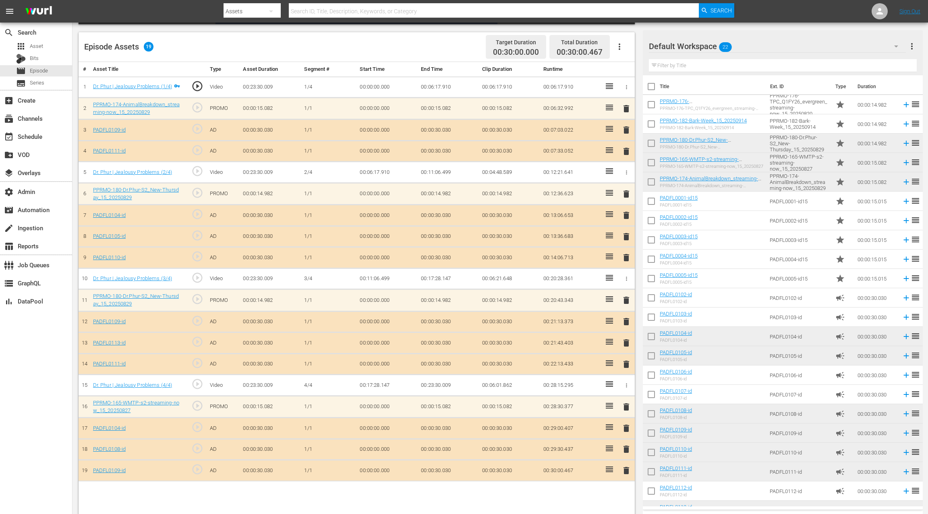
click at [628, 467] on span "delete" at bounding box center [627, 471] width 10 height 10
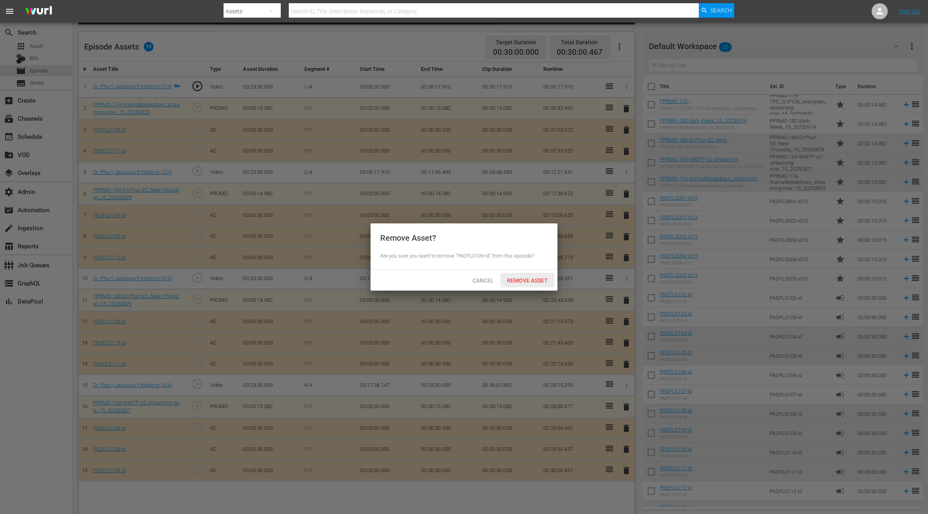
click at [533, 281] on span "Remove Asset" at bounding box center [528, 281] width 54 height 6
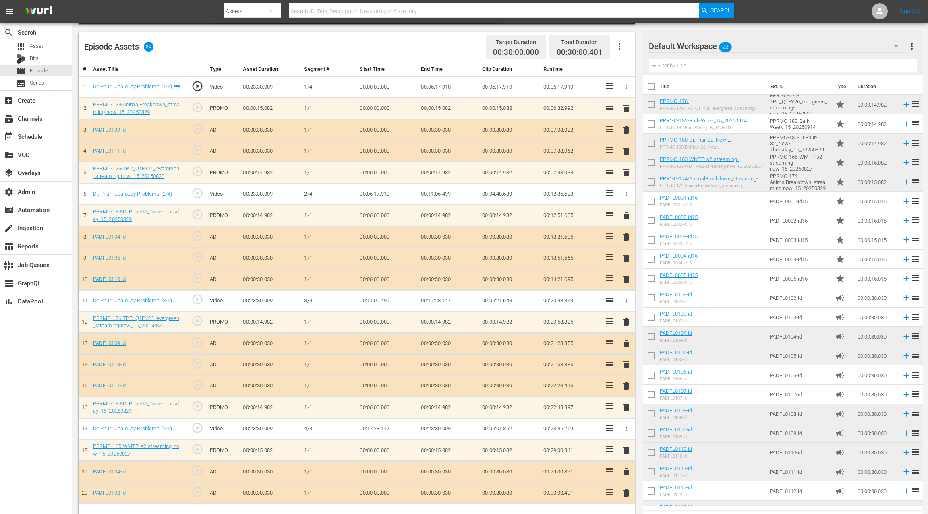
drag, startPoint x: 672, startPoint y: 106, endPoint x: 357, endPoint y: 0, distance: 332.4
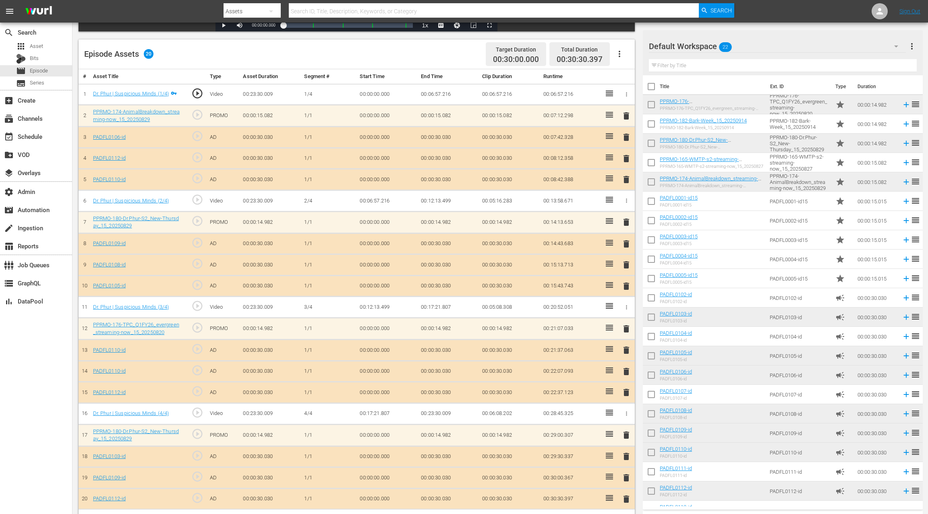
scroll to position [209, 0]
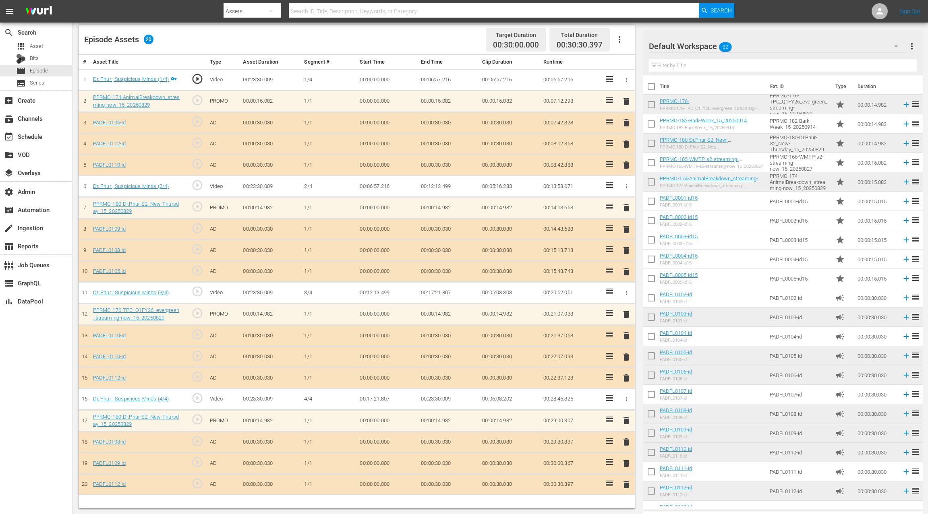
click at [627, 163] on span "delete" at bounding box center [627, 165] width 10 height 10
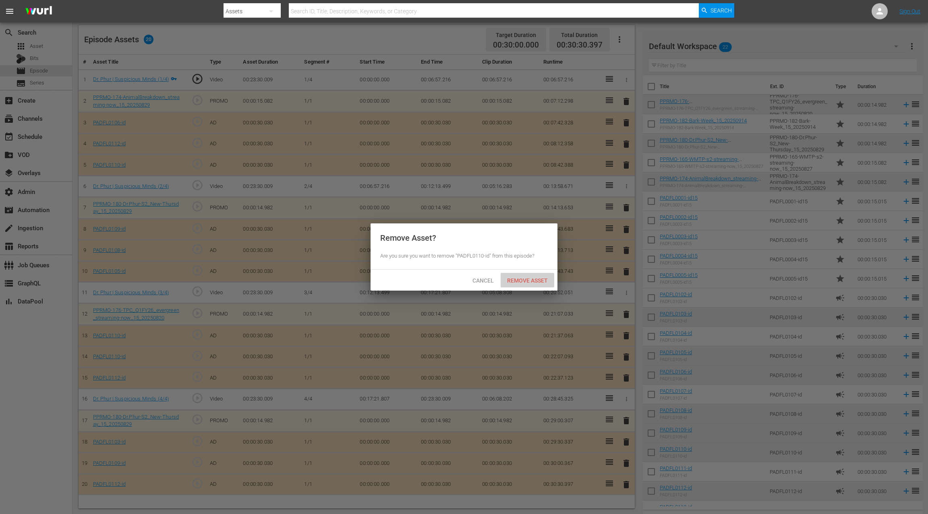
click at [526, 284] on div "Remove Asset" at bounding box center [528, 280] width 54 height 15
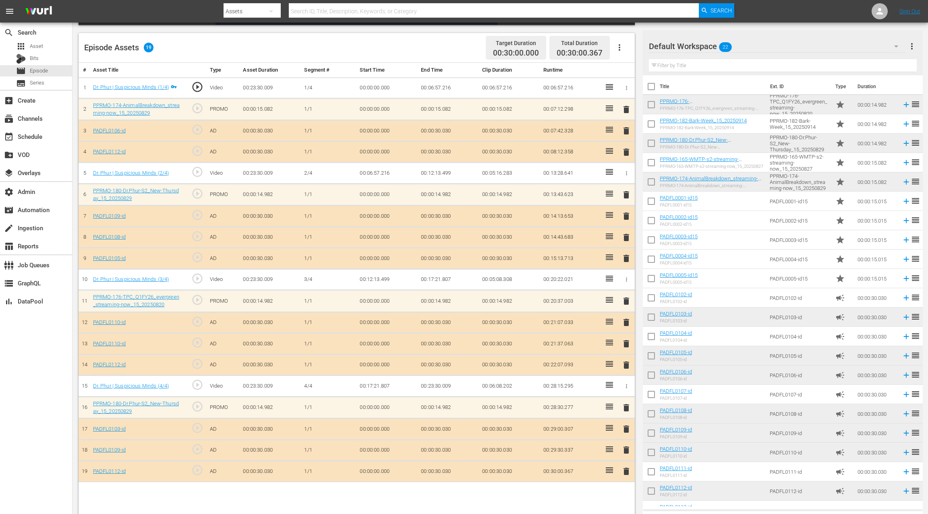
scroll to position [197, 0]
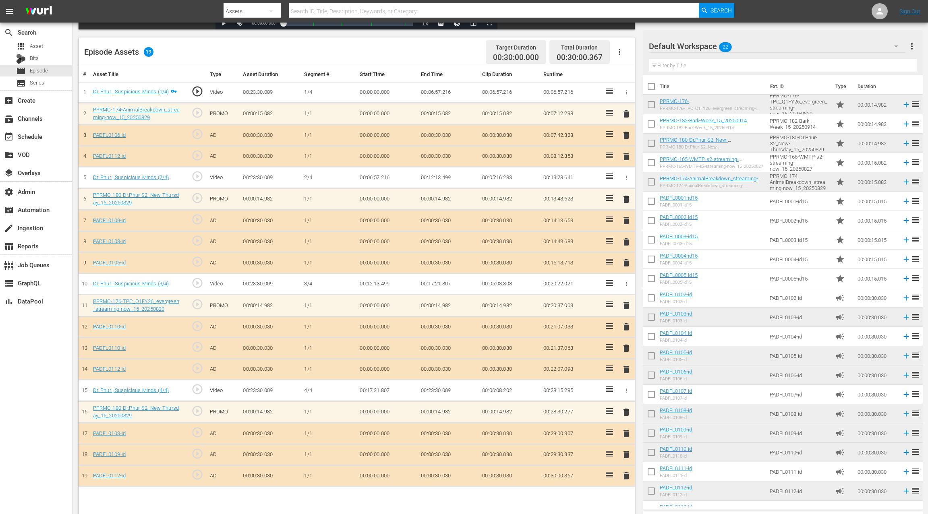
click at [624, 473] on span "delete" at bounding box center [627, 476] width 10 height 10
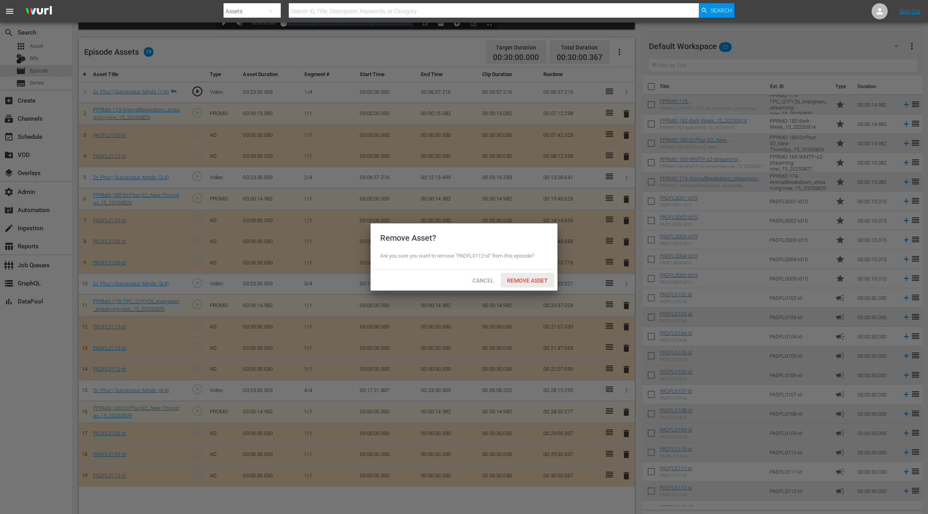
click at [512, 284] on div "Remove Asset" at bounding box center [528, 280] width 54 height 15
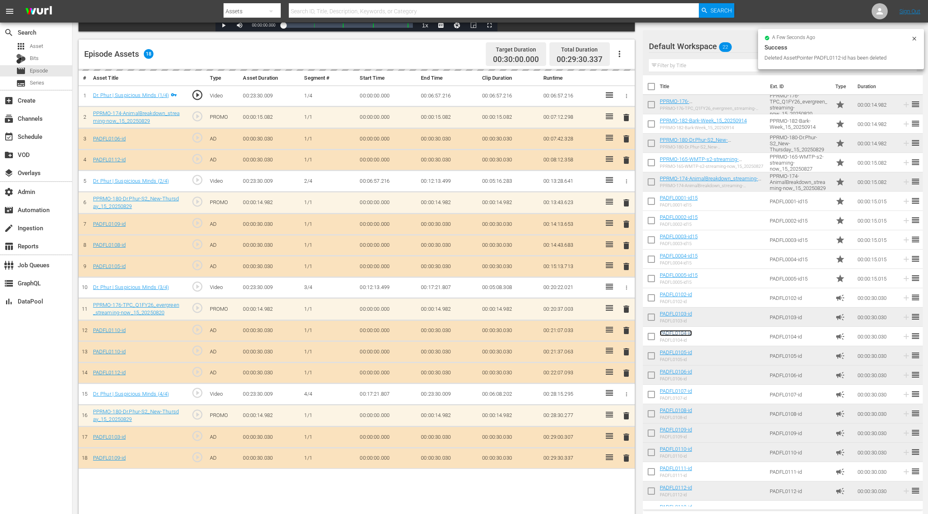
scroll to position [197, 0]
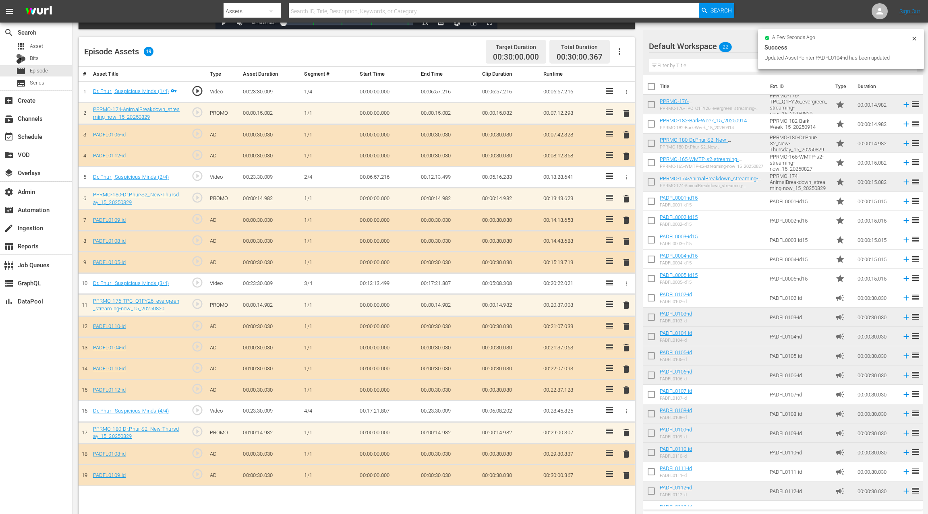
click at [626, 365] on span "delete" at bounding box center [627, 370] width 10 height 10
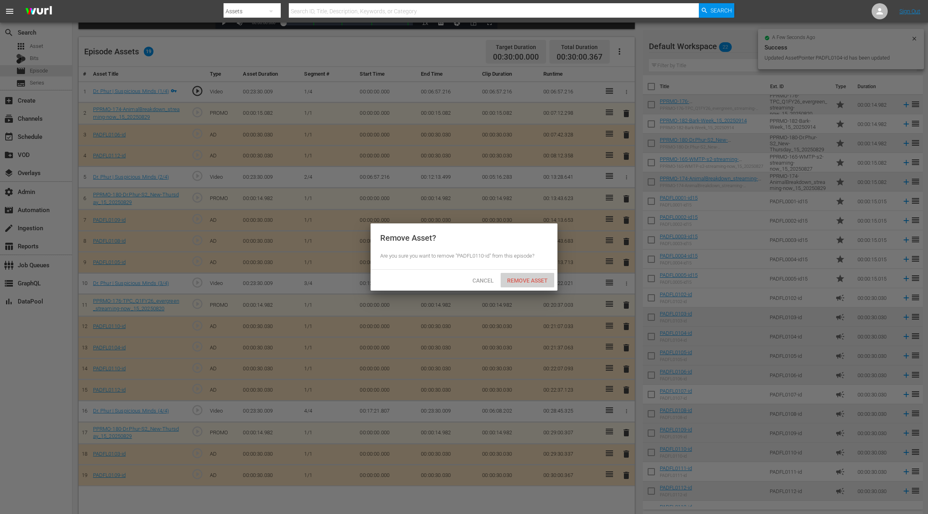
click at [535, 282] on span "Remove Asset" at bounding box center [528, 281] width 54 height 6
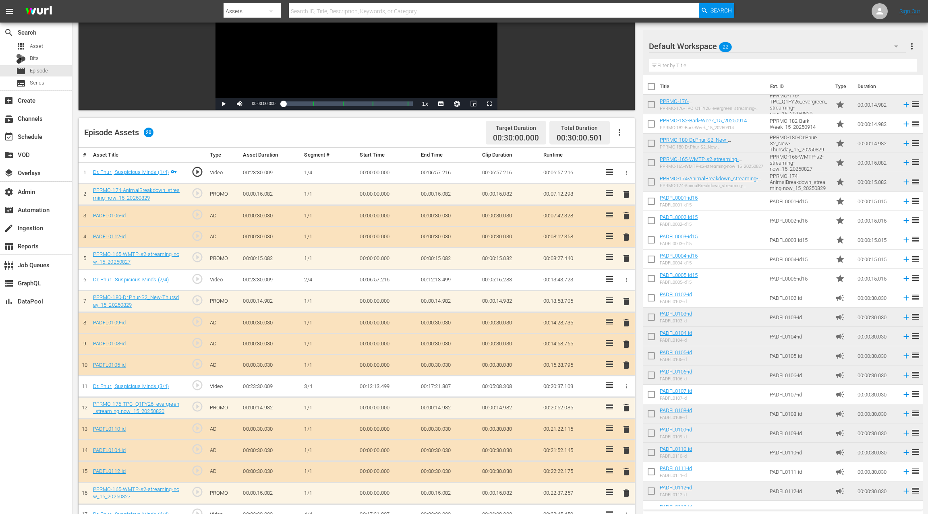
scroll to position [121, 0]
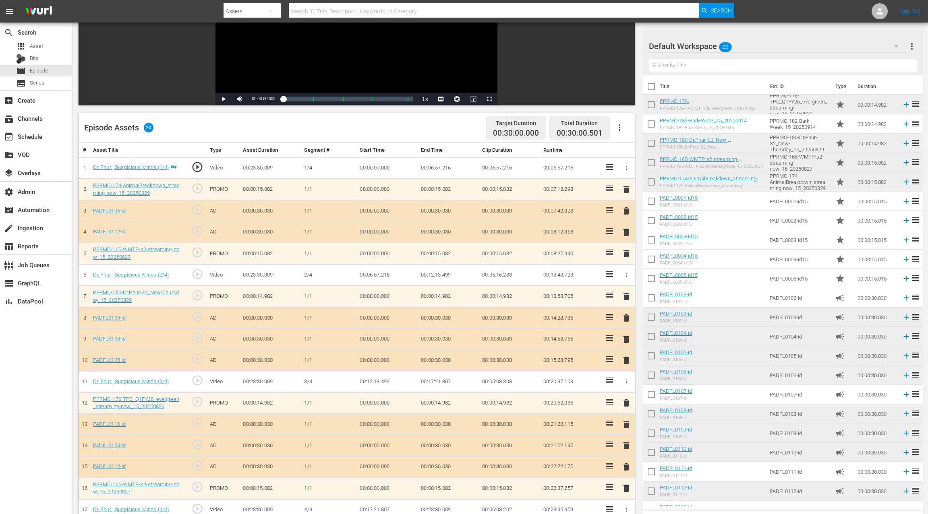
drag, startPoint x: 609, startPoint y: 195, endPoint x: 352, endPoint y: 0, distance: 322.3
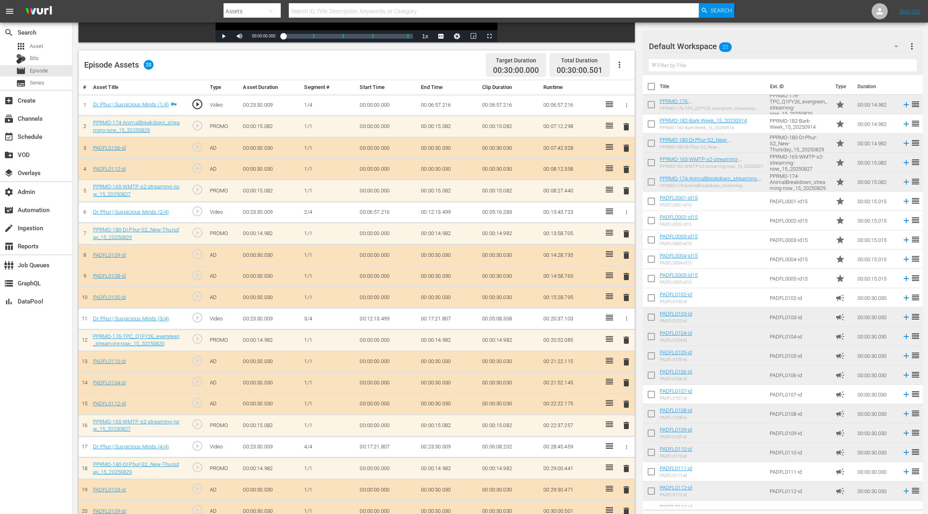
scroll to position [201, 0]
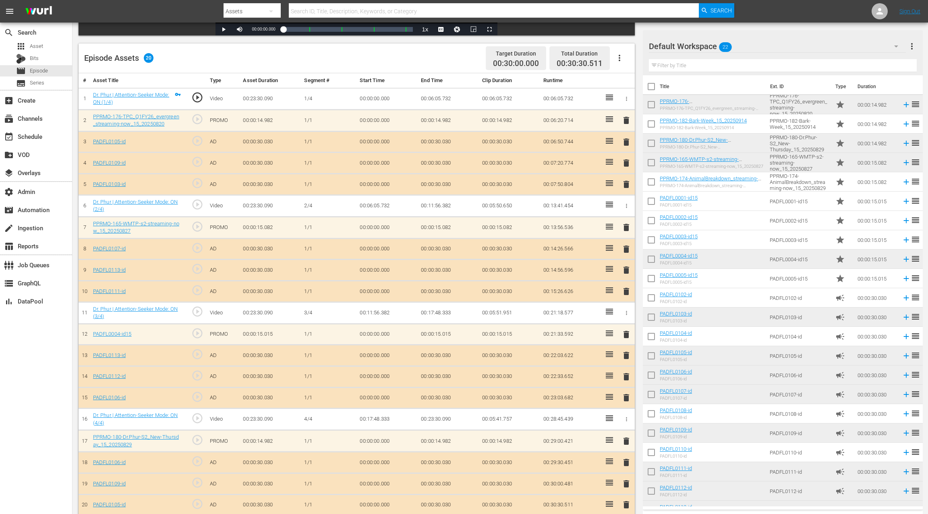
scroll to position [209, 0]
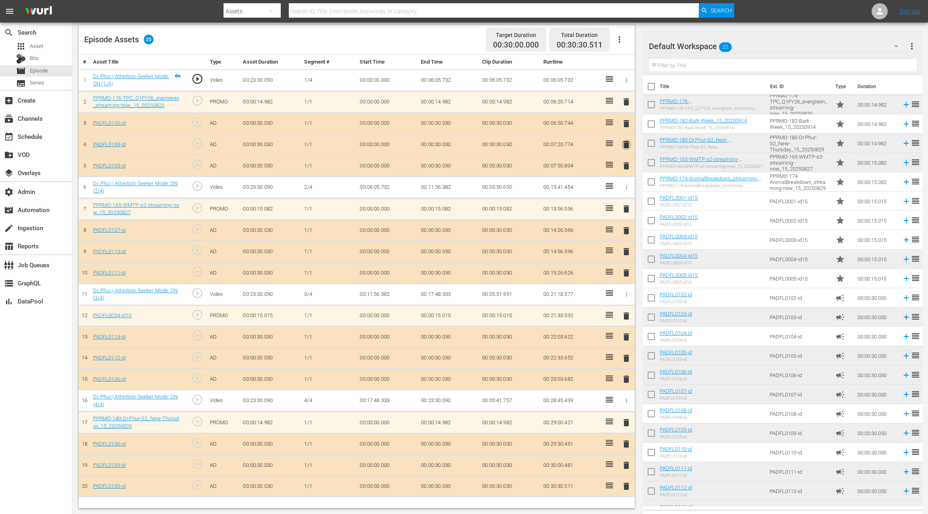
click at [627, 142] on span "delete" at bounding box center [627, 145] width 10 height 10
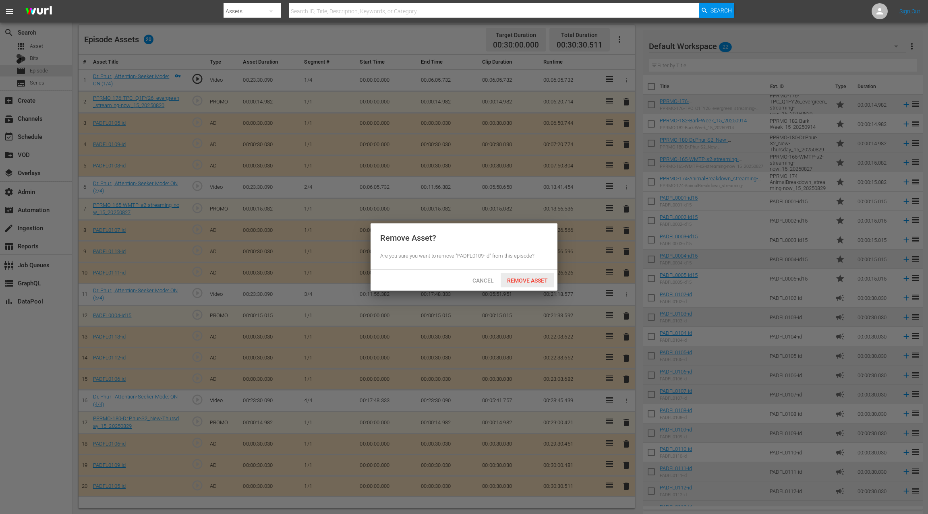
click at [527, 280] on span "Remove Asset" at bounding box center [528, 281] width 54 height 6
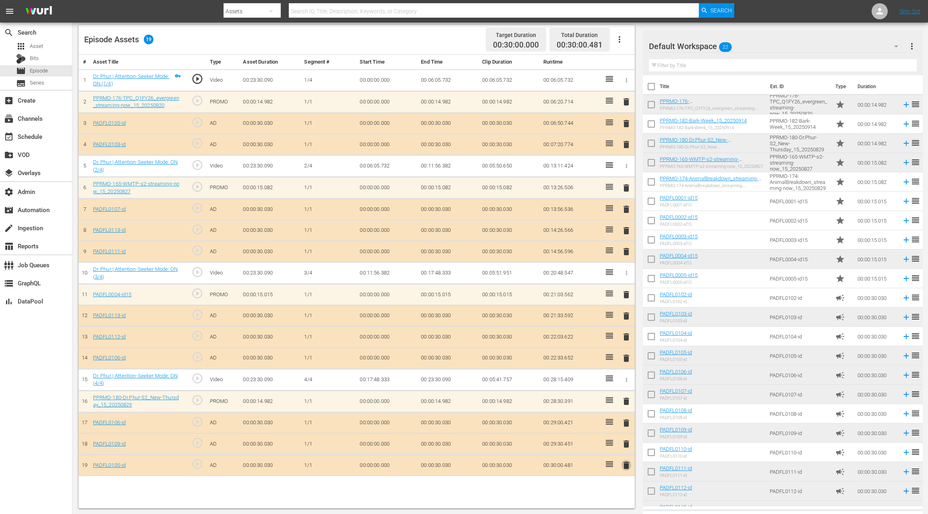
drag, startPoint x: 627, startPoint y: 463, endPoint x: 598, endPoint y: 394, distance: 75.0
click at [627, 463] on span "delete" at bounding box center [627, 466] width 10 height 10
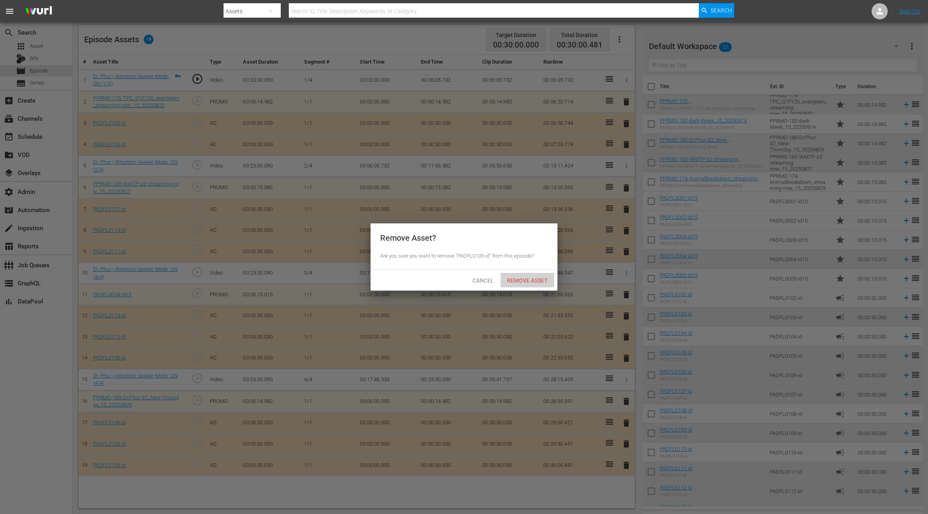
drag, startPoint x: 524, startPoint y: 282, endPoint x: 524, endPoint y: 294, distance: 12.5
click at [524, 282] on span "Remove Asset" at bounding box center [528, 281] width 54 height 6
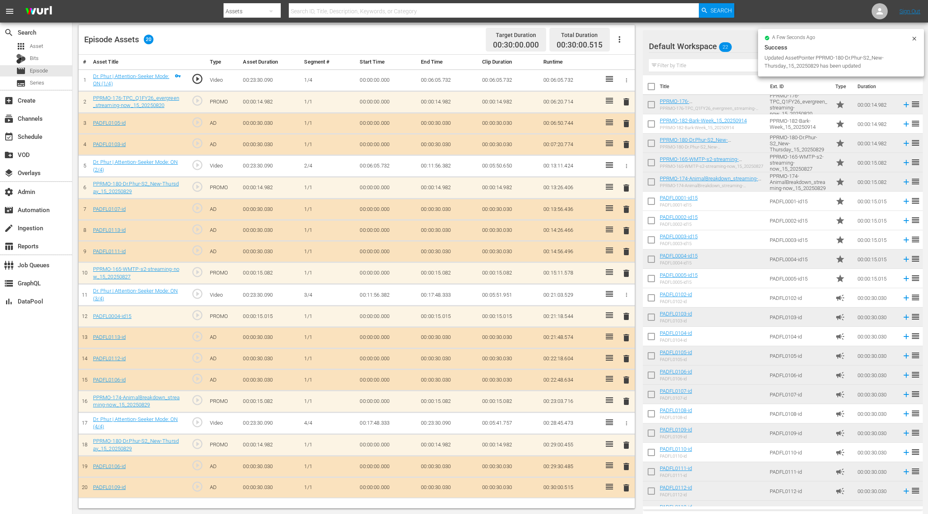
drag, startPoint x: 692, startPoint y: 140, endPoint x: 344, endPoint y: 1, distance: 375.0
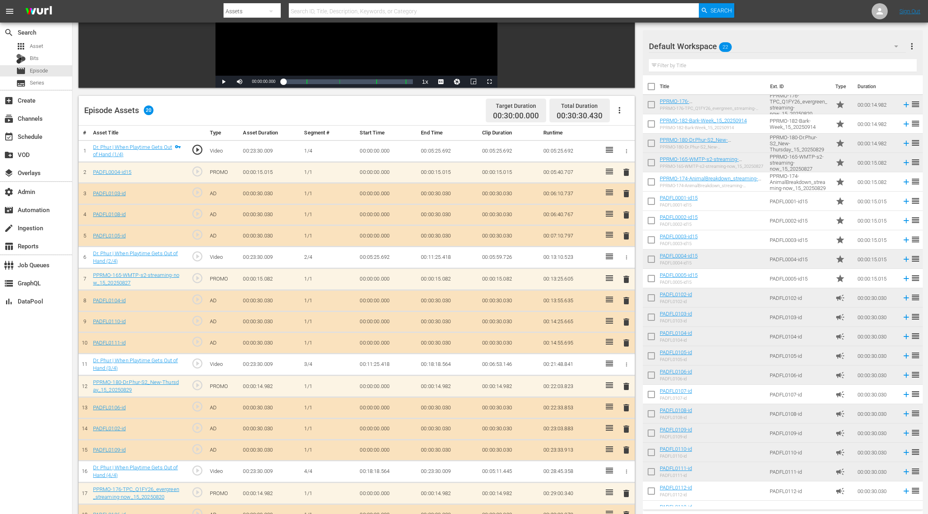
scroll to position [209, 0]
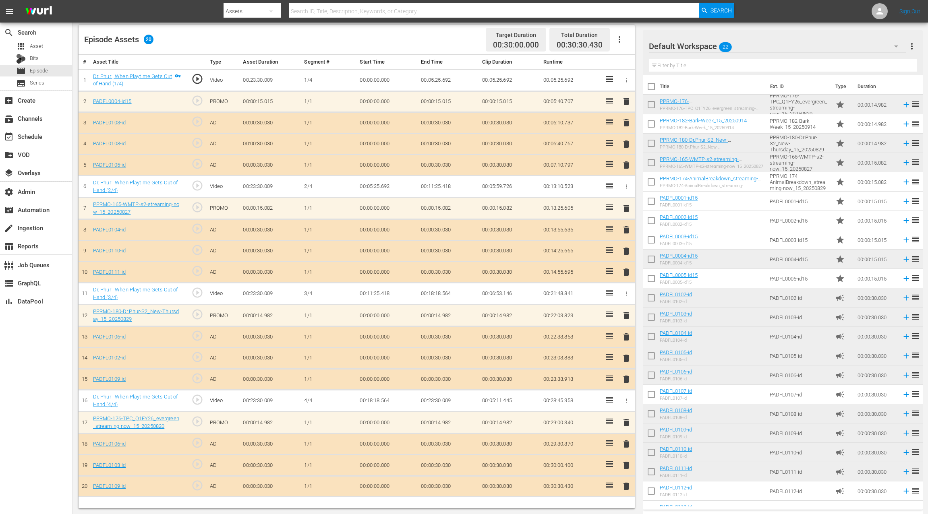
click at [627, 122] on span "delete" at bounding box center [627, 123] width 10 height 10
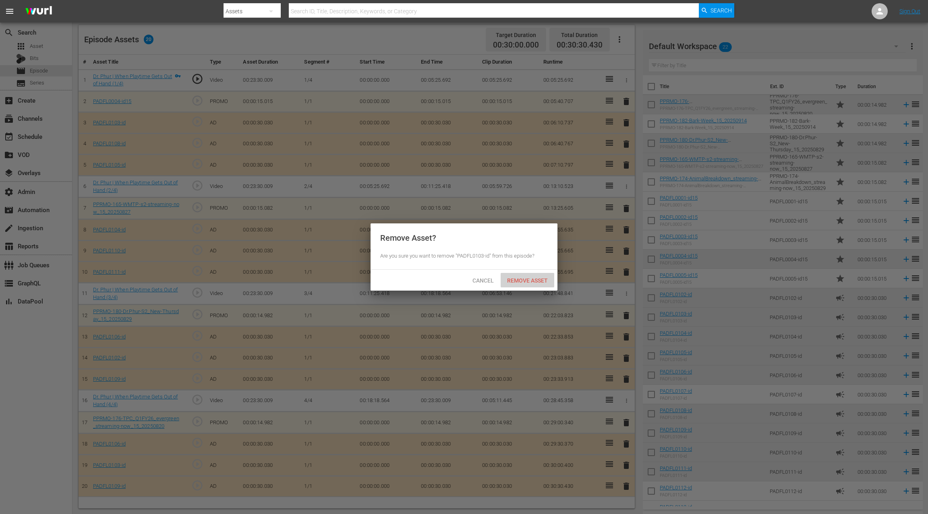
drag, startPoint x: 522, startPoint y: 280, endPoint x: 518, endPoint y: 274, distance: 7.3
click at [522, 280] on span "Remove Asset" at bounding box center [528, 281] width 54 height 6
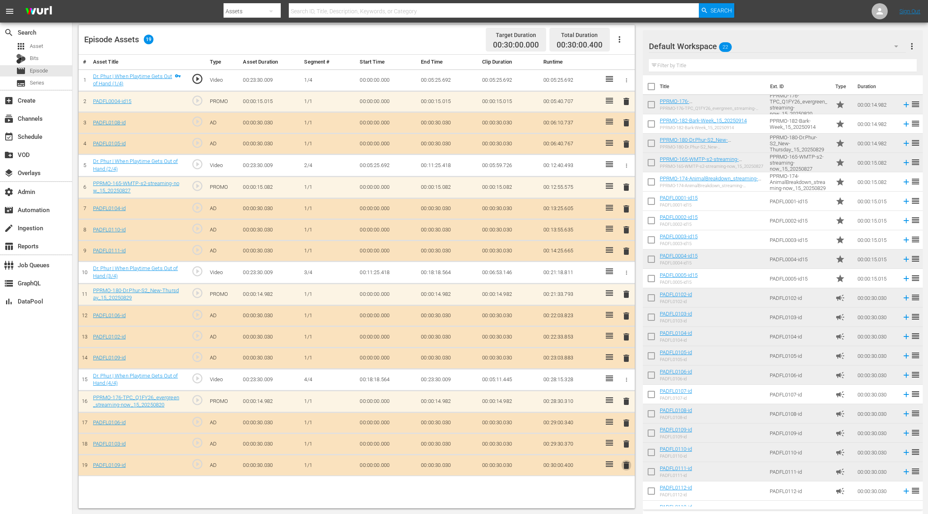
click at [628, 463] on span "delete" at bounding box center [627, 466] width 10 height 10
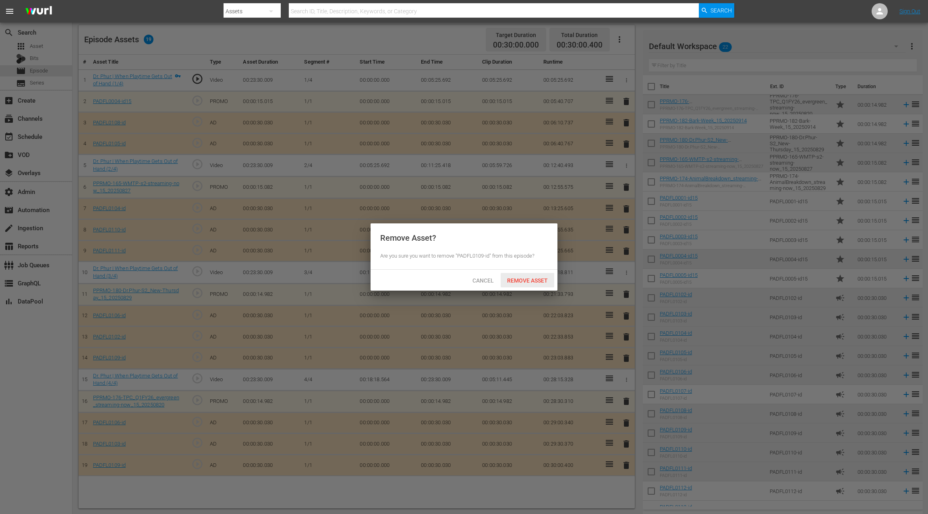
click at [538, 284] on div "Remove Asset" at bounding box center [528, 280] width 54 height 15
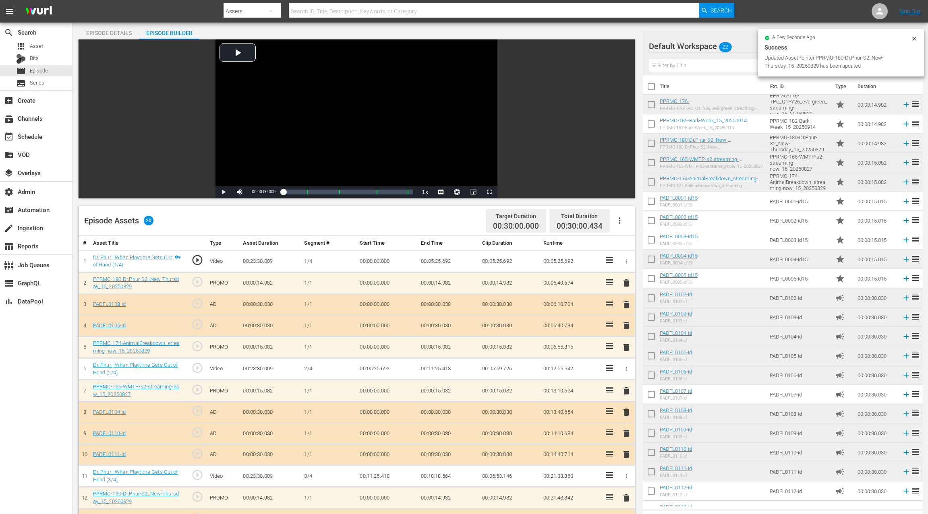
scroll to position [0, 0]
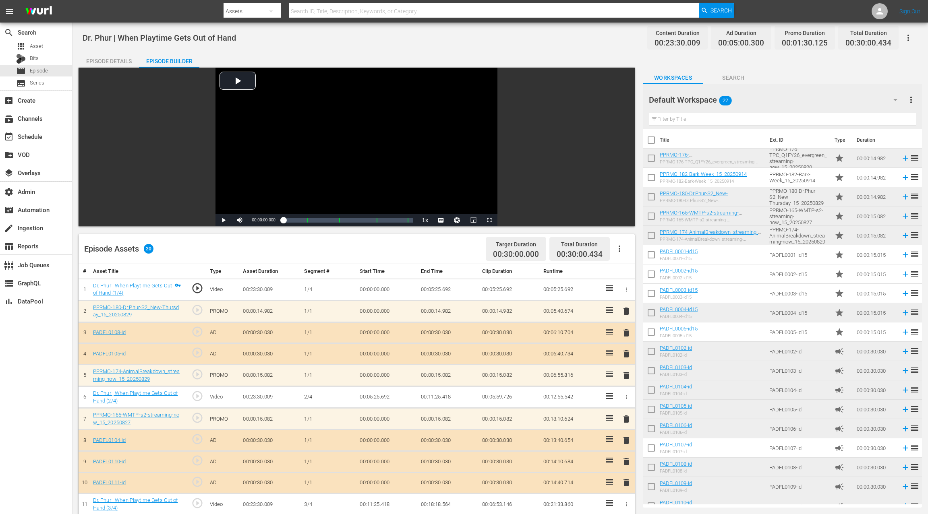
drag, startPoint x: 694, startPoint y: 143, endPoint x: 329, endPoint y: 0, distance: 391.8
